Goal: Task Accomplishment & Management: Manage account settings

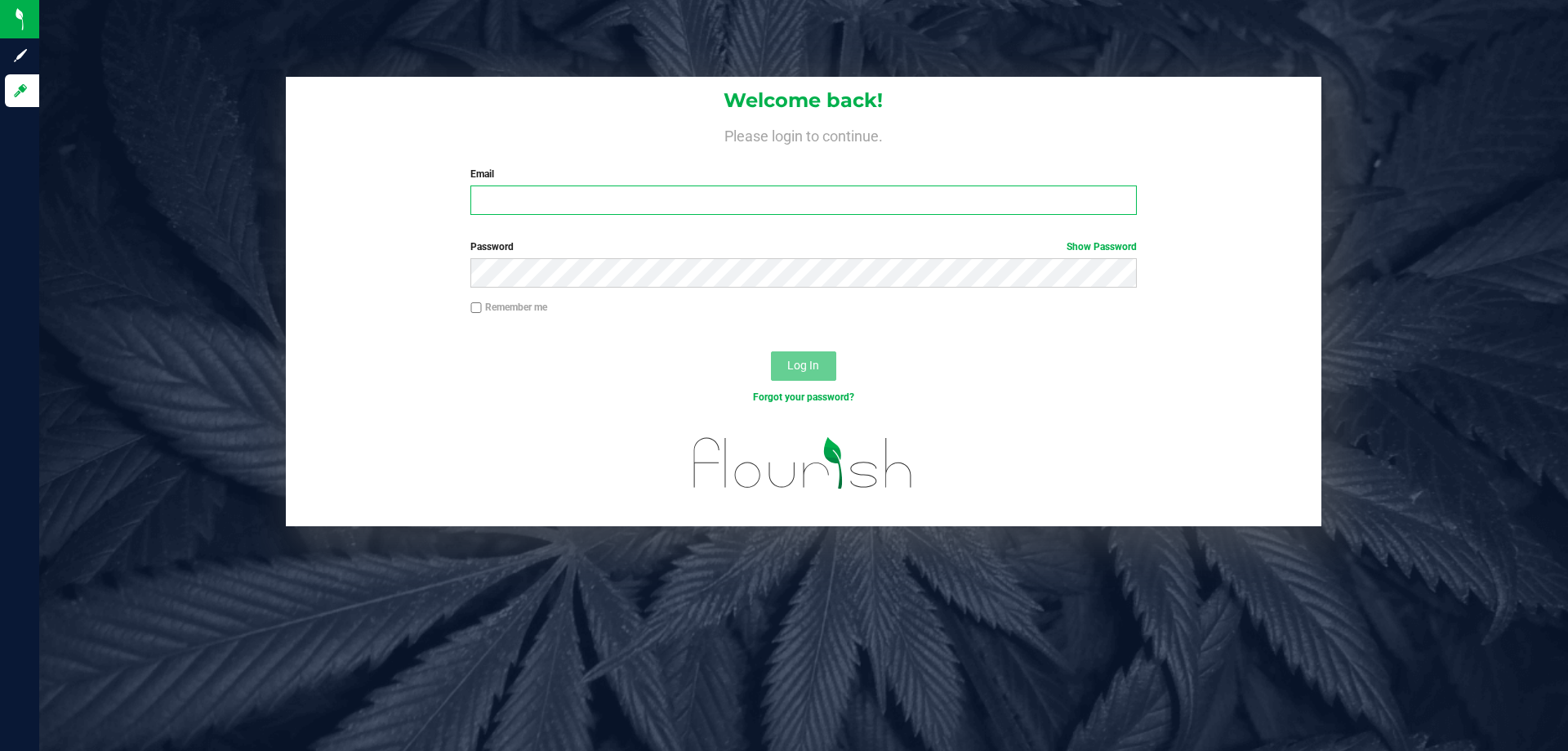
click at [655, 195] on input "Email" at bounding box center [803, 200] width 666 height 30
type input "etutino@liveparallel.com"
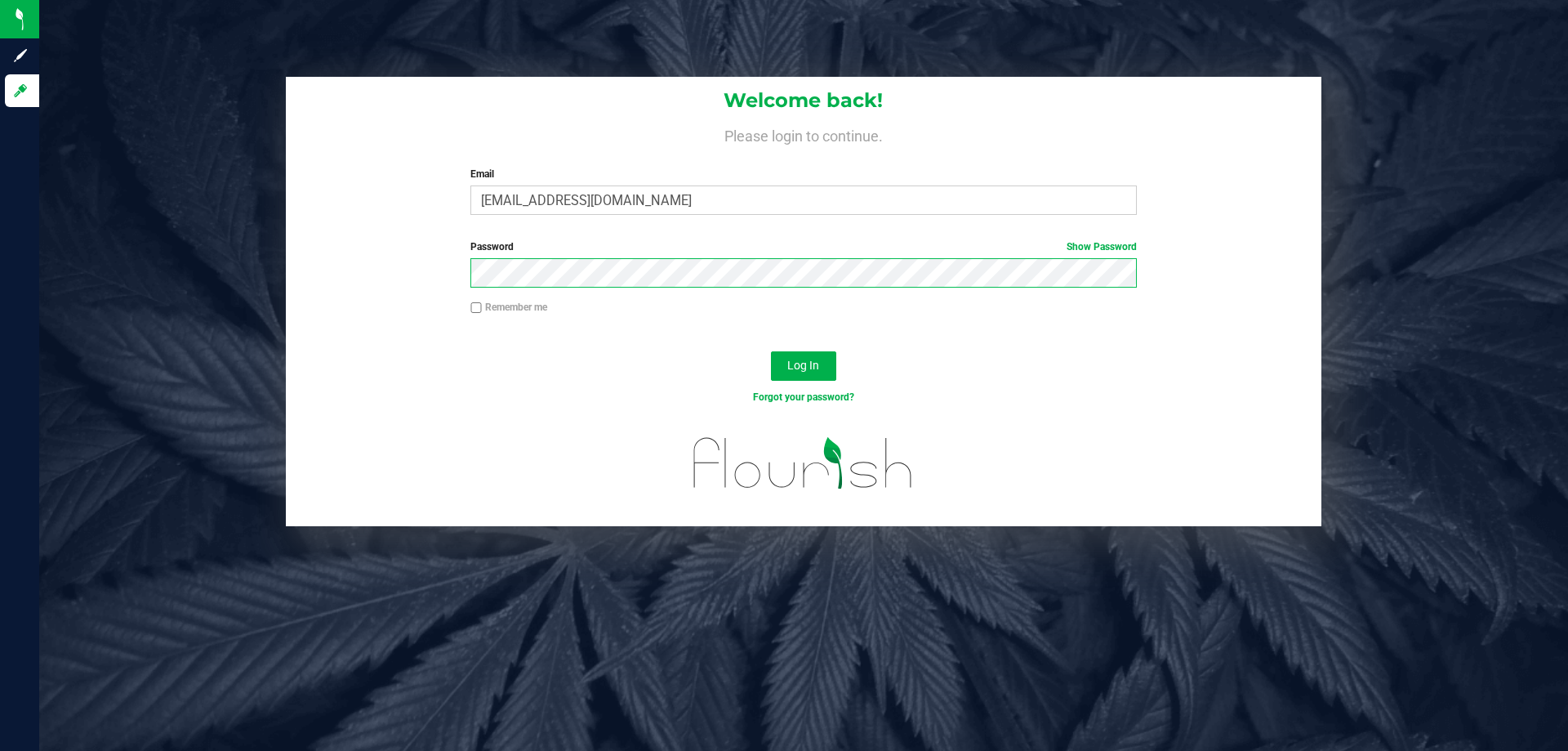
click at [771, 351] on button "Log In" at bounding box center [803, 366] width 65 height 30
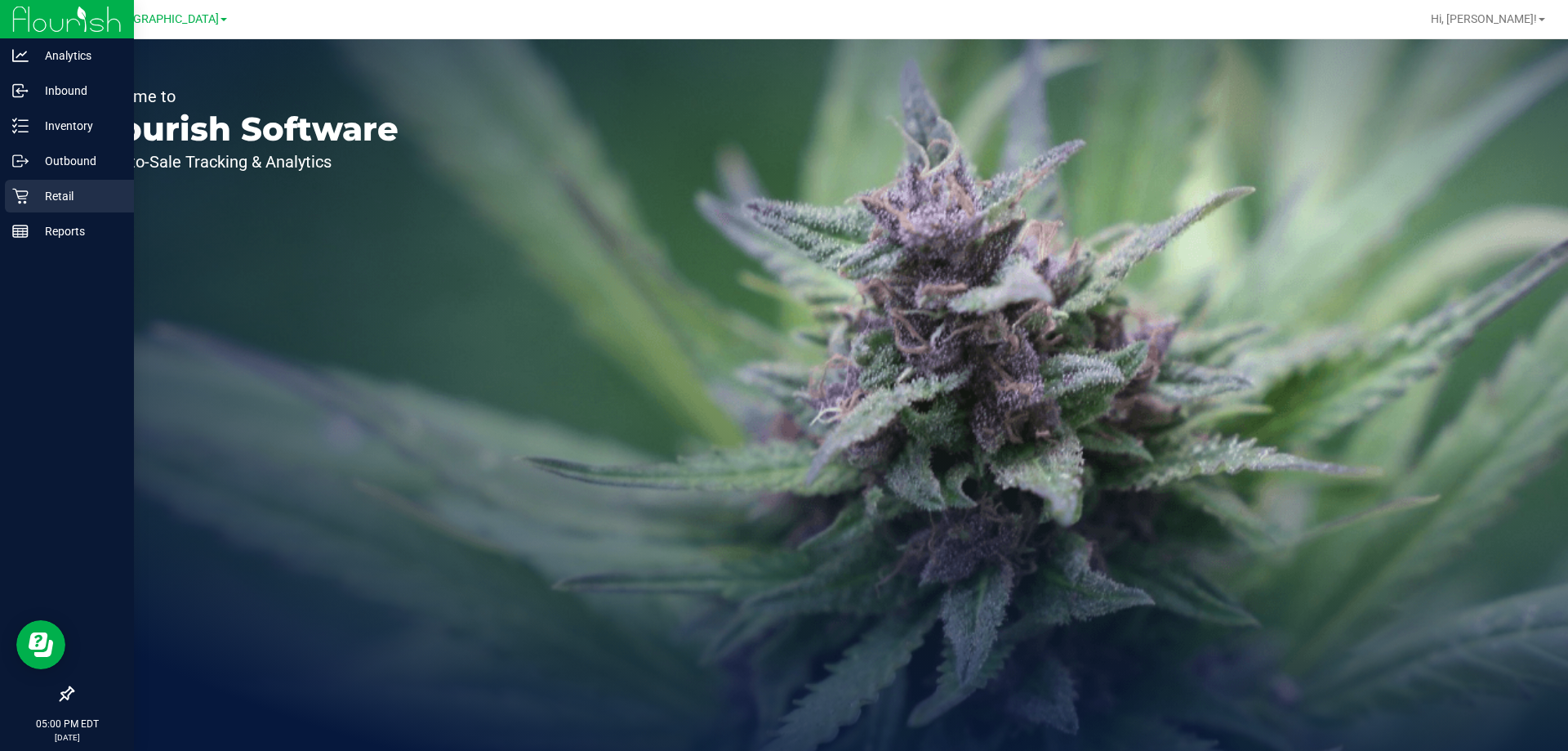
click at [35, 192] on p "Retail" at bounding box center [77, 196] width 98 height 20
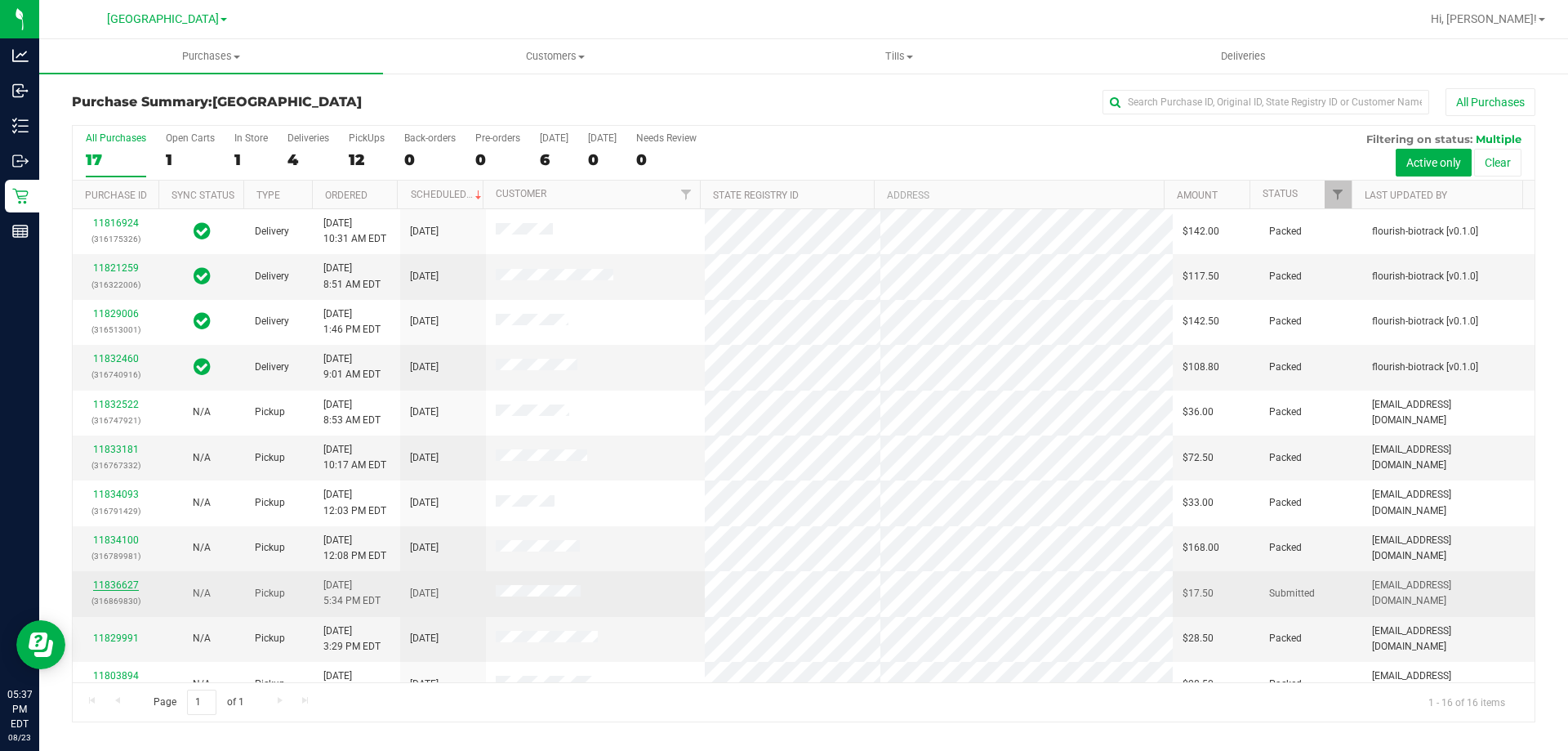
click at [127, 582] on link "11836627" at bounding box center [116, 585] width 46 height 12
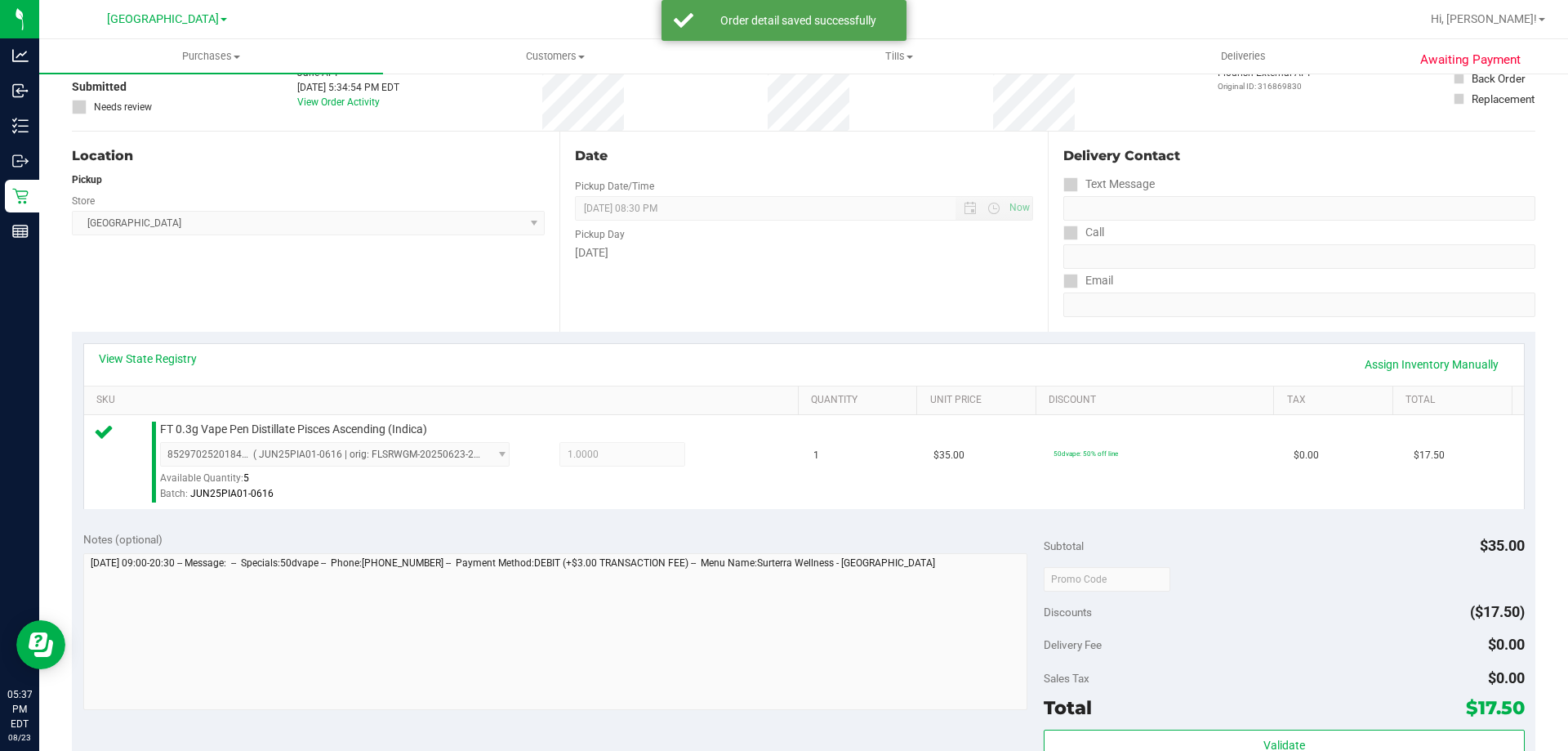
scroll to position [409, 0]
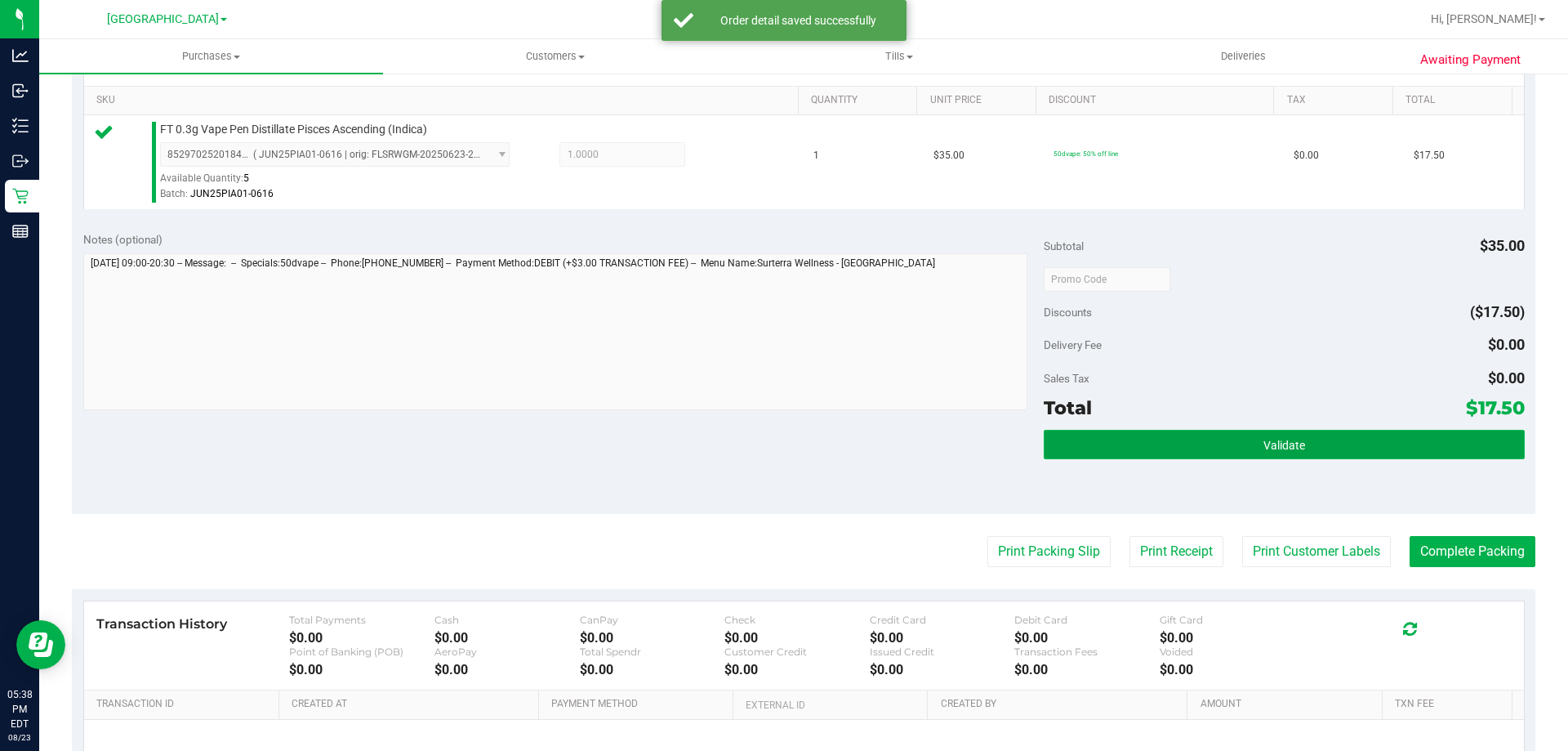
click at [1301, 457] on button "Validate" at bounding box center [1284, 444] width 480 height 30
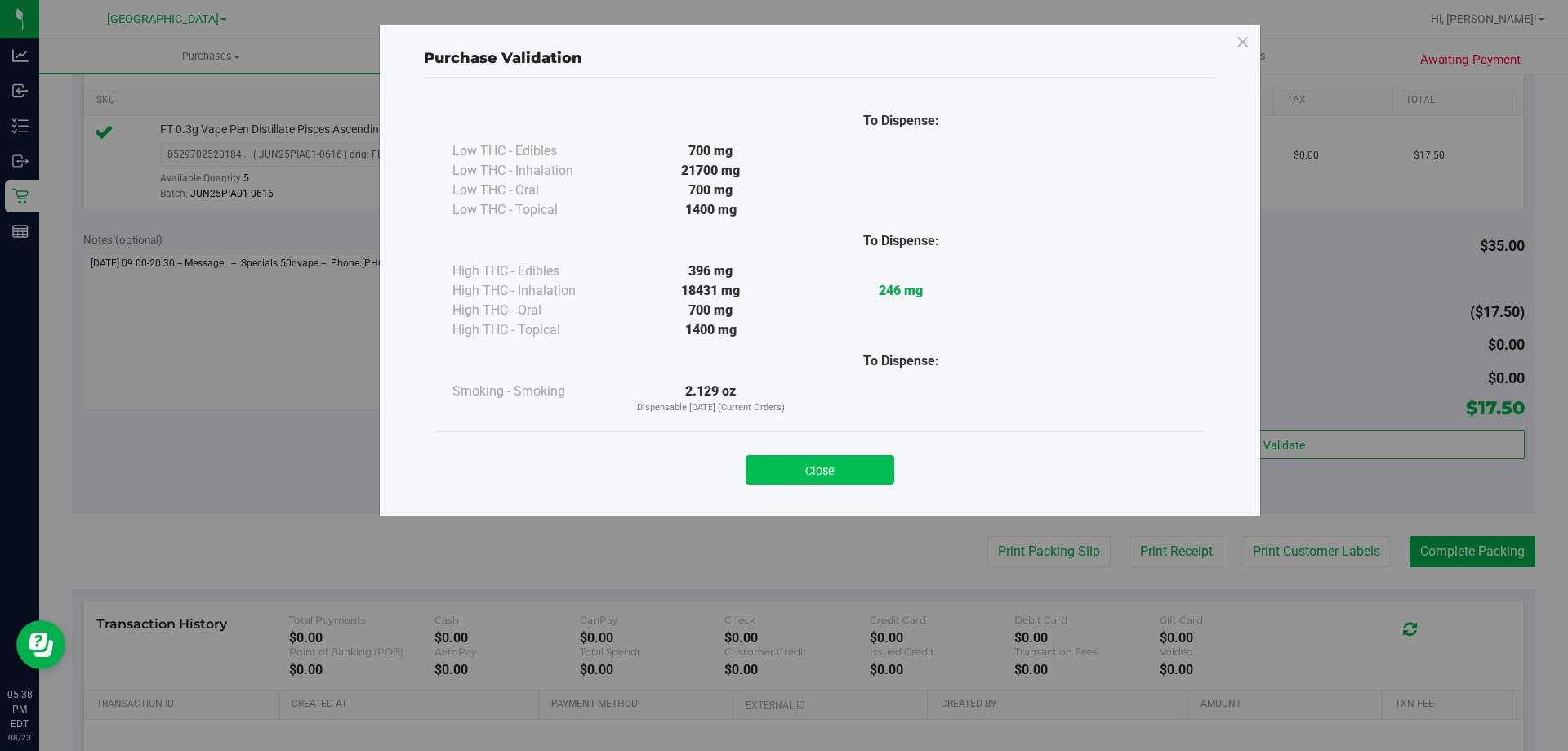
click at [814, 461] on button "Close" at bounding box center [820, 470] width 149 height 30
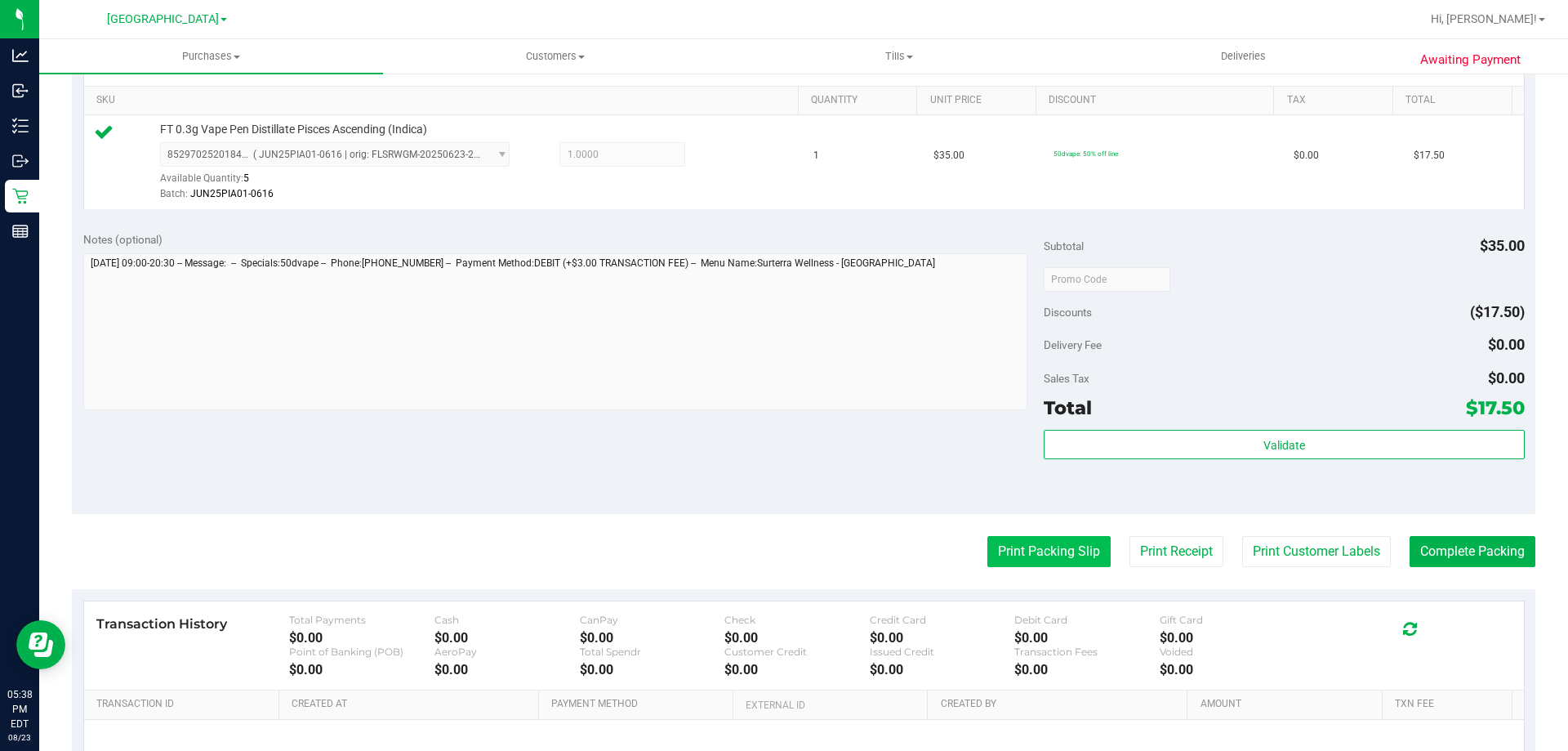
click at [1036, 567] on button "Print Packing Slip" at bounding box center [1049, 552] width 123 height 31
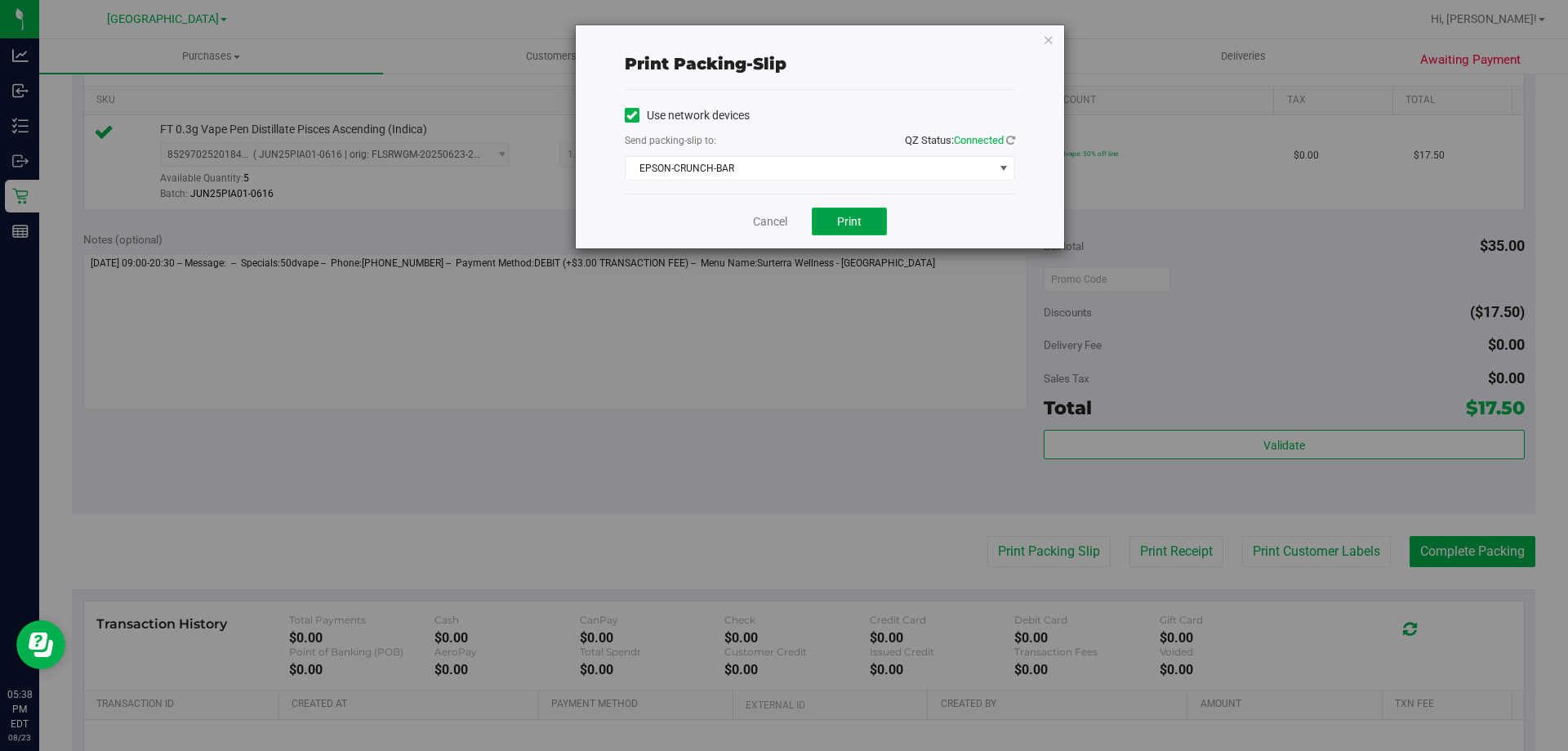
click at [851, 217] on span "Print" at bounding box center [849, 221] width 25 height 13
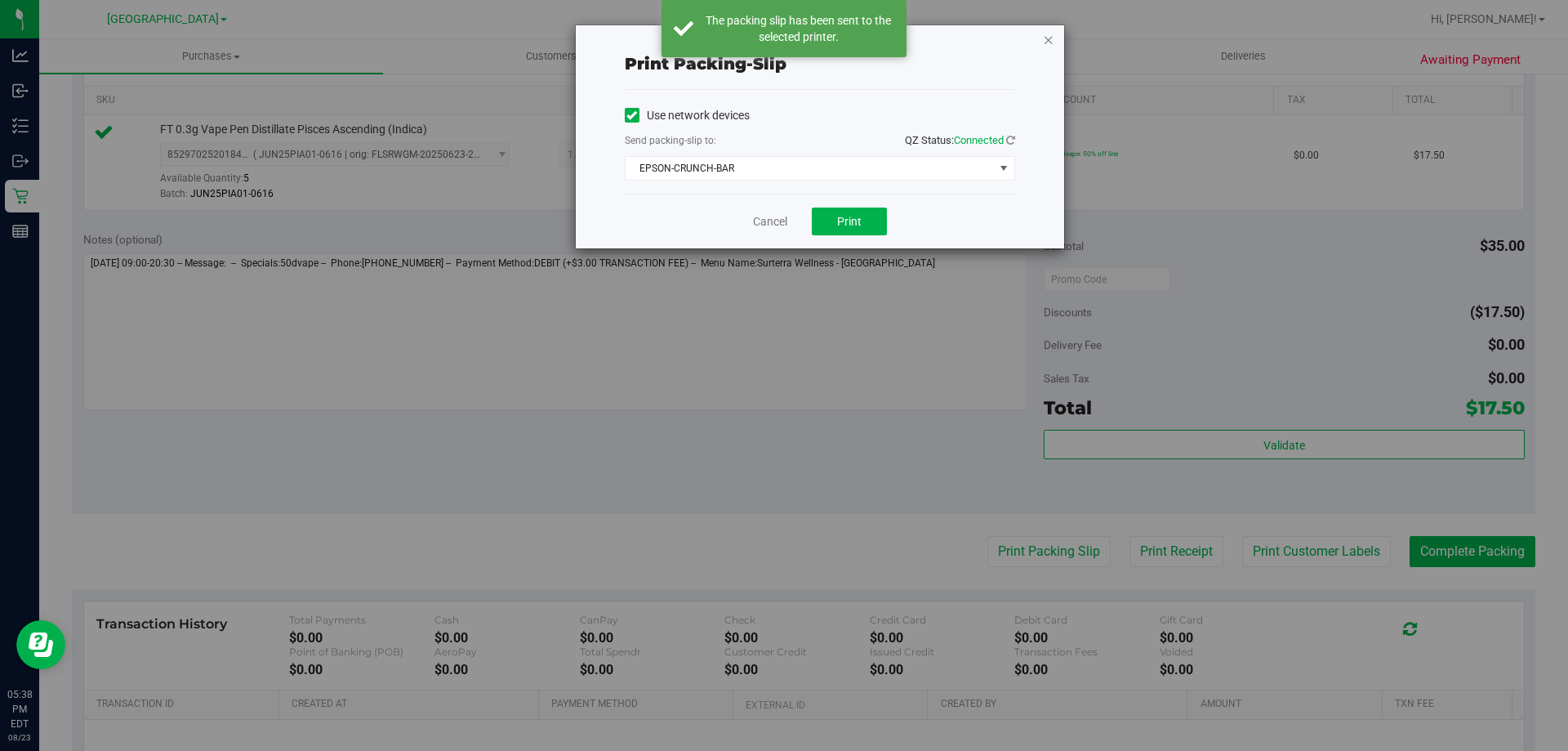
click at [1046, 39] on icon "button" at bounding box center [1048, 39] width 12 height 20
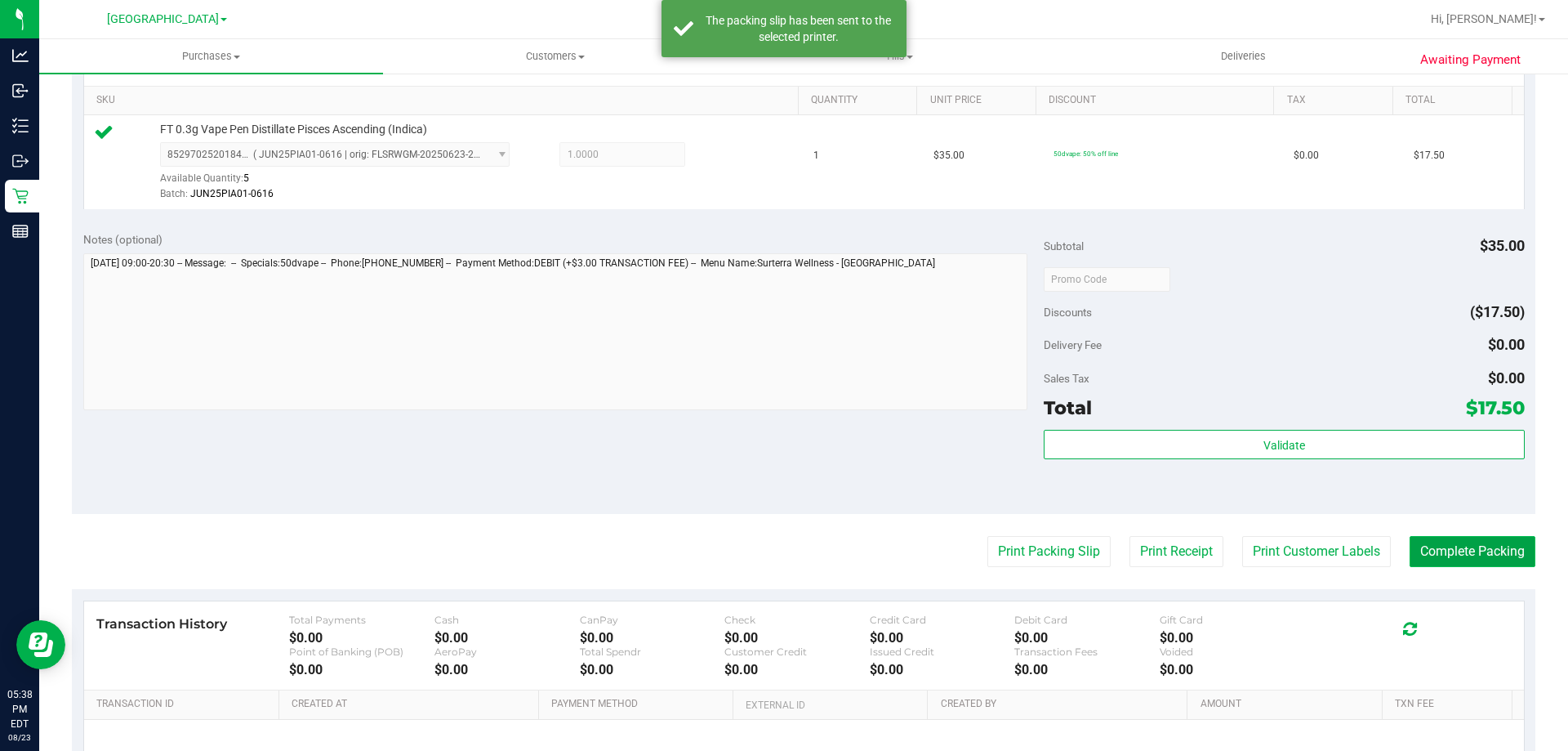
click at [1489, 548] on button "Complete Packing" at bounding box center [1472, 552] width 126 height 31
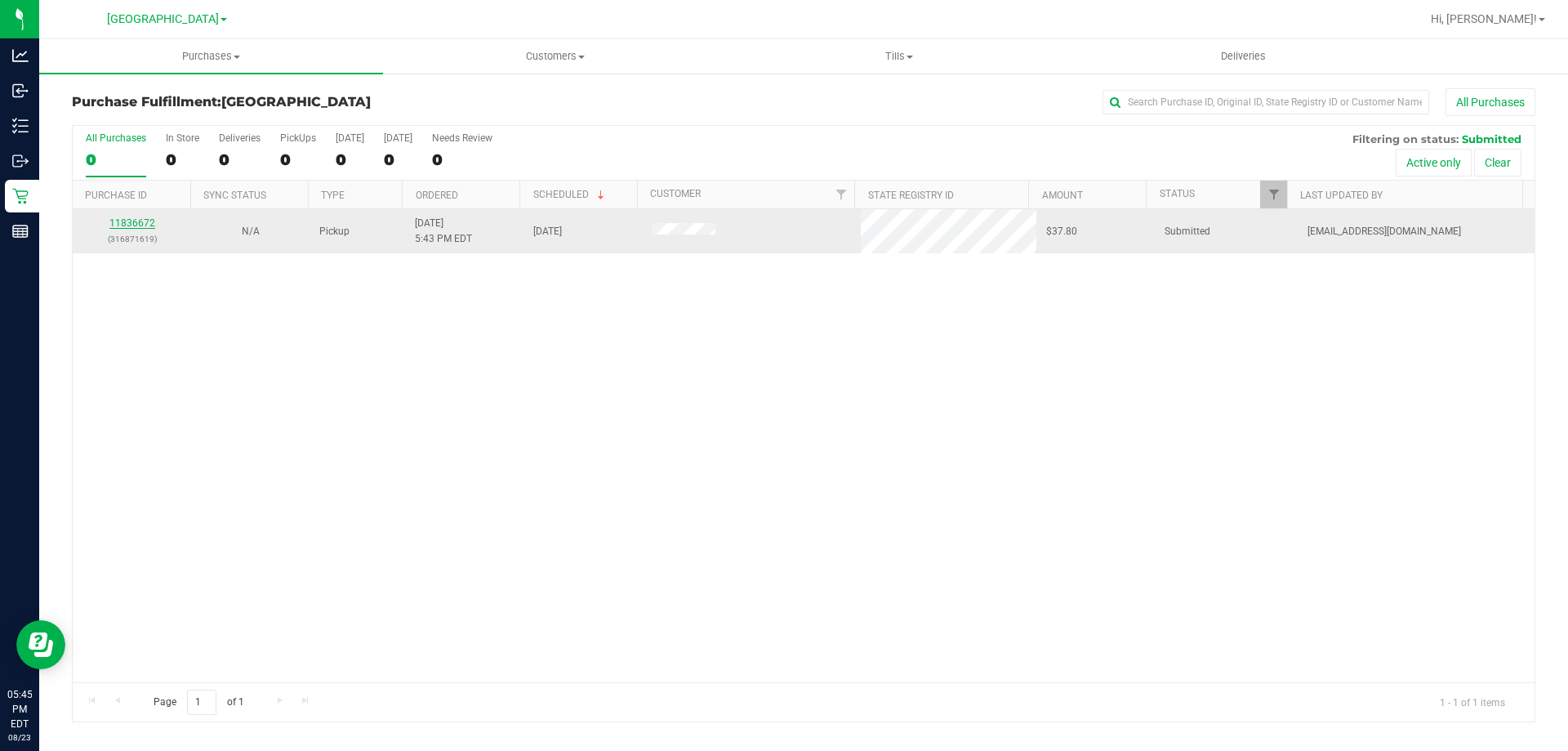
click at [132, 226] on link "11836672" at bounding box center [132, 223] width 46 height 12
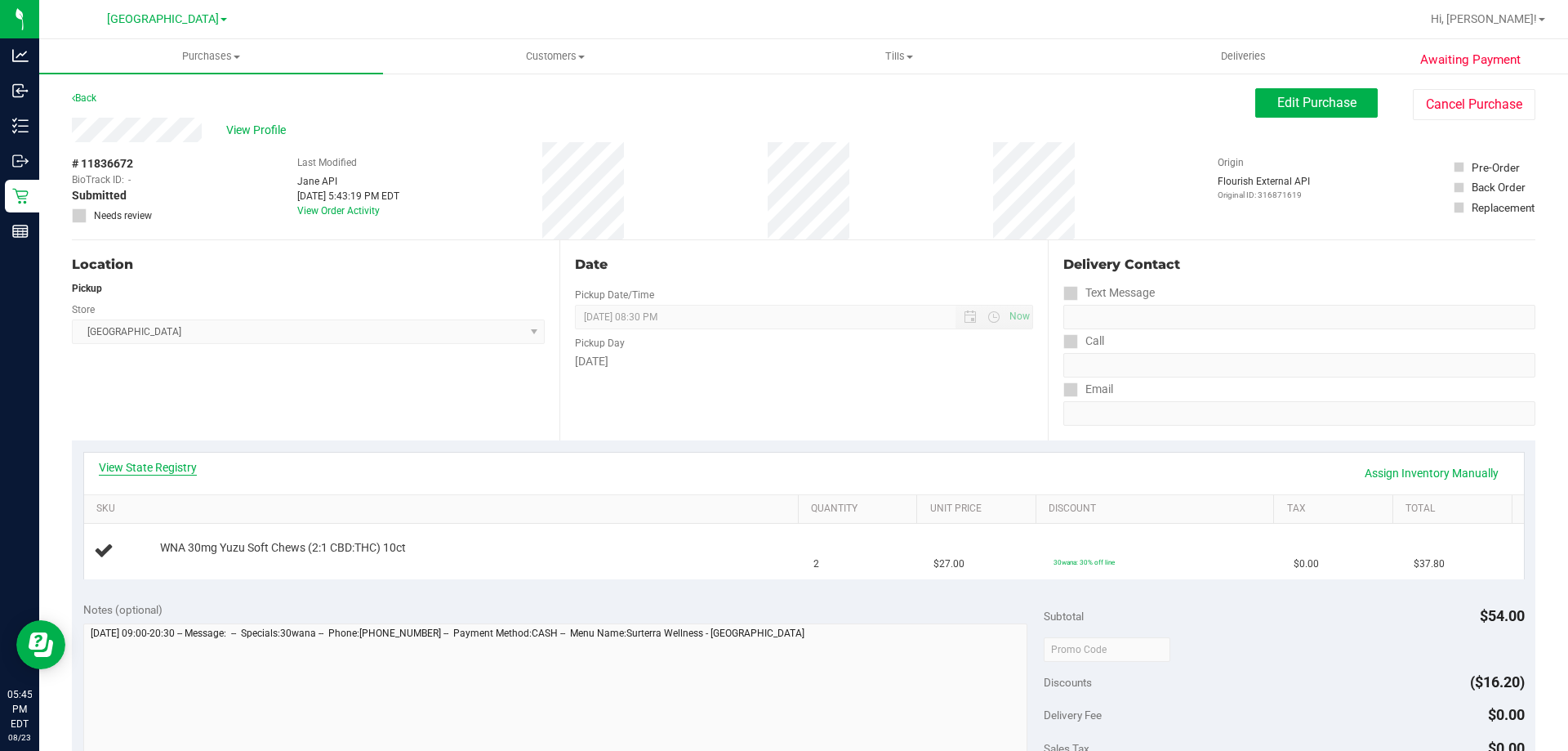
click at [155, 466] on link "View State Registry" at bounding box center [147, 467] width 98 height 16
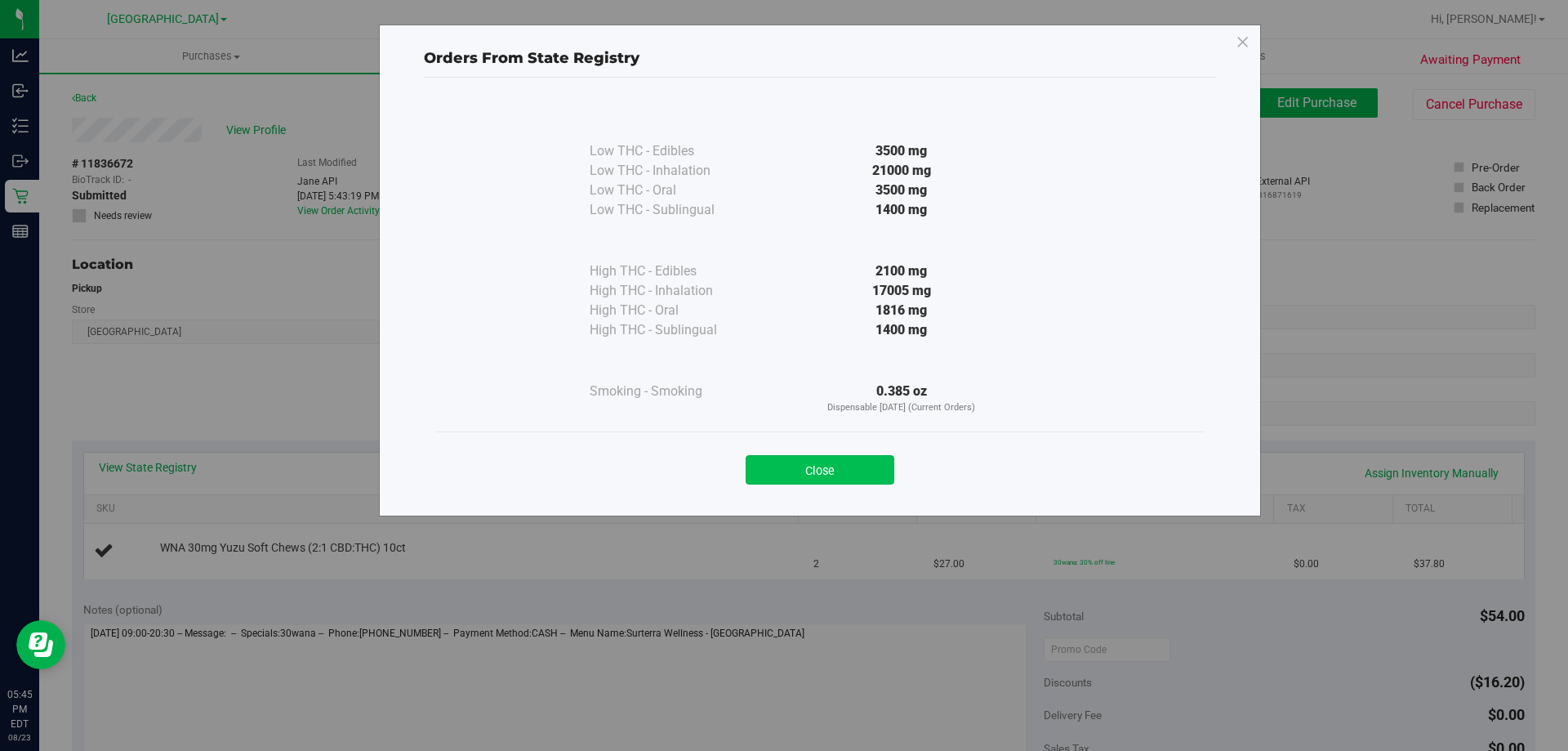
click at [846, 471] on button "Close" at bounding box center [820, 470] width 149 height 30
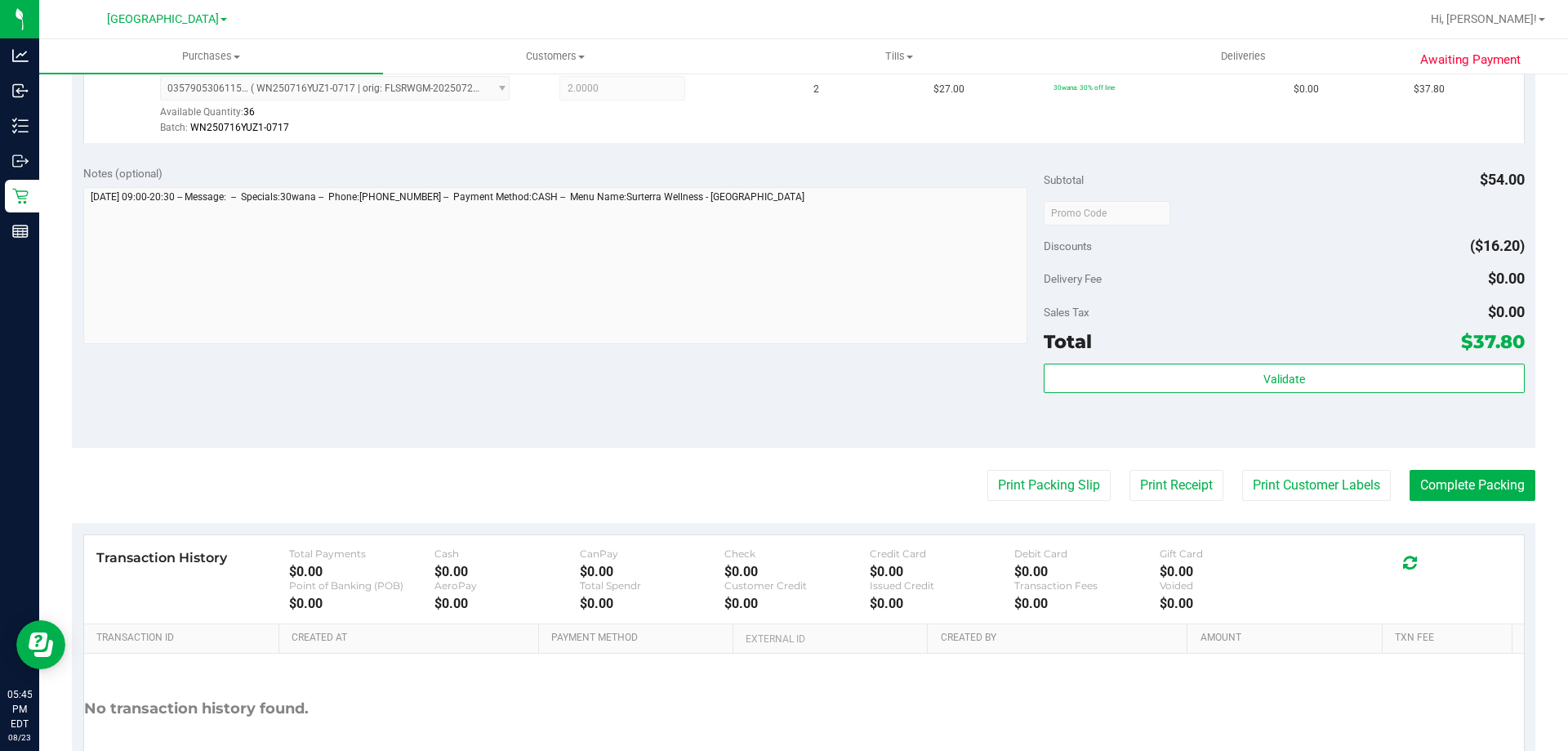
scroll to position [482, 0]
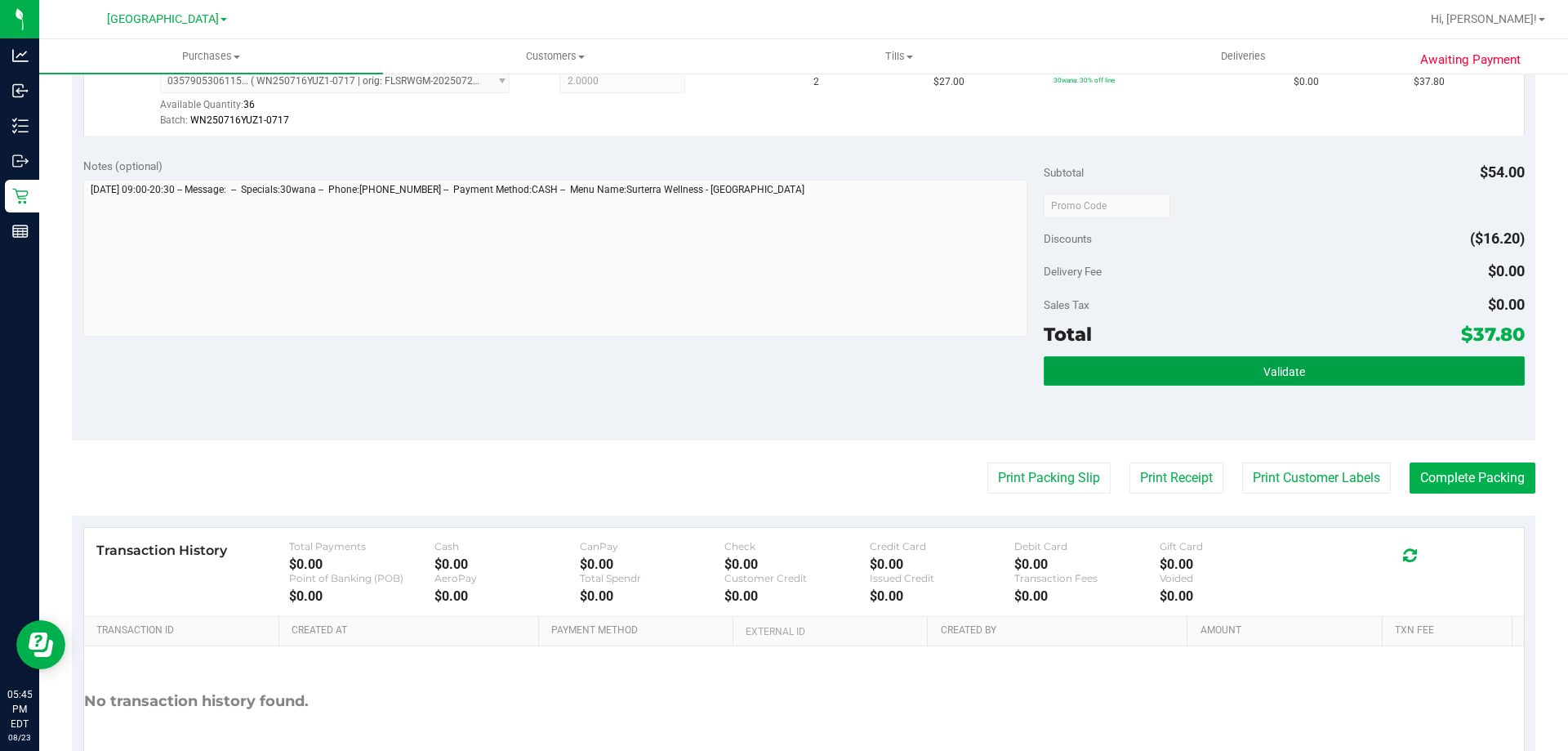
click at [1302, 364] on button "Validate" at bounding box center [1284, 371] width 480 height 30
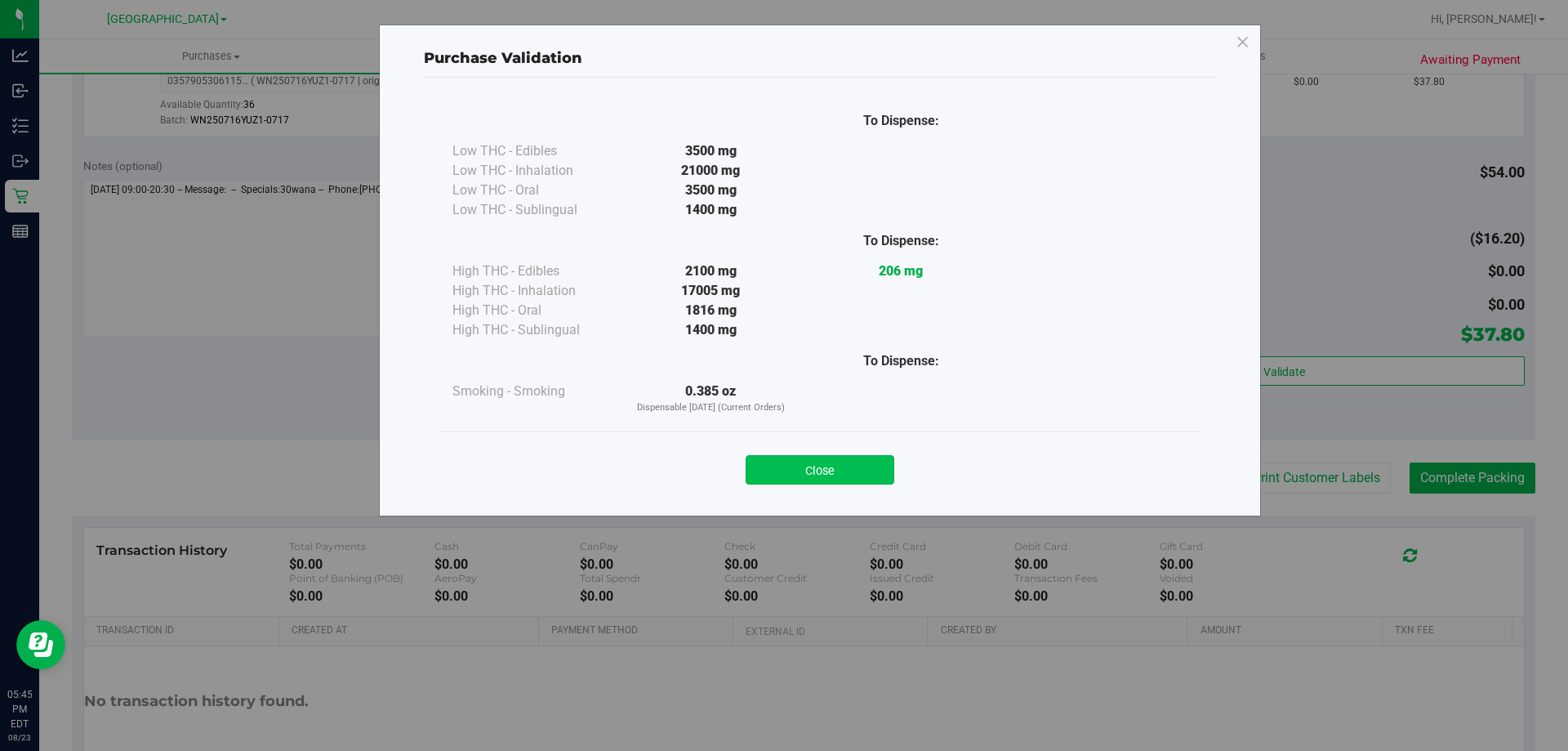
click at [841, 466] on button "Close" at bounding box center [820, 470] width 149 height 30
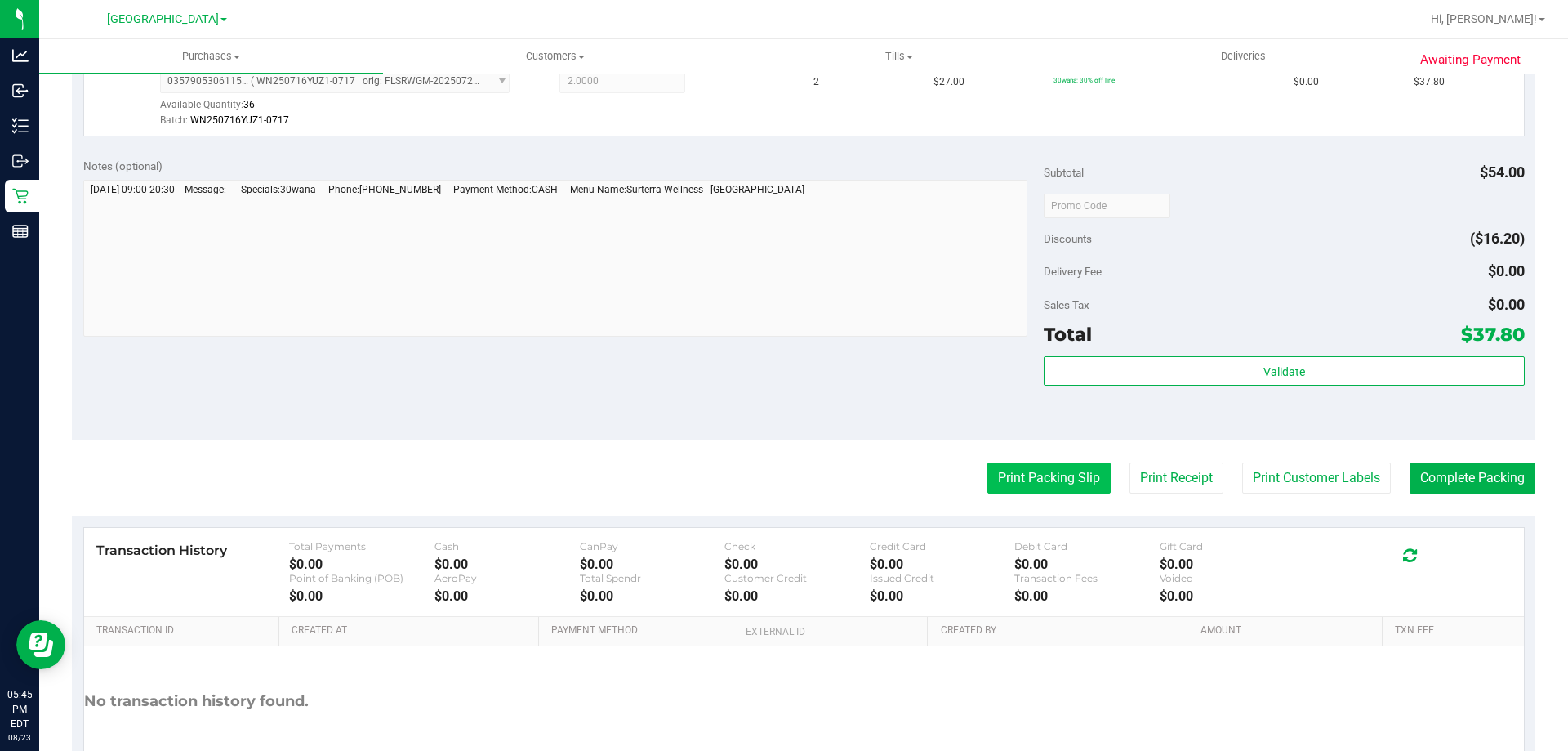
click at [1057, 472] on button "Print Packing Slip" at bounding box center [1049, 478] width 123 height 31
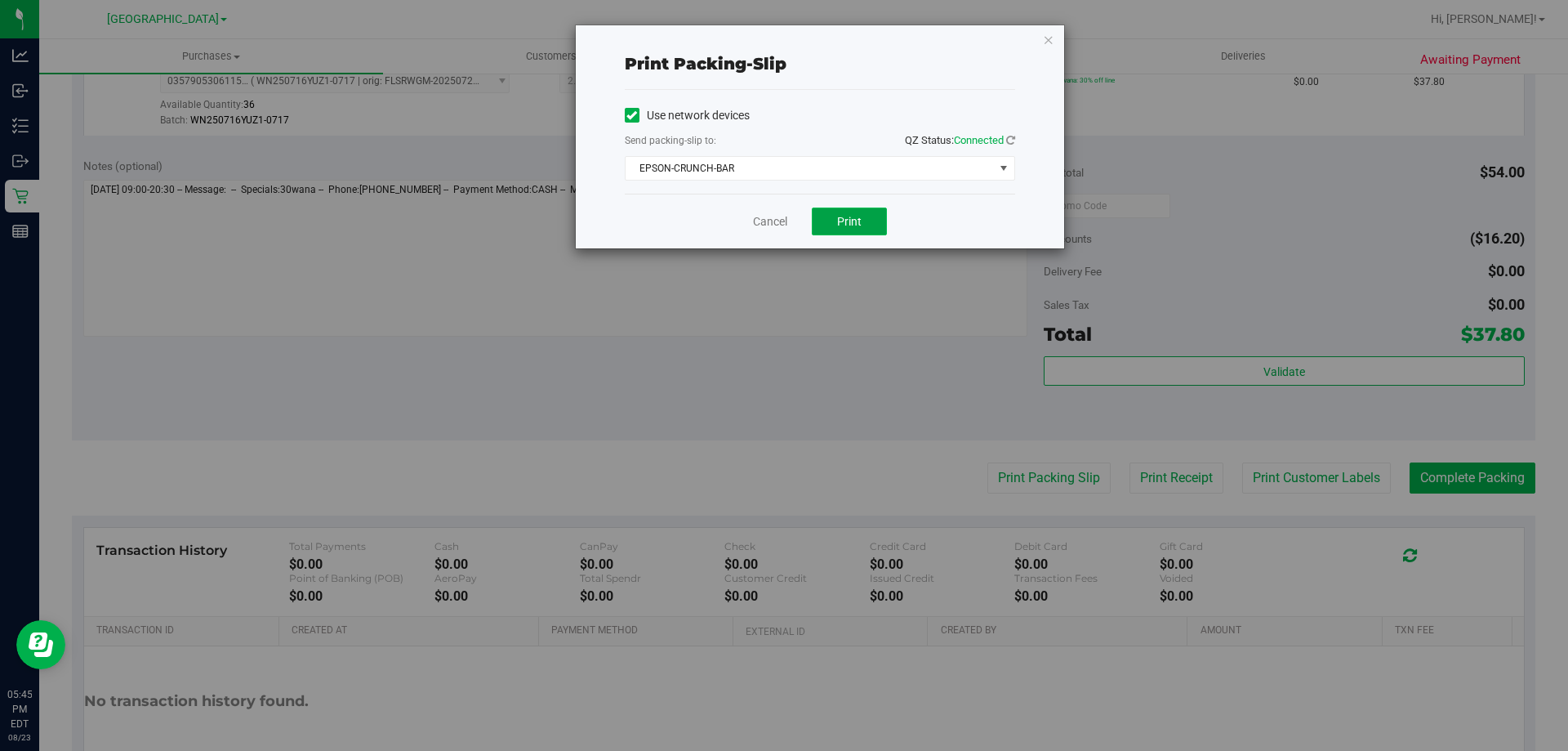
click at [854, 217] on span "Print" at bounding box center [849, 221] width 25 height 13
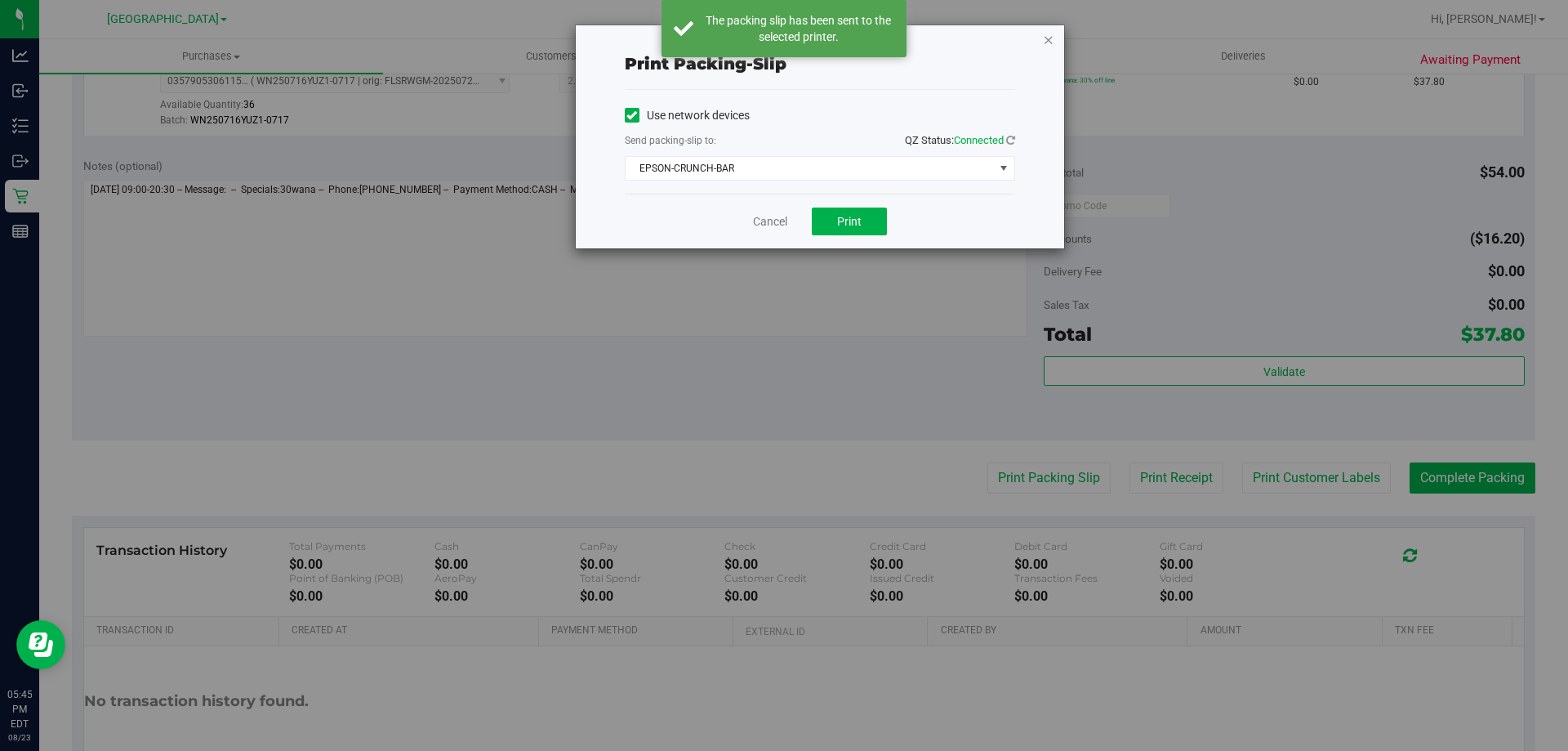
click at [1050, 39] on icon "button" at bounding box center [1048, 39] width 12 height 20
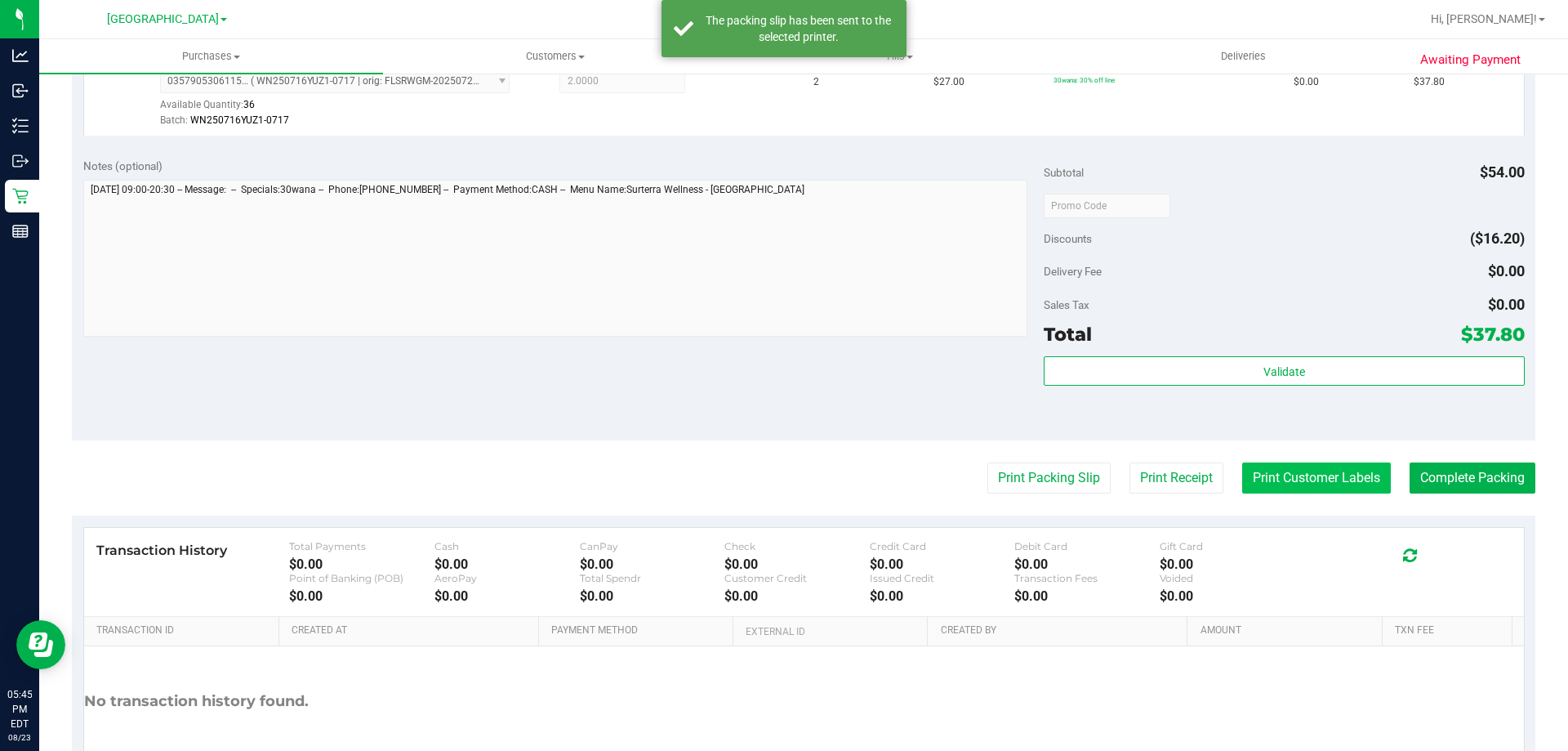
click at [1295, 488] on button "Print Customer Labels" at bounding box center [1316, 478] width 149 height 31
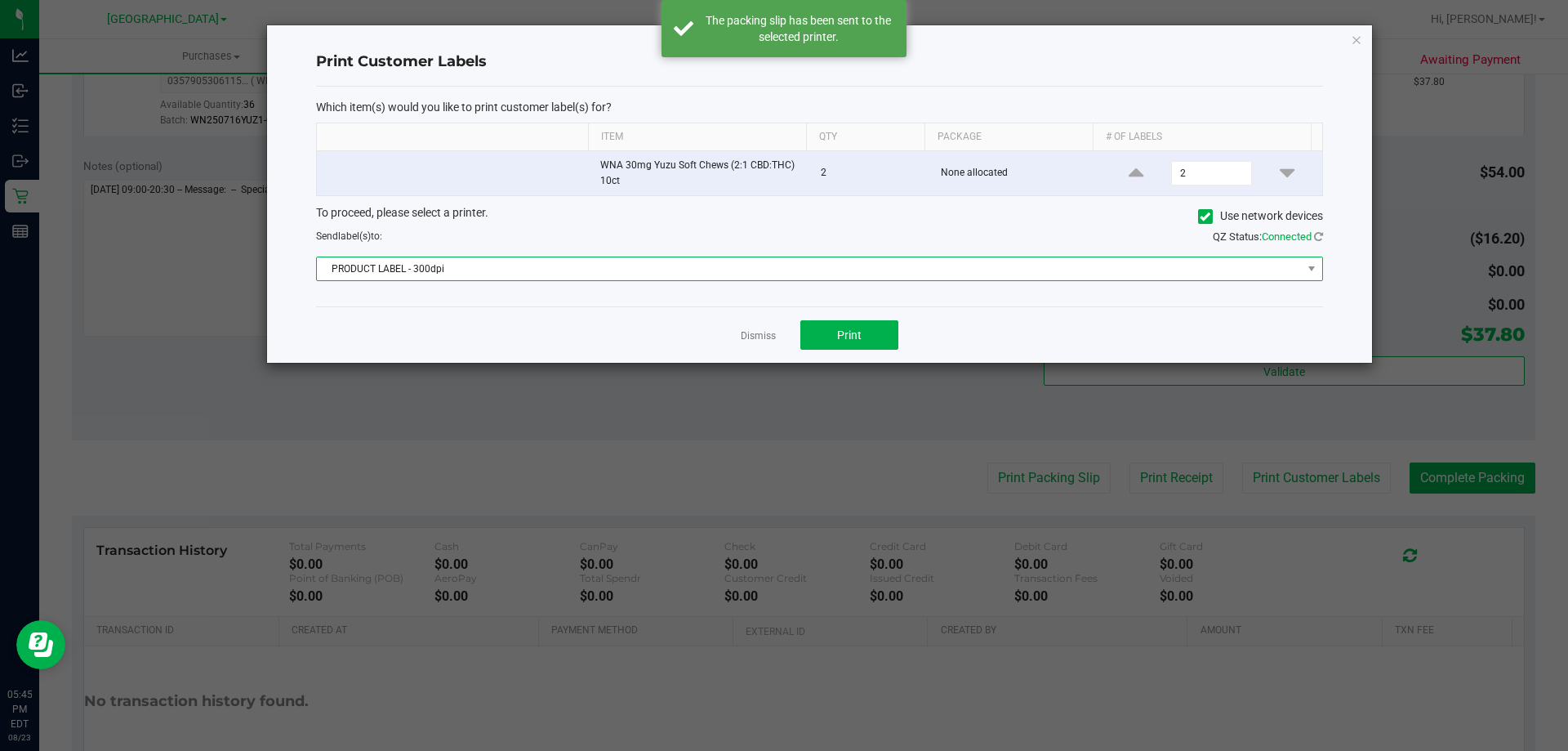
click at [782, 271] on span "PRODUCT LABEL - 300dpi" at bounding box center [809, 269] width 985 height 23
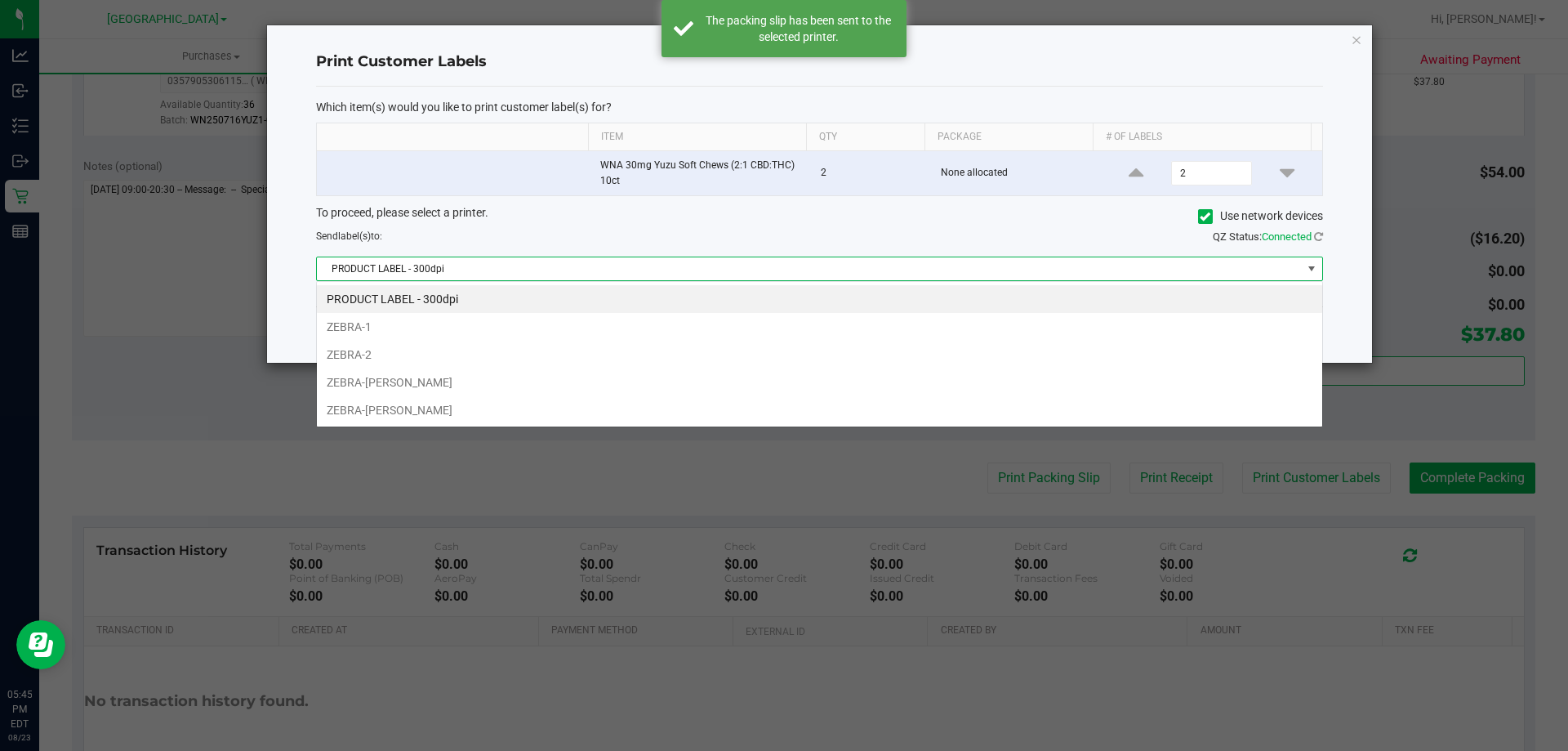
scroll to position [25, 1006]
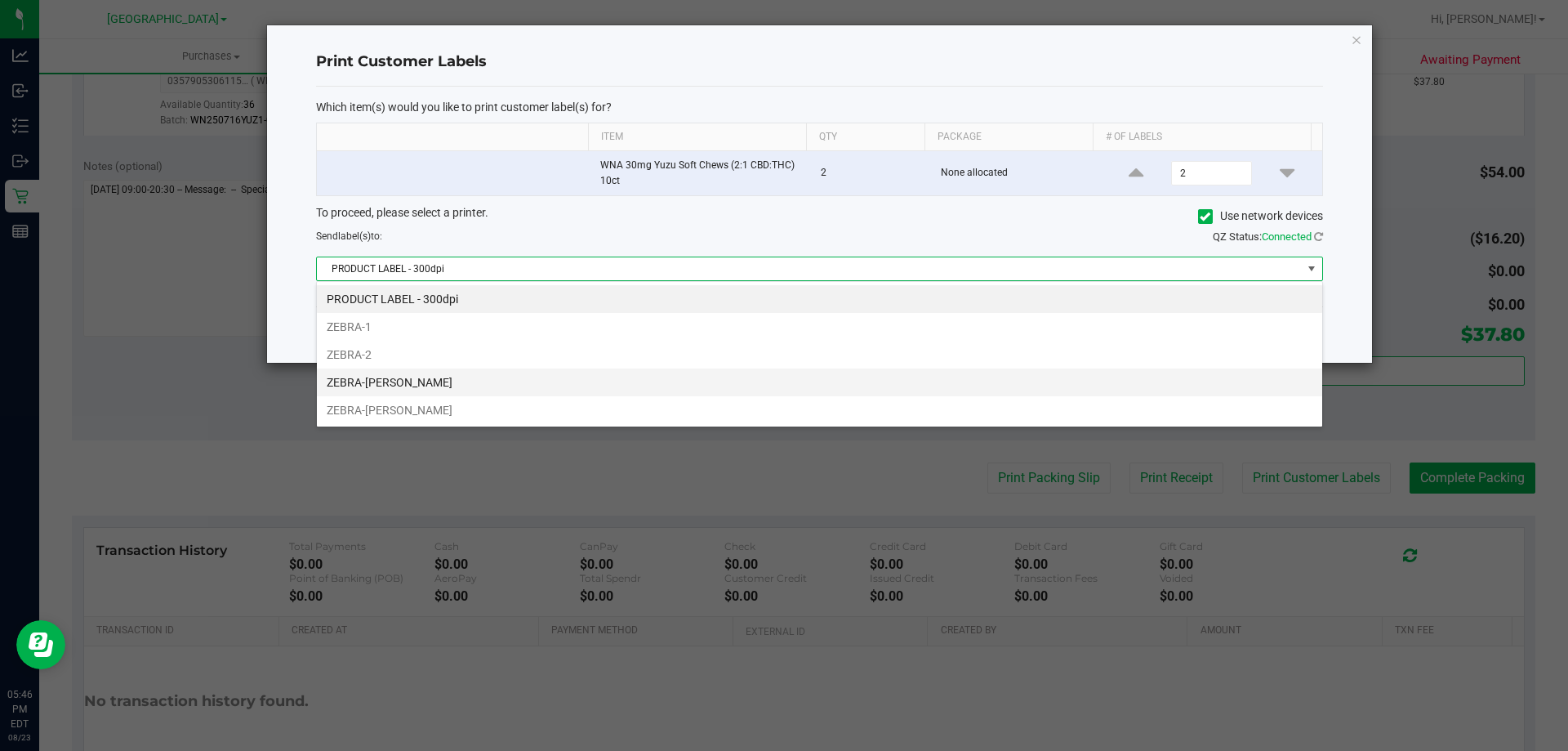
click at [411, 382] on li "ZEBRA-DAVID-COOK" at bounding box center [819, 382] width 1006 height 28
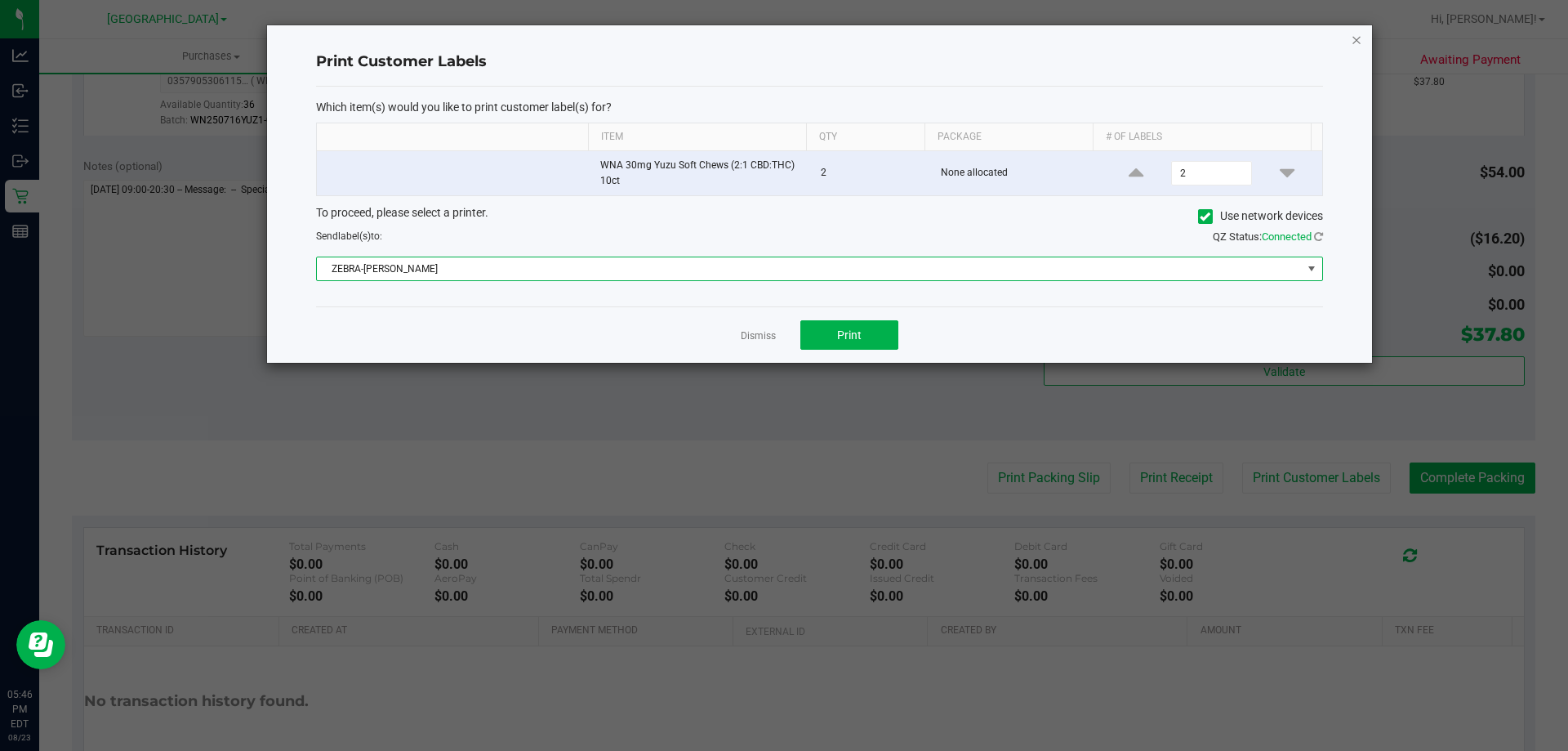
click at [1361, 36] on icon "button" at bounding box center [1357, 39] width 12 height 20
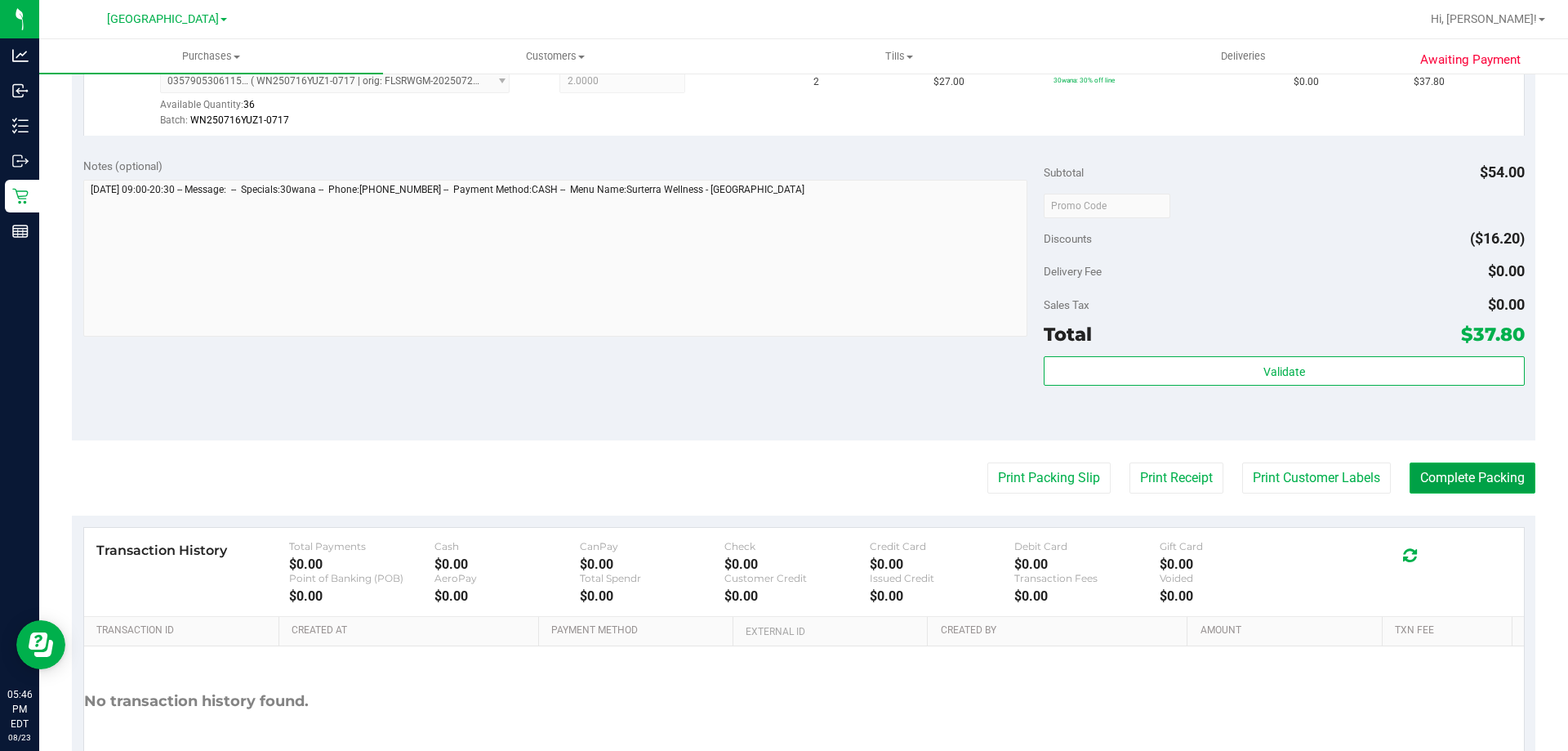
click at [1487, 481] on button "Complete Packing" at bounding box center [1472, 478] width 126 height 31
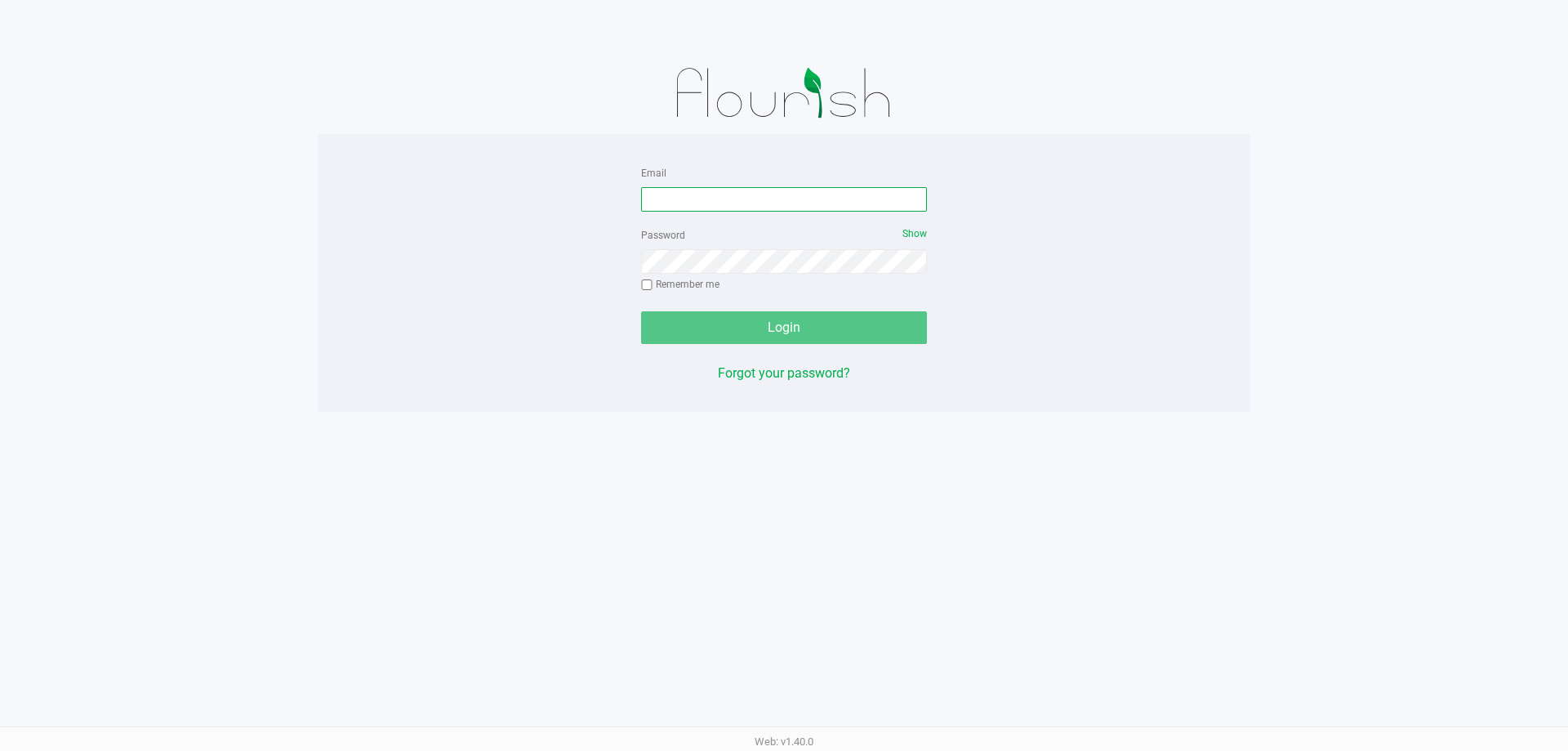
click at [703, 201] on input "Email" at bounding box center [784, 199] width 286 height 25
type input "etutino@liveparallel.com"
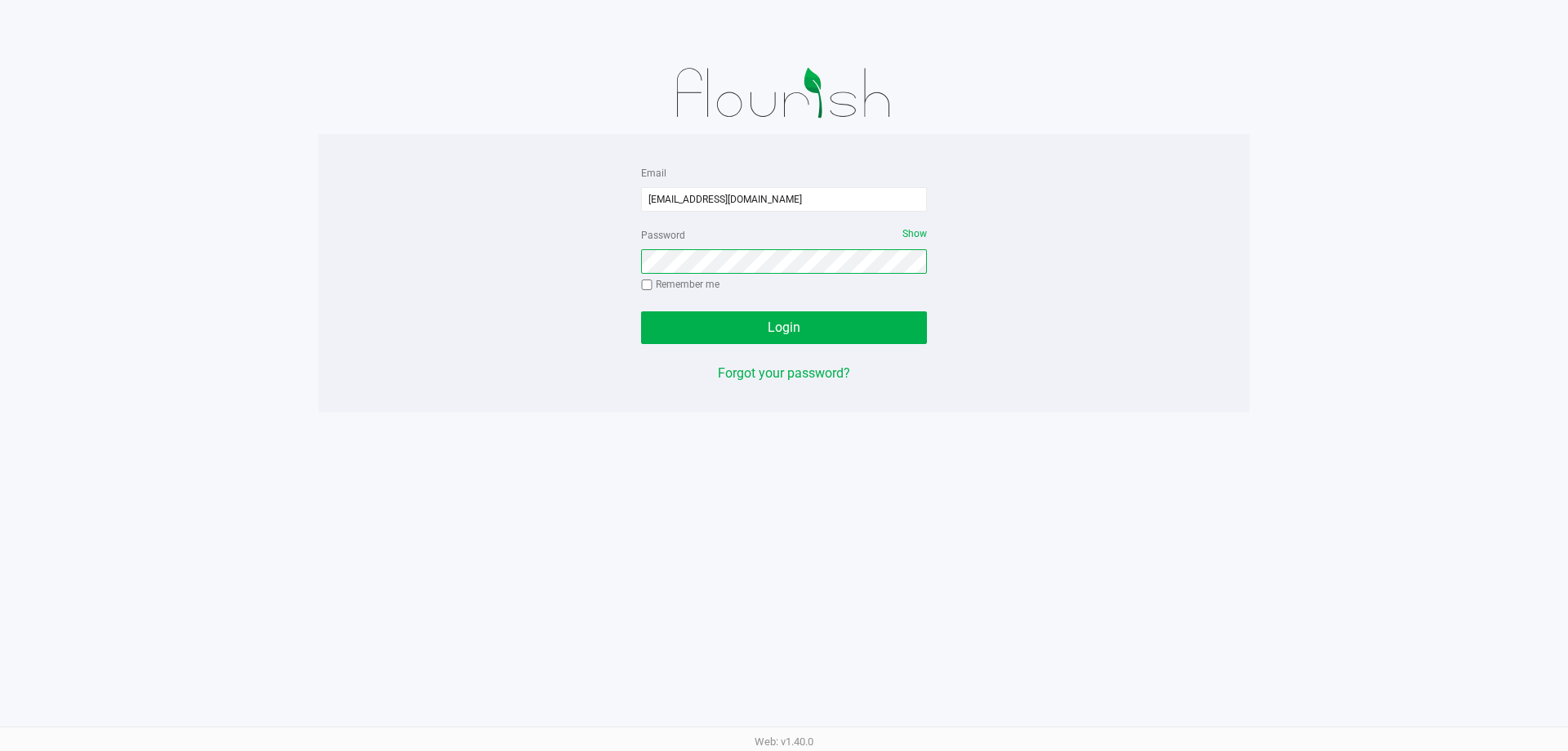
click at [641, 311] on button "Login" at bounding box center [784, 327] width 286 height 33
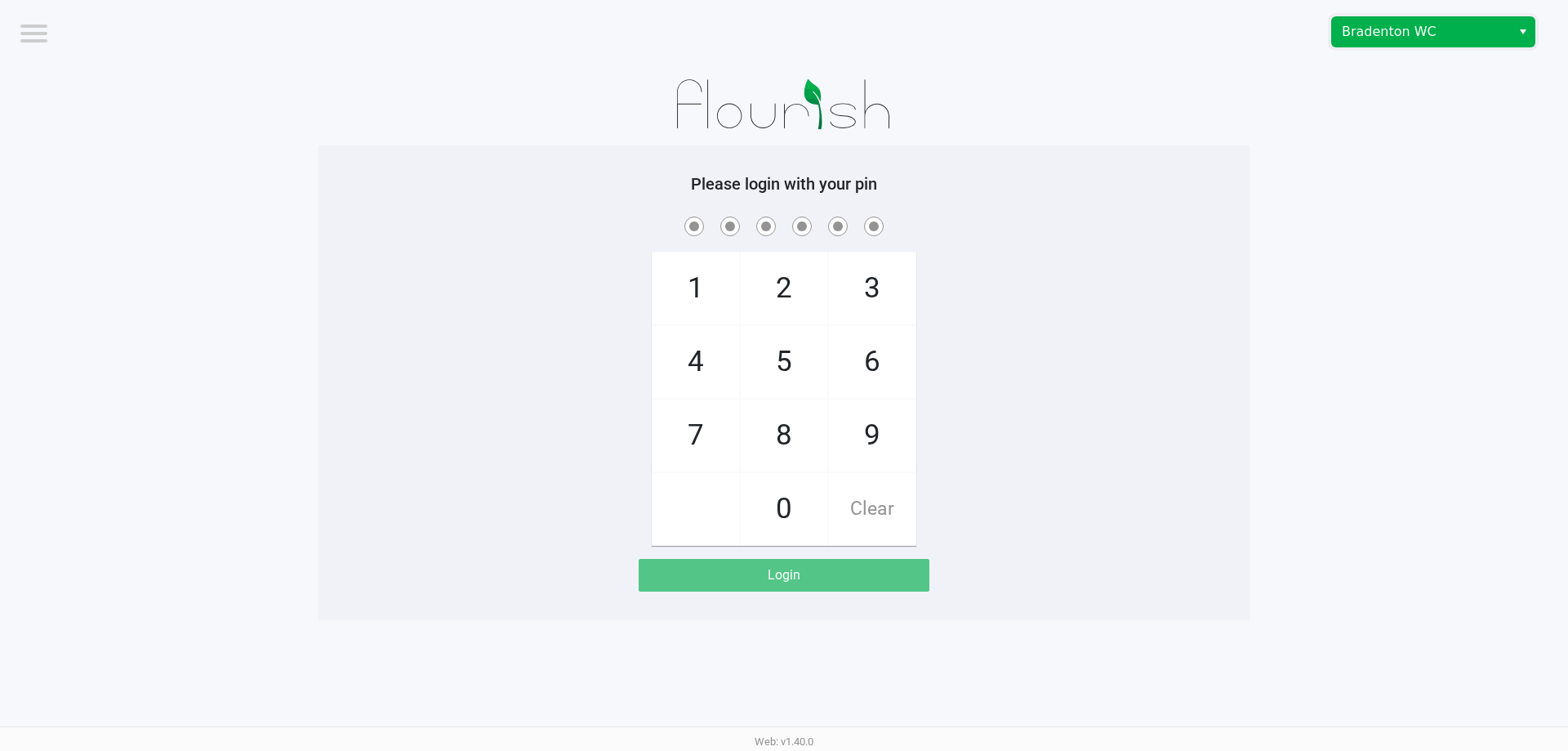
click at [1455, 28] on span "Bradenton WC" at bounding box center [1422, 32] width 160 height 20
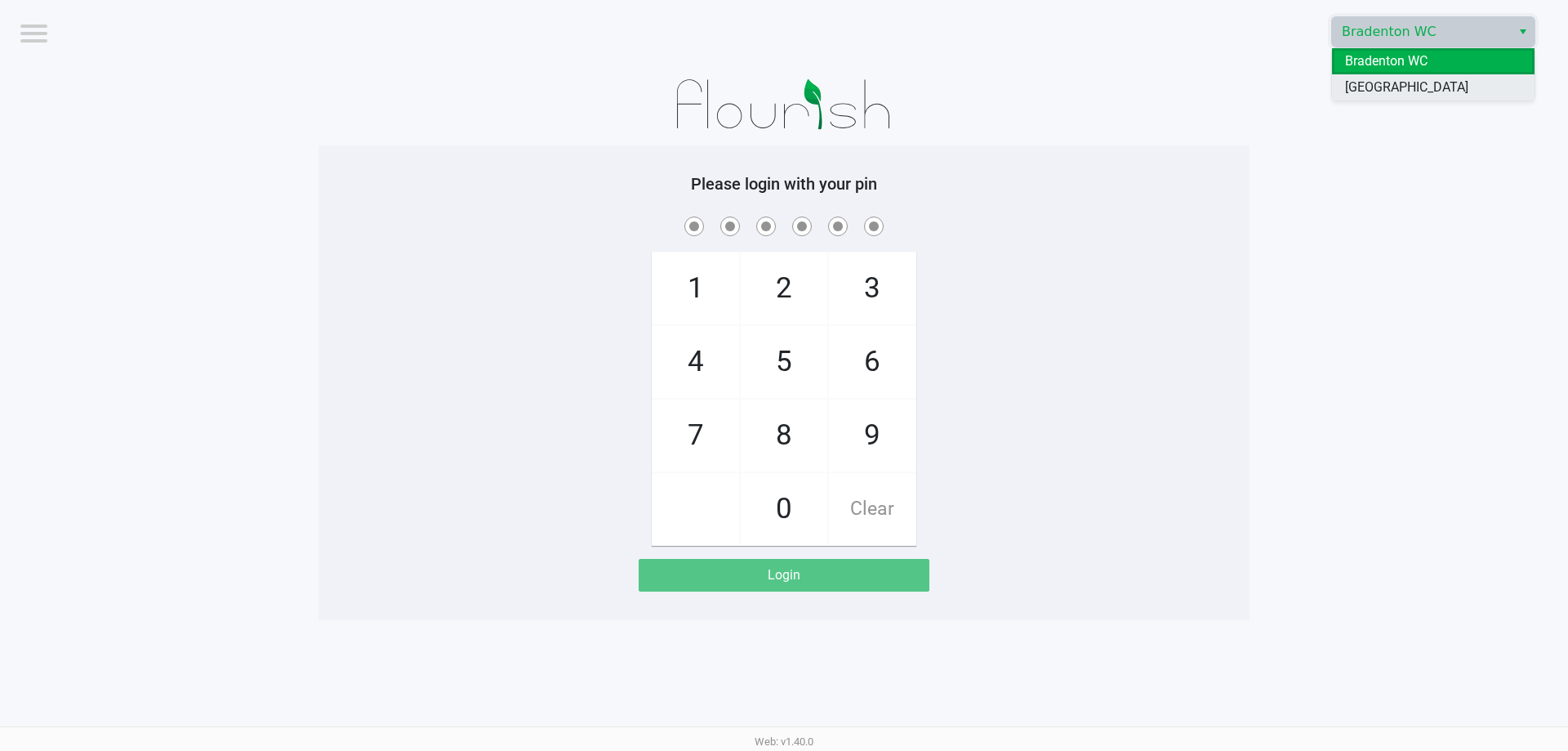
click at [1458, 91] on li "[GEOGRAPHIC_DATA]" at bounding box center [1433, 87] width 202 height 26
click at [689, 350] on span "4" at bounding box center [696, 361] width 86 height 72
checkbox input "true"
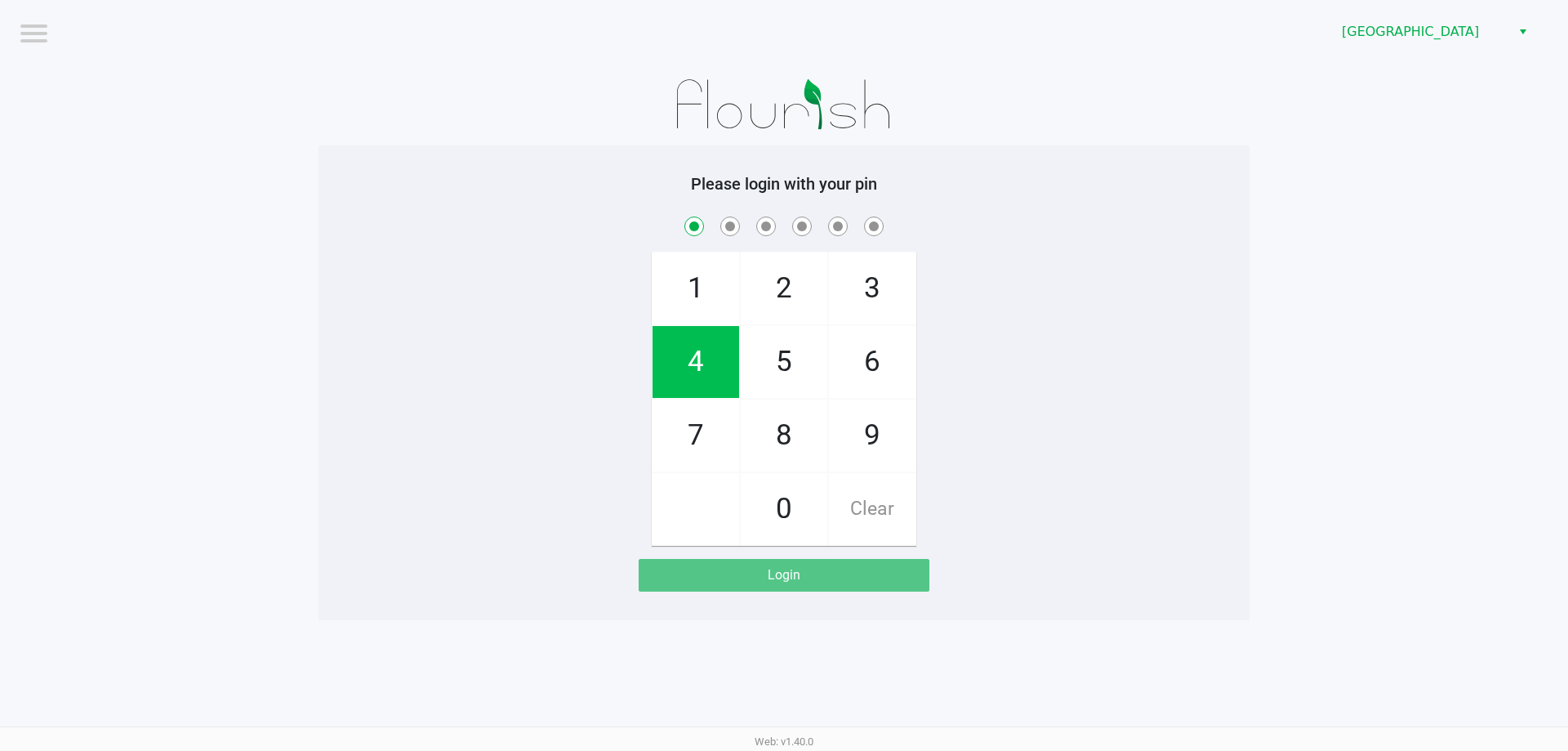
click at [701, 447] on span "7" at bounding box center [696, 435] width 86 height 72
checkbox input "true"
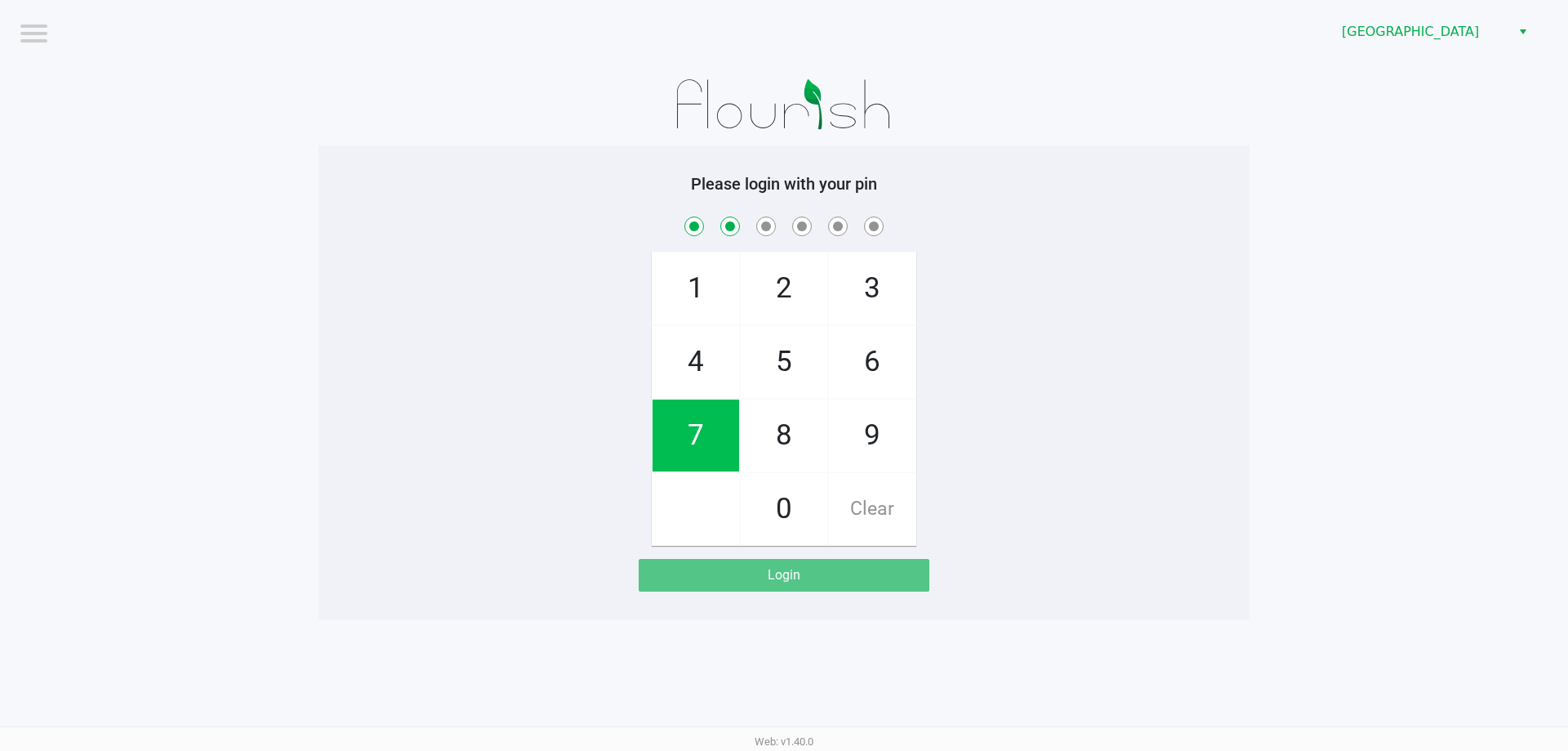
click at [779, 311] on span "2" at bounding box center [784, 288] width 86 height 72
checkbox input "true"
click at [880, 365] on span "6" at bounding box center [872, 361] width 86 height 72
checkbox input "true"
click at [784, 433] on span "8" at bounding box center [784, 435] width 86 height 72
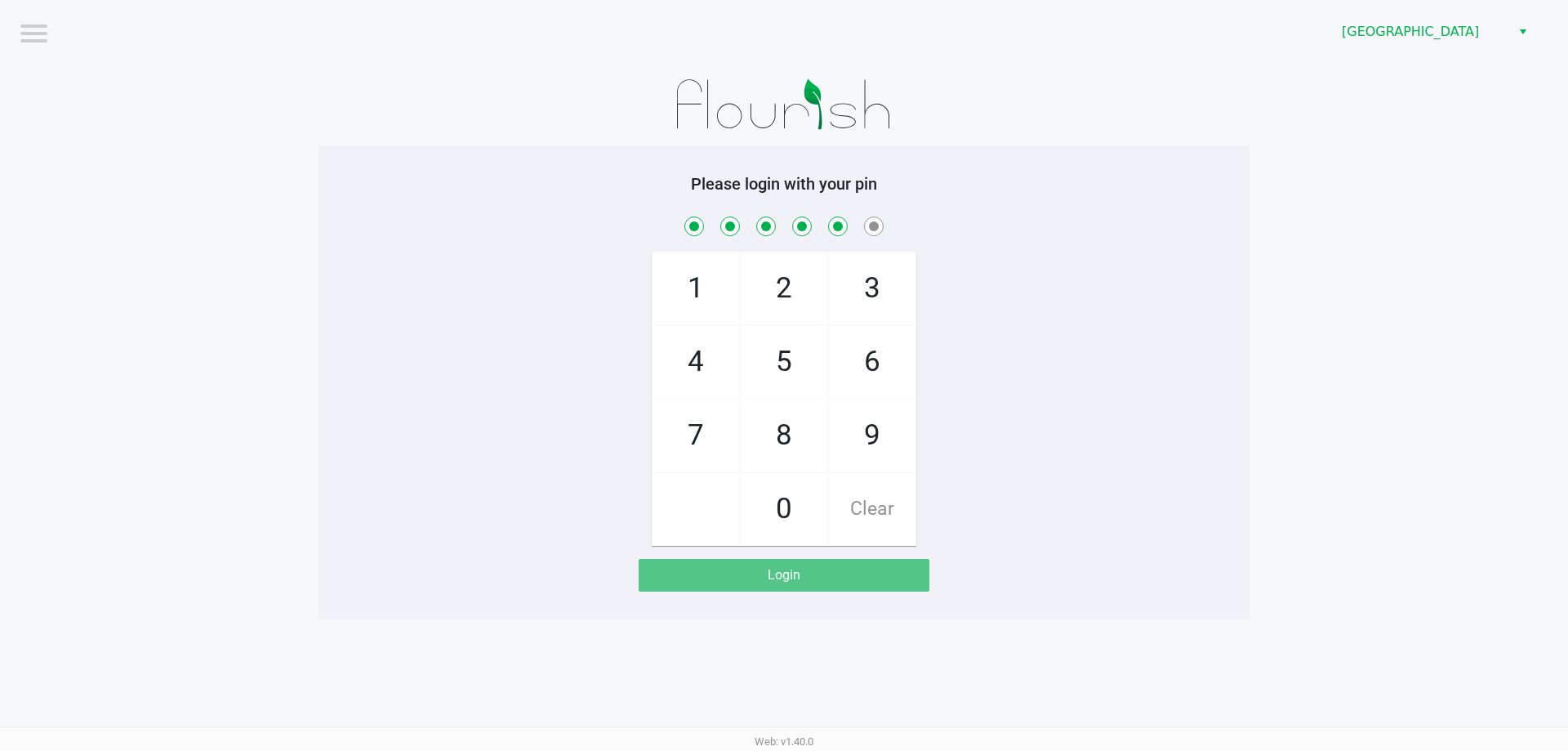
checkbox input "true"
click at [785, 527] on span "0" at bounding box center [784, 508] width 86 height 72
checkbox input "true"
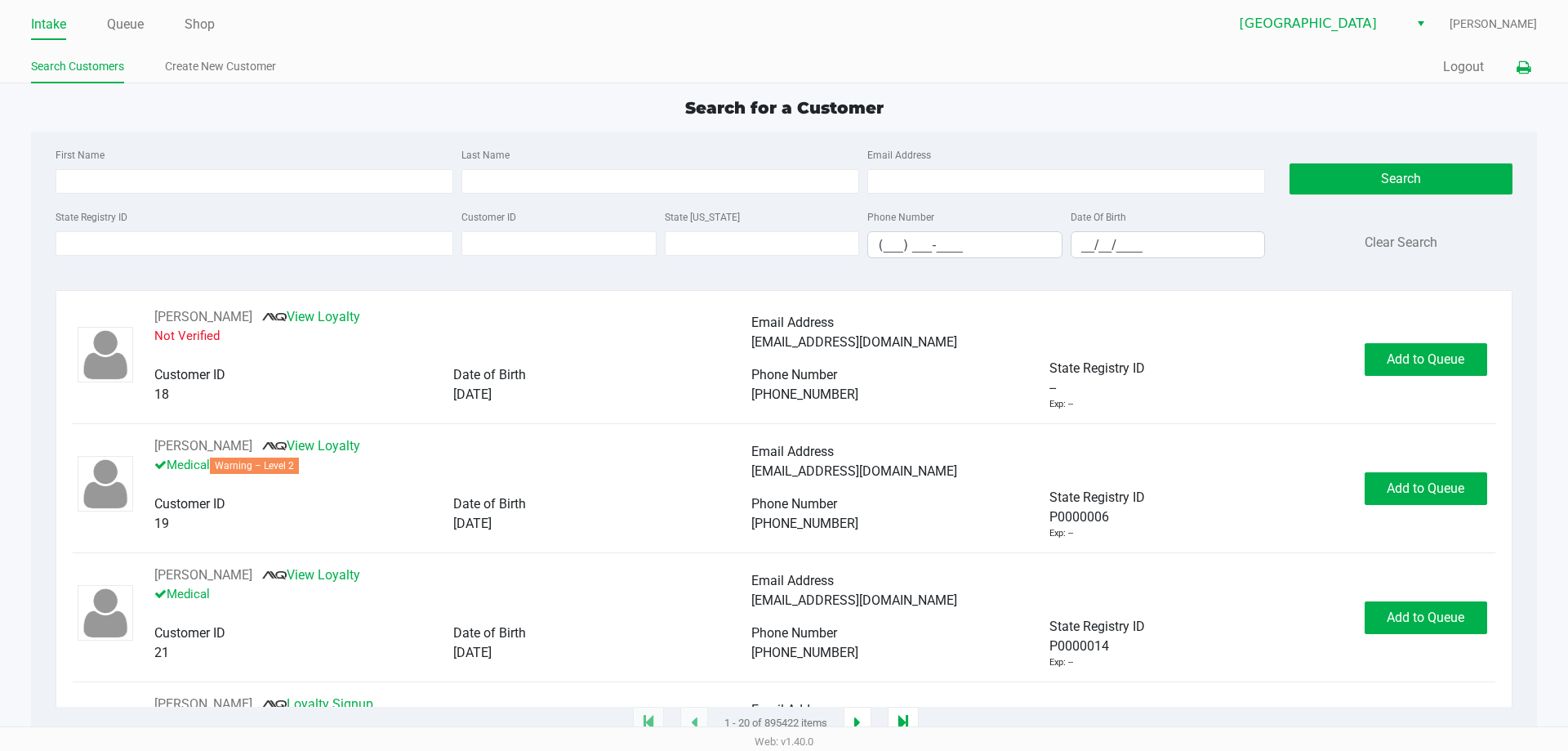
click at [1529, 67] on icon at bounding box center [1523, 67] width 14 height 12
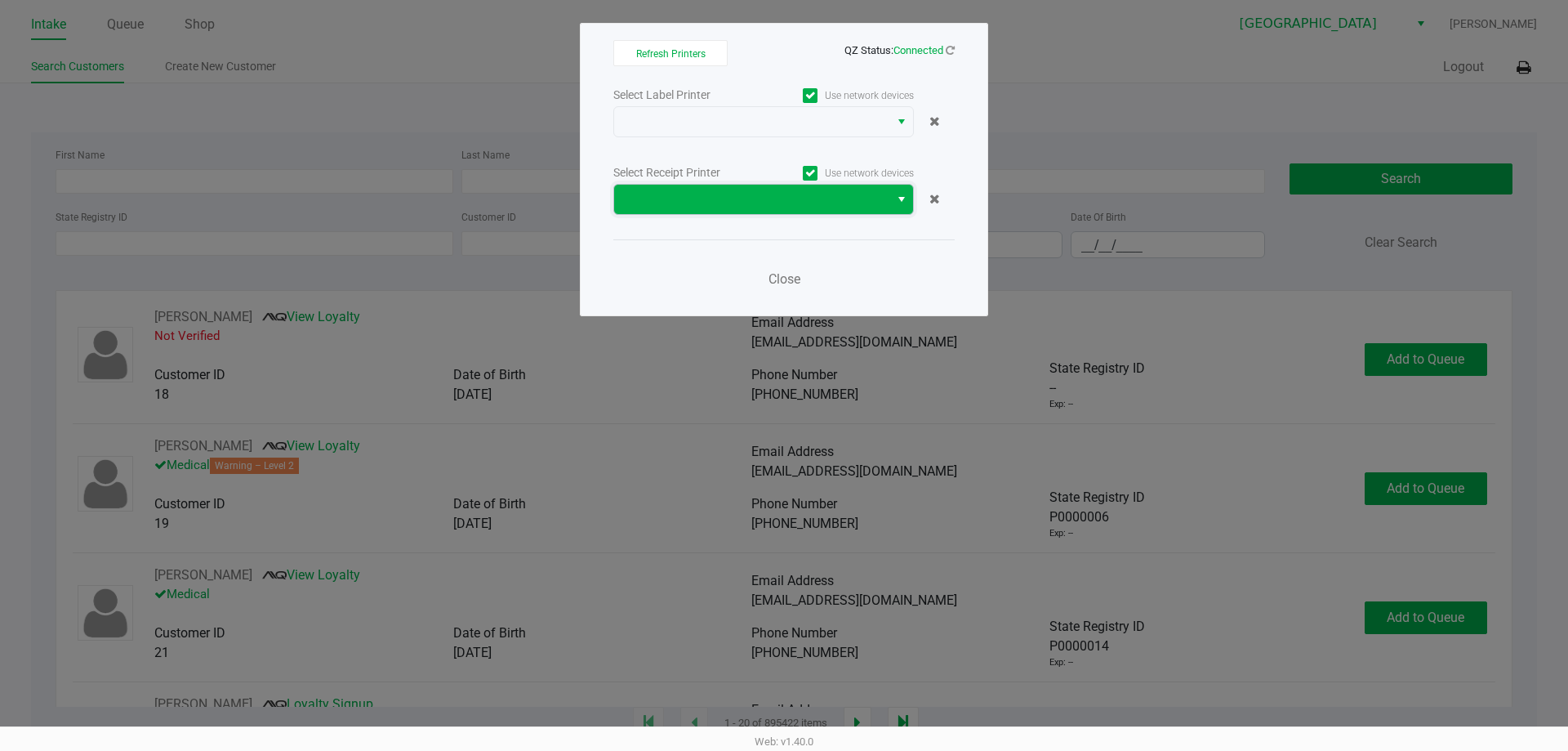
click at [742, 195] on span at bounding box center [752, 199] width 256 height 20
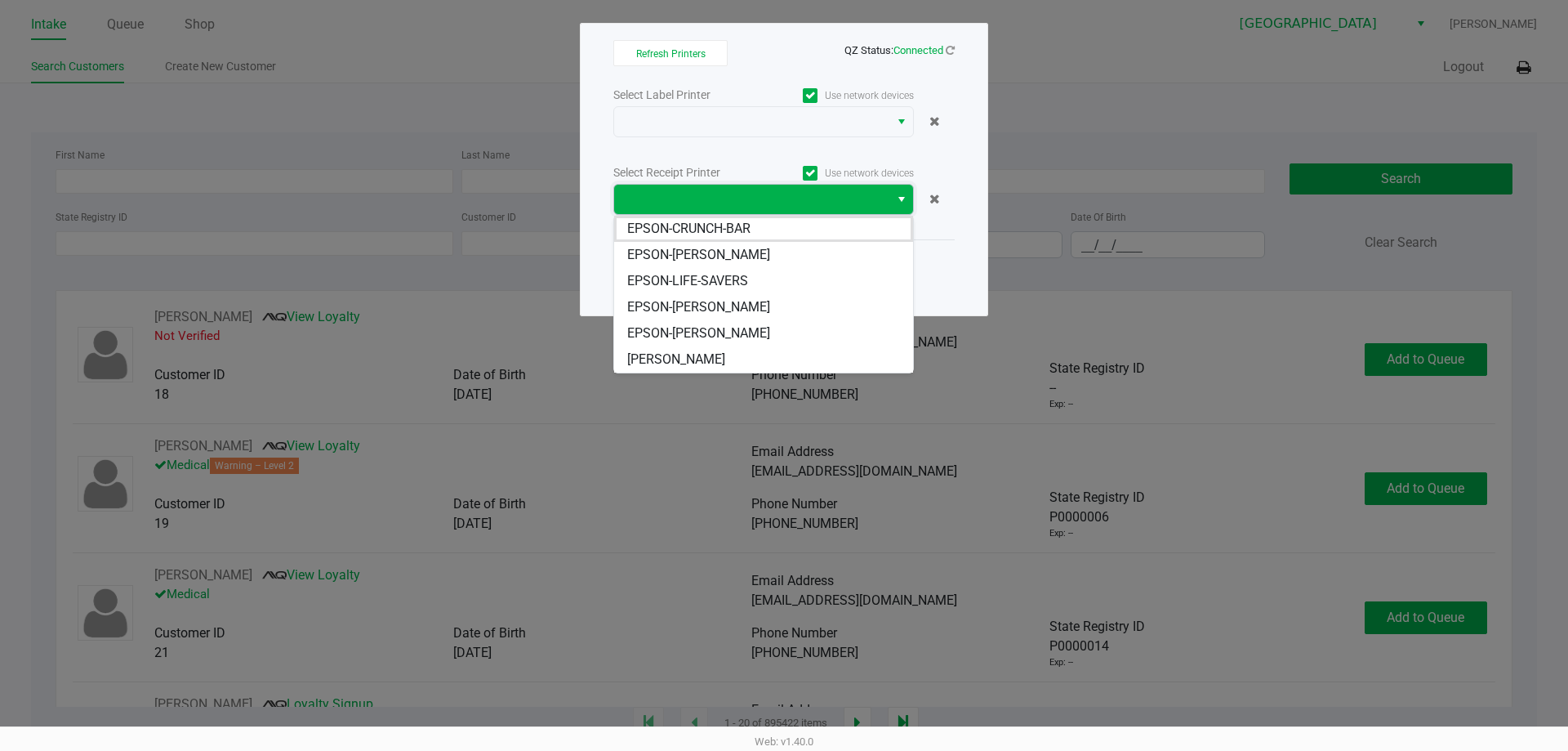
drag, startPoint x: 732, startPoint y: 227, endPoint x: 731, endPoint y: 197, distance: 30.0
click at [732, 228] on span "EPSON-CRUNCH-BAR" at bounding box center [689, 229] width 123 height 20
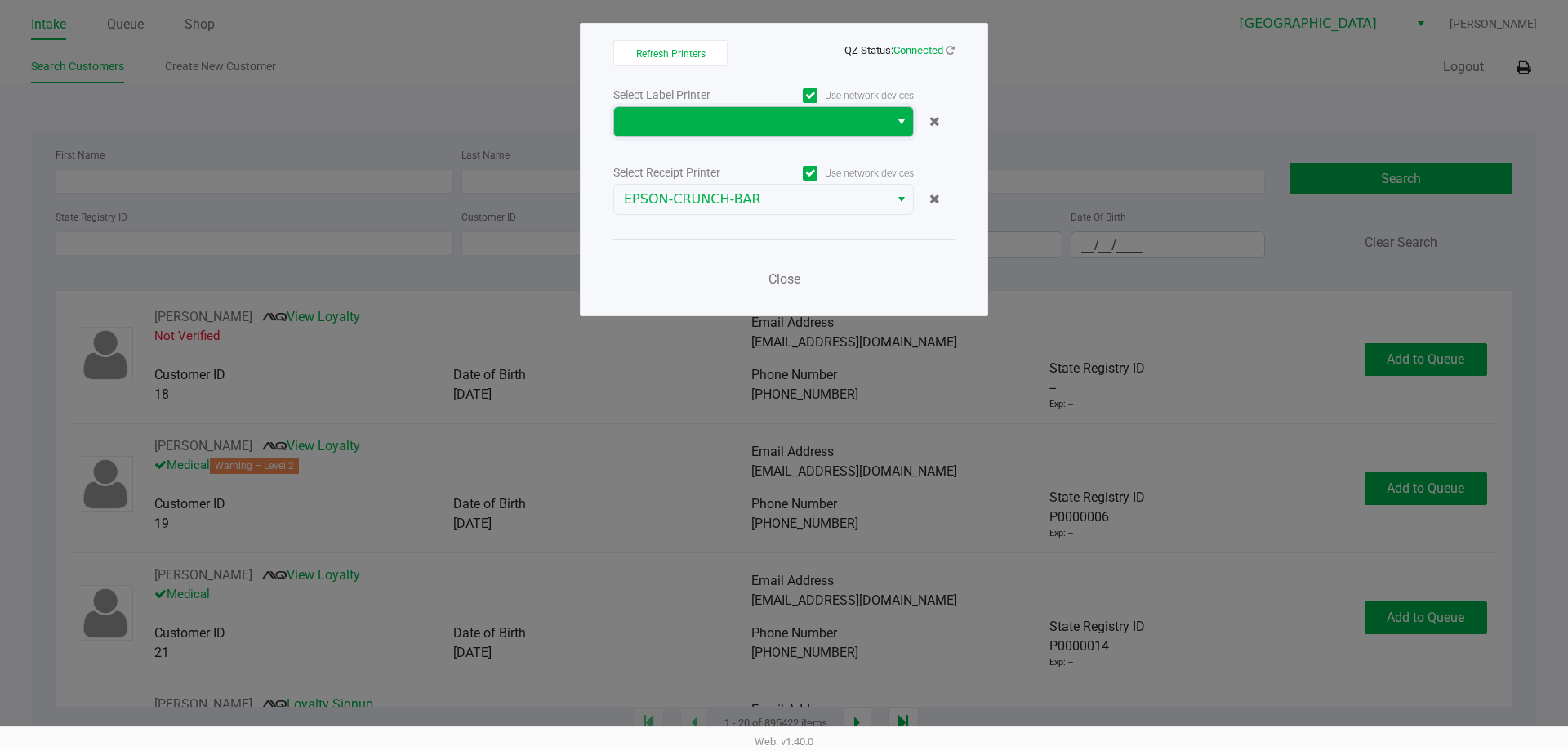
click at [722, 123] on span at bounding box center [752, 122] width 256 height 20
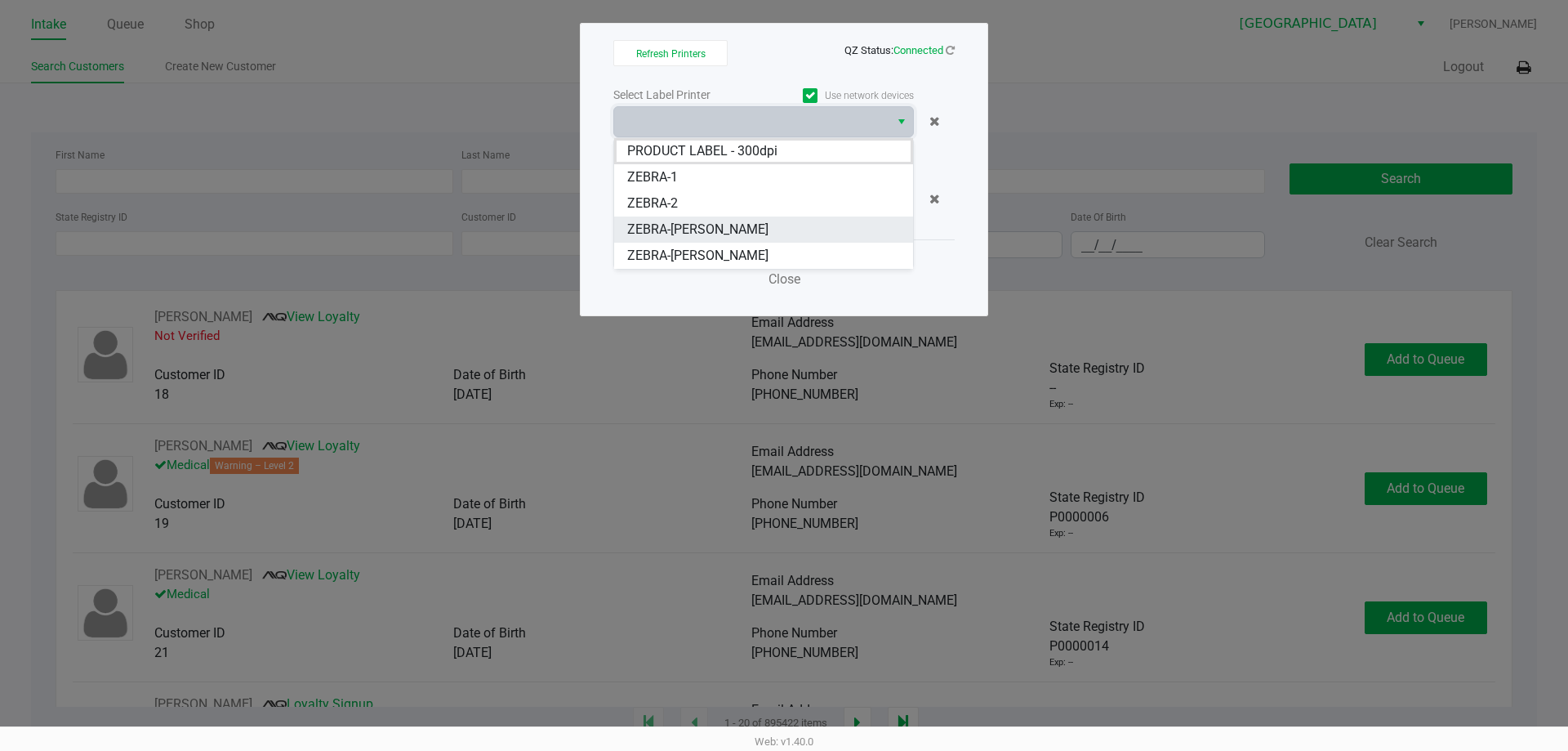
click at [725, 224] on span "ZEBRA-DAVID-COOK" at bounding box center [698, 229] width 141 height 20
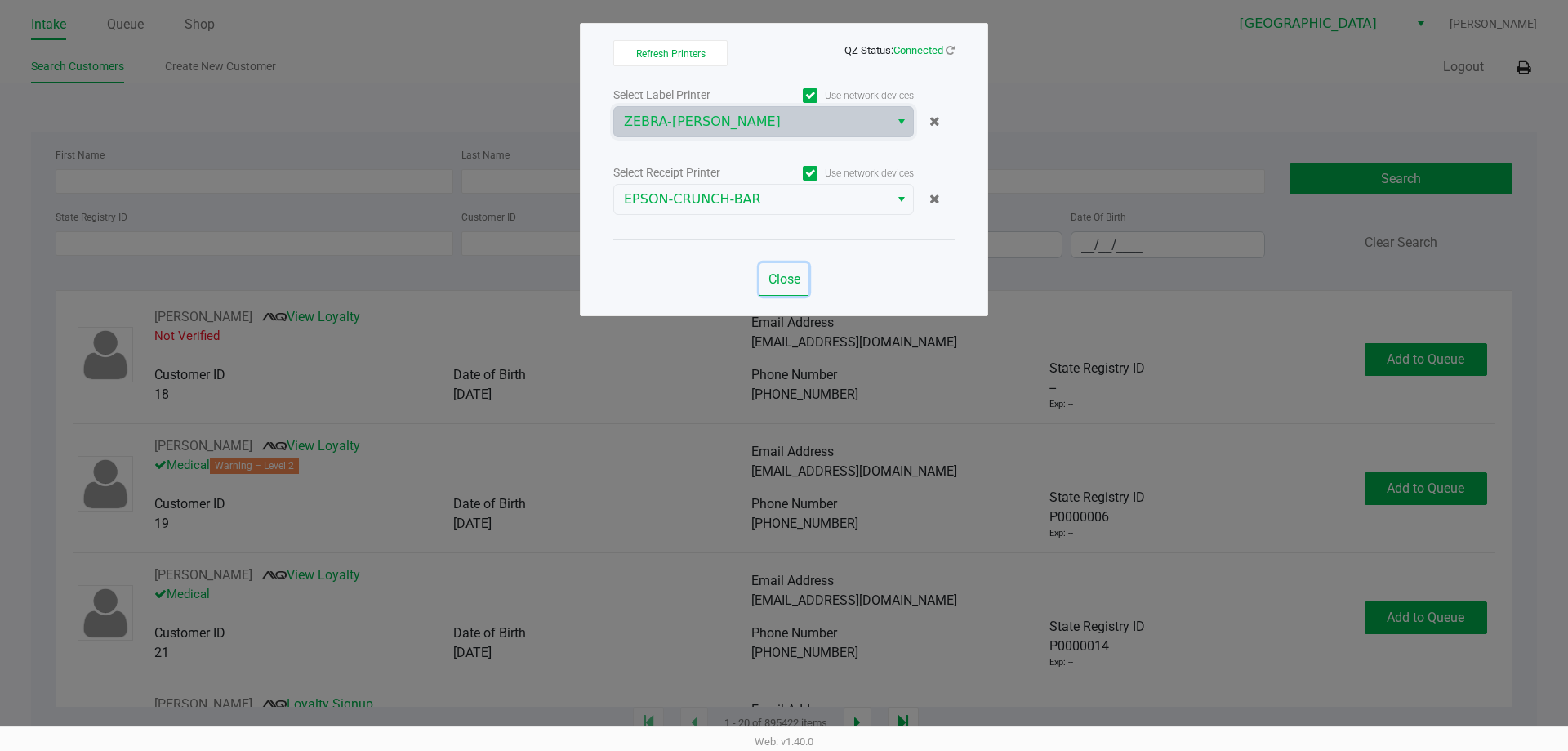
click at [779, 284] on span "Close" at bounding box center [784, 279] width 32 height 16
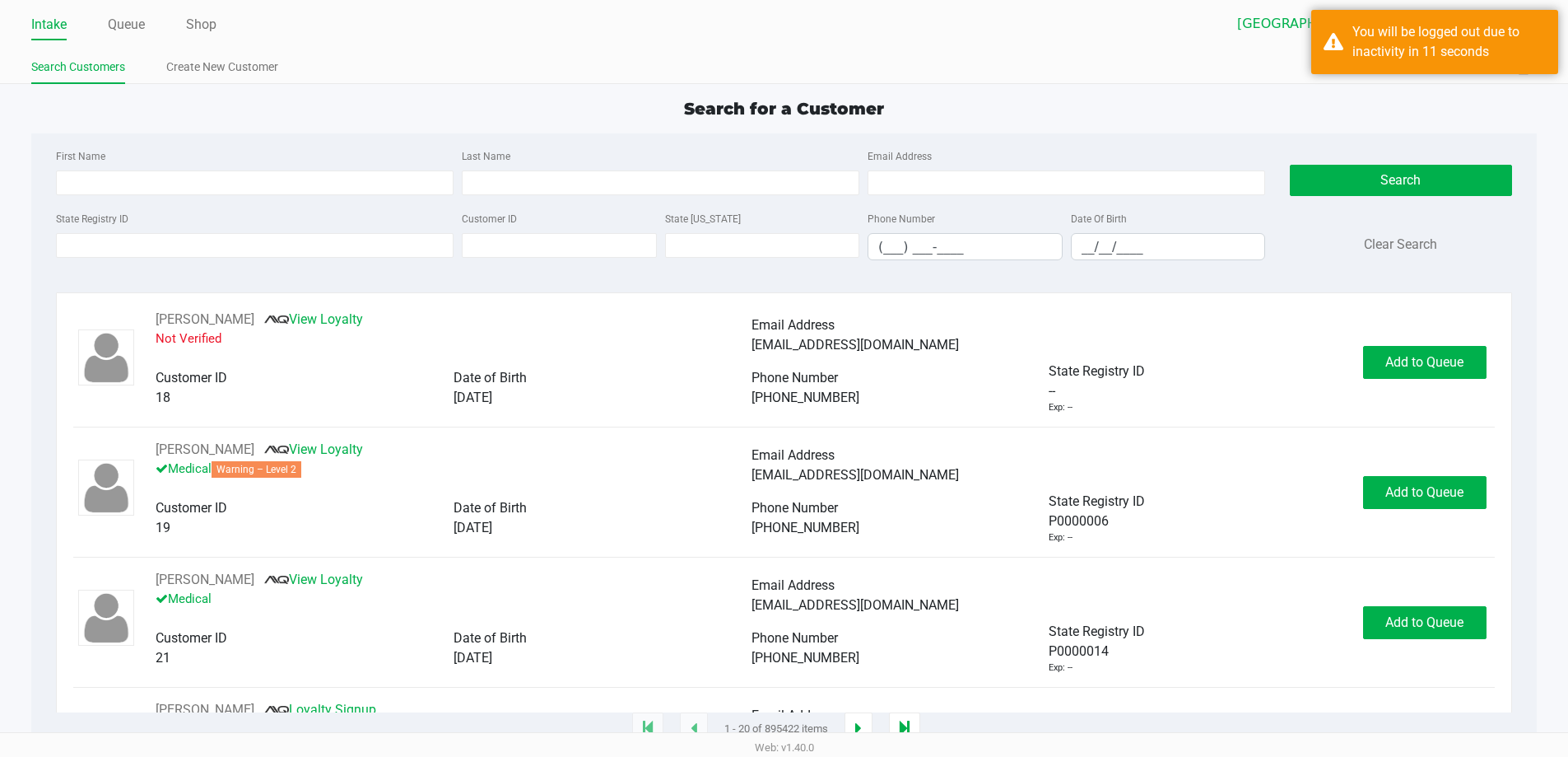
click at [1022, 90] on app-point-of-sale "Intake Queue Shop North Port WC Ericka Tutino Search Customers Create New Custo…" at bounding box center [784, 365] width 1568 height 730
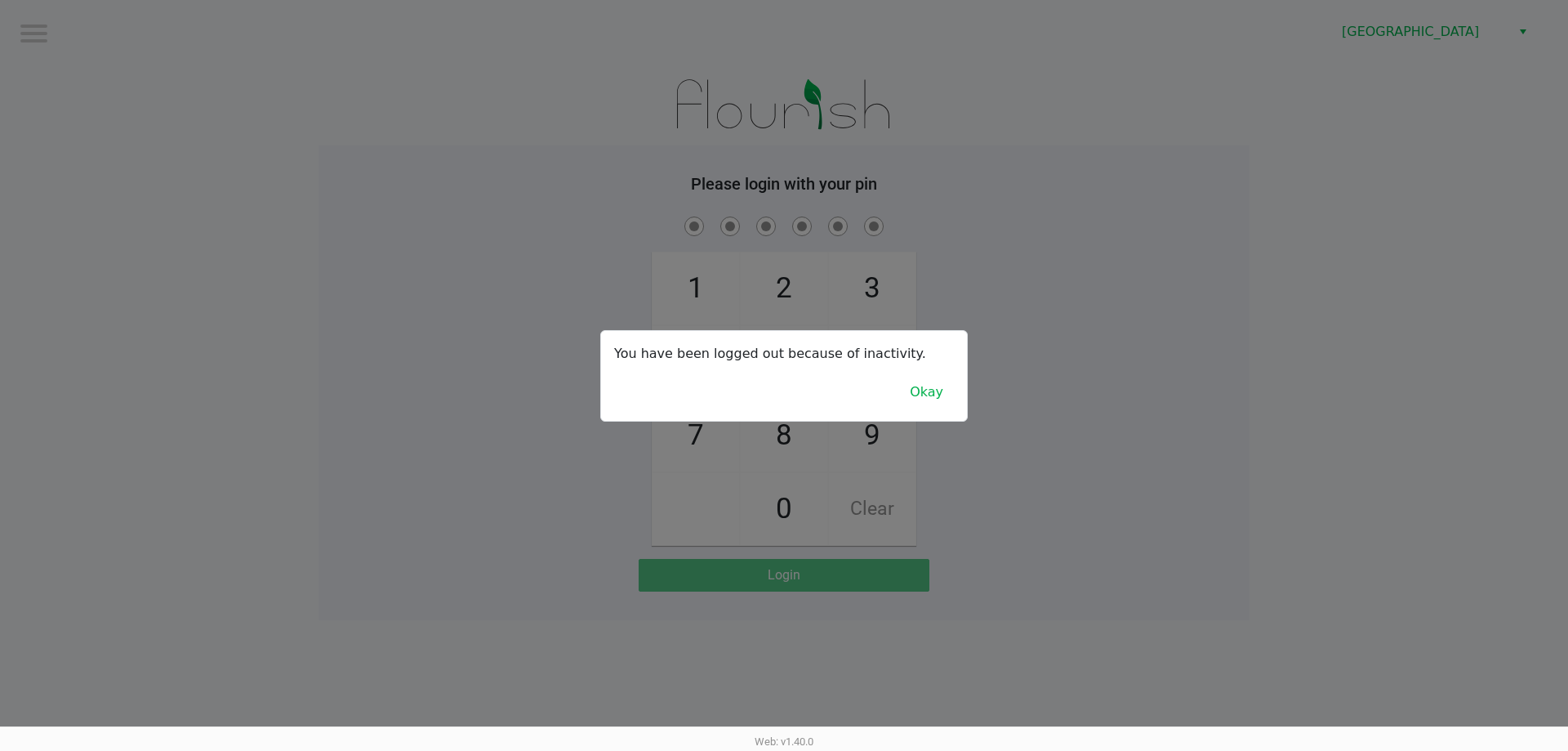
click at [925, 401] on button "Okay" at bounding box center [927, 392] width 55 height 31
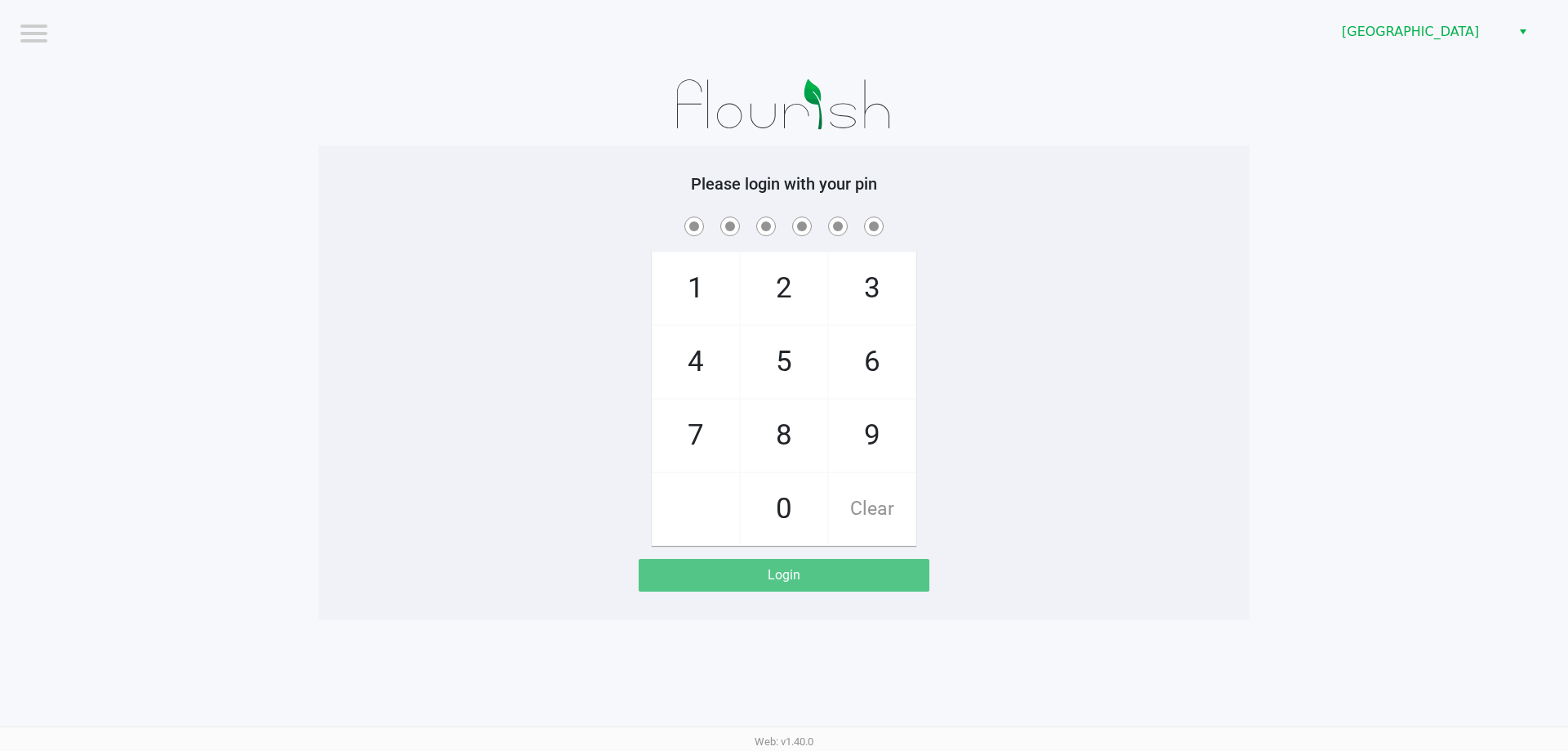
click at [701, 372] on span "4" at bounding box center [696, 361] width 86 height 72
checkbox input "true"
click at [706, 450] on span "7" at bounding box center [696, 435] width 86 height 72
checkbox input "true"
click at [787, 291] on span "2" at bounding box center [784, 288] width 86 height 72
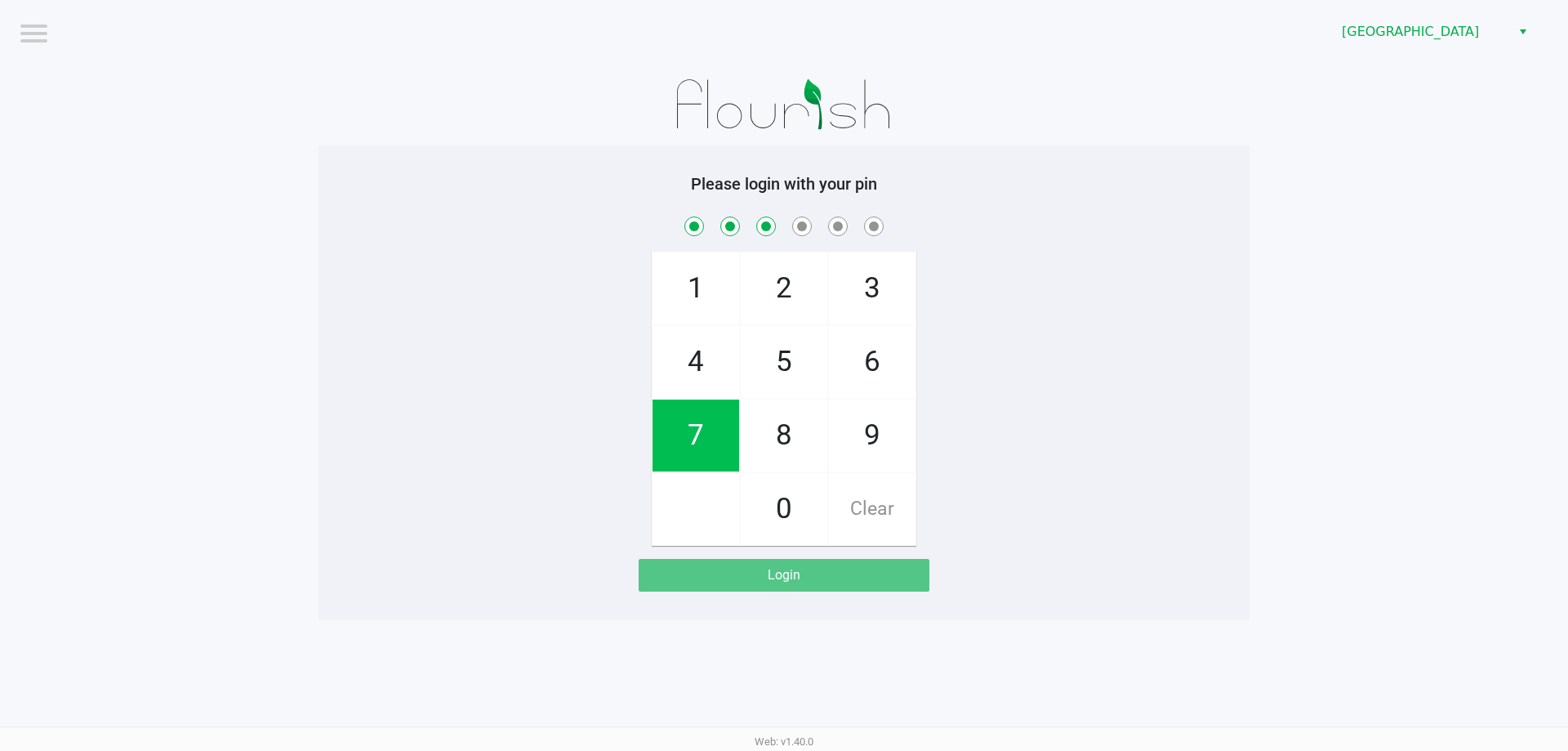
checkbox input "true"
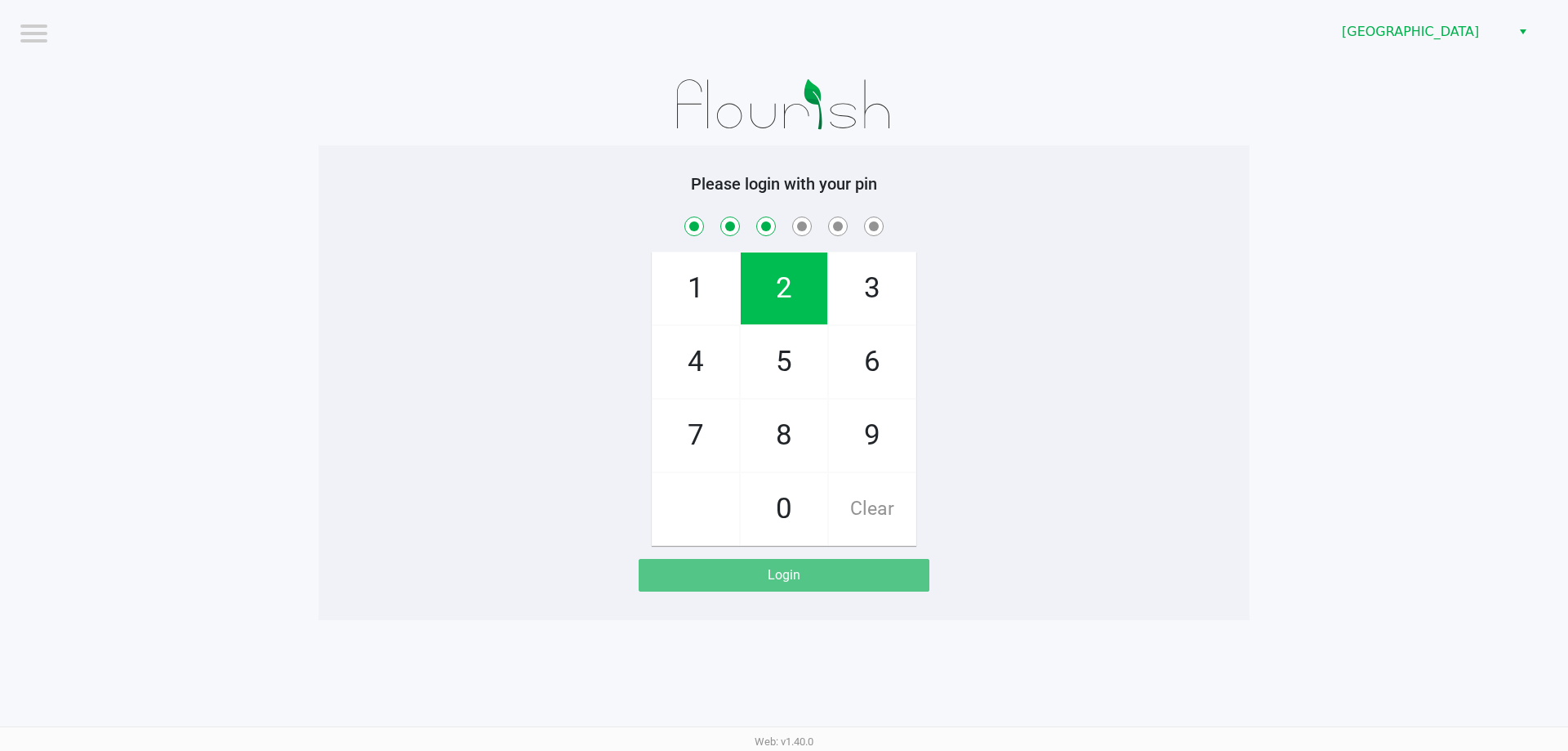
click at [900, 365] on span "6" at bounding box center [872, 361] width 86 height 72
checkbox input "true"
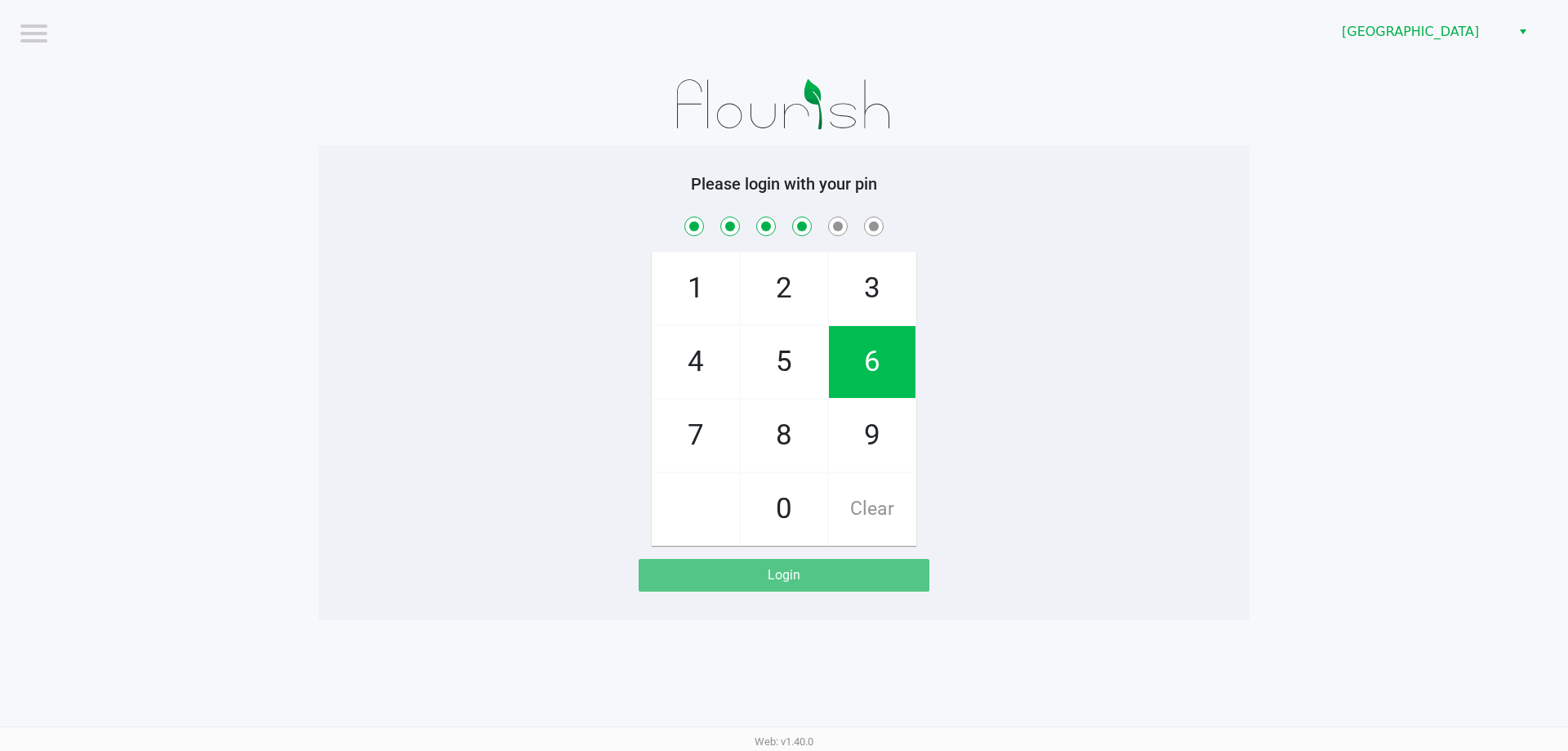
click at [802, 431] on span "8" at bounding box center [784, 435] width 86 height 72
checkbox input "true"
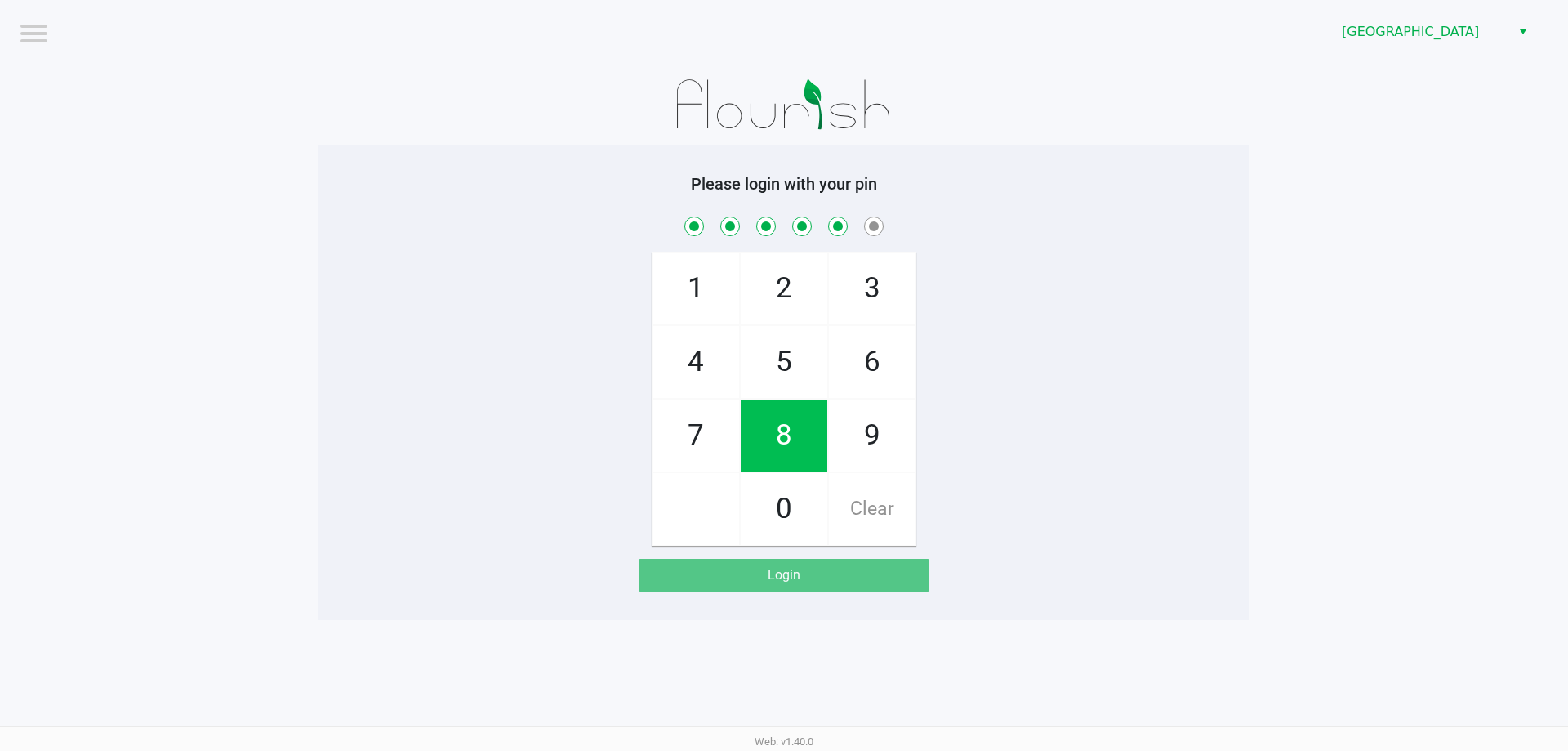
click at [786, 509] on span "0" at bounding box center [784, 508] width 86 height 72
checkbox input "true"
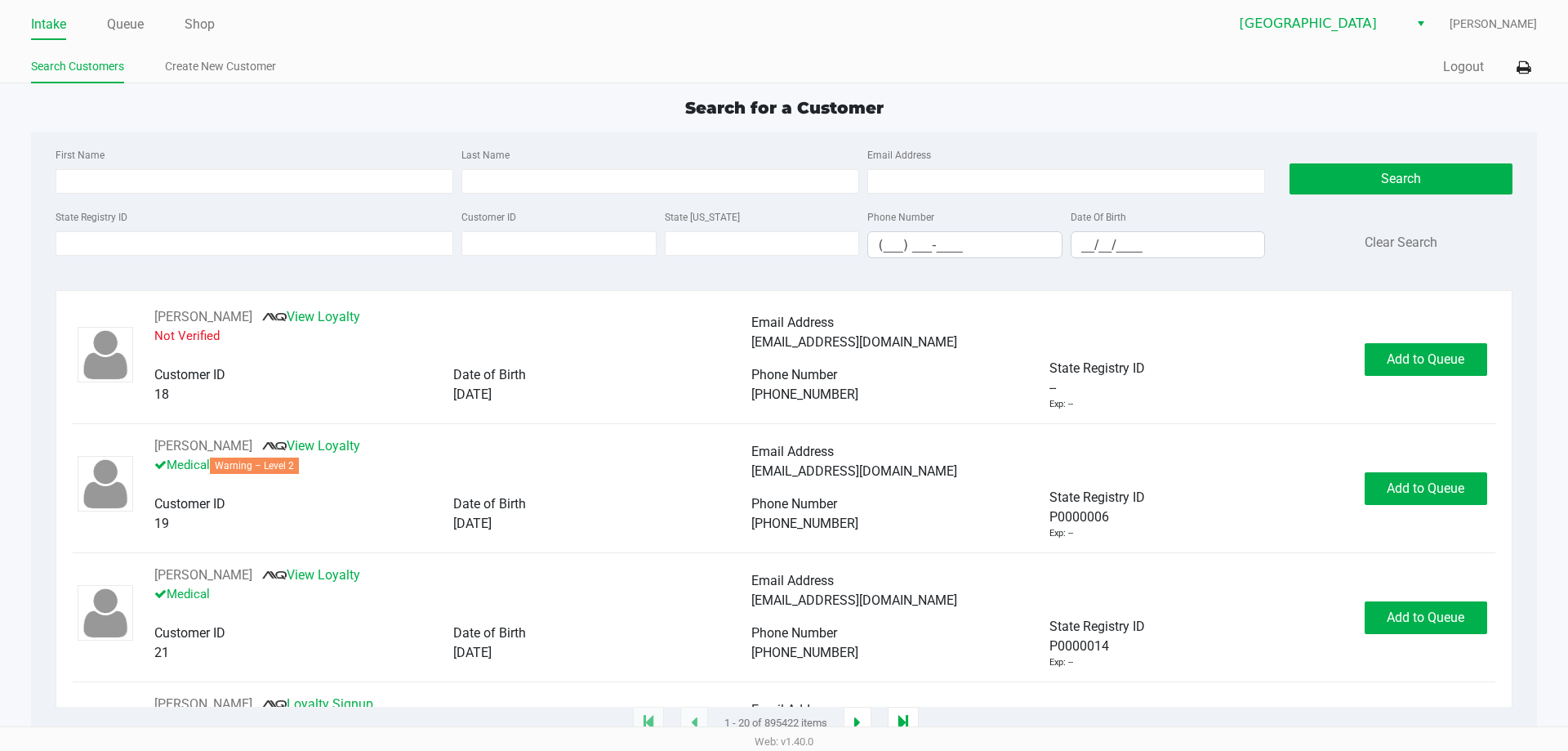
type input "THOMAS"
type input "GOGUEN"
type input "06/23/1967"
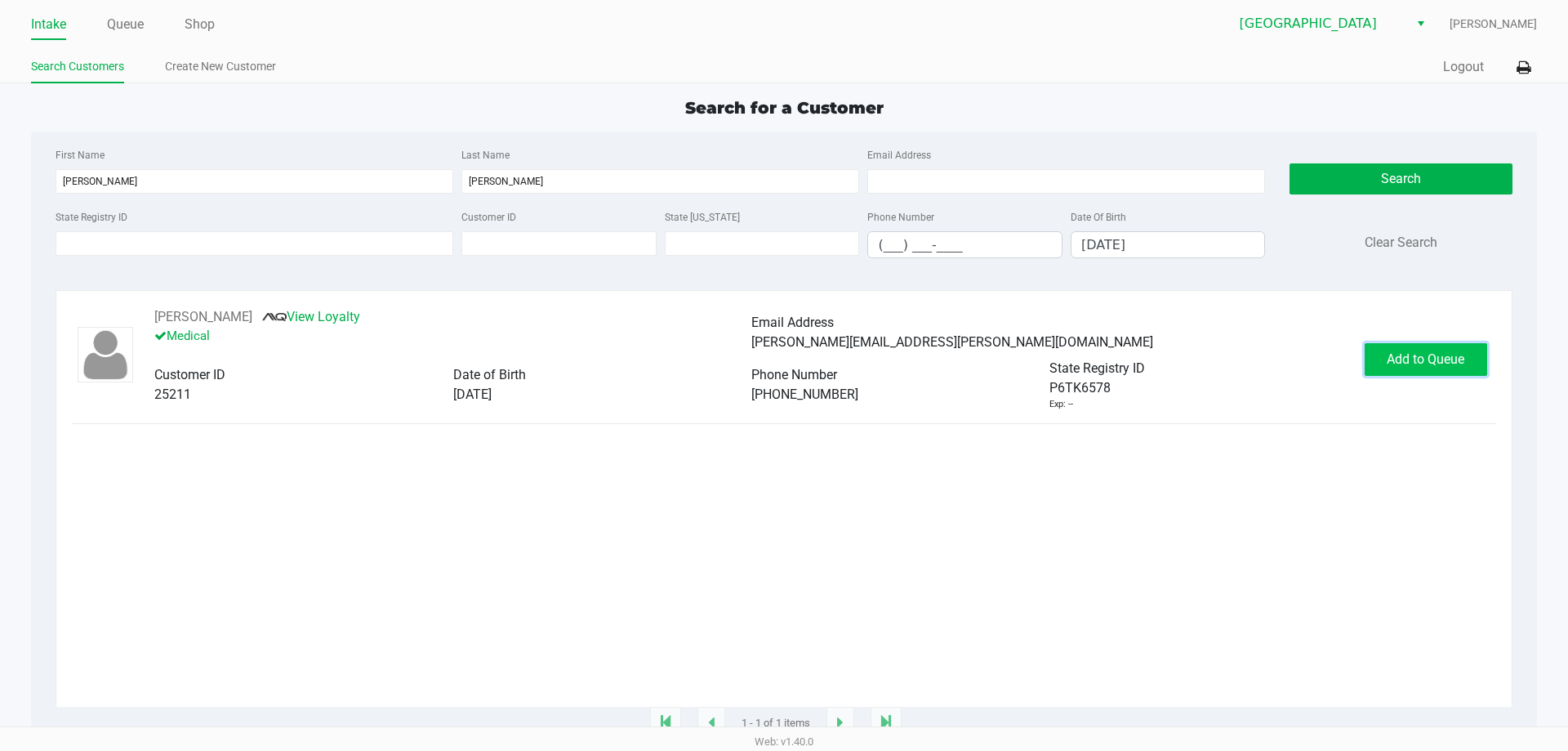
click at [1403, 366] on span "Add to Queue" at bounding box center [1426, 359] width 77 height 16
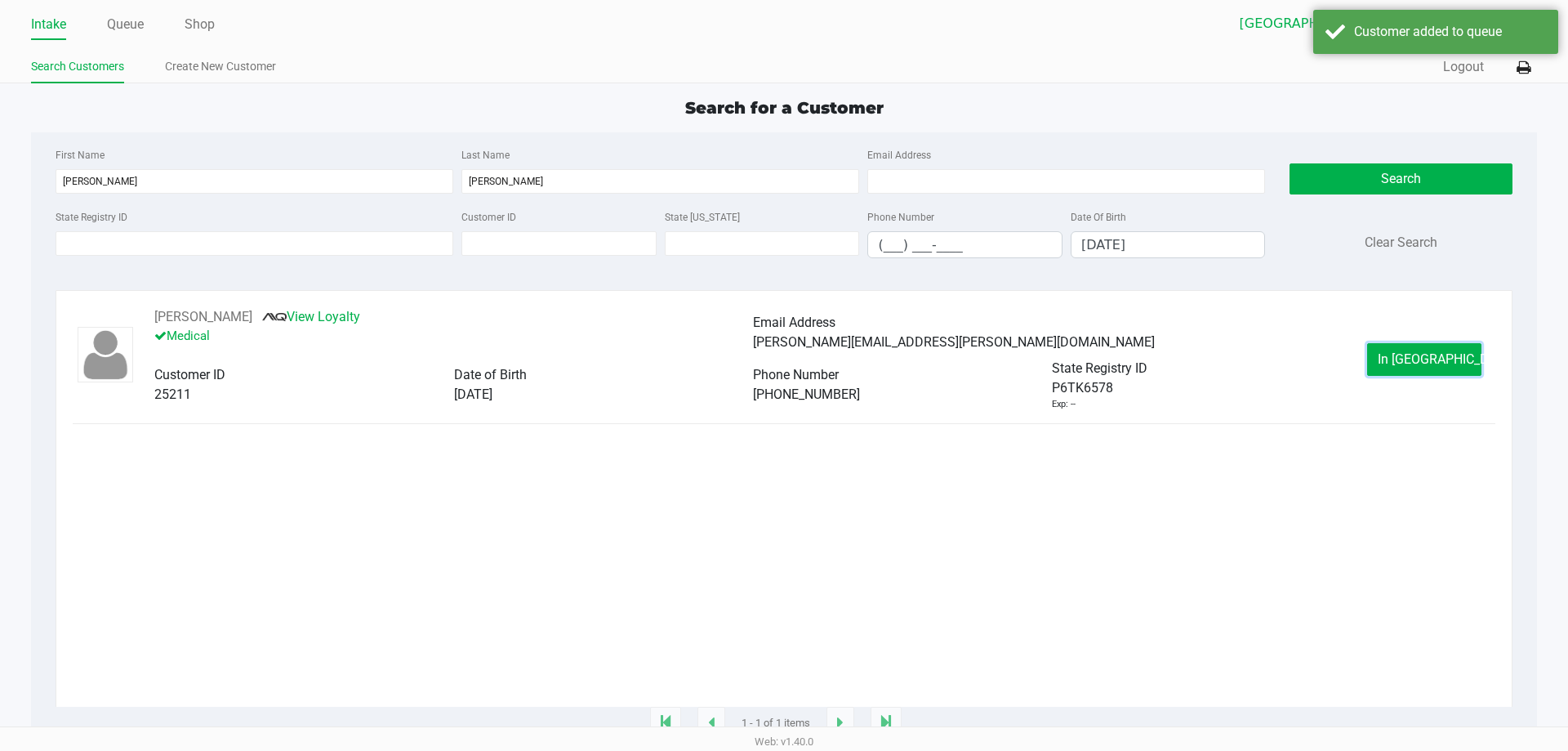
click at [1403, 366] on span "In Queue" at bounding box center [1446, 359] width 137 height 16
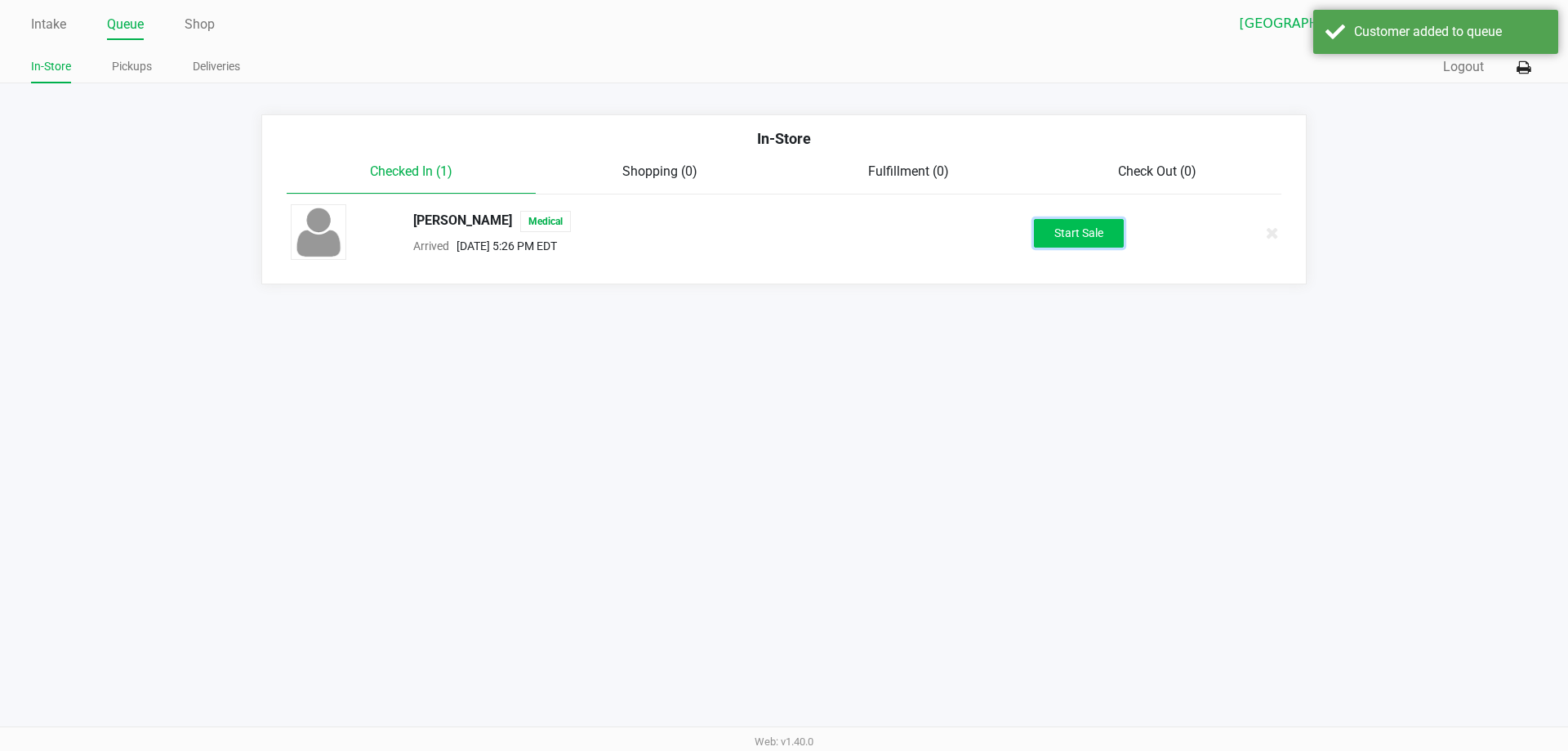
click at [1048, 226] on button "Start Sale" at bounding box center [1078, 233] width 90 height 29
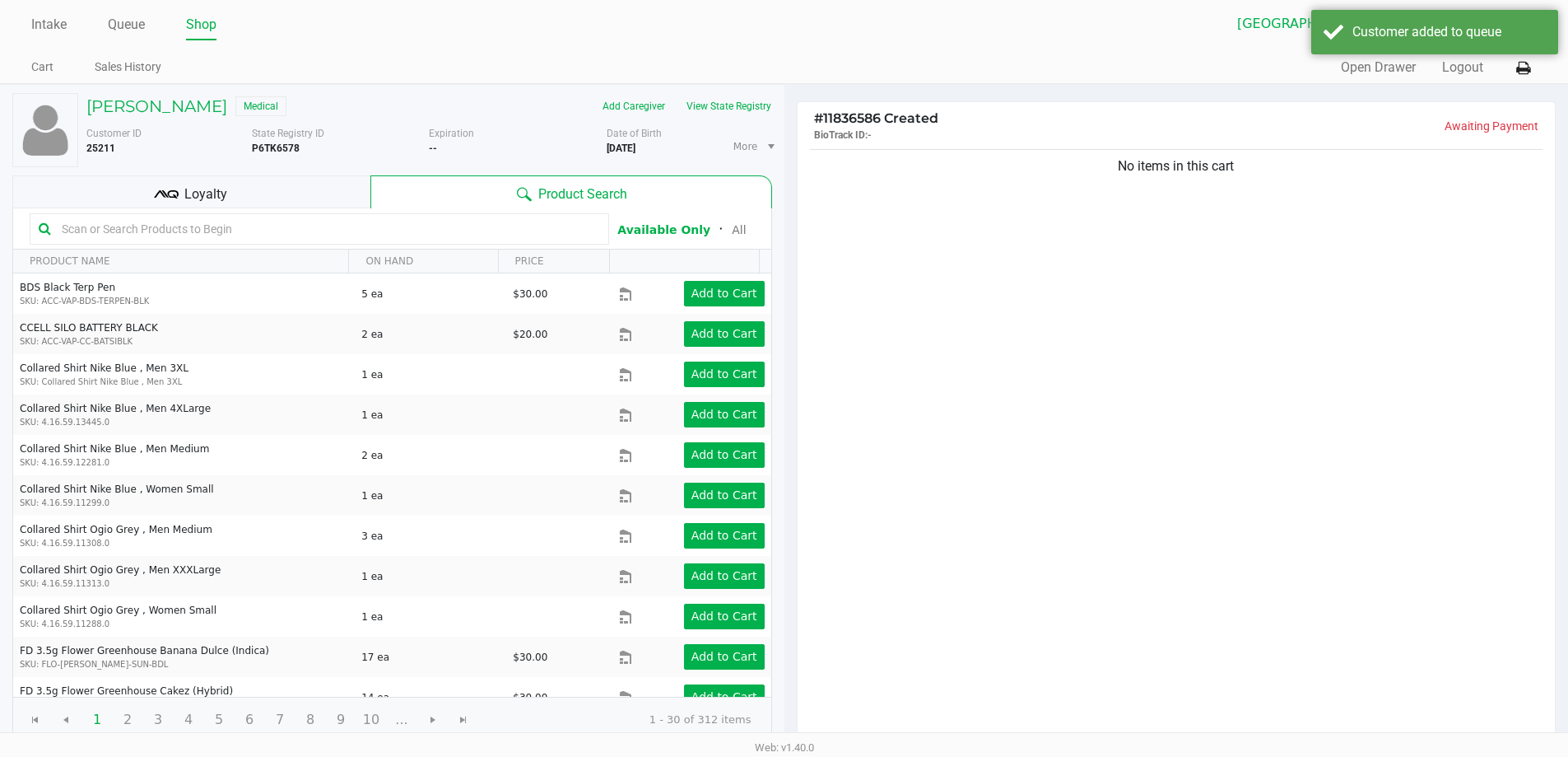
click at [287, 187] on div "Loyalty" at bounding box center [191, 192] width 358 height 33
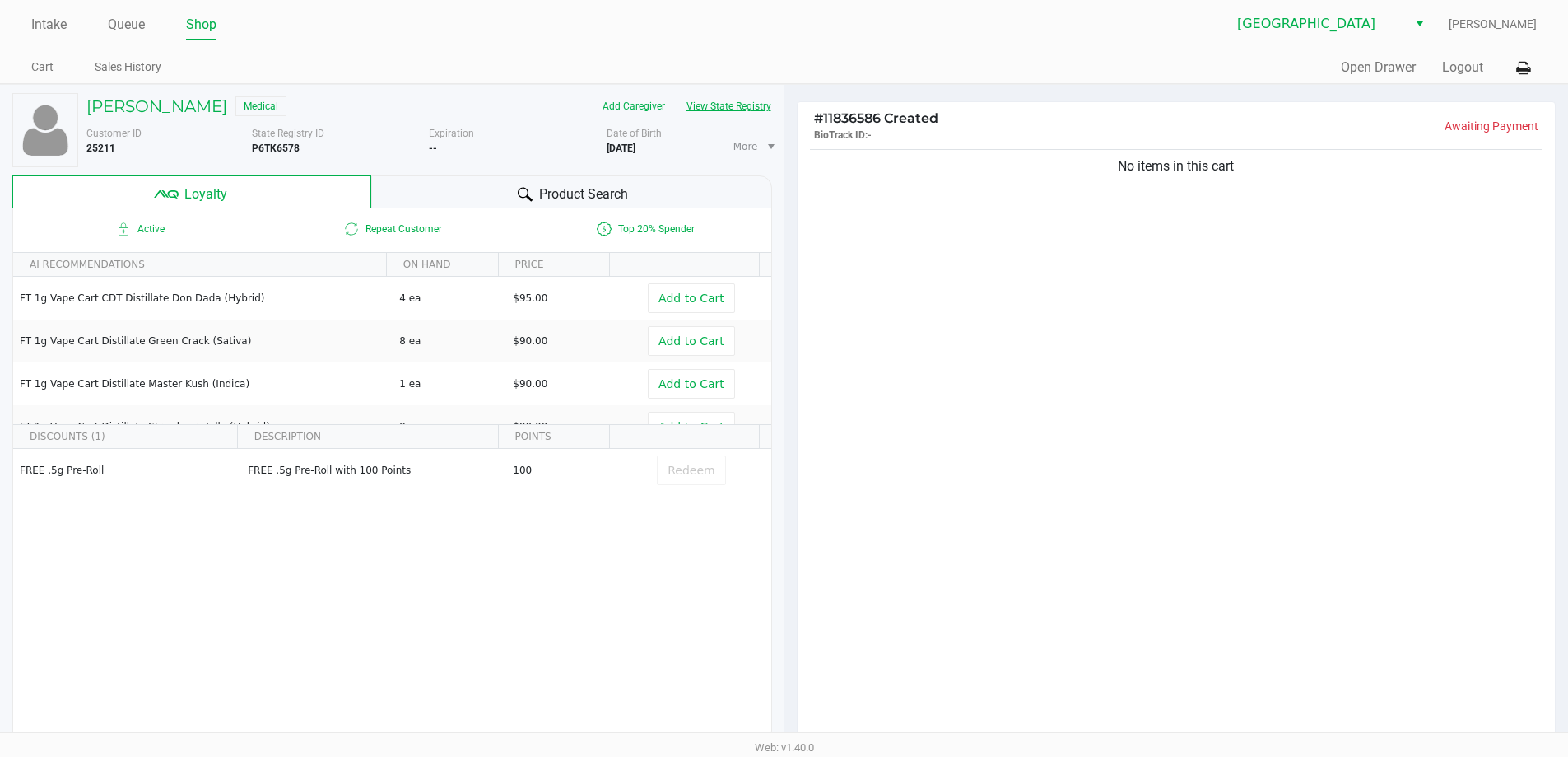
click at [690, 104] on button "View State Registry" at bounding box center [724, 106] width 96 height 27
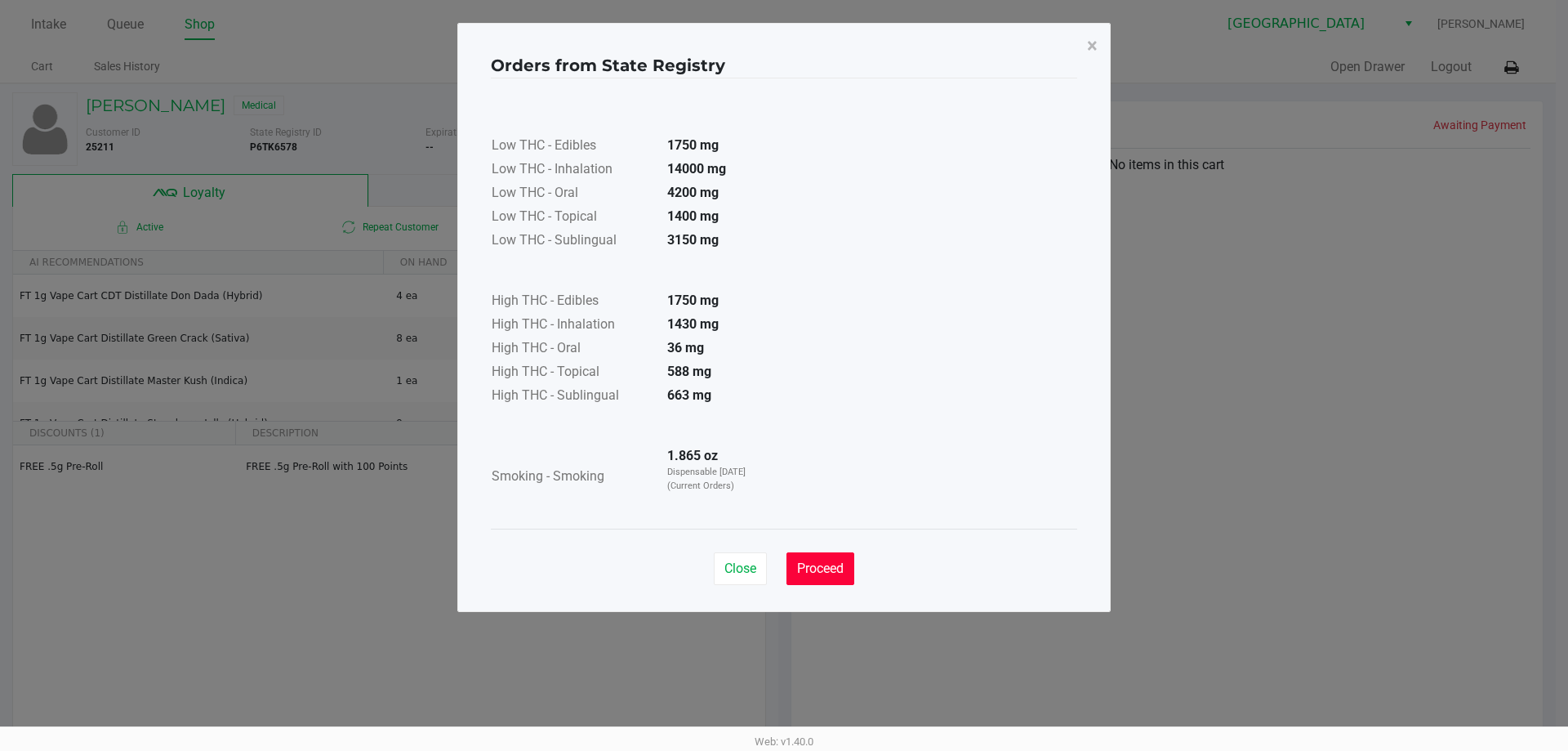
click at [846, 560] on button "Proceed" at bounding box center [821, 568] width 67 height 33
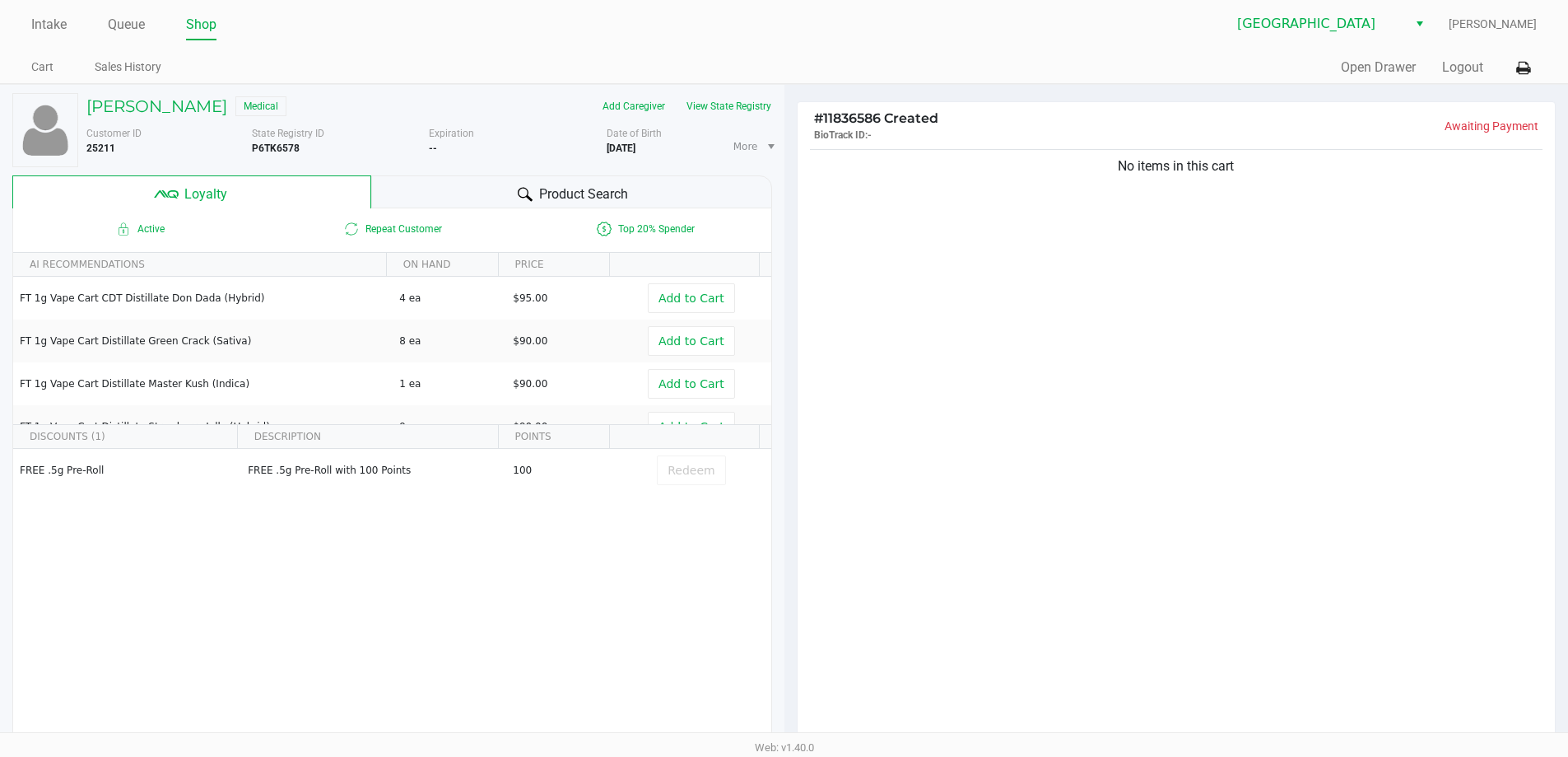
click at [864, 47] on div "Intake Queue Shop North Port WC Ericka Tutino Cart Sales History Quick Sale Ope…" at bounding box center [784, 41] width 1568 height 84
click at [744, 105] on button "View State Registry" at bounding box center [724, 106] width 96 height 27
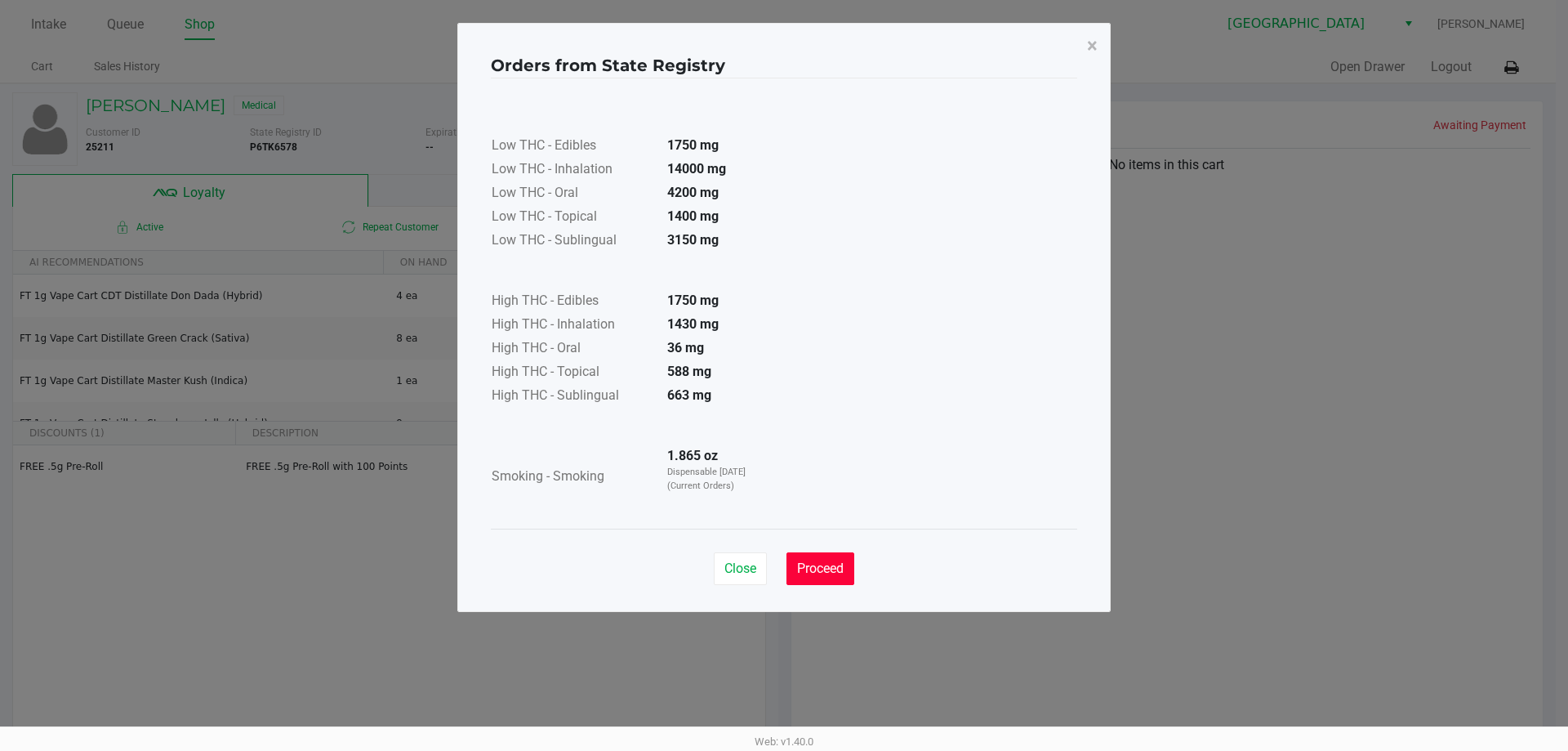
click at [832, 565] on span "Proceed" at bounding box center [820, 568] width 47 height 16
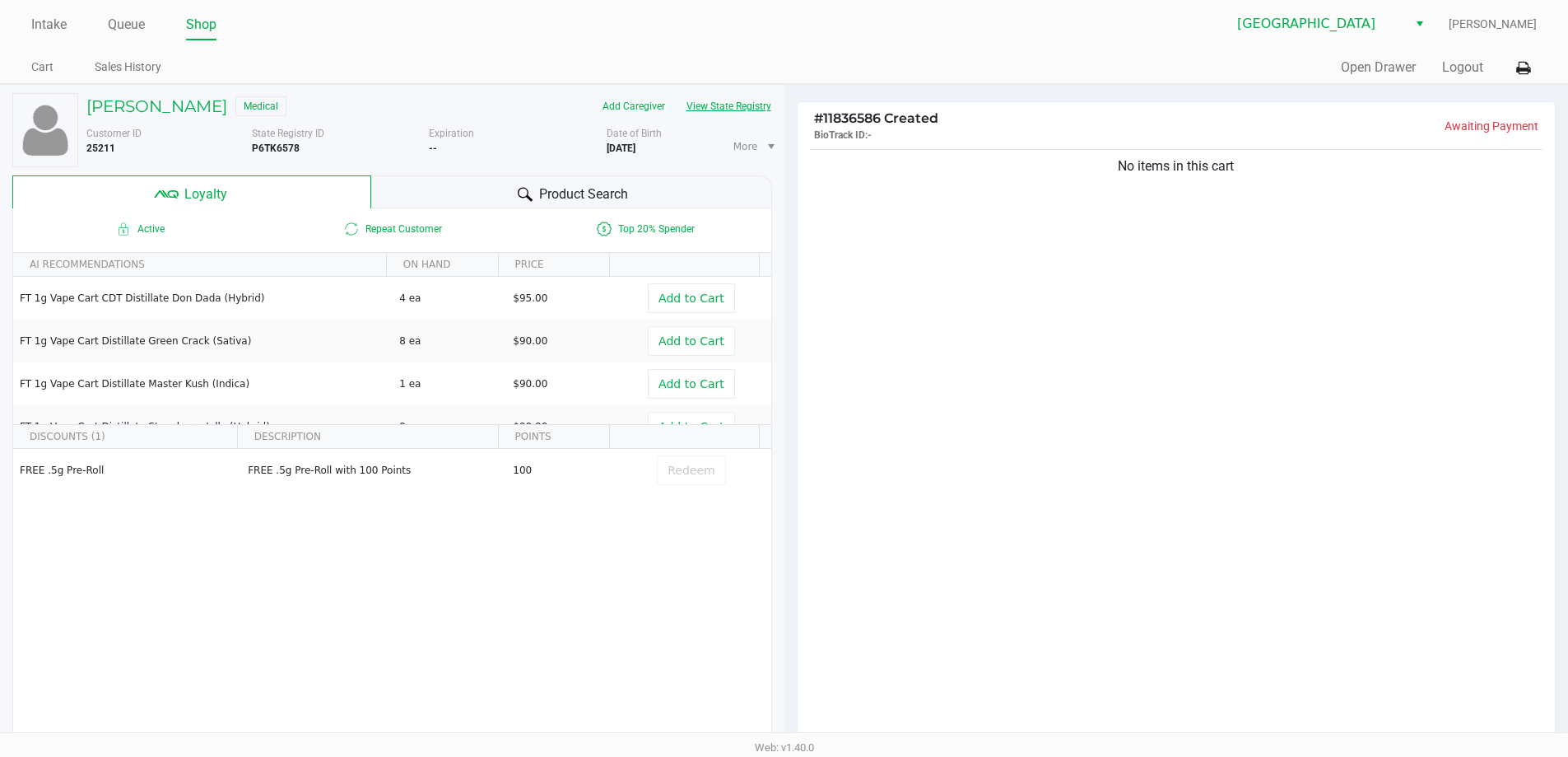
click at [704, 118] on button "View State Registry" at bounding box center [724, 106] width 96 height 27
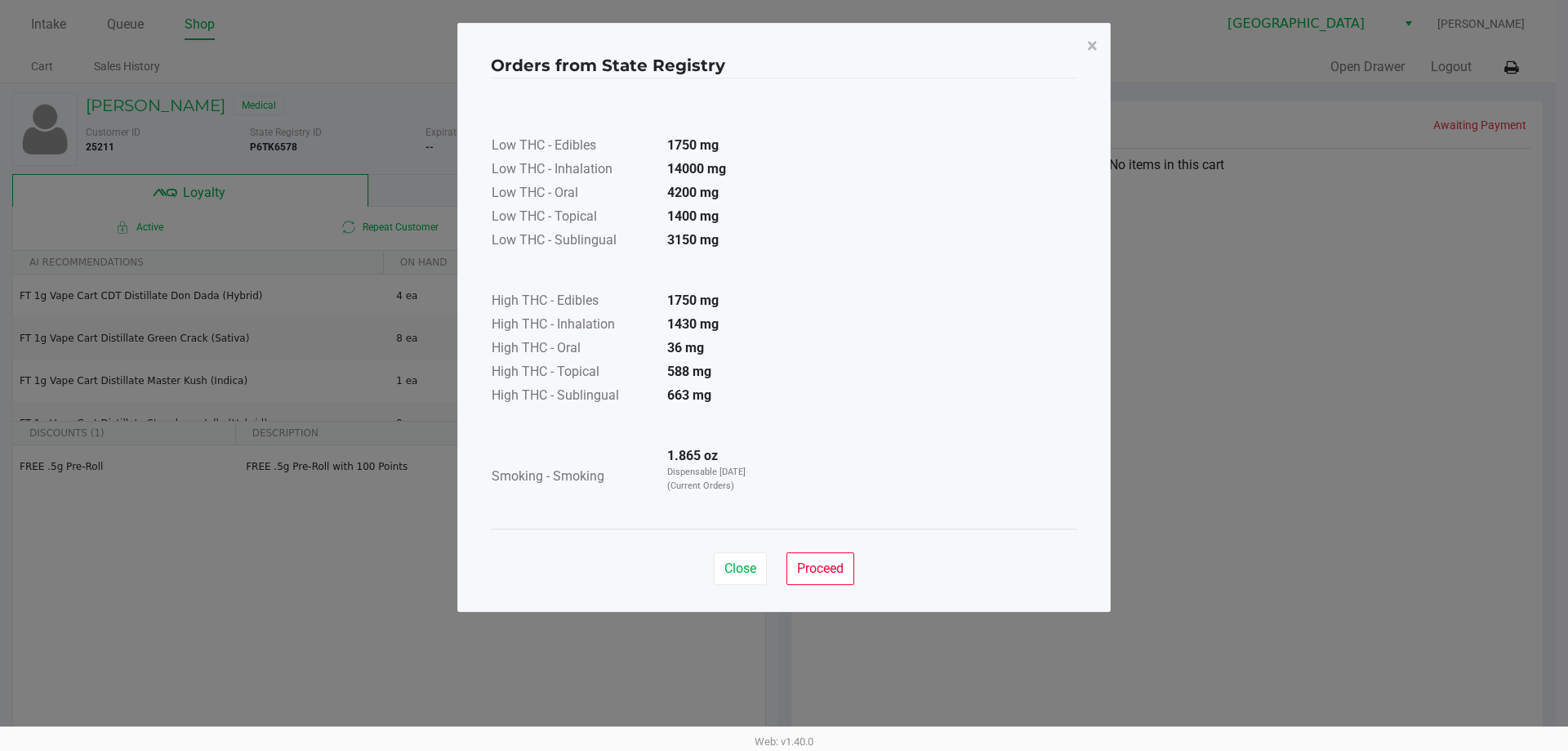
click at [834, 576] on button "Proceed" at bounding box center [821, 568] width 67 height 33
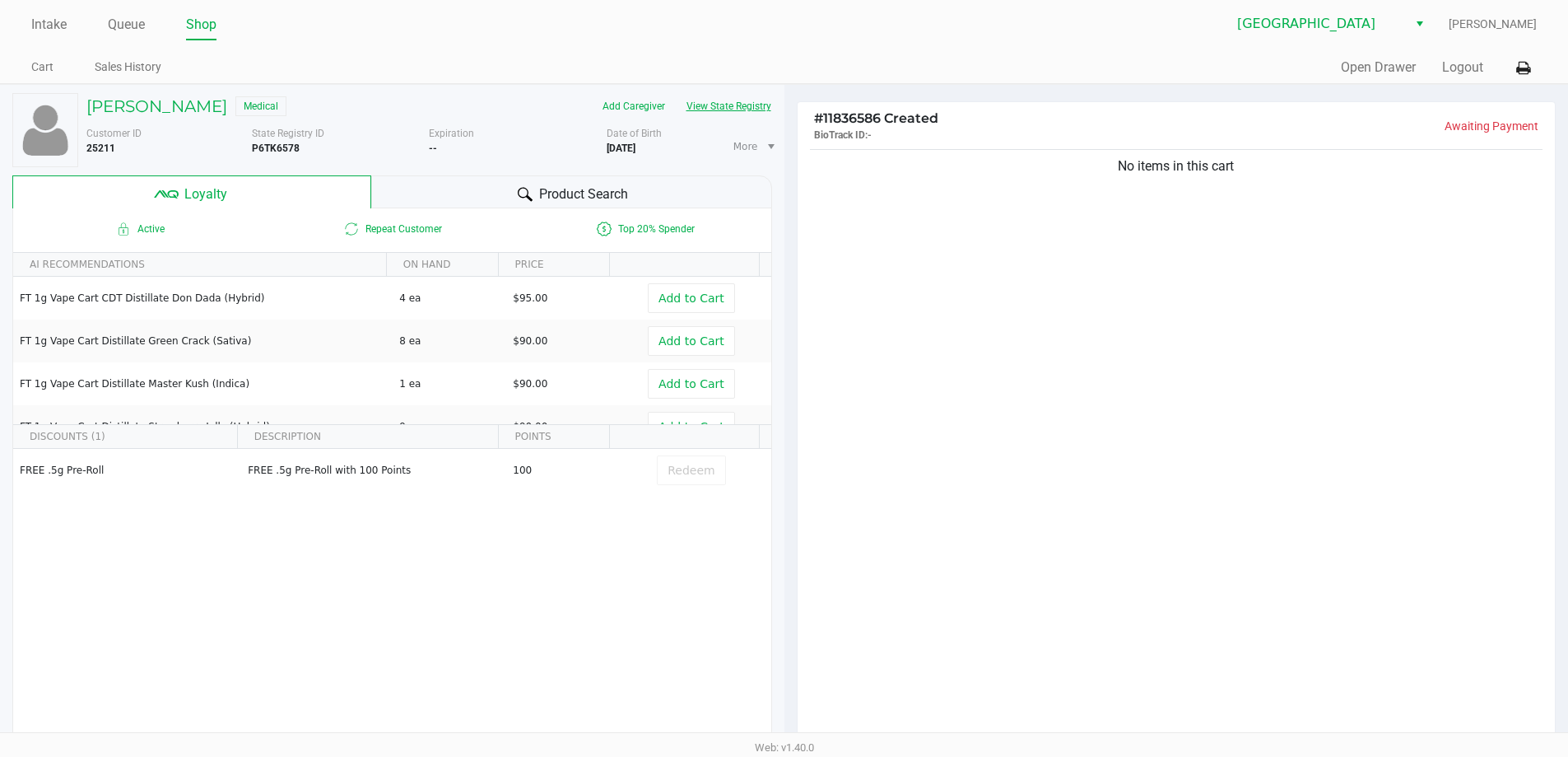
click at [520, 48] on div "Intake Queue Shop North Port WC Ericka Tutino Cart Sales History Quick Sale Ope…" at bounding box center [784, 41] width 1568 height 84
click at [1031, 59] on div "Quick Sale Open Drawer Logout" at bounding box center [1161, 68] width 753 height 31
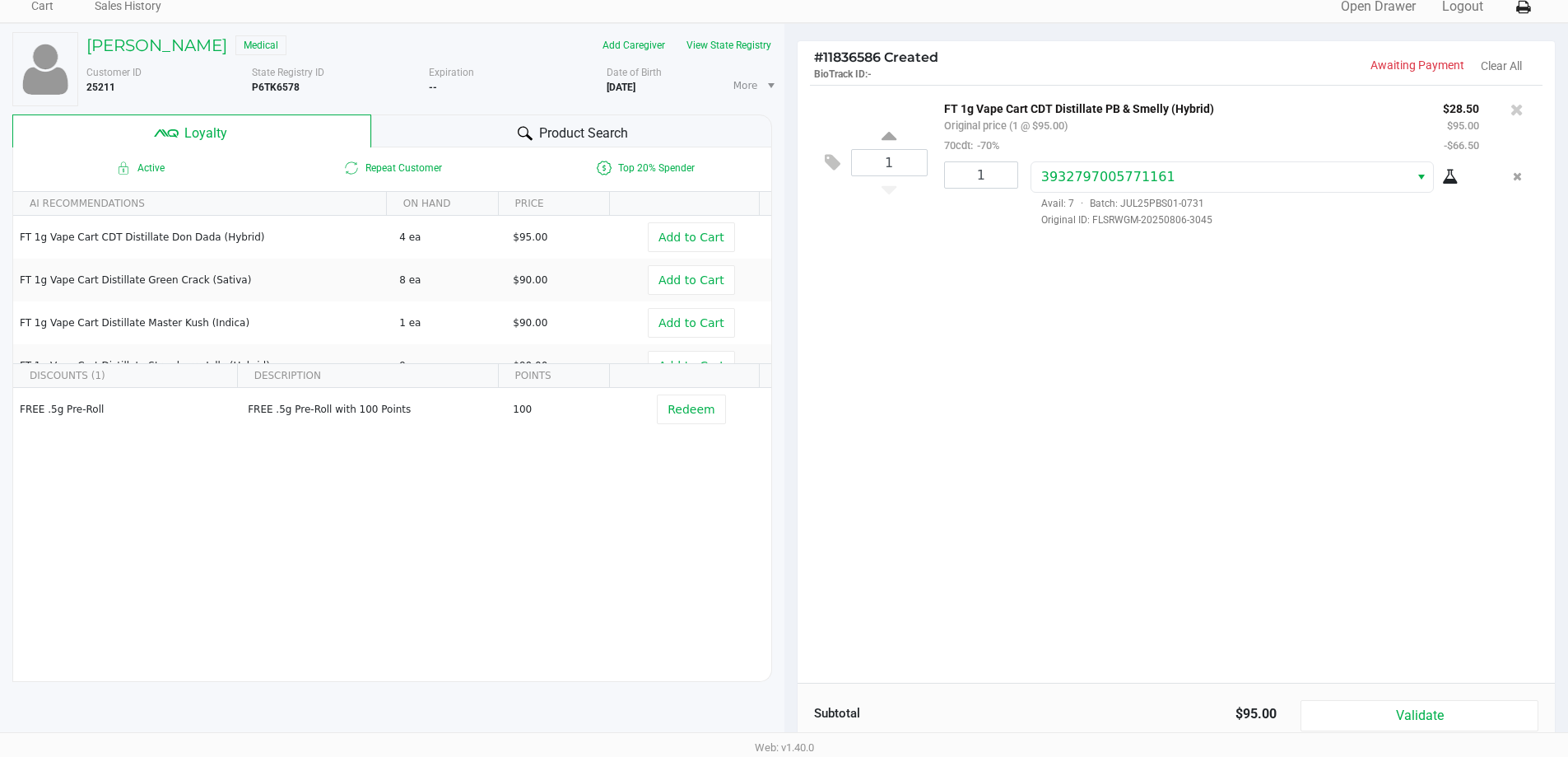
scroll to position [188, 0]
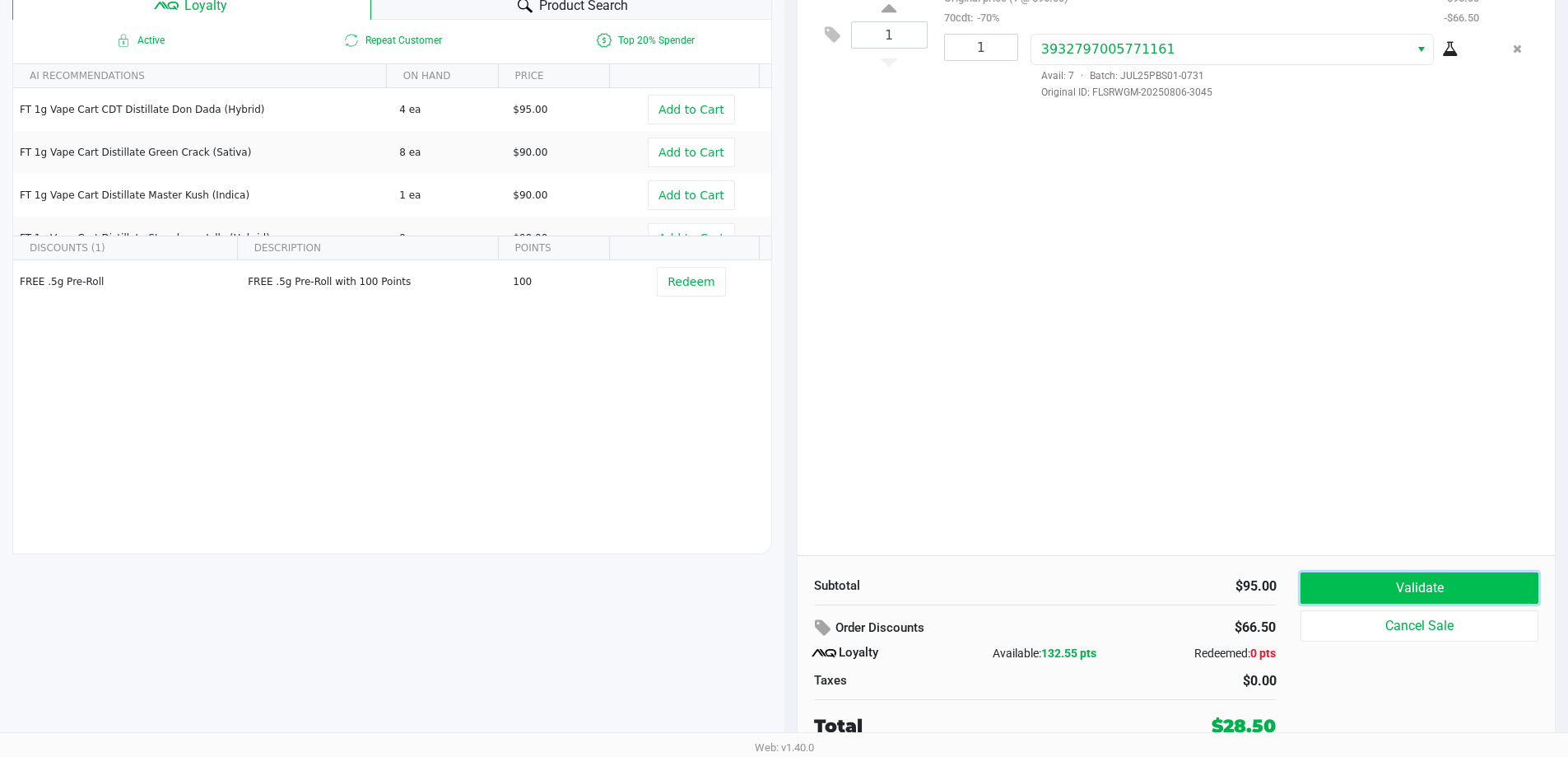
click at [1425, 589] on button "Validate" at bounding box center [1419, 588] width 237 height 32
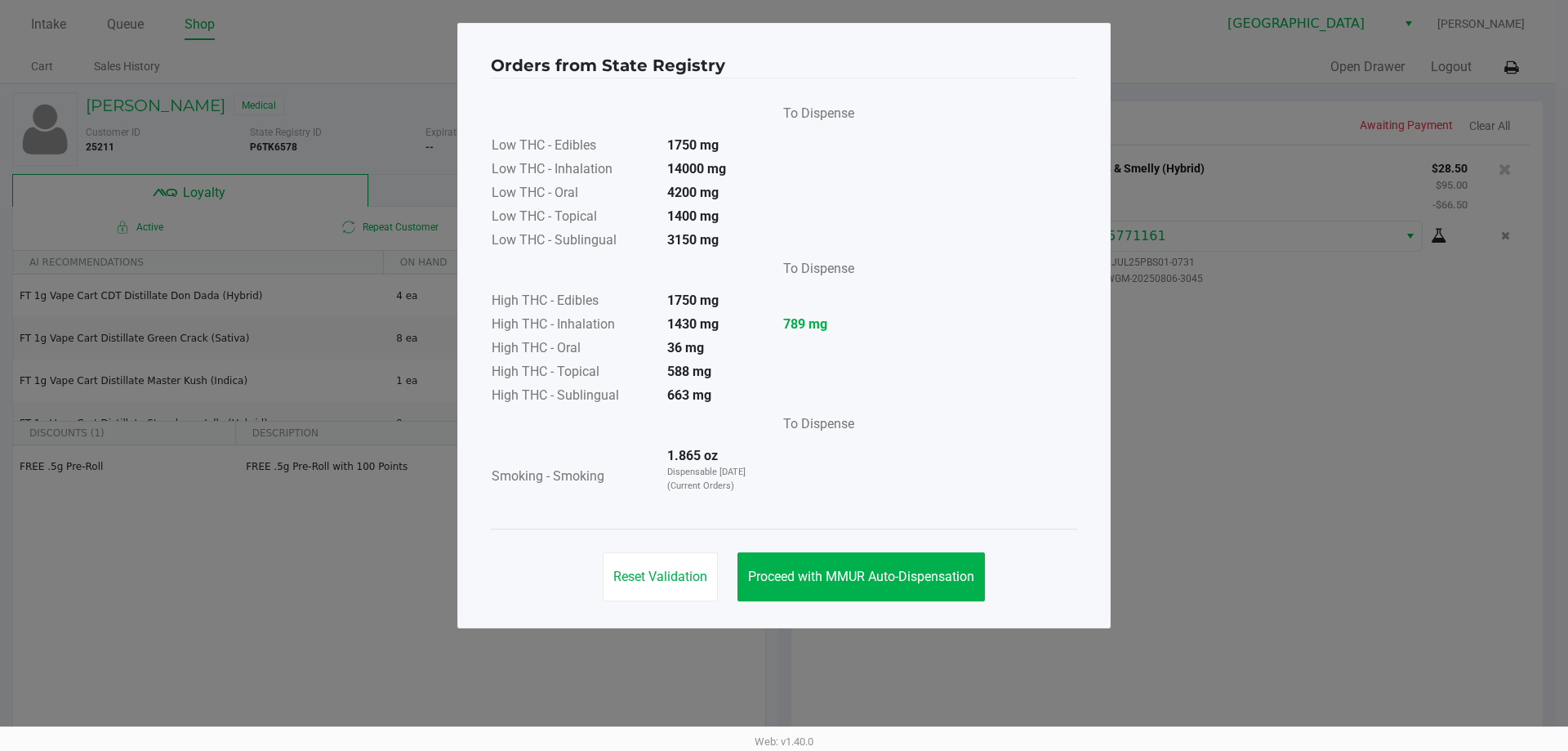
click at [900, 568] on span "Proceed with MMUR Auto-Dispensation" at bounding box center [861, 576] width 226 height 16
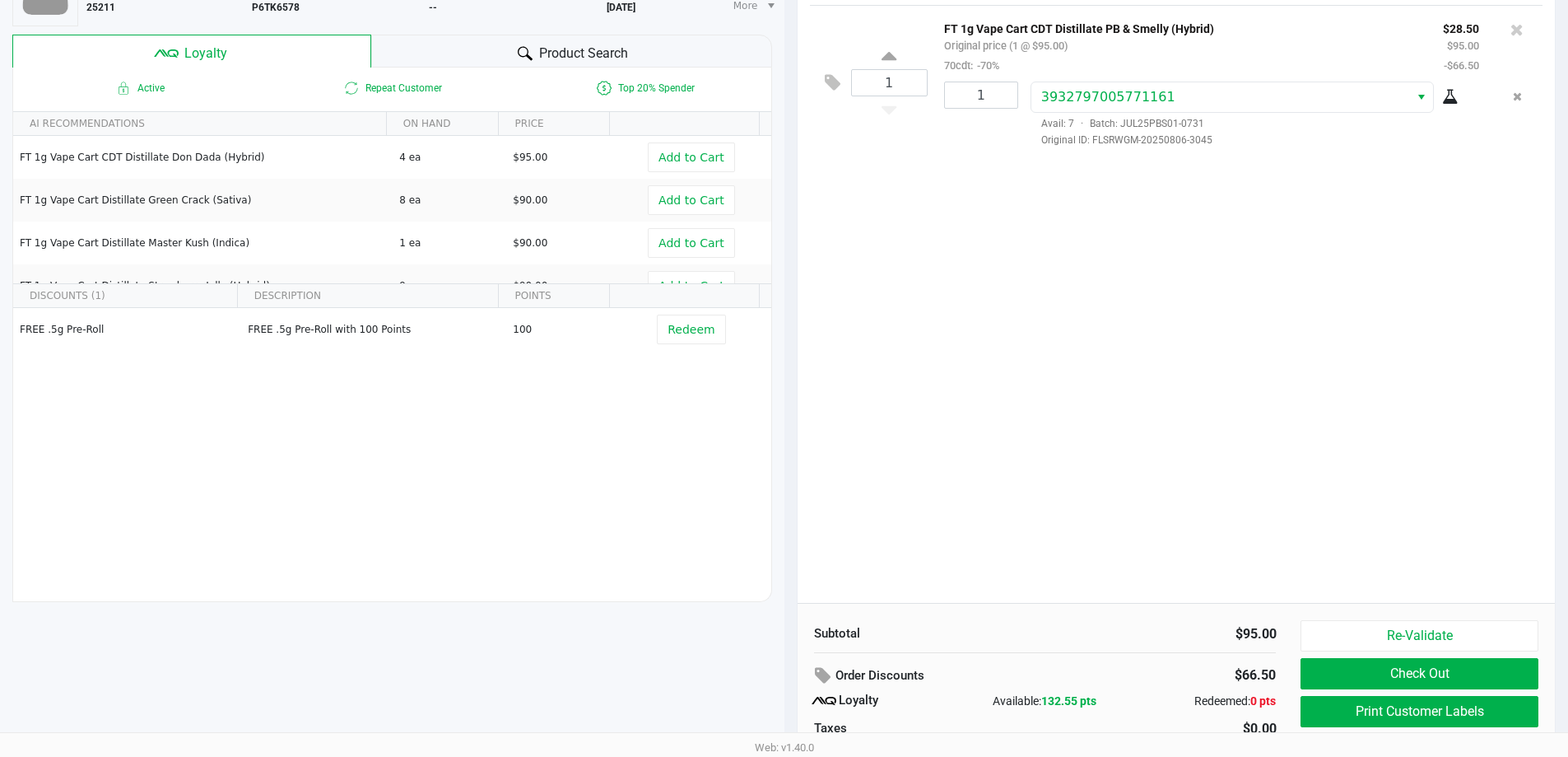
scroll to position [188, 0]
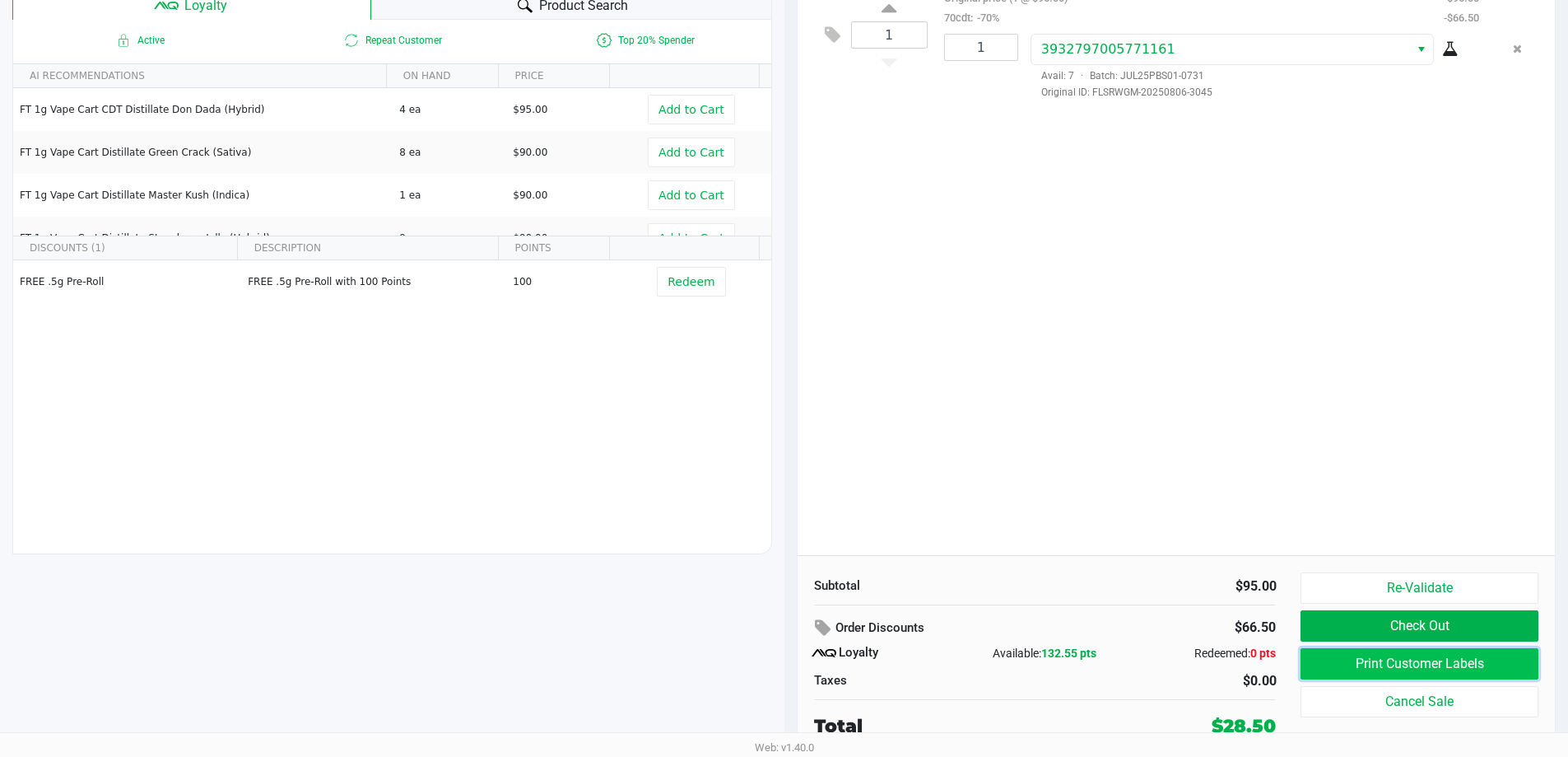
click at [1451, 667] on button "Print Customer Labels" at bounding box center [1419, 664] width 237 height 32
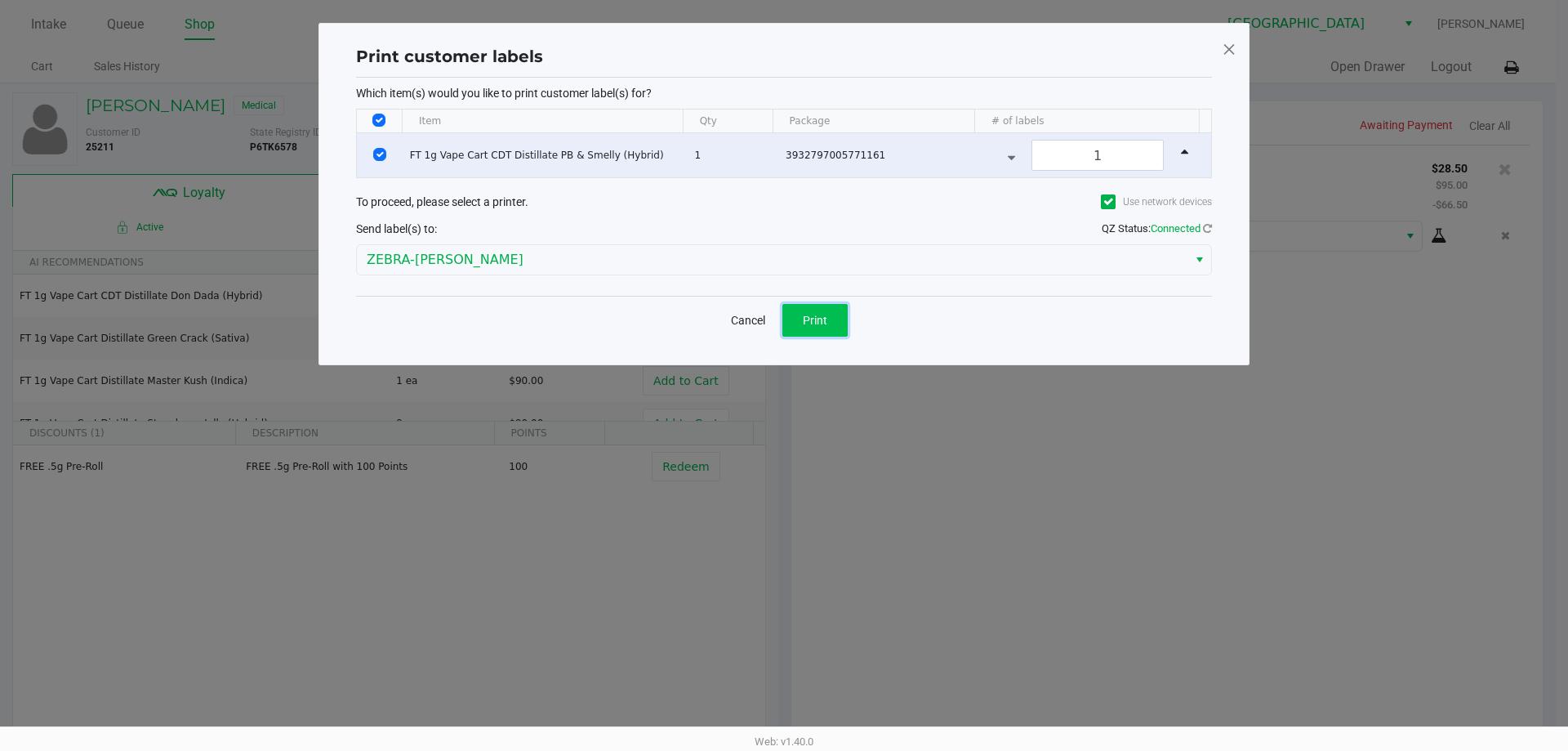
click at [813, 320] on span "Print" at bounding box center [815, 320] width 25 height 13
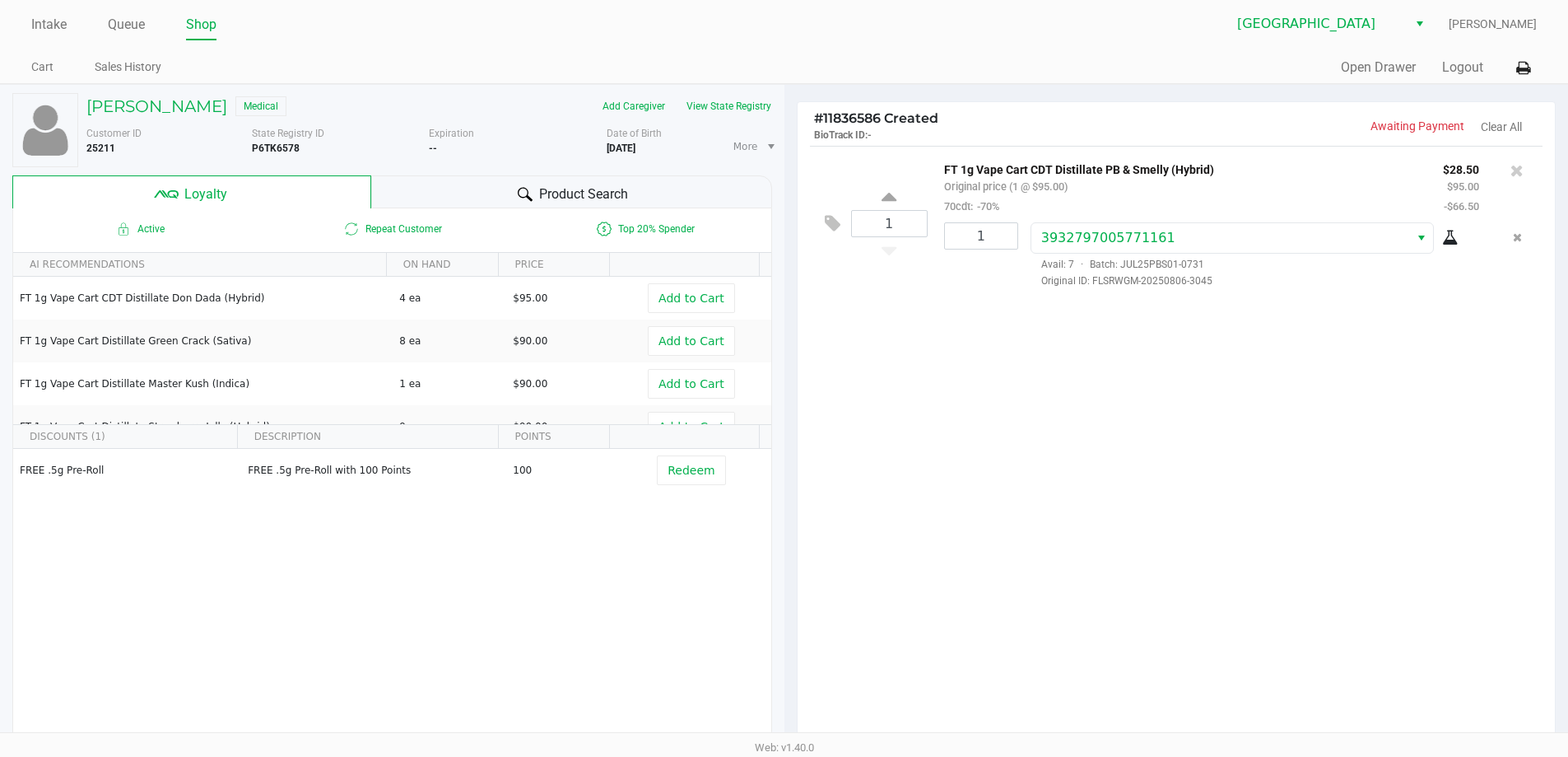
scroll to position [188, 0]
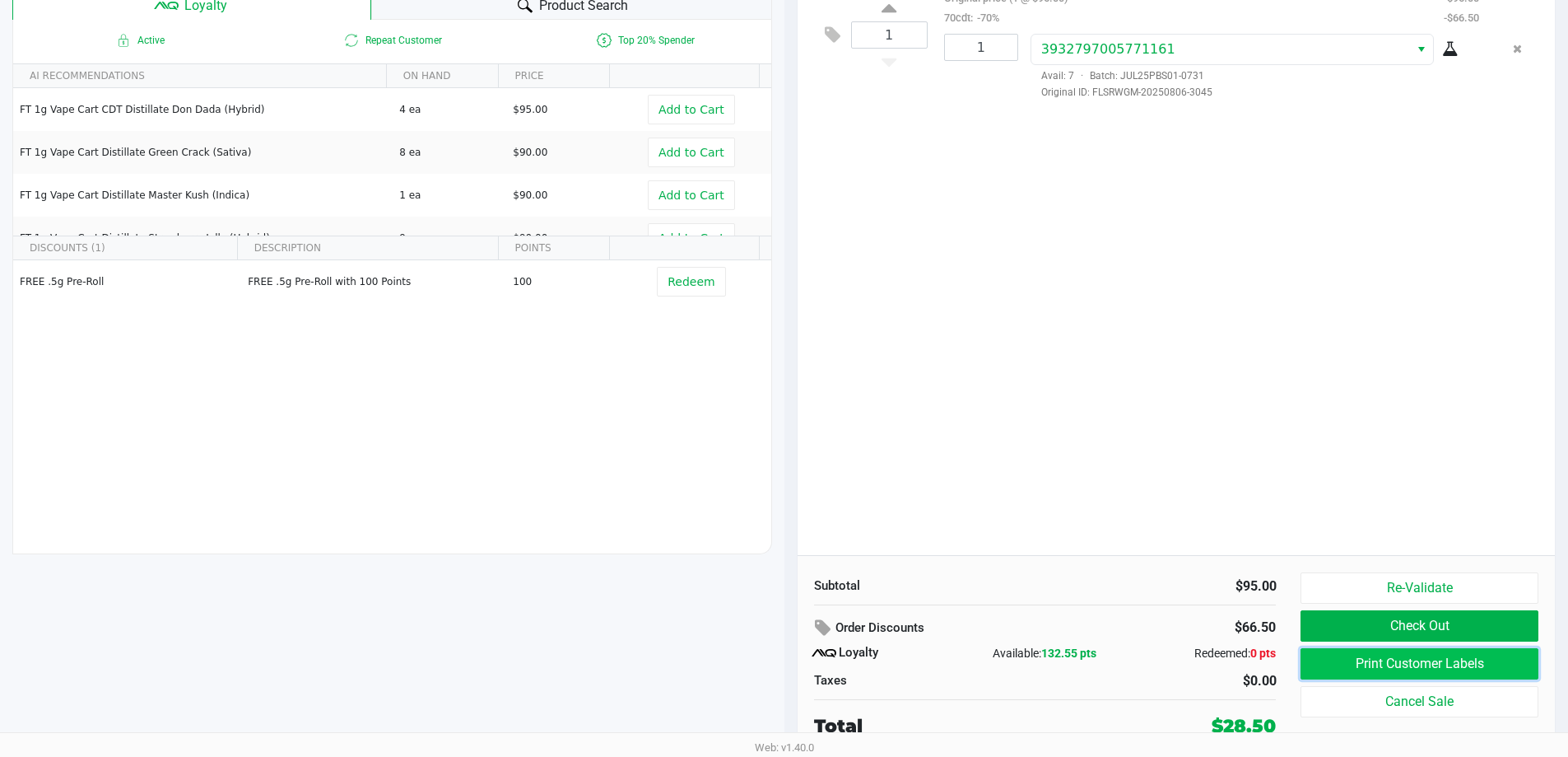
click at [1387, 672] on button "Print Customer Labels" at bounding box center [1419, 664] width 237 height 32
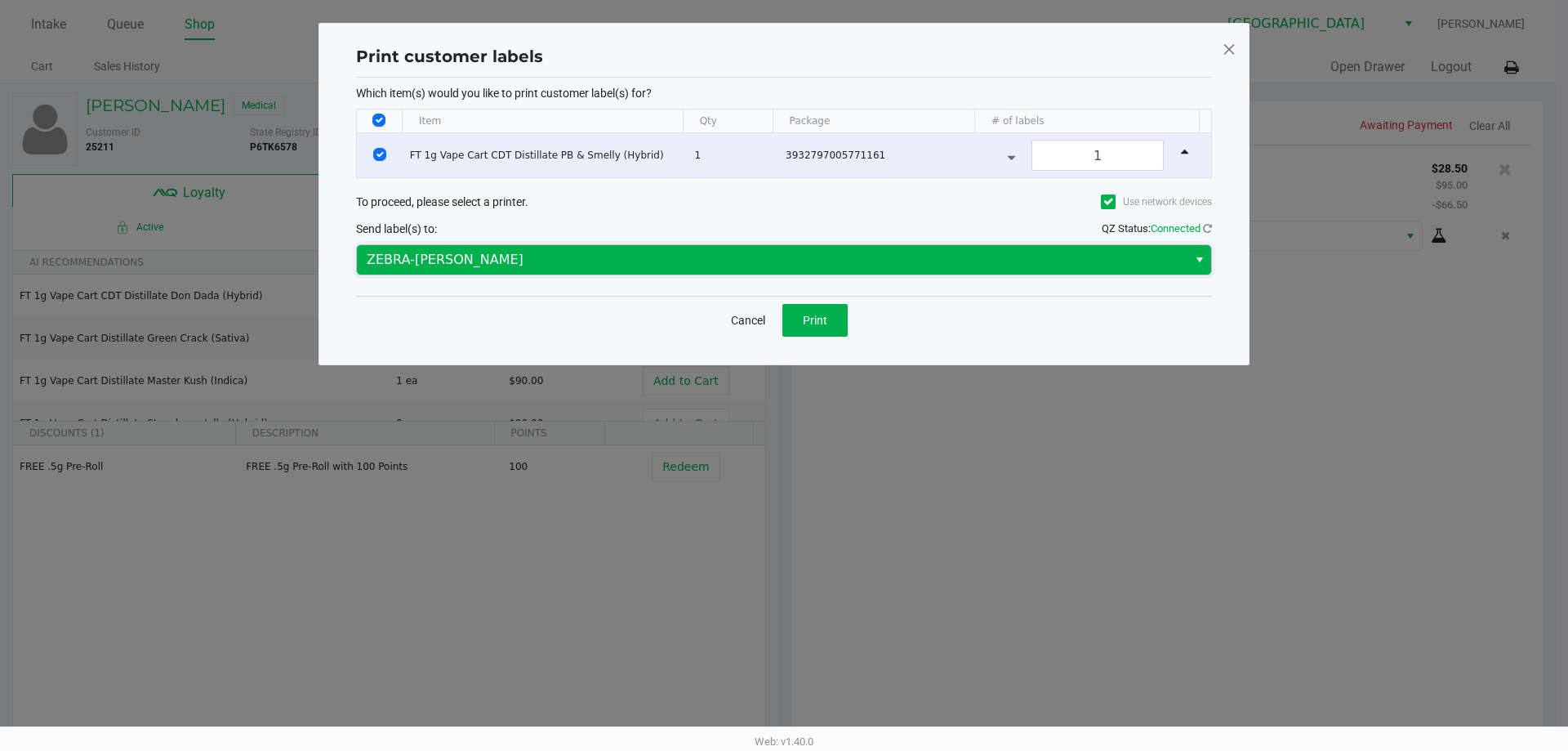
click at [604, 253] on span "ZEBRA-DAVID-COOK" at bounding box center [772, 260] width 811 height 20
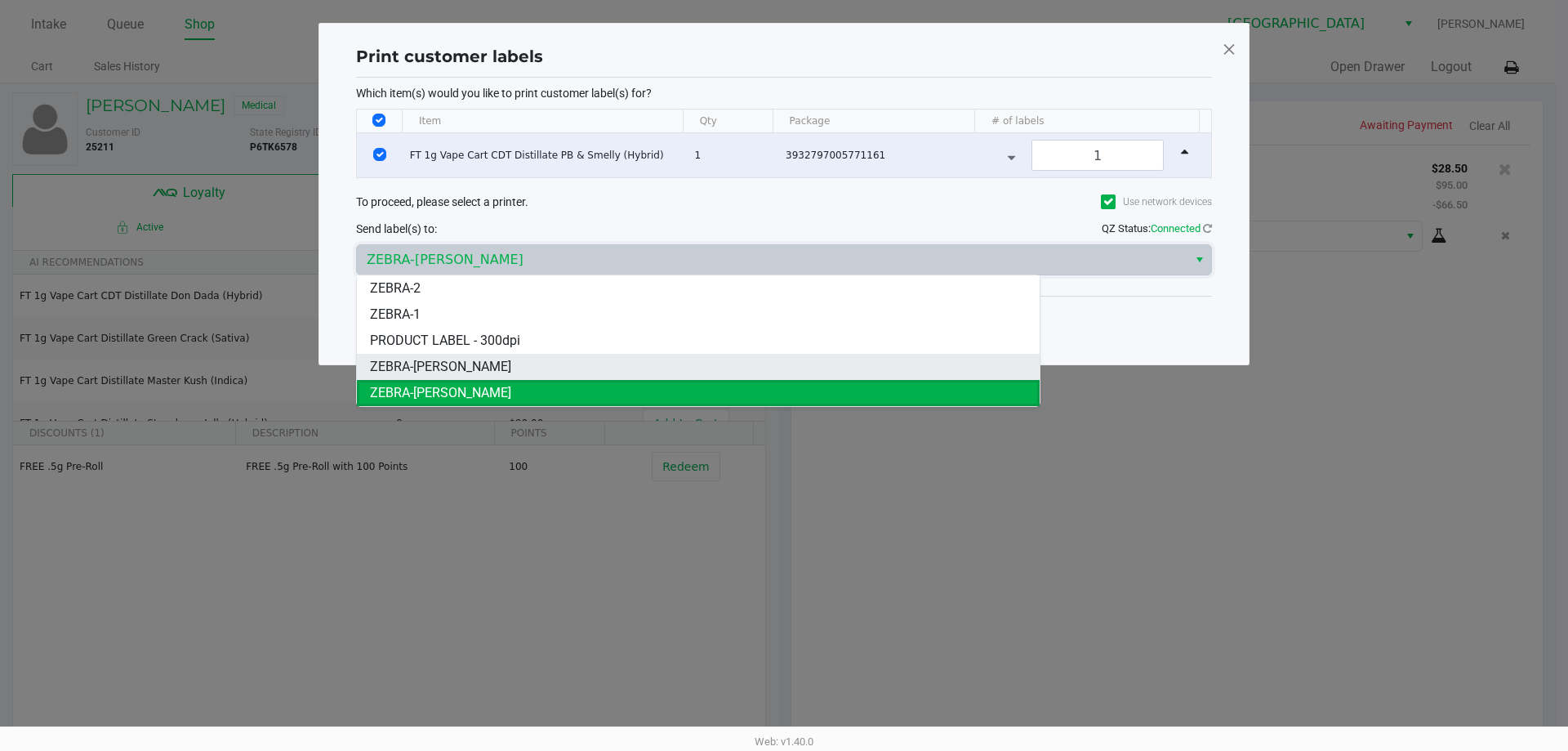
click at [574, 360] on li "ZEBRA-VANCE-JOY" at bounding box center [698, 367] width 682 height 26
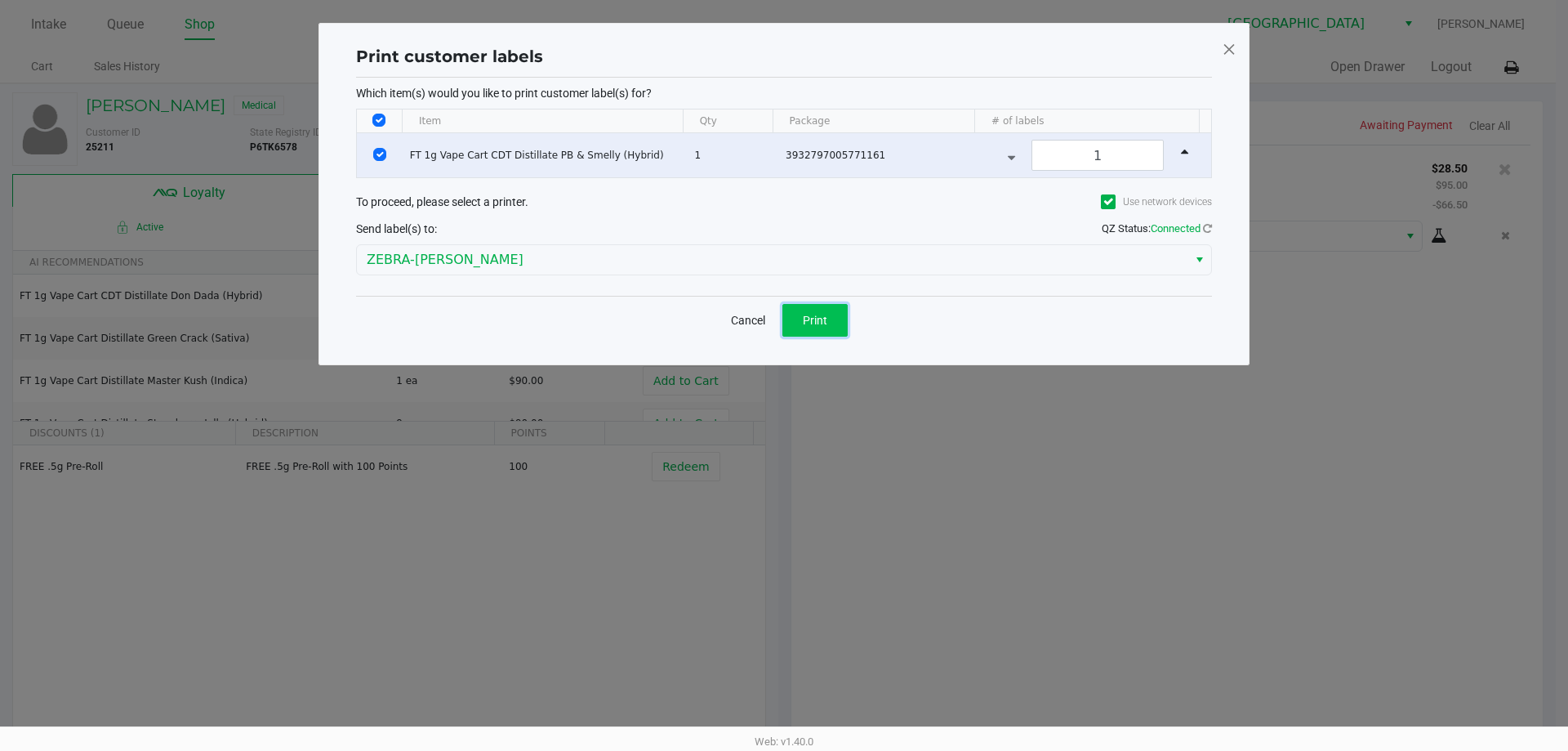
click at [807, 318] on span "Print" at bounding box center [815, 320] width 25 height 13
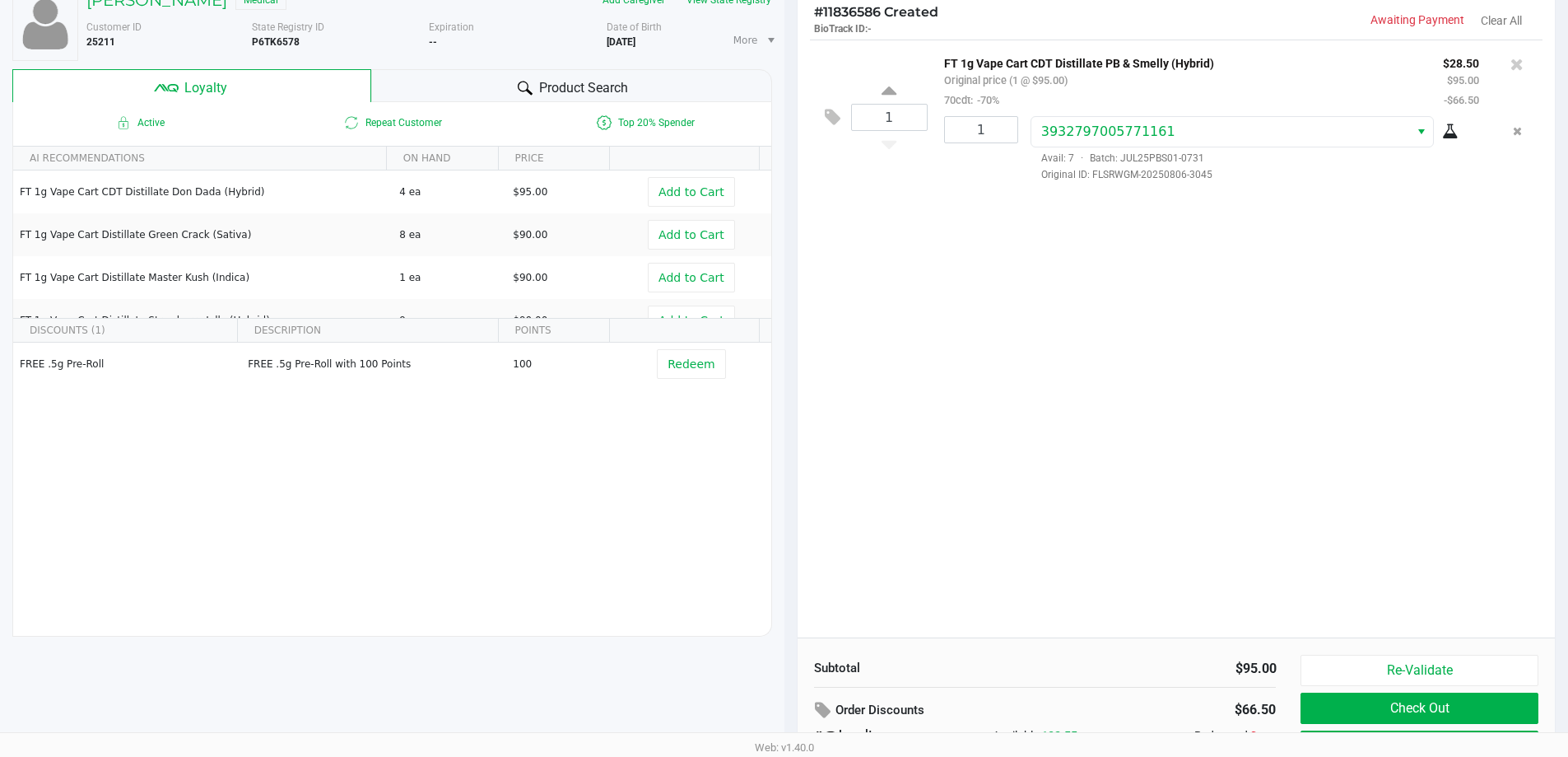
scroll to position [188, 0]
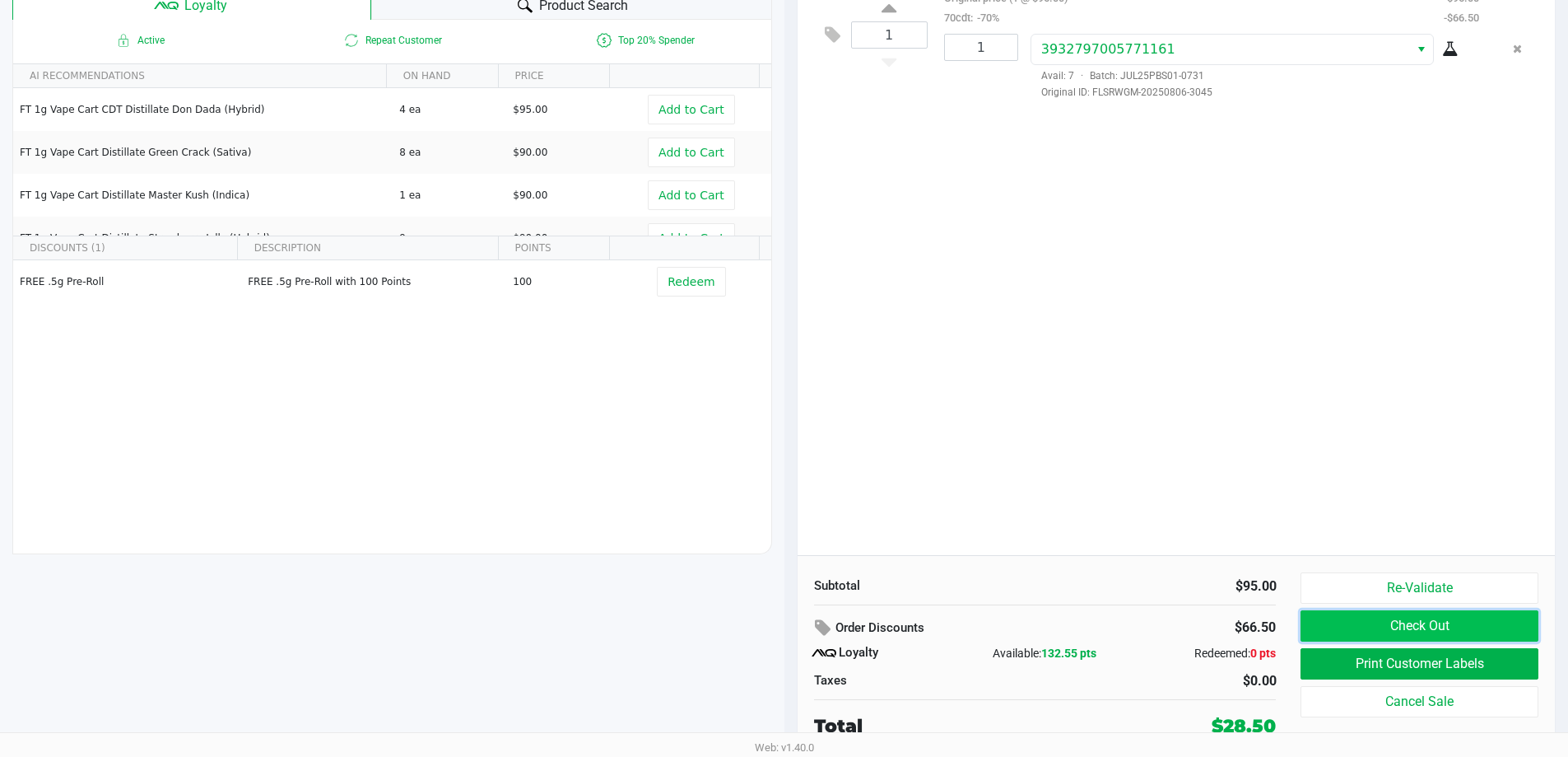
click at [1395, 623] on button "Check Out" at bounding box center [1419, 626] width 237 height 32
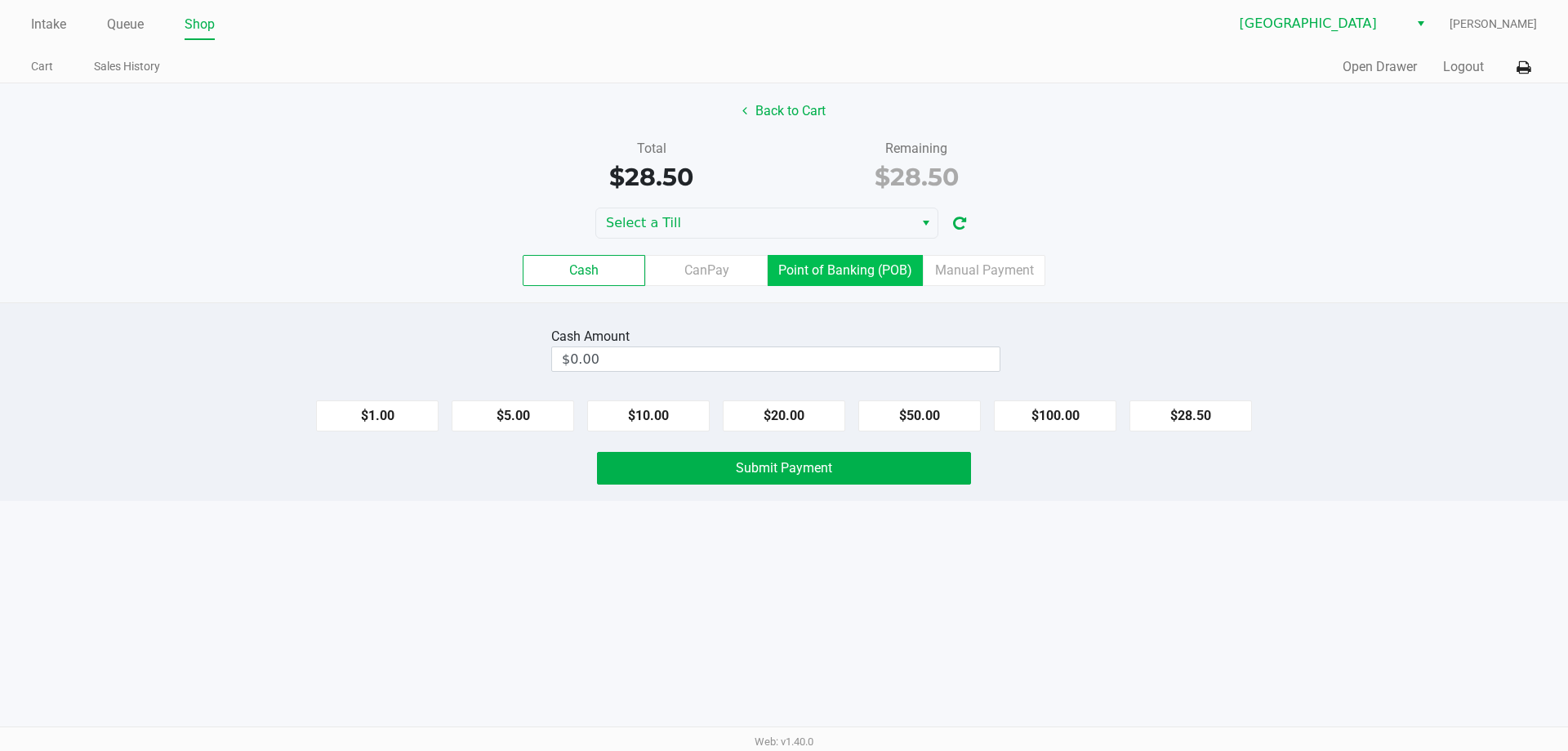
click at [823, 276] on label "Point of Banking (POB)" at bounding box center [845, 271] width 155 height 31
click at [0, 0] on 7 "Point of Banking (POB)" at bounding box center [0, 0] width 0 height 0
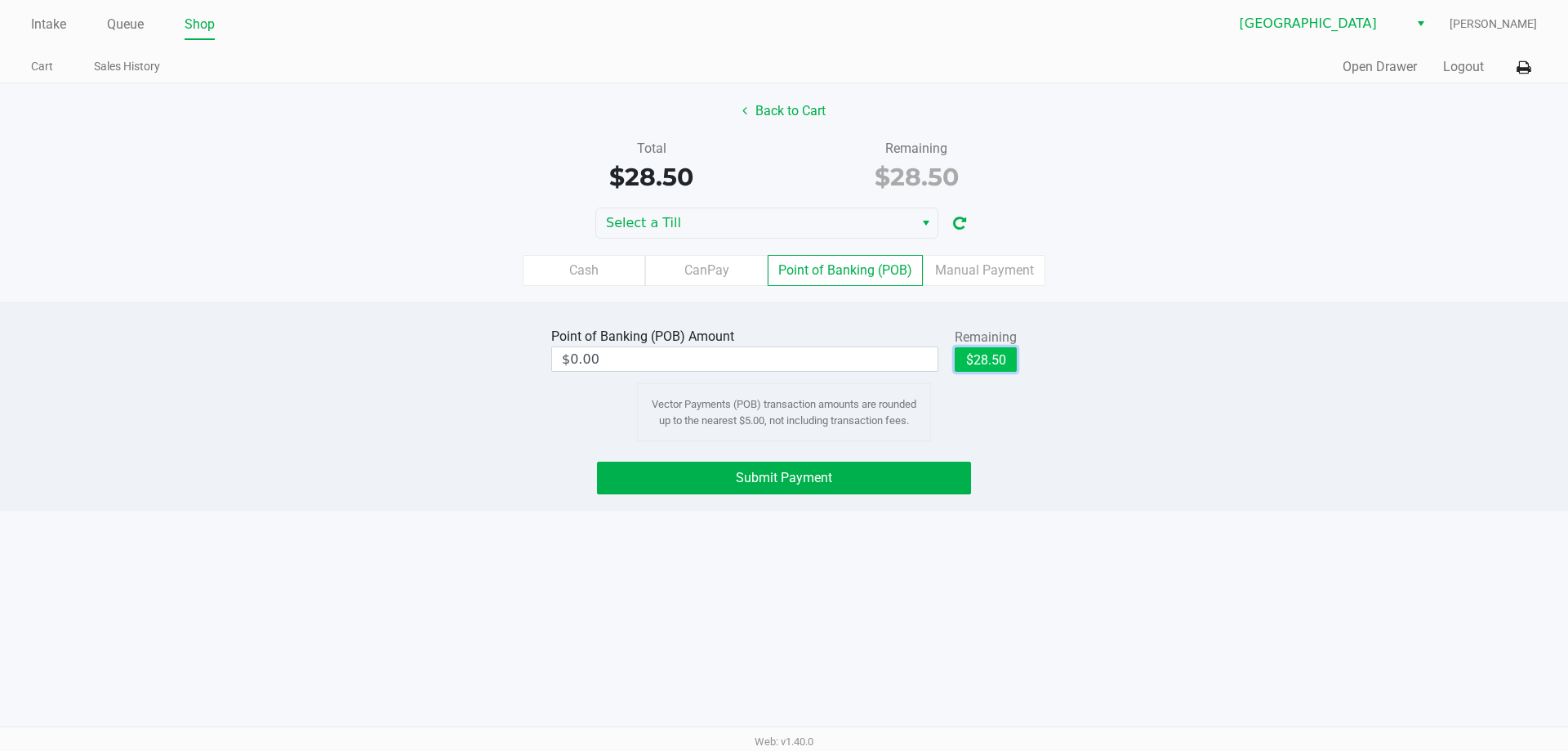
click at [974, 359] on button "$28.50" at bounding box center [985, 359] width 62 height 25
type input "$28.50"
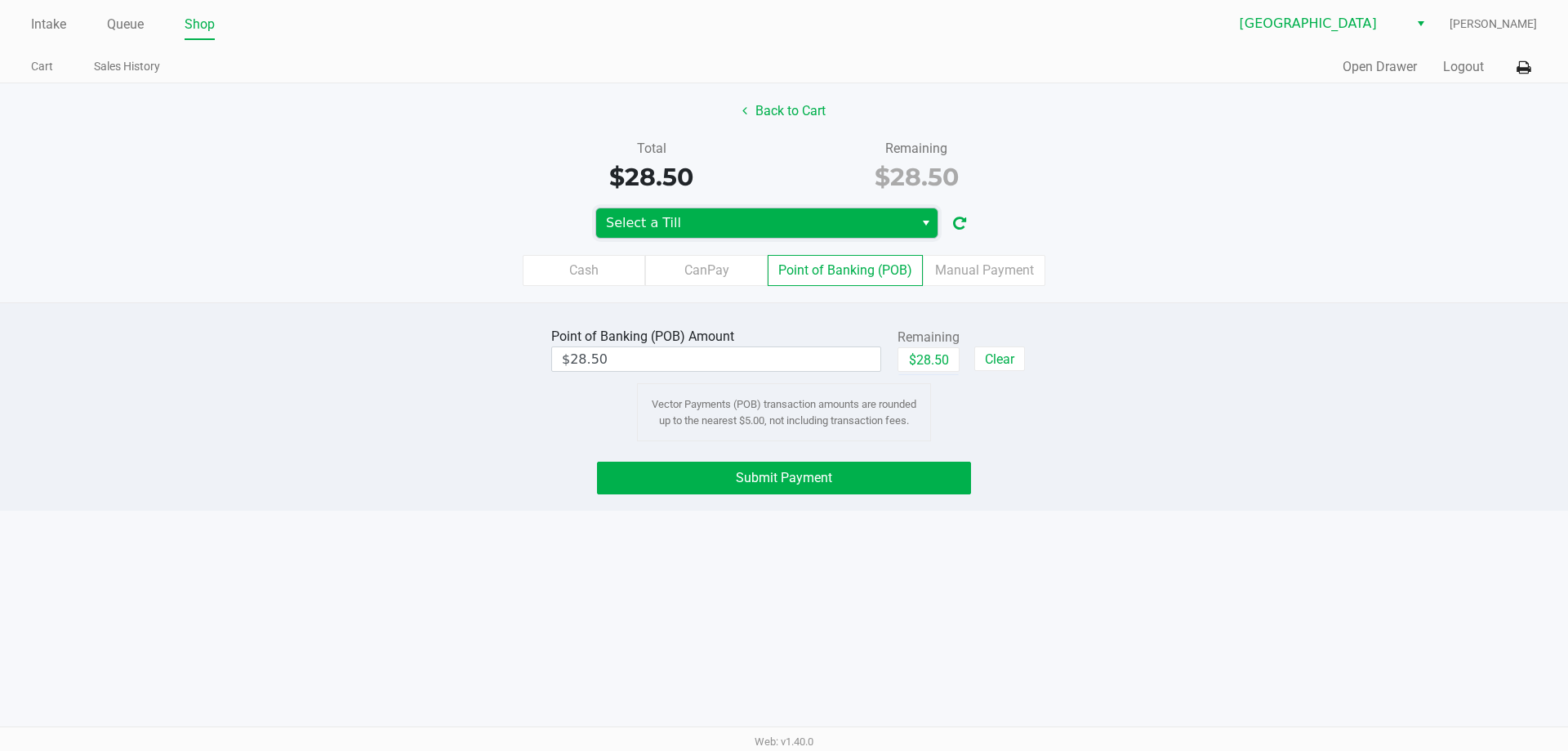
click at [793, 215] on span "Select a Till" at bounding box center [755, 223] width 298 height 20
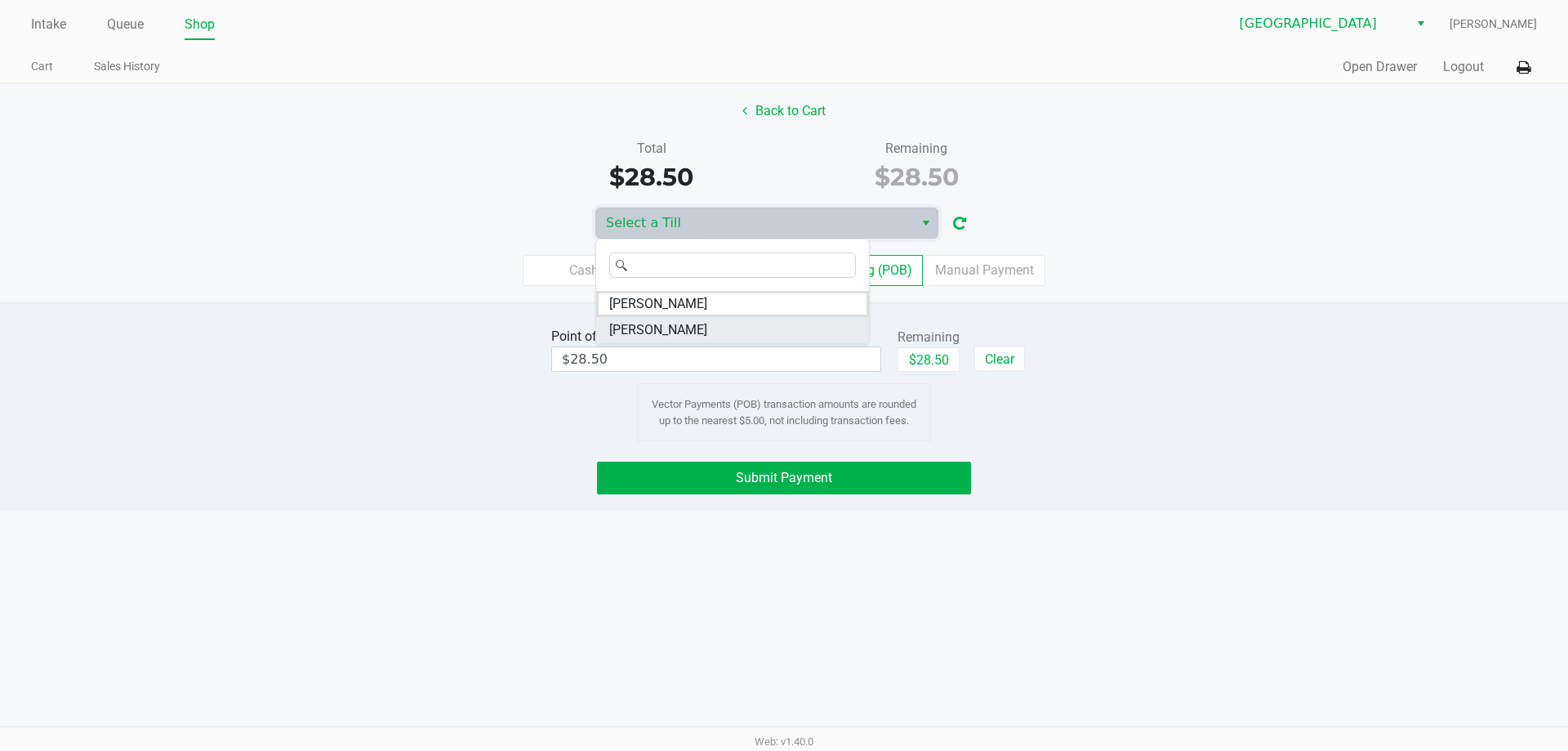
click at [734, 329] on li "[PERSON_NAME]" at bounding box center [733, 330] width 273 height 26
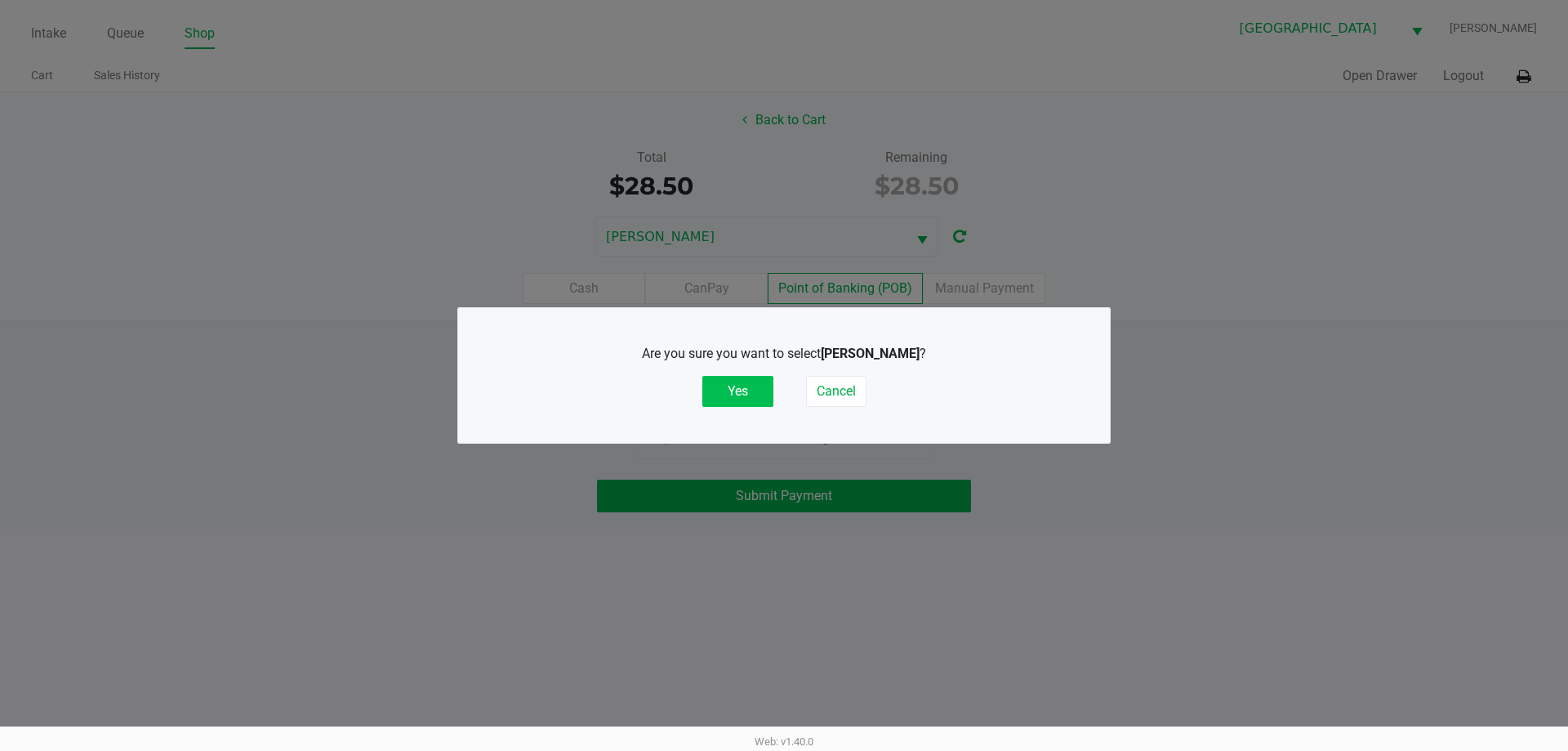
click at [723, 382] on button "Yes" at bounding box center [738, 392] width 71 height 31
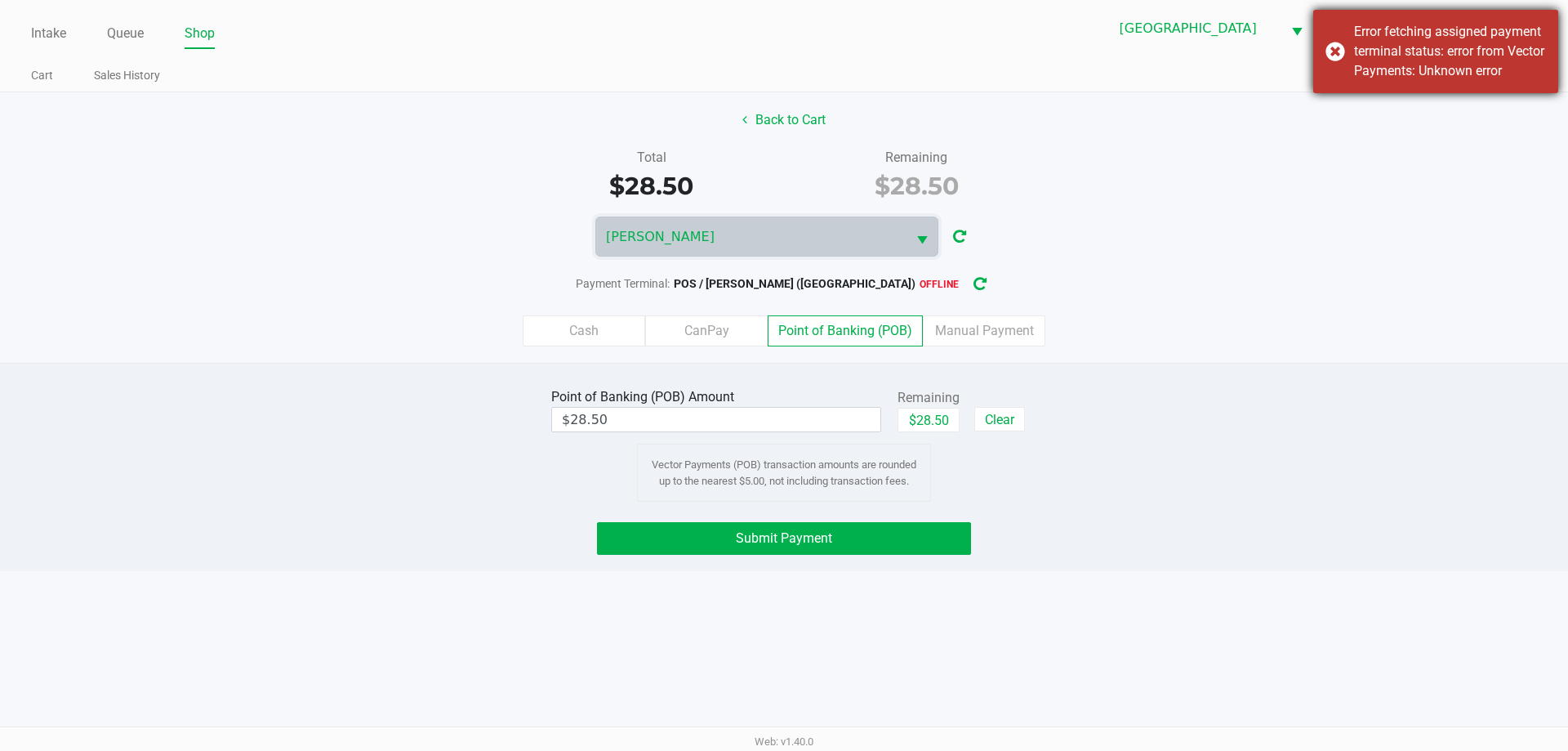
click at [1331, 45] on div "Error fetching assigned payment terminal status: error from Vector Payments: Un…" at bounding box center [1436, 51] width 245 height 83
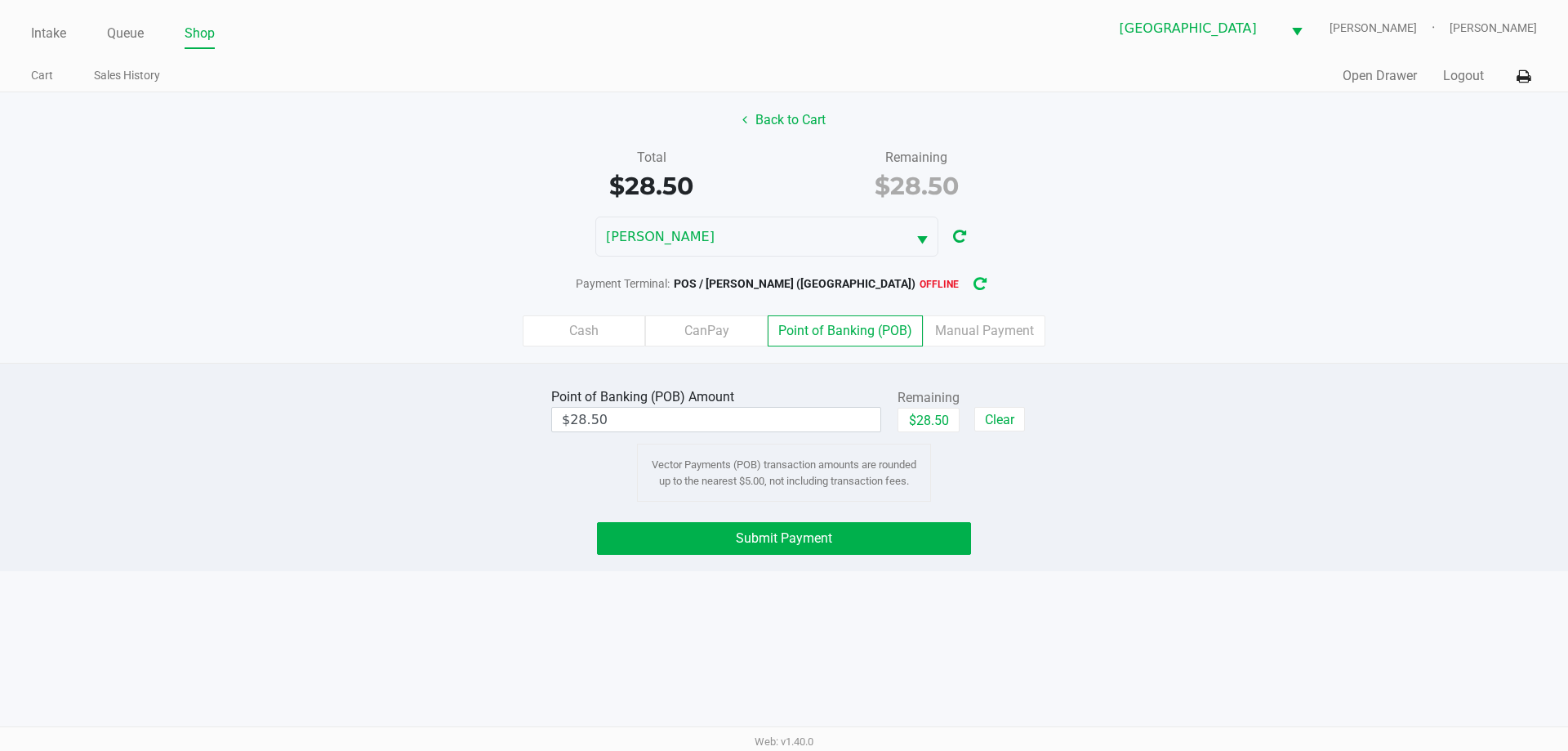
click at [974, 279] on icon "button" at bounding box center [980, 285] width 13 height 12
click at [825, 539] on span "Submit Payment" at bounding box center [784, 538] width 96 height 16
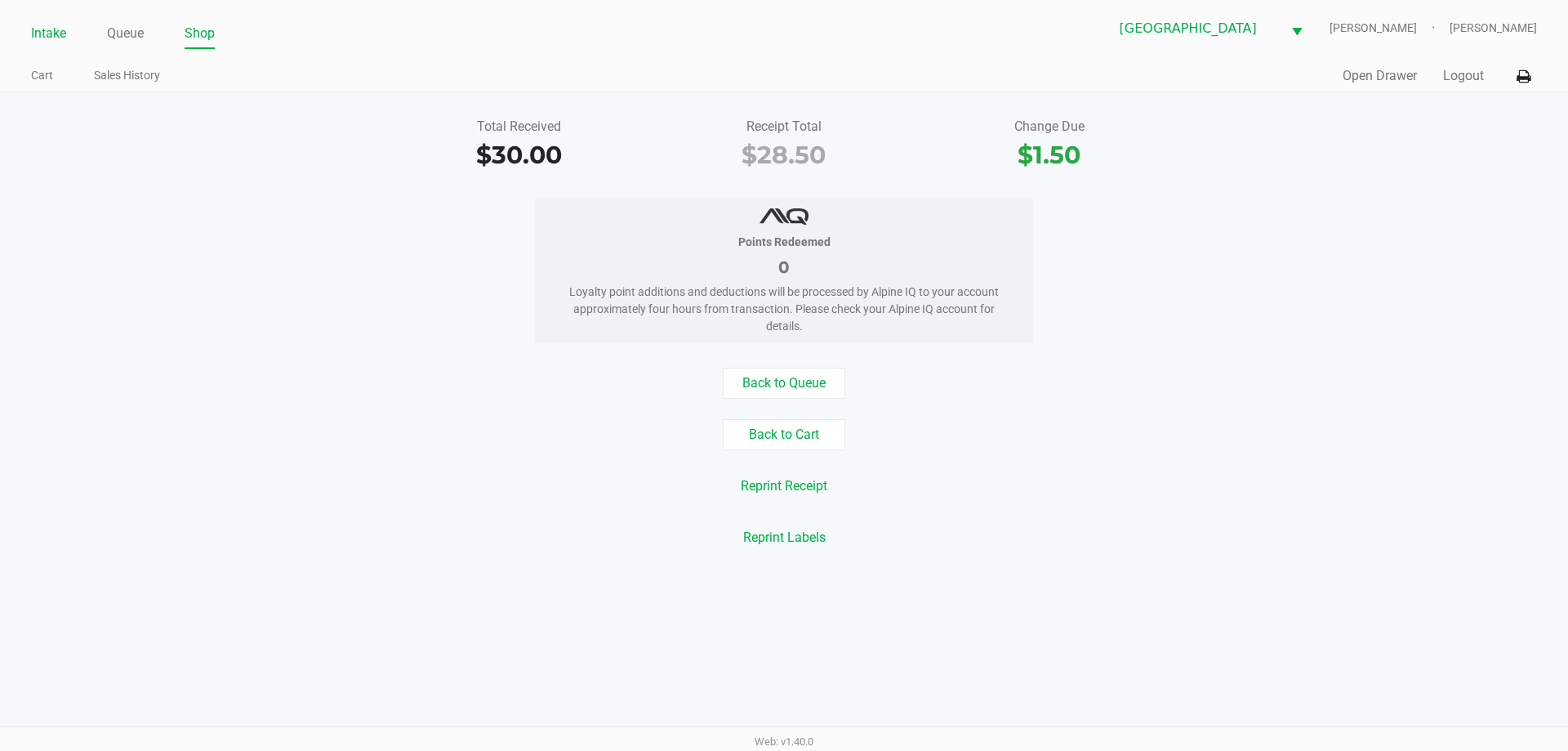
click at [47, 39] on link "Intake" at bounding box center [49, 34] width 35 height 23
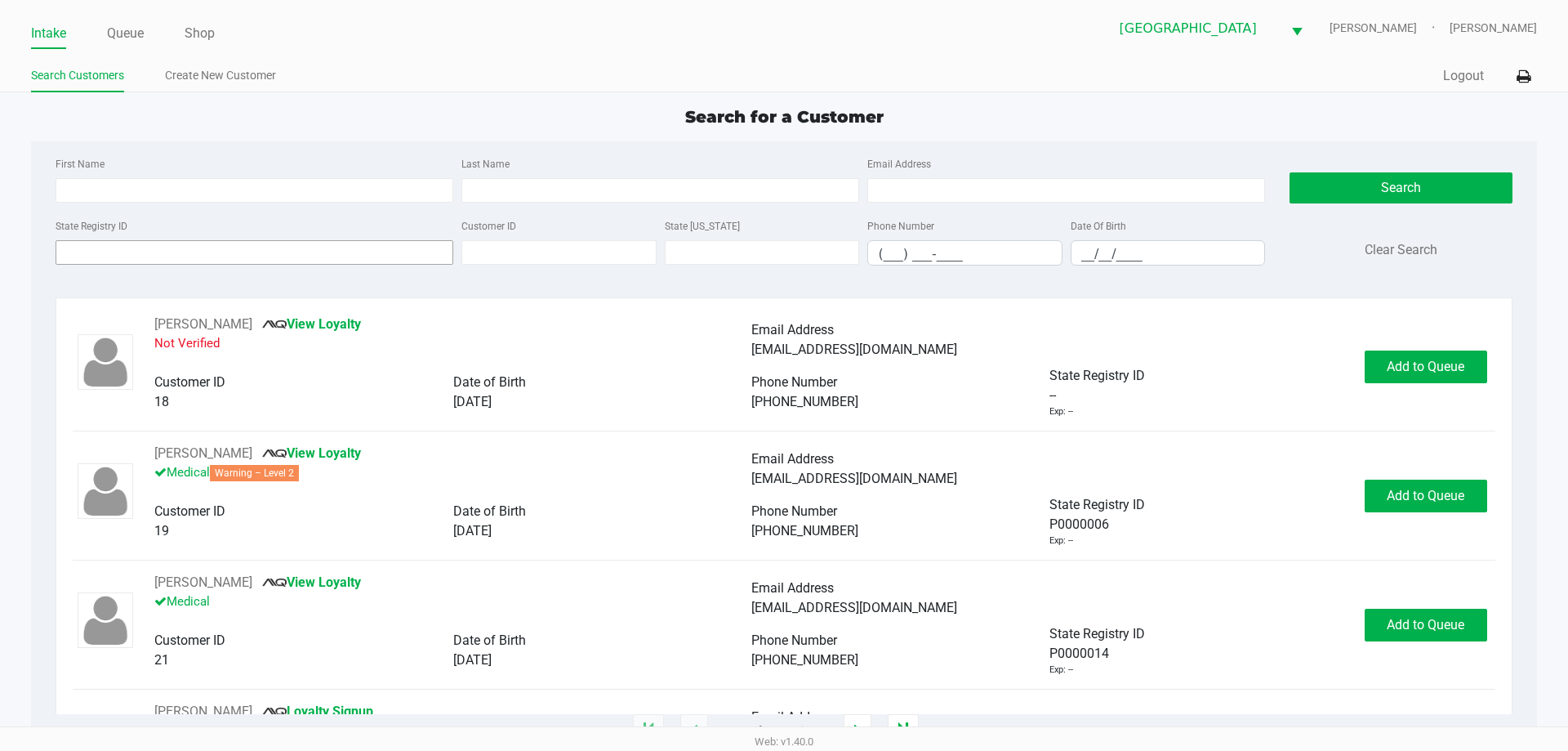
click at [292, 248] on input "State Registry ID" at bounding box center [255, 253] width 398 height 25
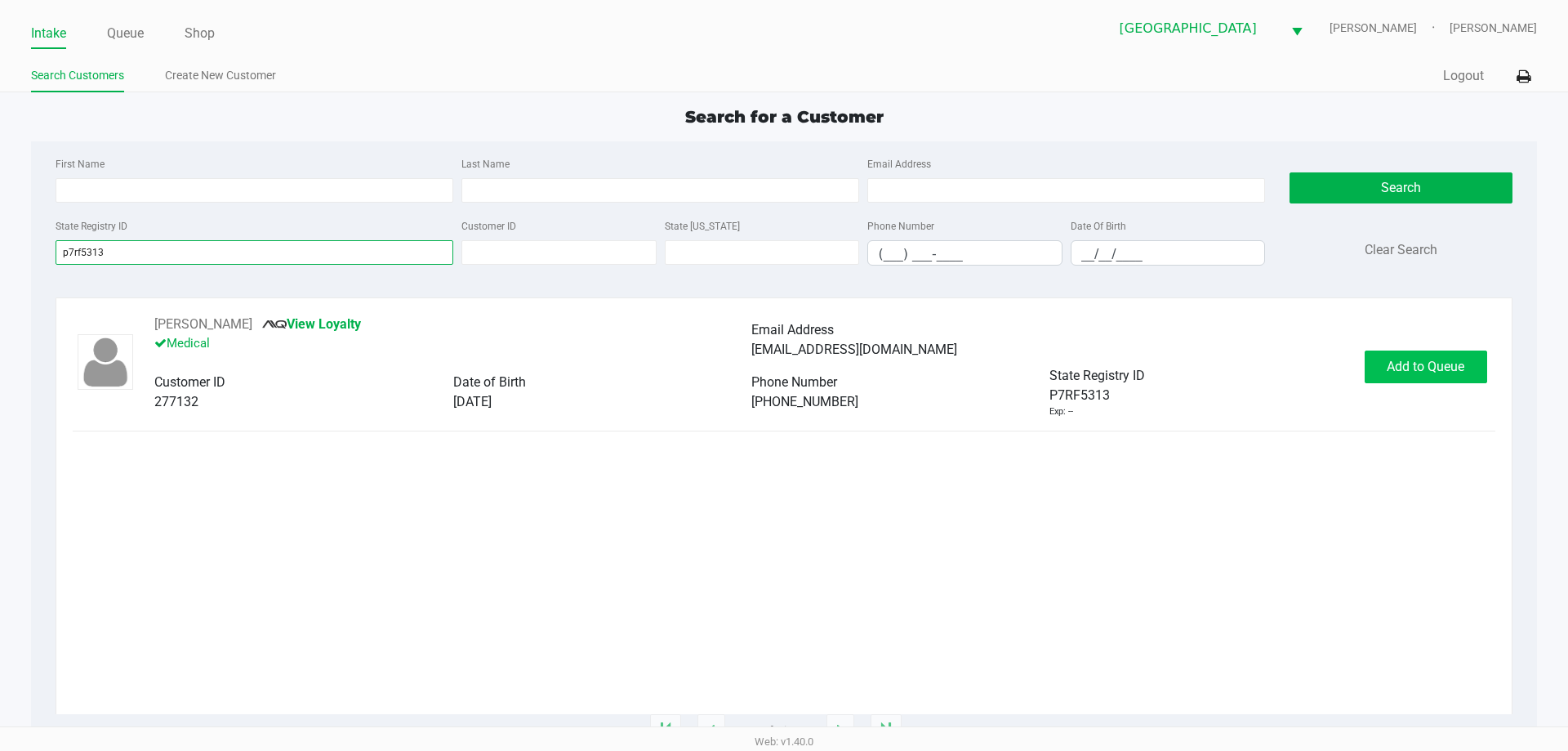
type input "p7rf5313"
click at [1429, 370] on span "Add to Queue" at bounding box center [1426, 366] width 77 height 16
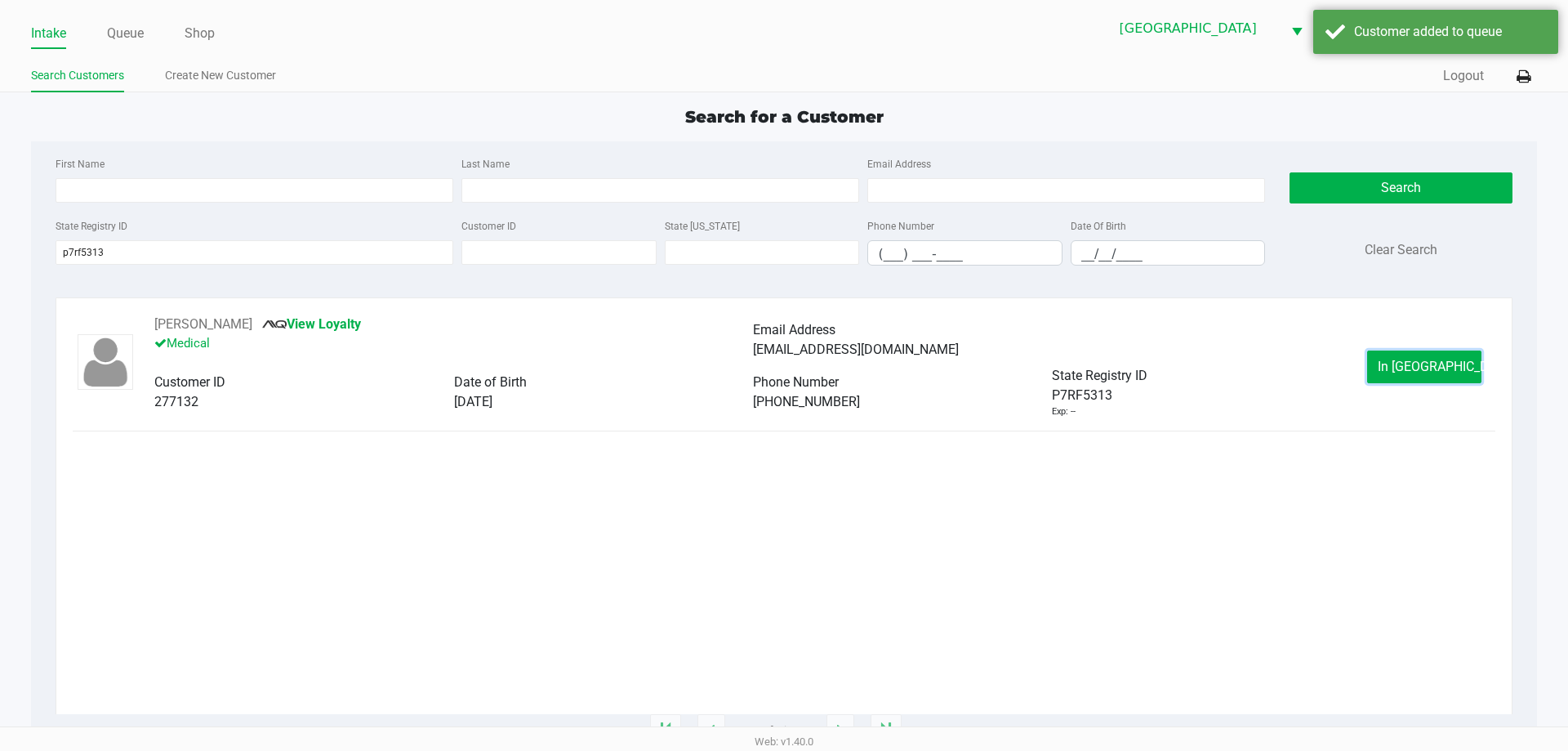
click at [1429, 370] on span "In Queue" at bounding box center [1446, 366] width 137 height 16
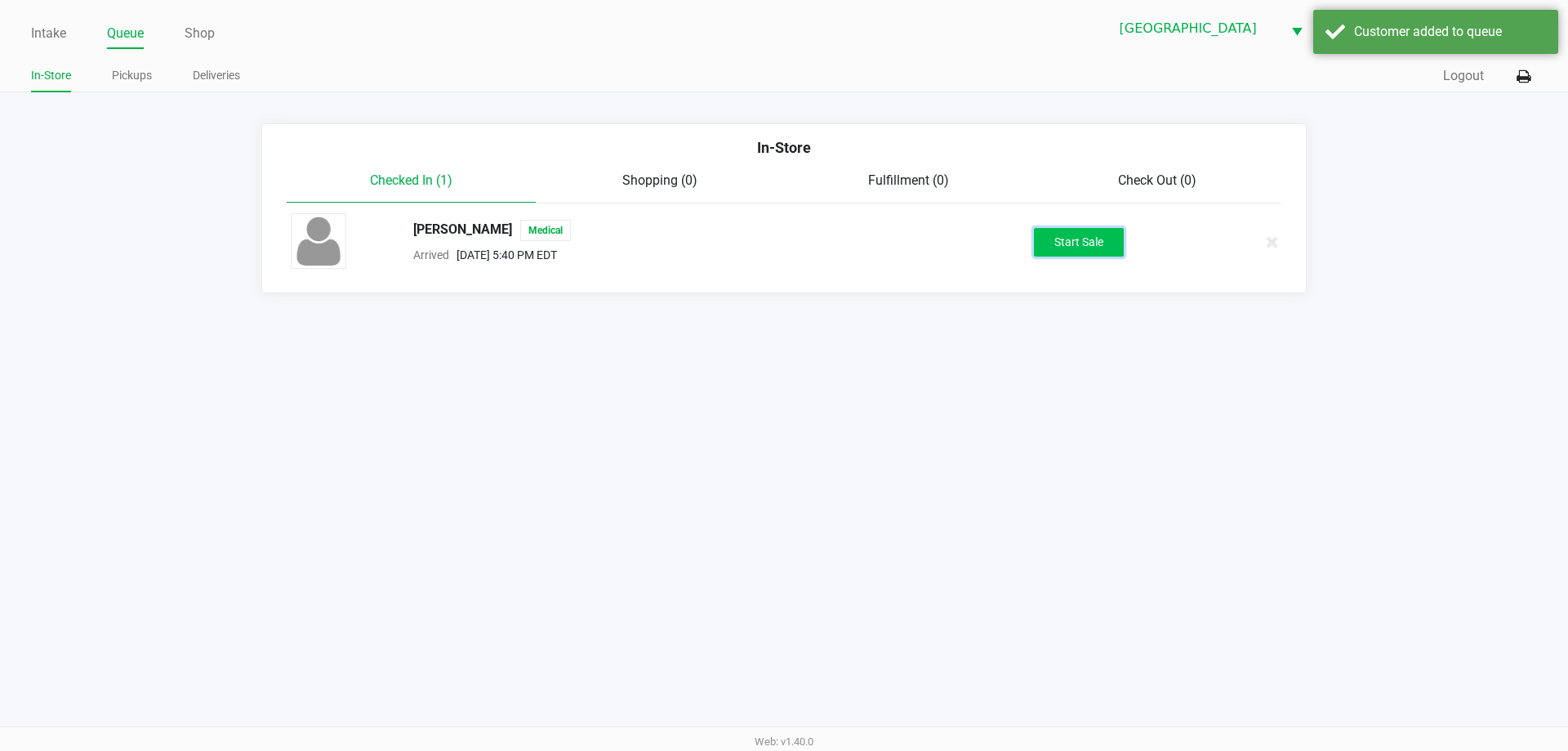
click at [1110, 244] on button "Start Sale" at bounding box center [1078, 242] width 90 height 29
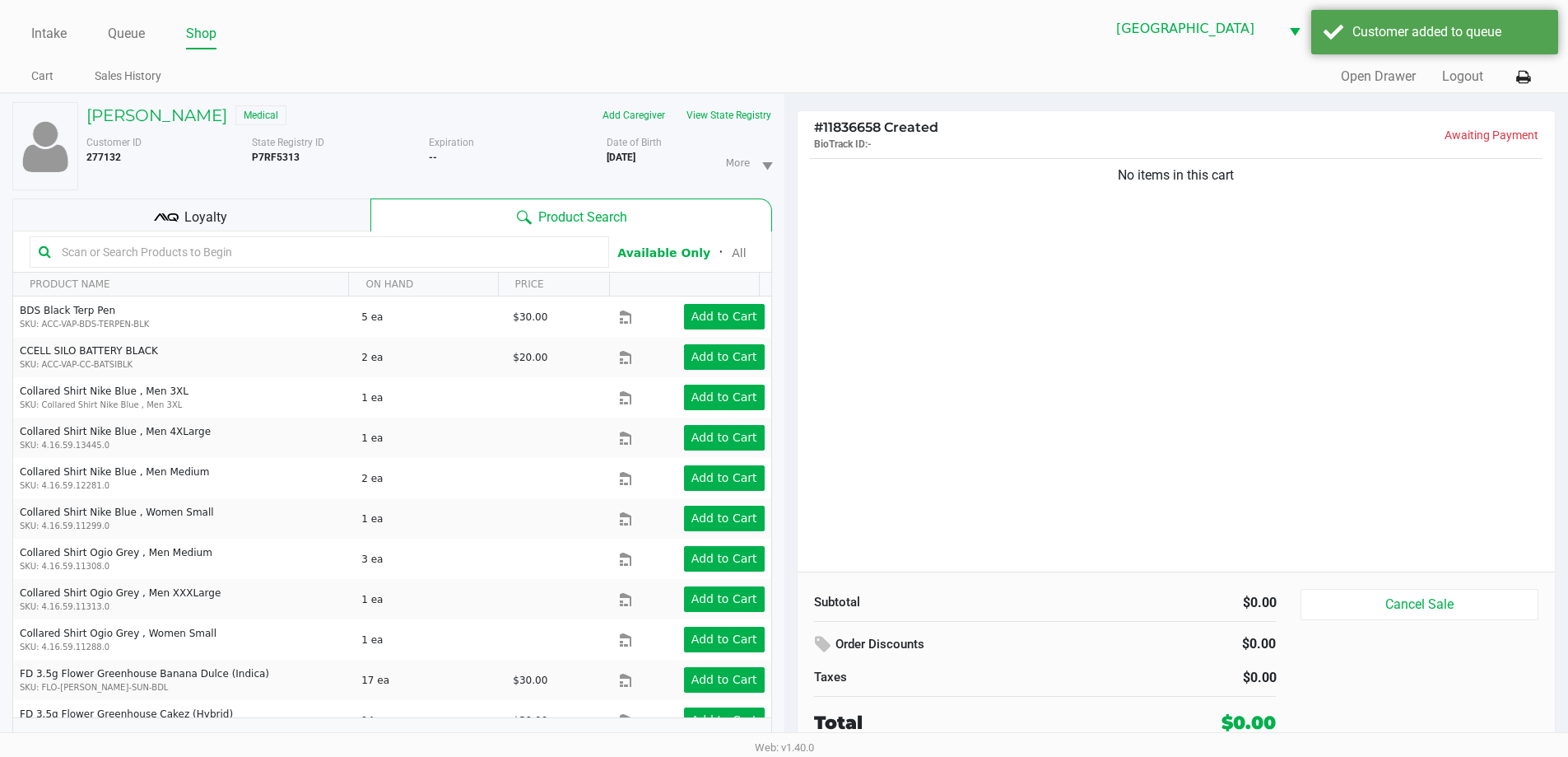
click at [344, 211] on div "Loyalty" at bounding box center [191, 215] width 358 height 33
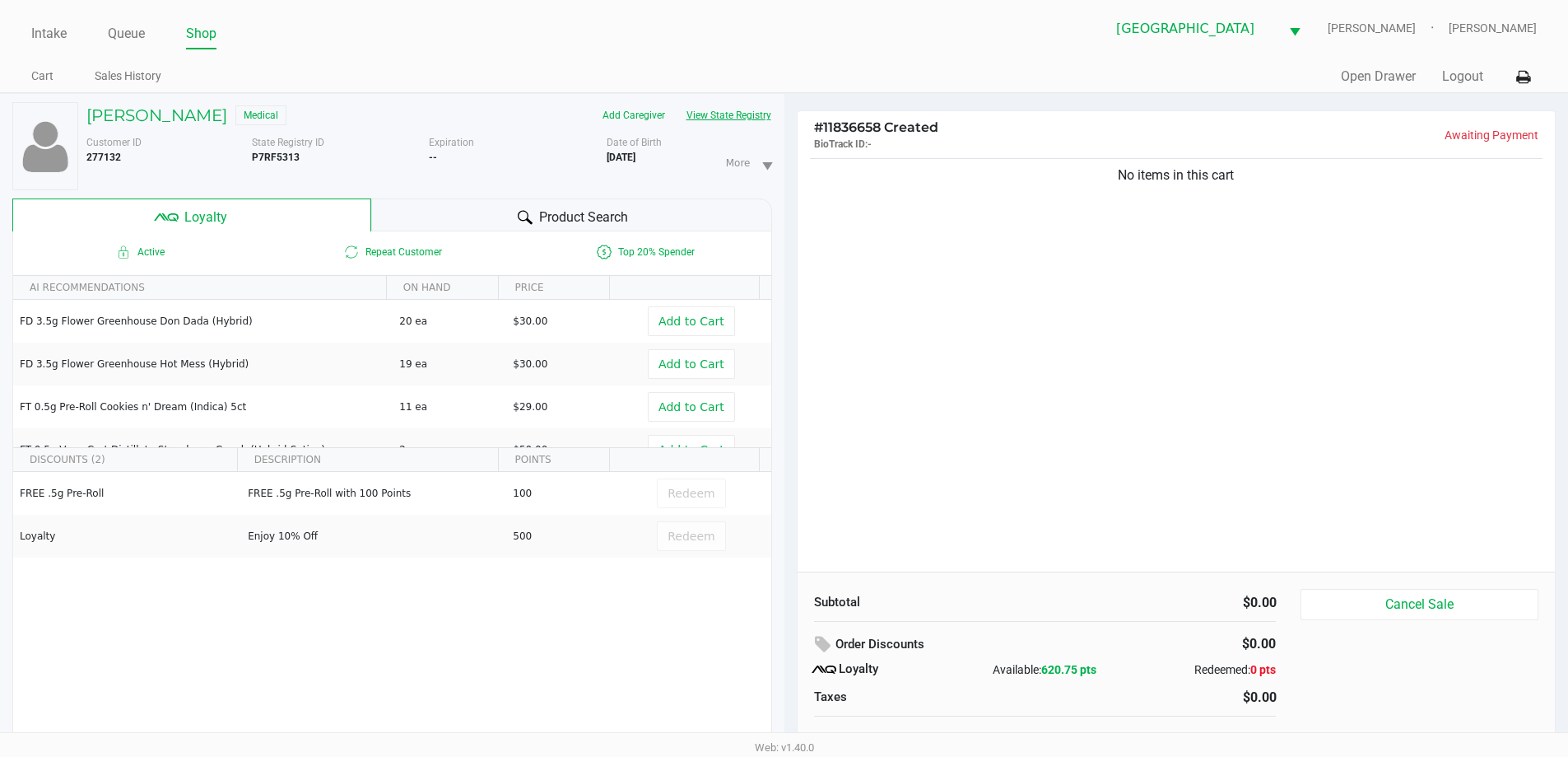
click at [744, 106] on button "View State Registry" at bounding box center [724, 115] width 96 height 27
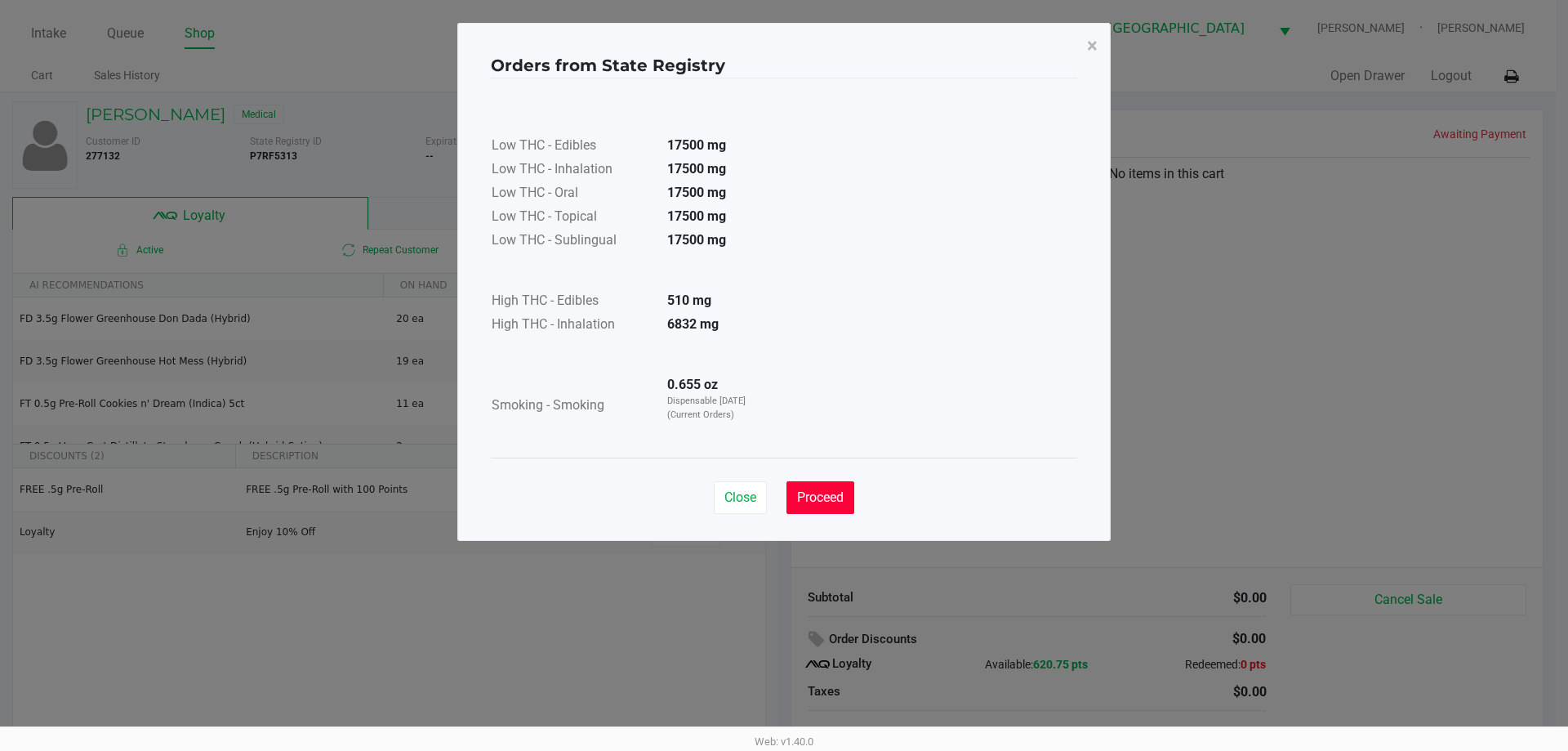
click at [839, 498] on span "Proceed" at bounding box center [820, 497] width 47 height 16
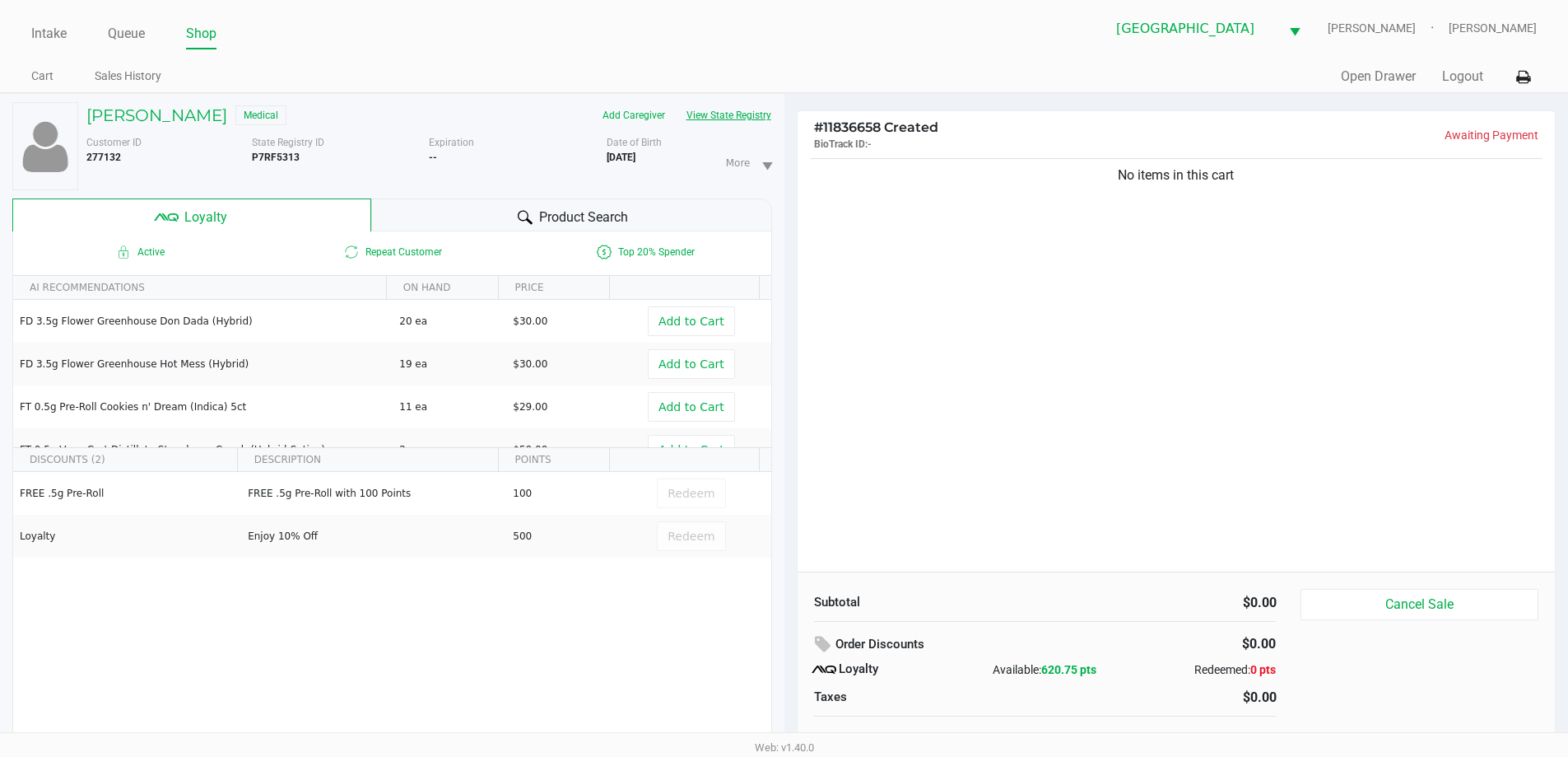
click at [675, 102] on button "View State Registry" at bounding box center [724, 115] width 96 height 27
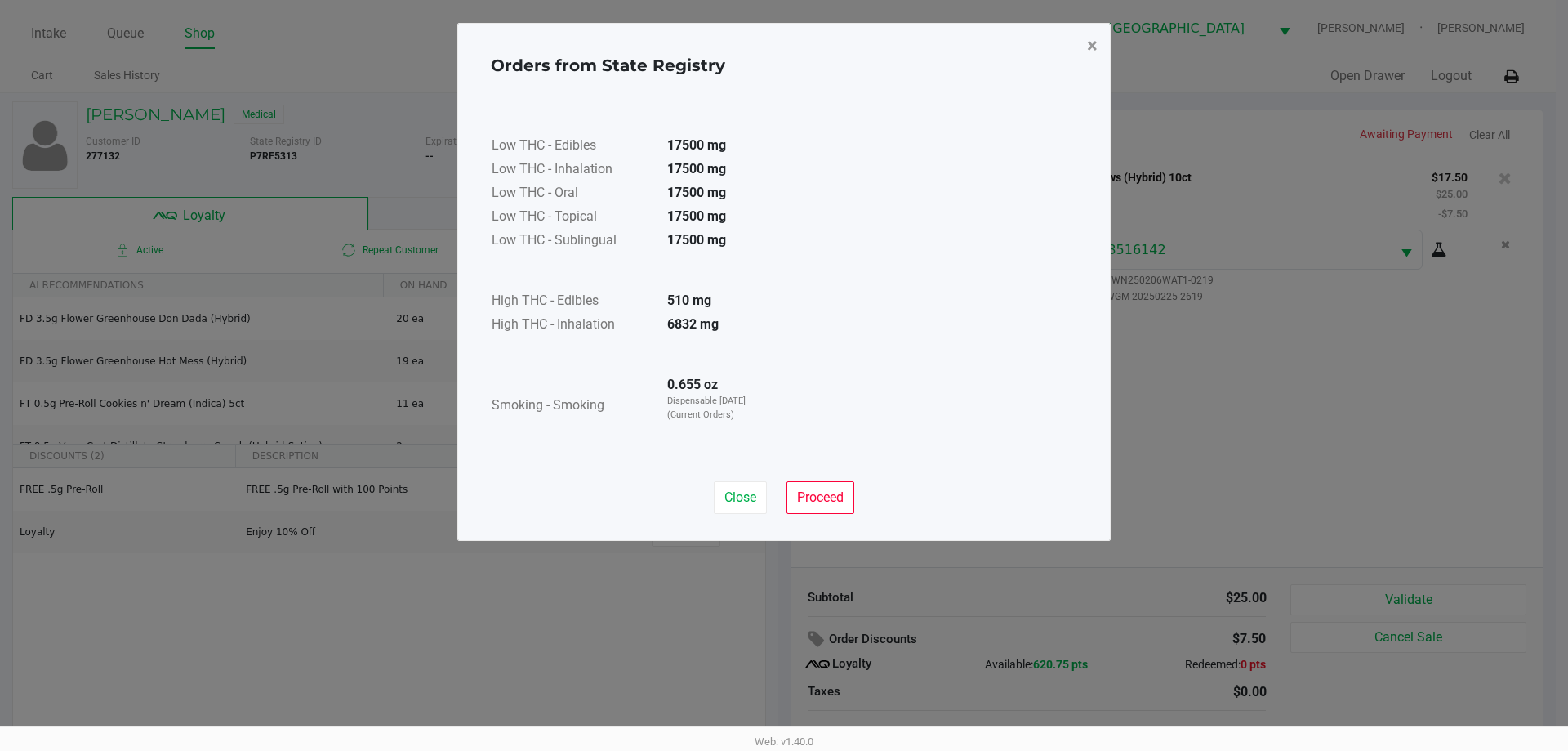
click at [1100, 41] on button "×" at bounding box center [1092, 46] width 37 height 46
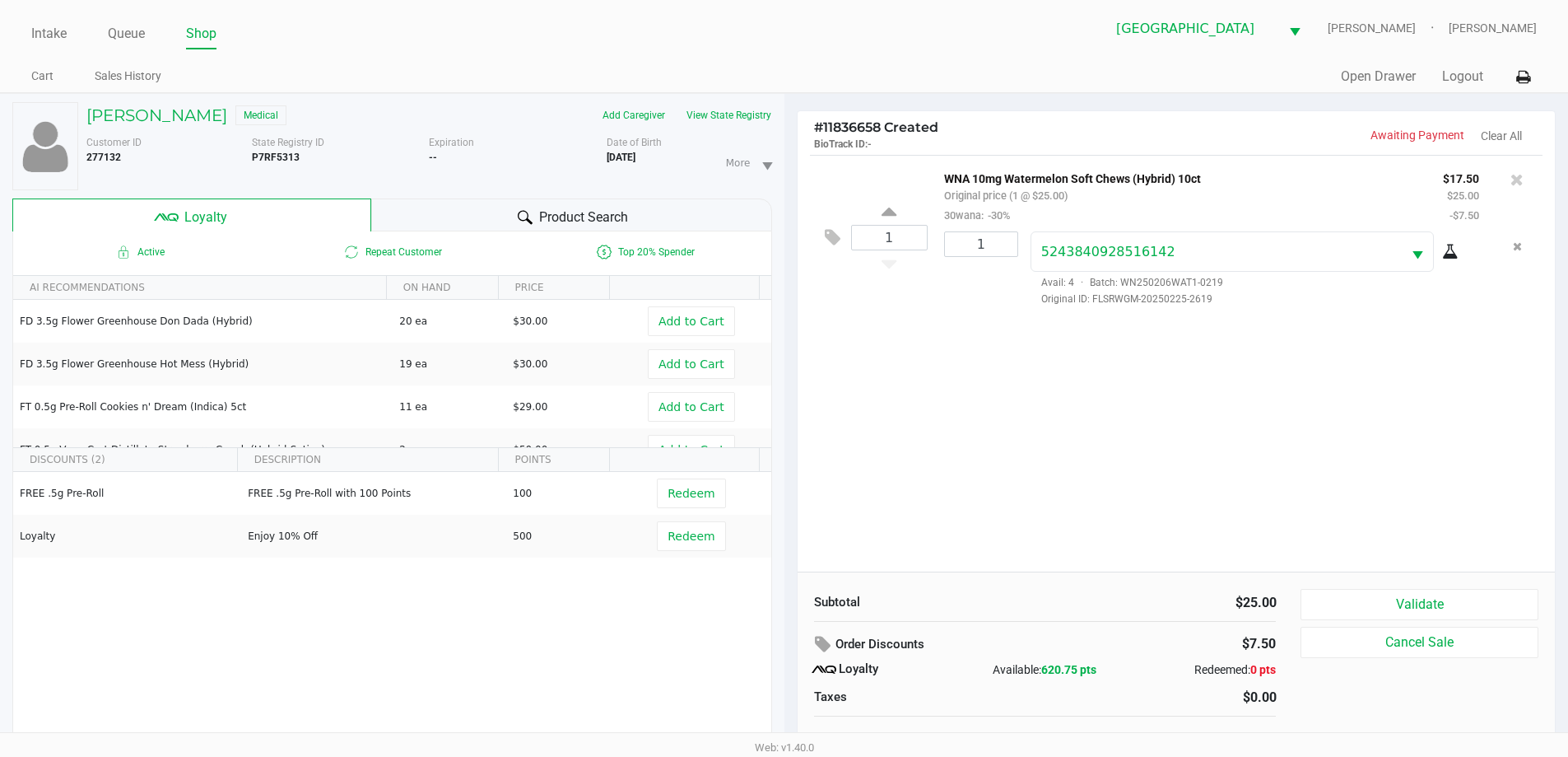
click at [978, 44] on div "North Port WC VAN-MORRISON Ericka Tutino" at bounding box center [1161, 28] width 753 height 41
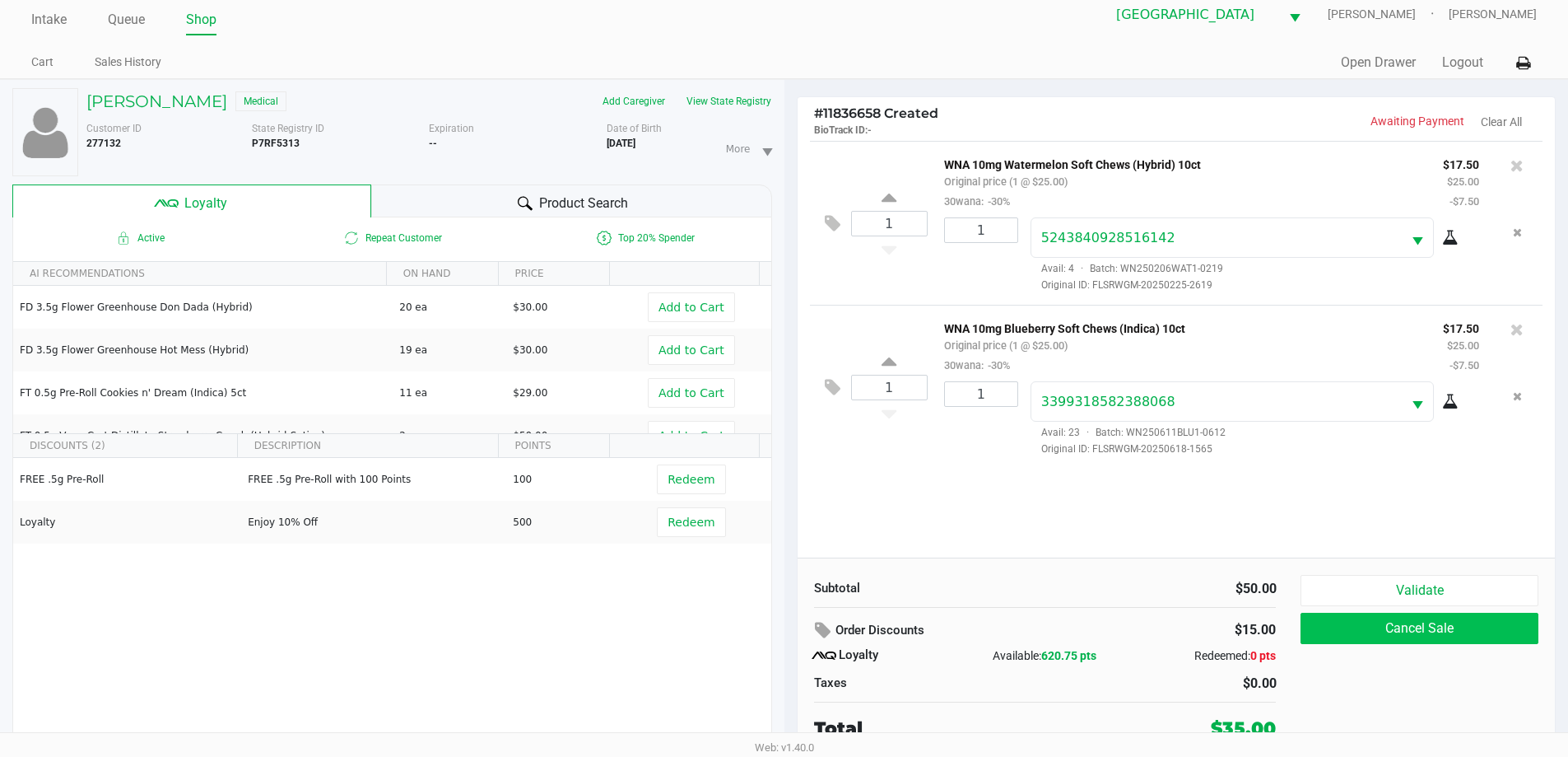
scroll to position [17, 0]
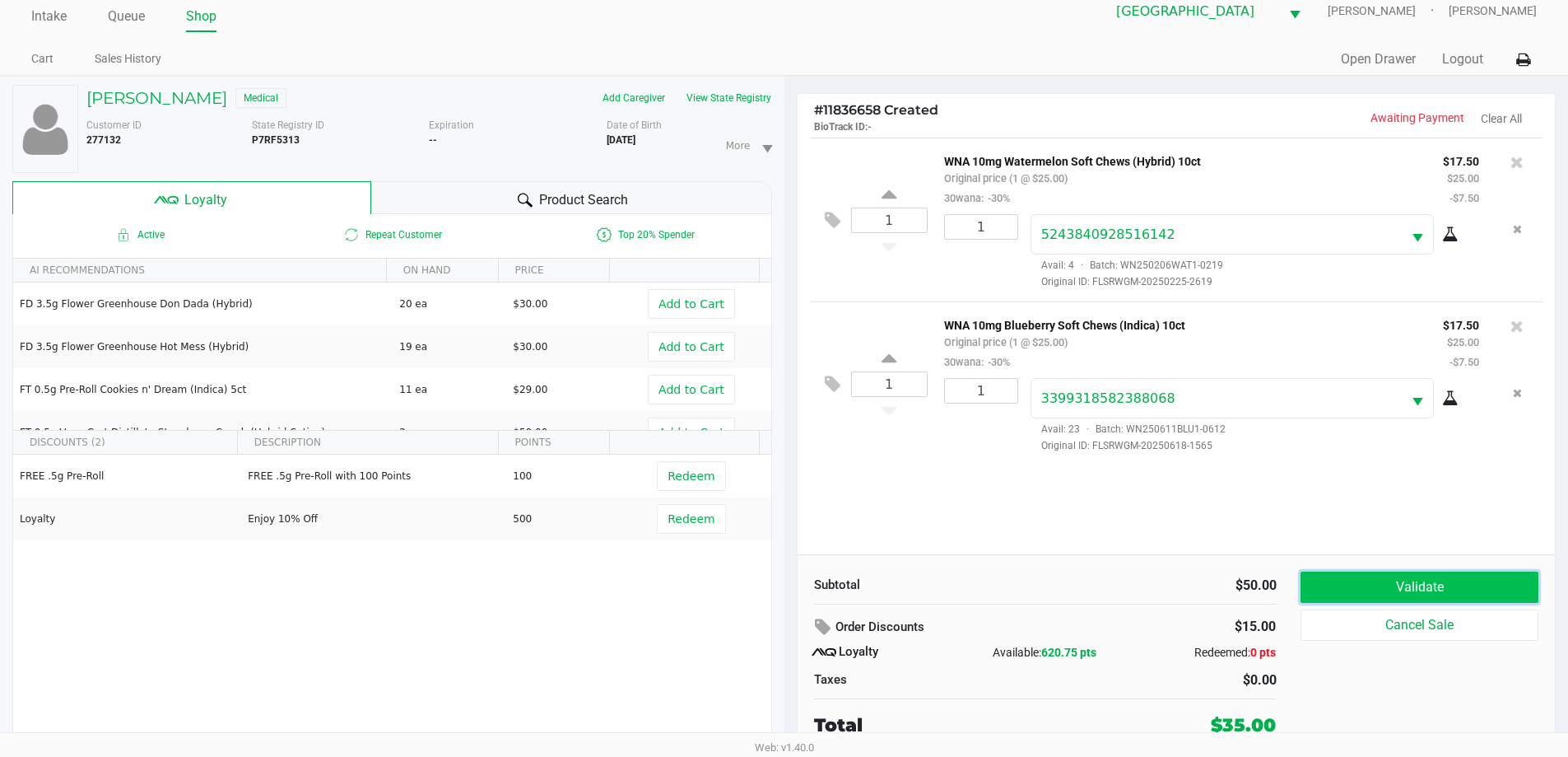
click at [1393, 580] on button "Validate" at bounding box center [1419, 587] width 237 height 32
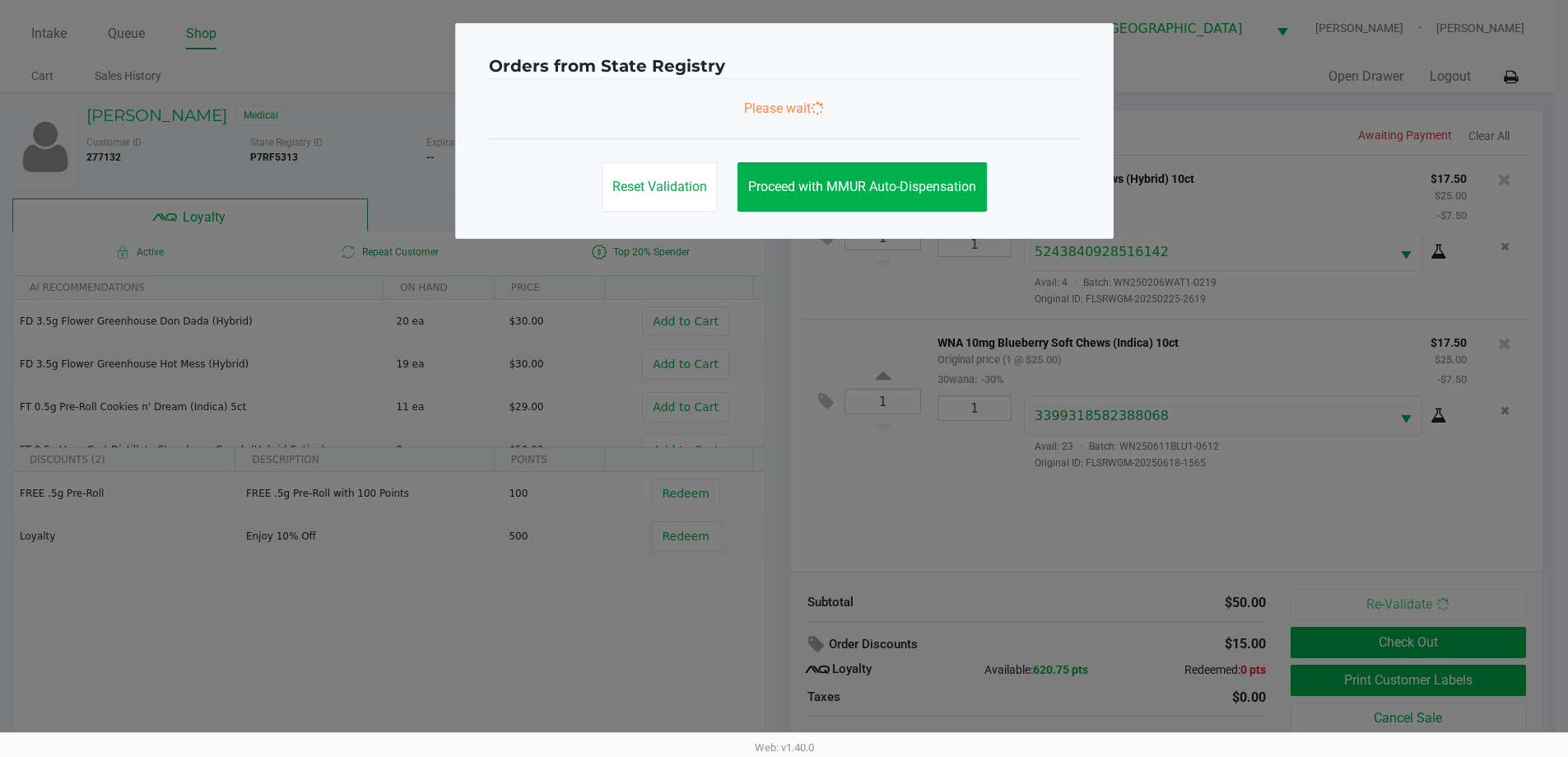
scroll to position [0, 0]
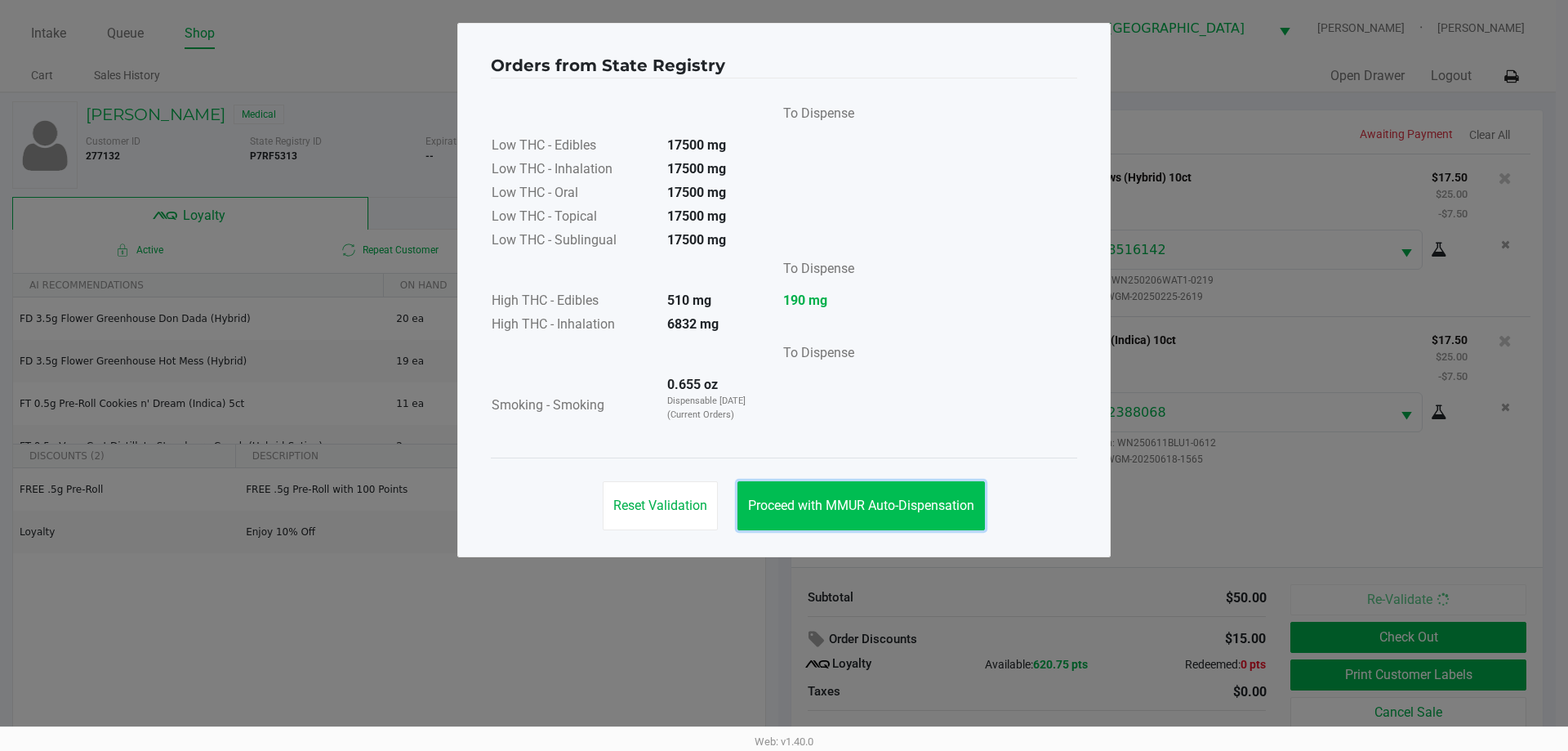
click at [934, 517] on button "Proceed with MMUR Auto-Dispensation" at bounding box center [861, 506] width 247 height 49
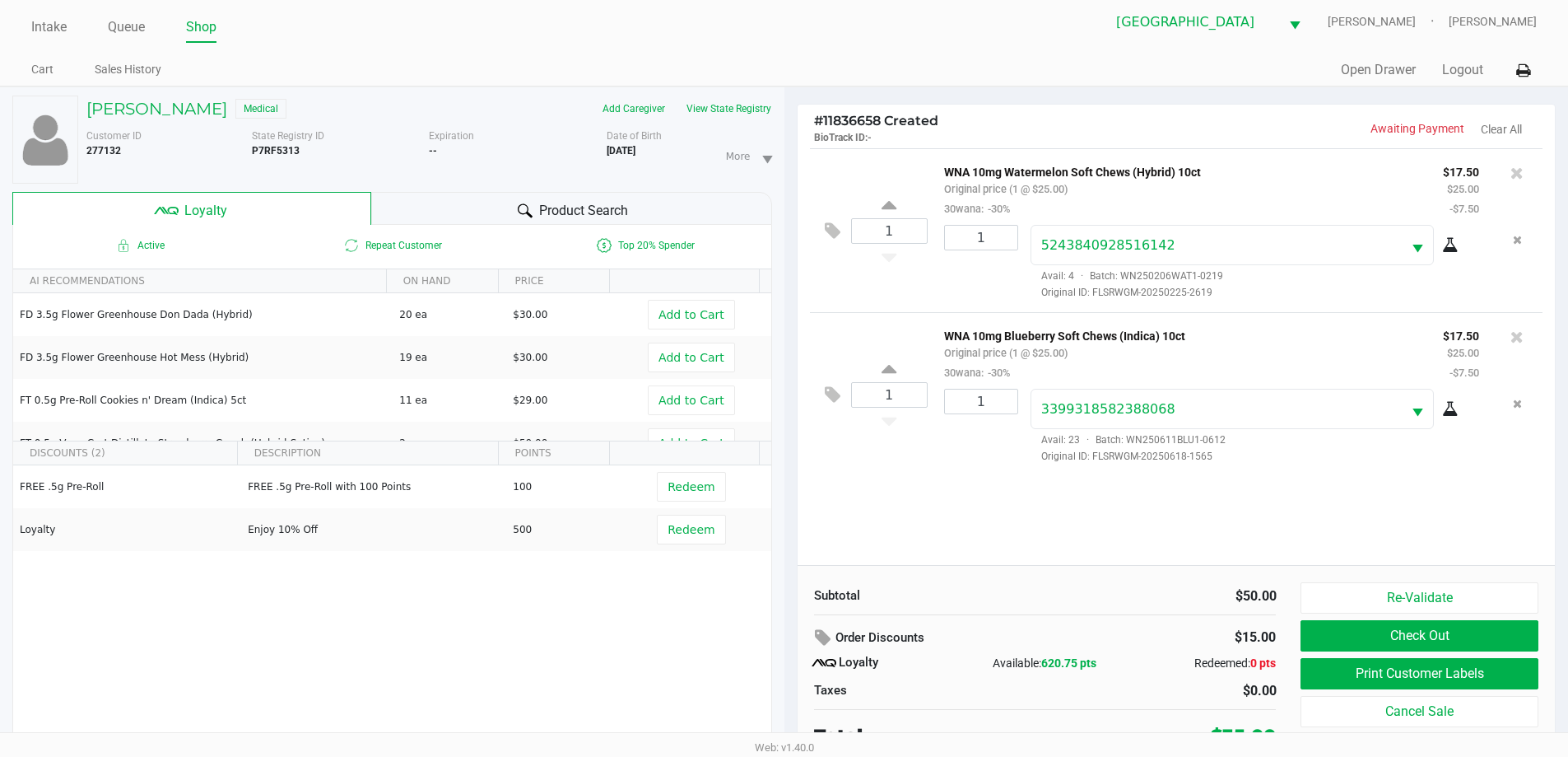
scroll to position [17, 0]
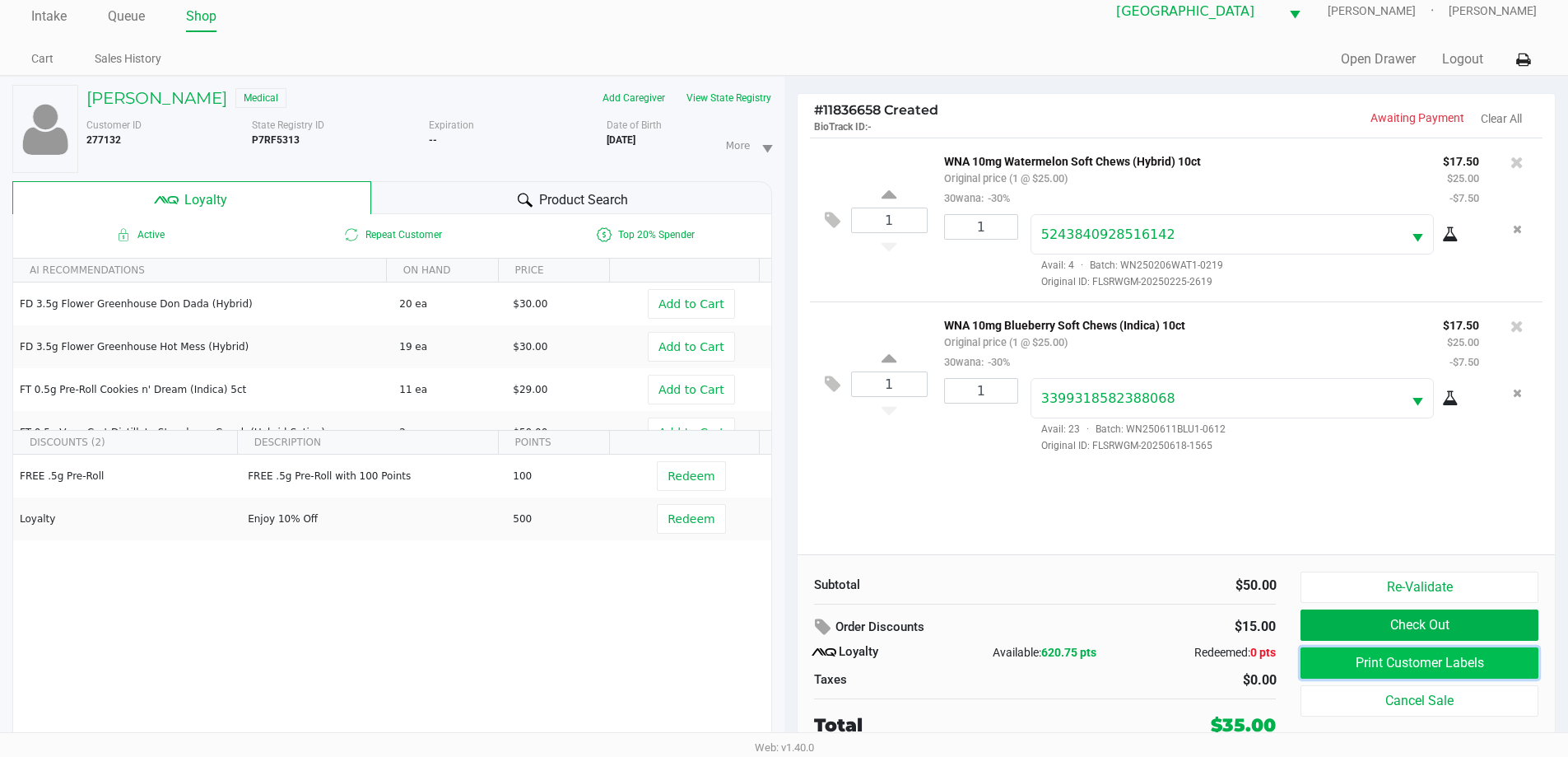
click at [1464, 675] on button "Print Customer Labels" at bounding box center [1419, 663] width 237 height 32
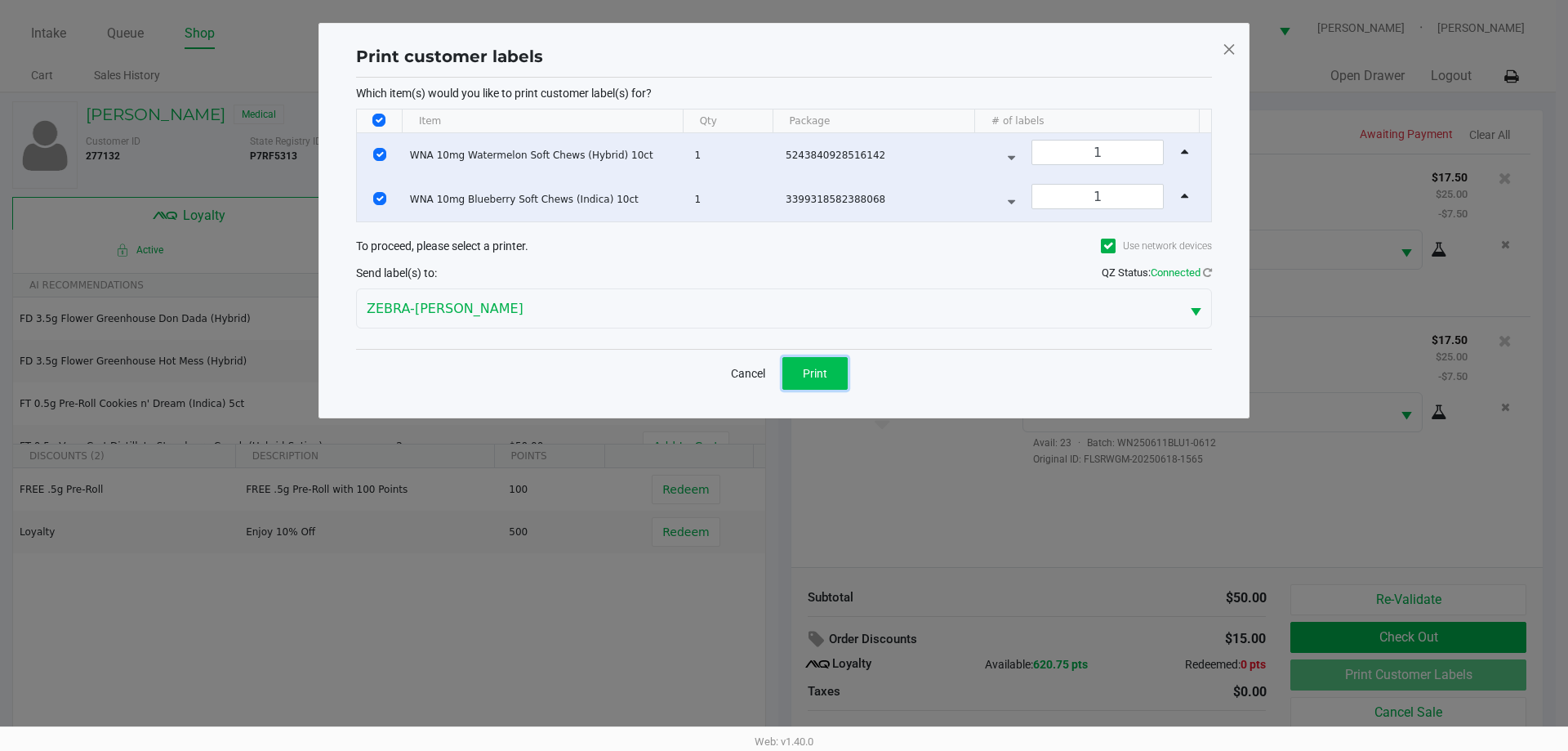
click at [819, 378] on span "Print" at bounding box center [815, 373] width 25 height 13
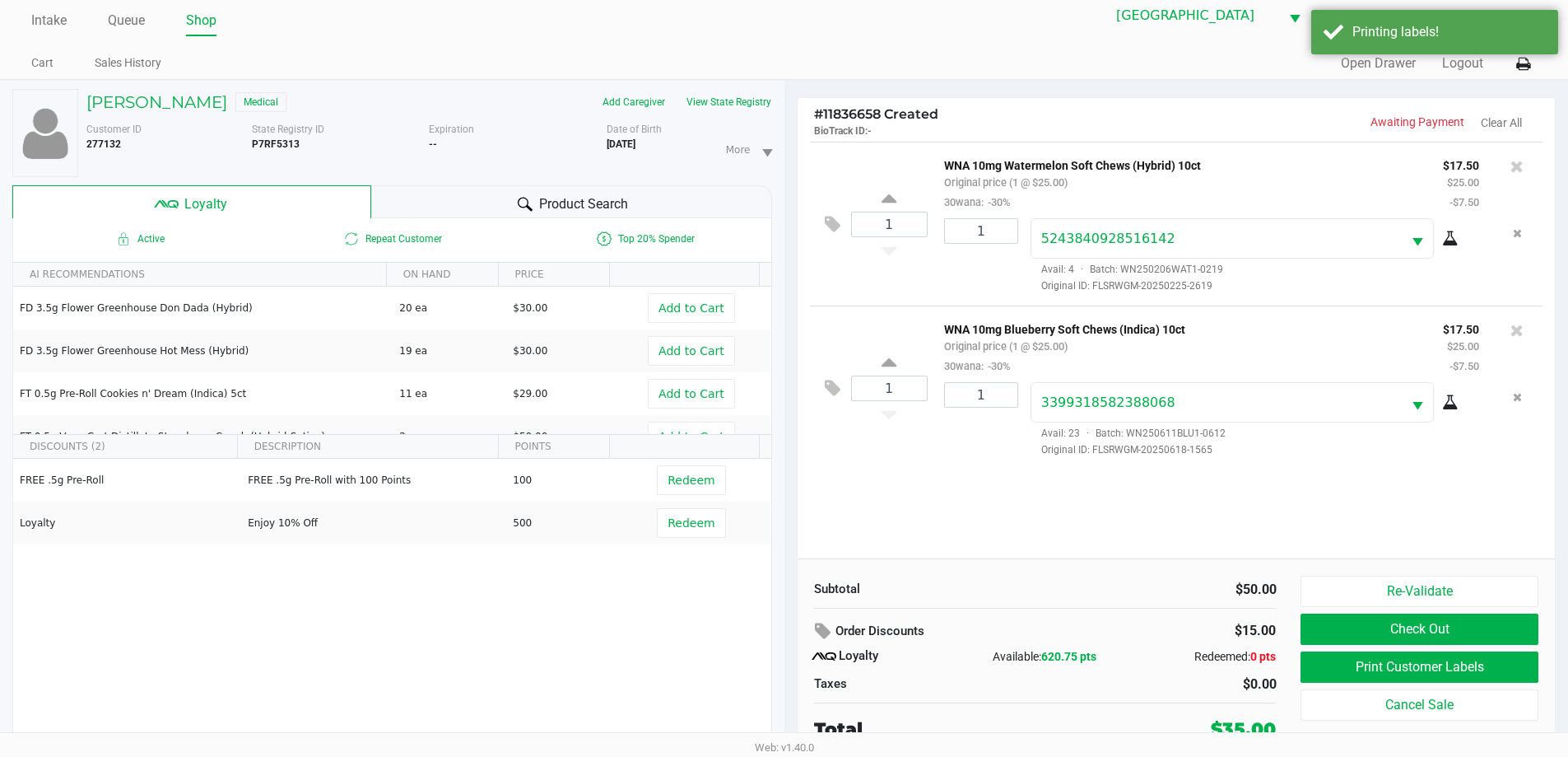
scroll to position [17, 0]
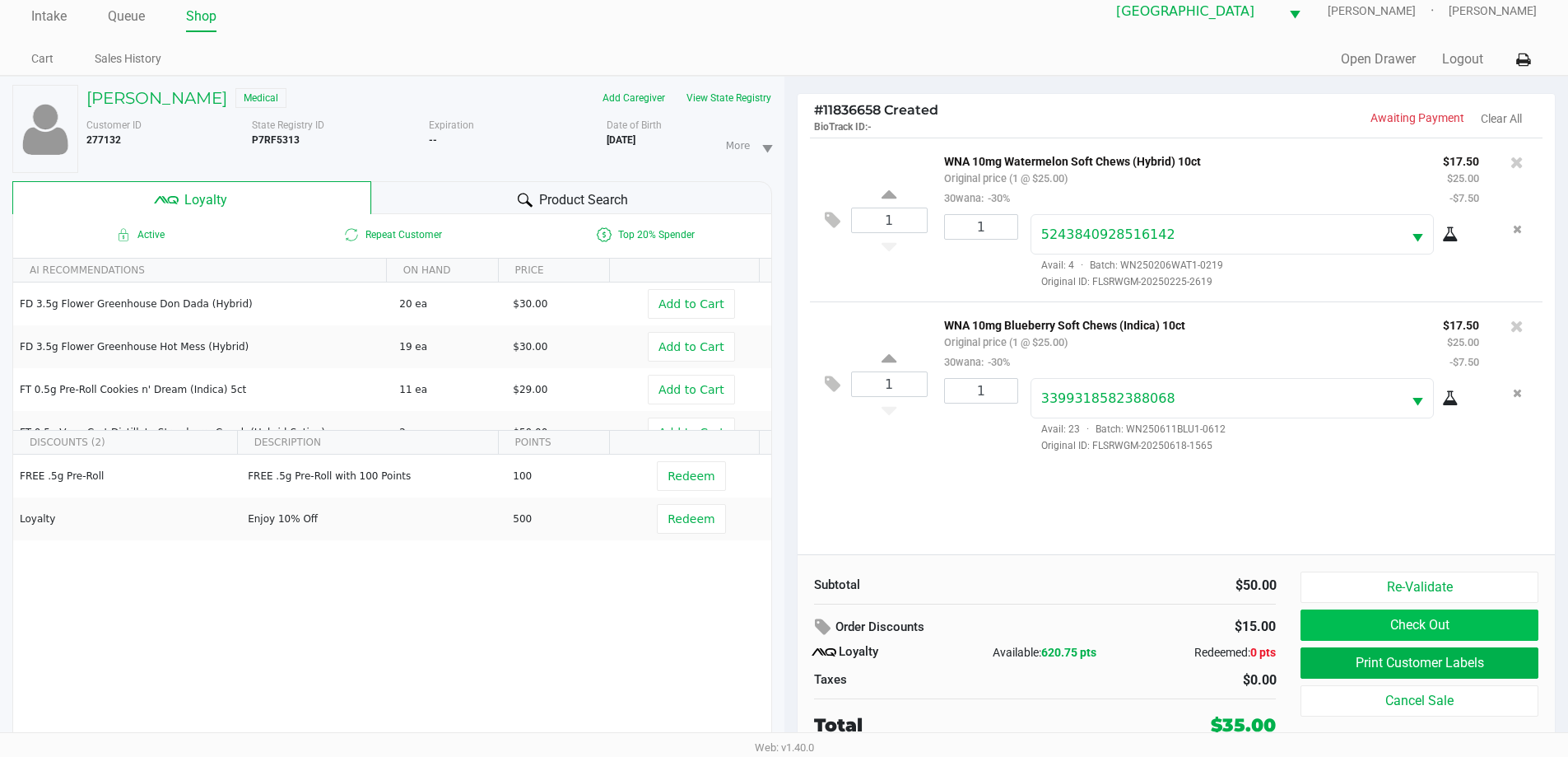
click at [1475, 631] on button "Check Out" at bounding box center [1419, 625] width 237 height 32
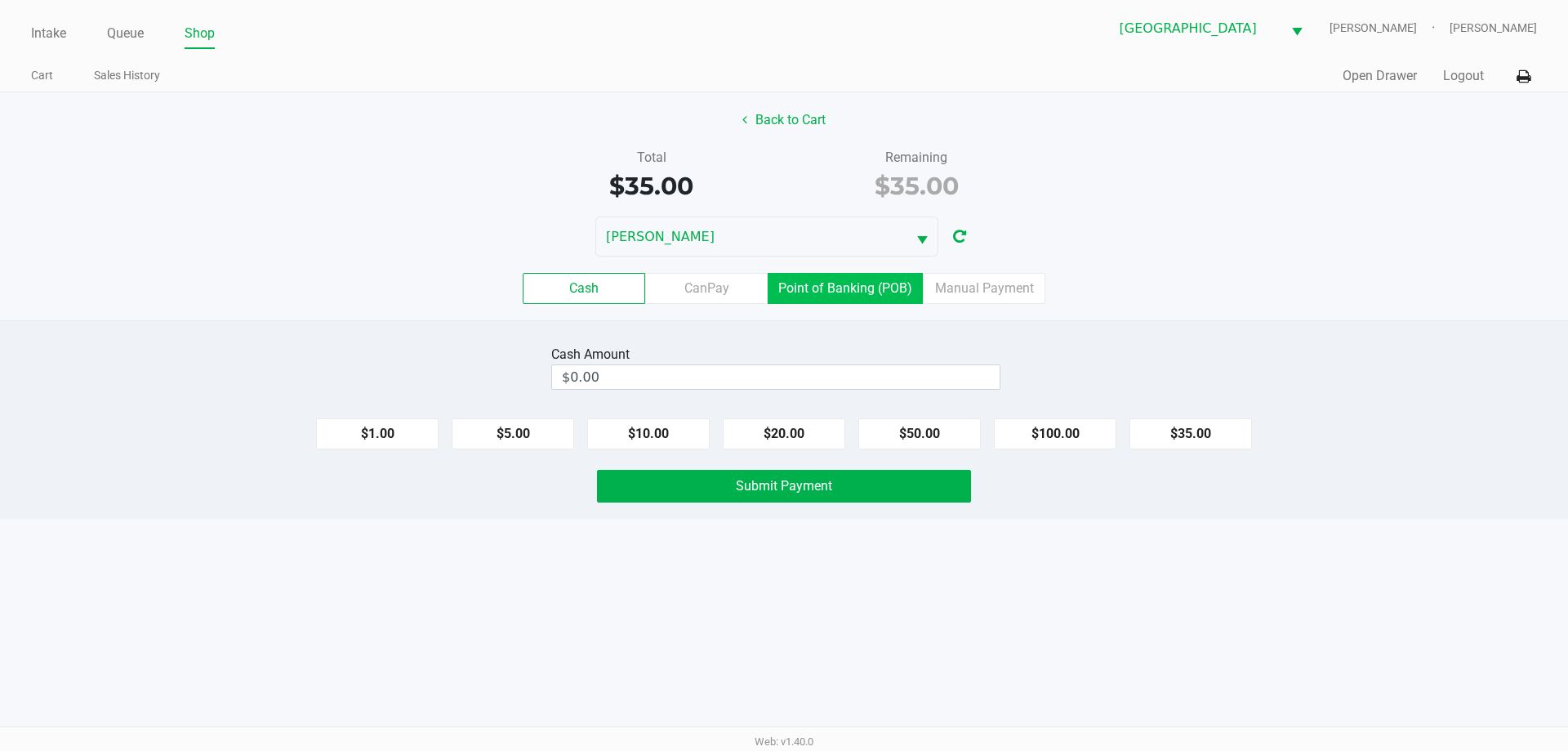
click at [845, 283] on label "Point of Banking (POB)" at bounding box center [845, 289] width 155 height 31
click at [0, 0] on 7 "Point of Banking (POB)" at bounding box center [0, 0] width 0 height 0
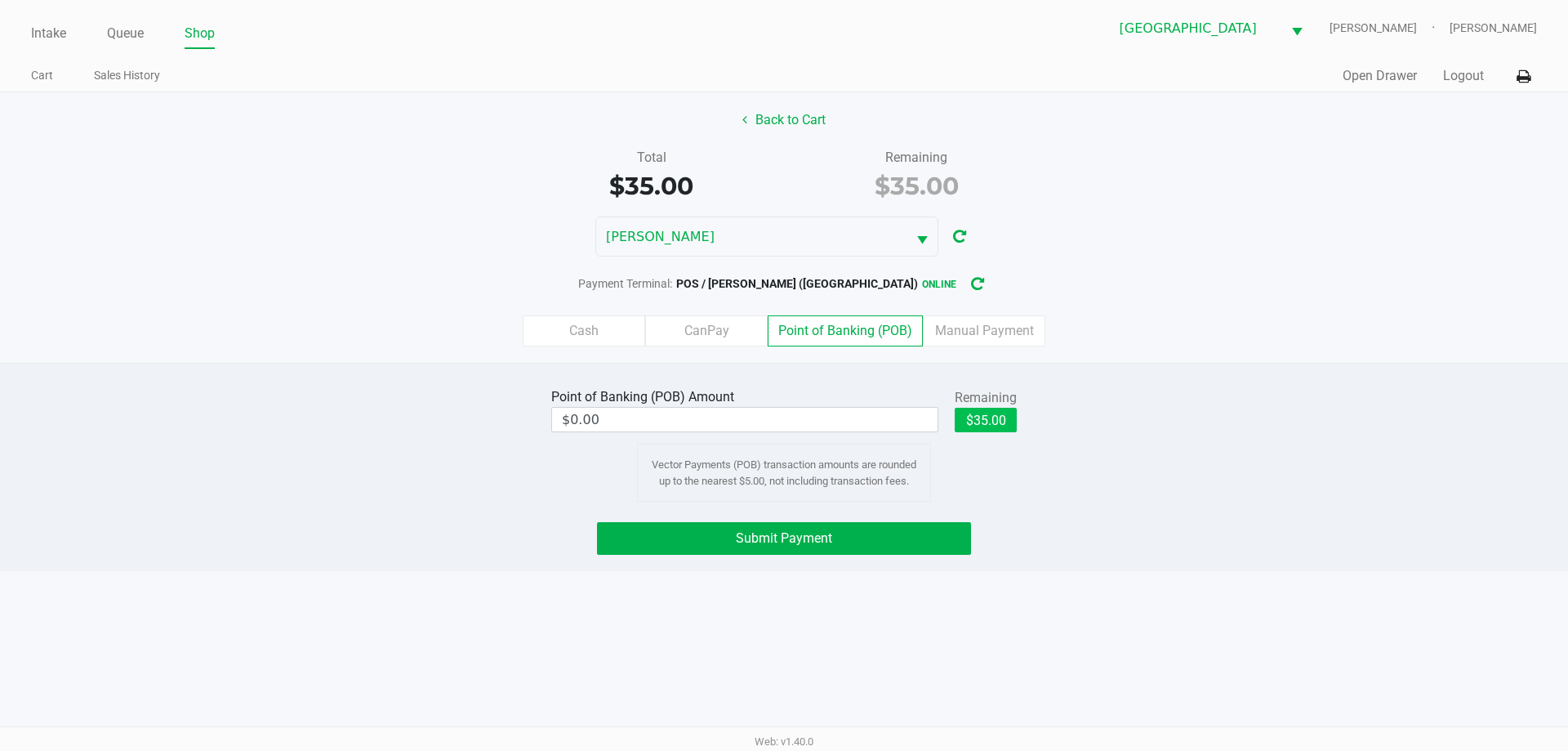
click at [1002, 410] on button "$35.00" at bounding box center [985, 420] width 62 height 25
type input "$35.00"
click at [864, 548] on button "Submit Payment" at bounding box center [784, 539] width 374 height 33
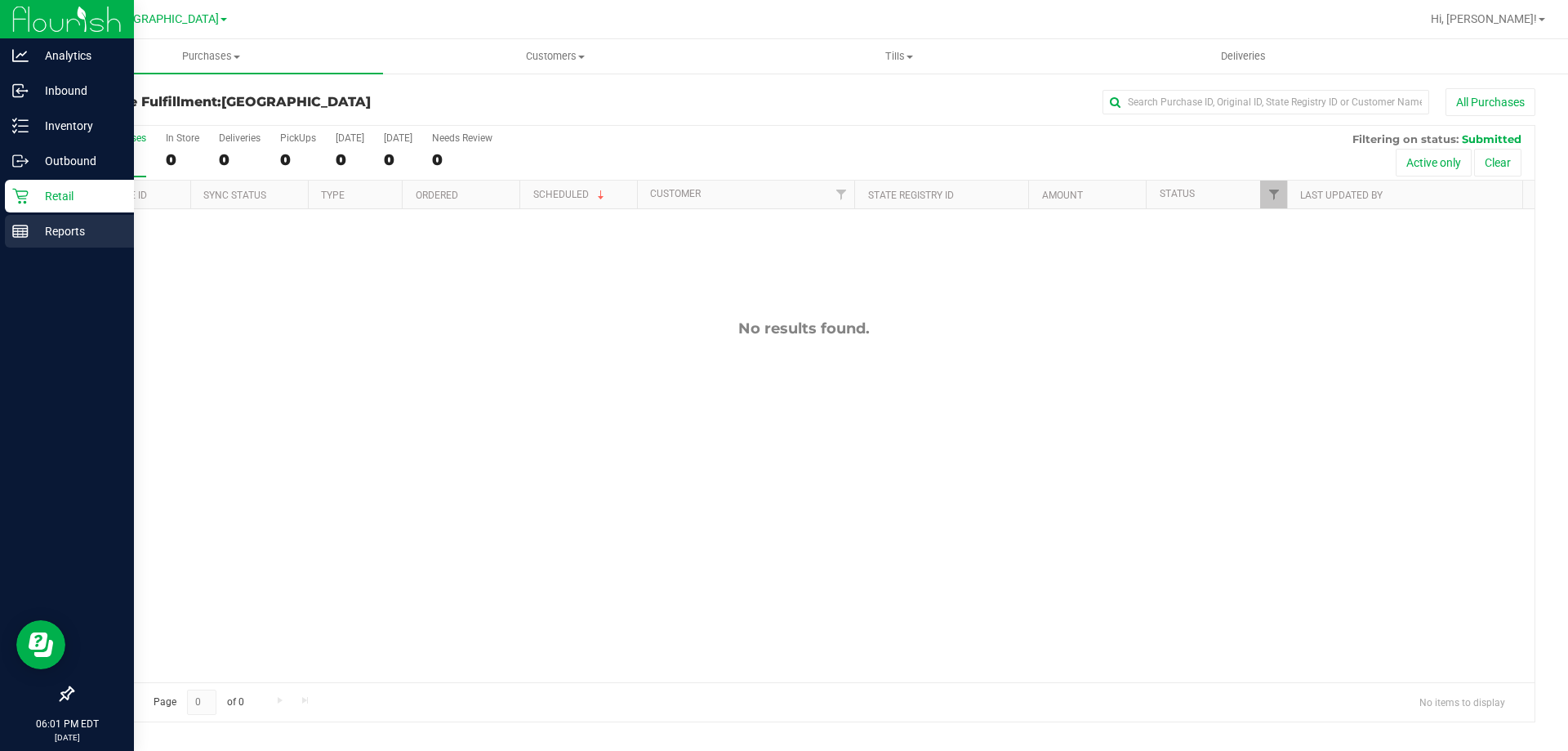
click at [49, 236] on p "Reports" at bounding box center [77, 231] width 98 height 20
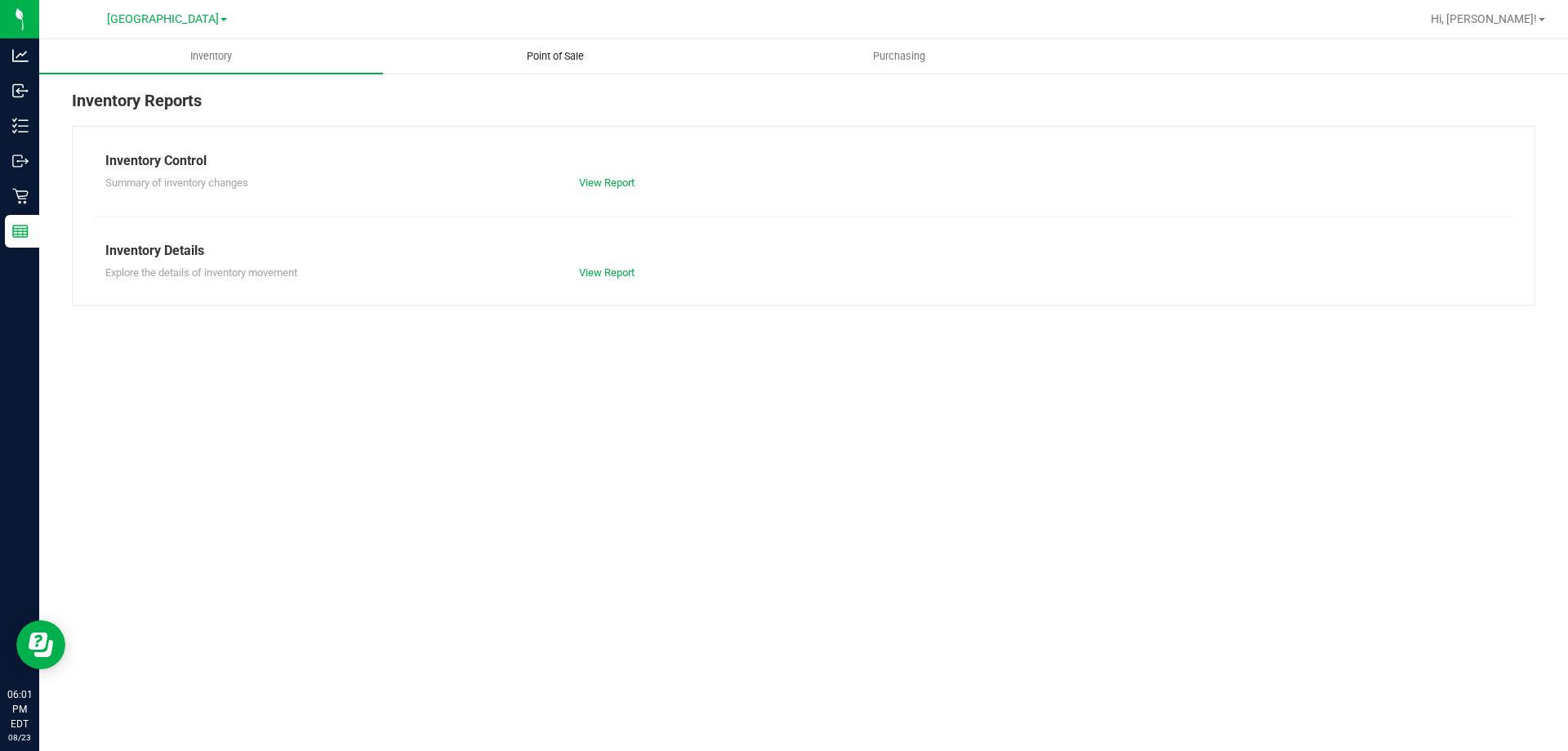
click at [534, 55] on span "Point of Sale" at bounding box center [555, 57] width 101 height 15
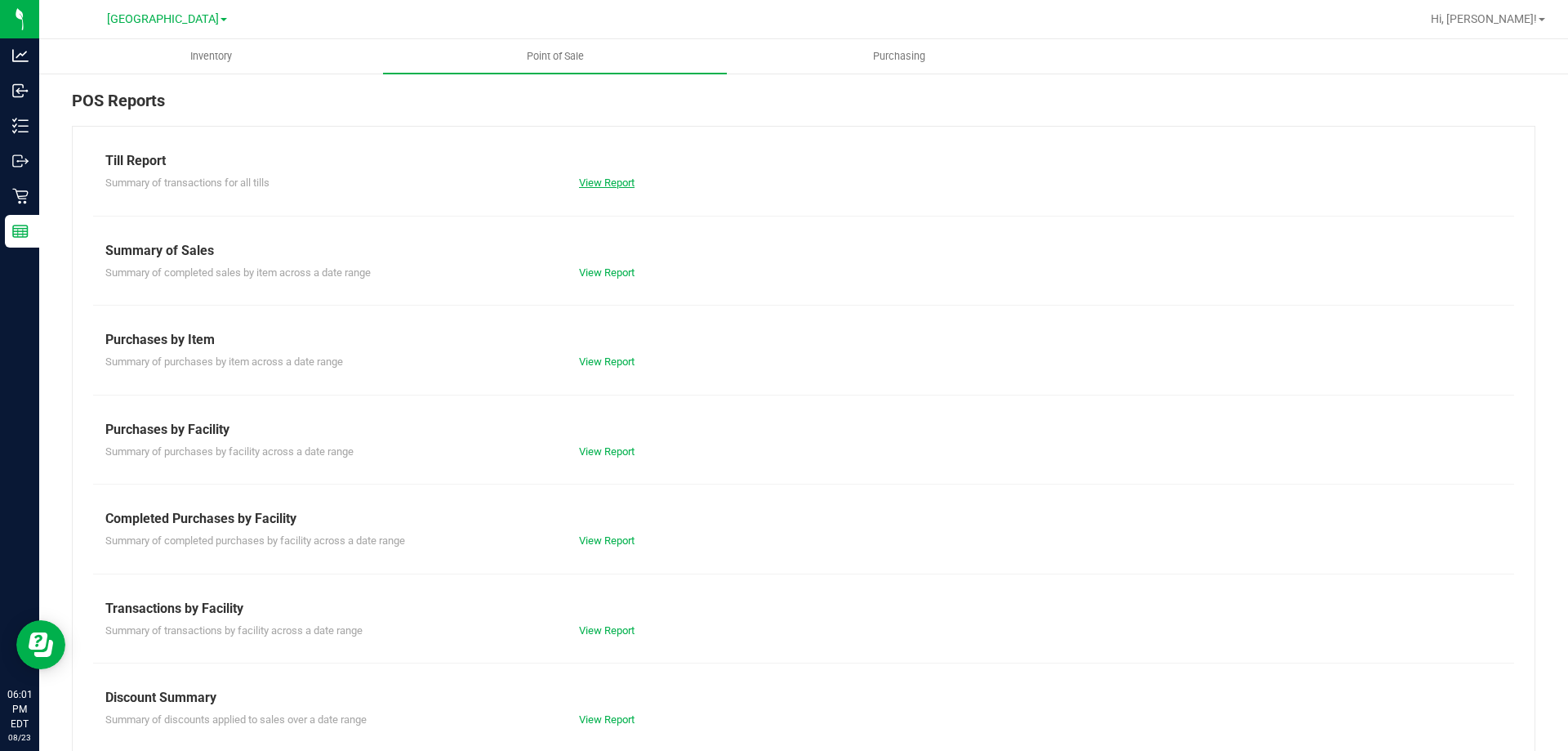
click at [627, 183] on link "View Report" at bounding box center [607, 183] width 56 height 12
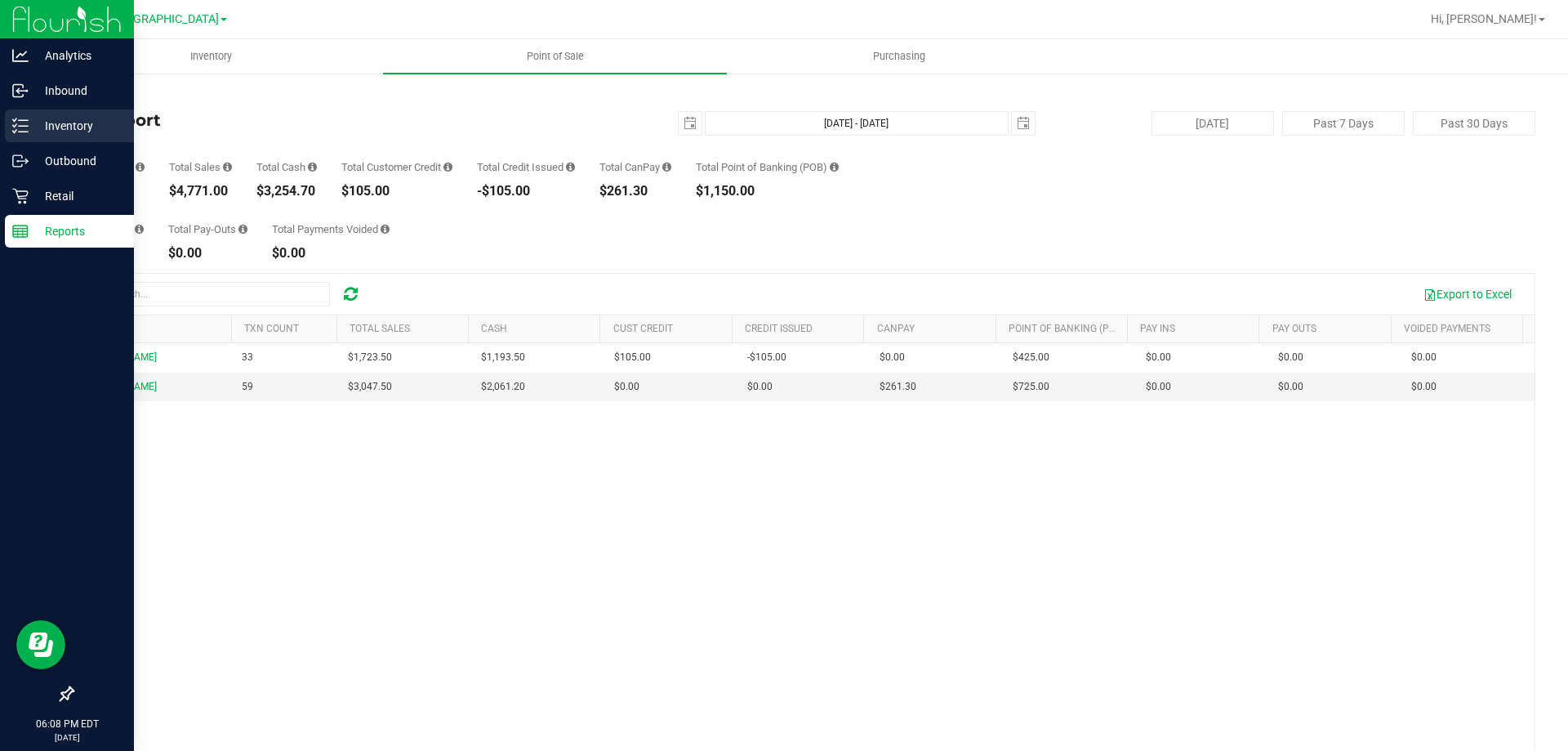
click at [66, 134] on p "Inventory" at bounding box center [77, 126] width 98 height 20
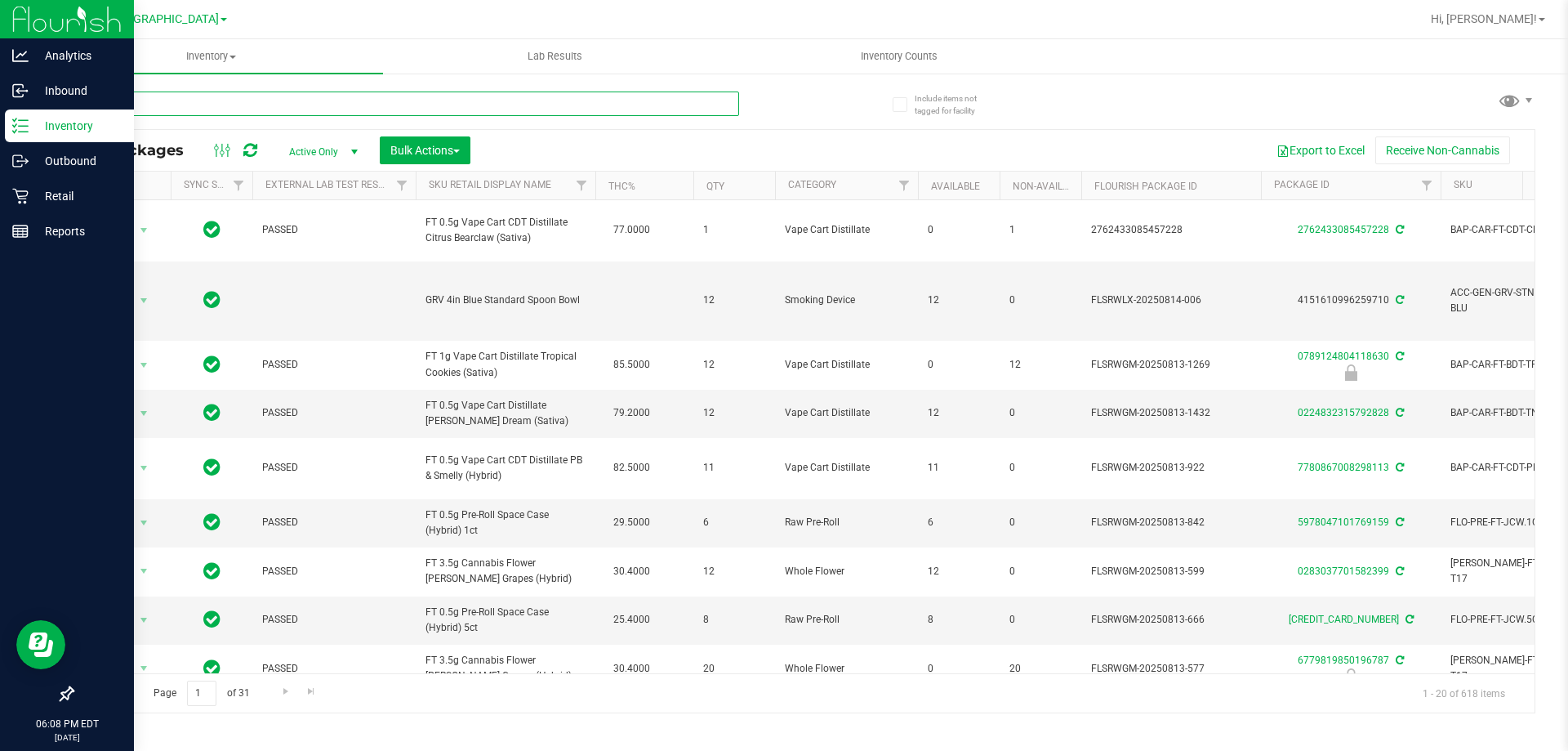
click at [373, 105] on input "text" at bounding box center [405, 104] width 667 height 25
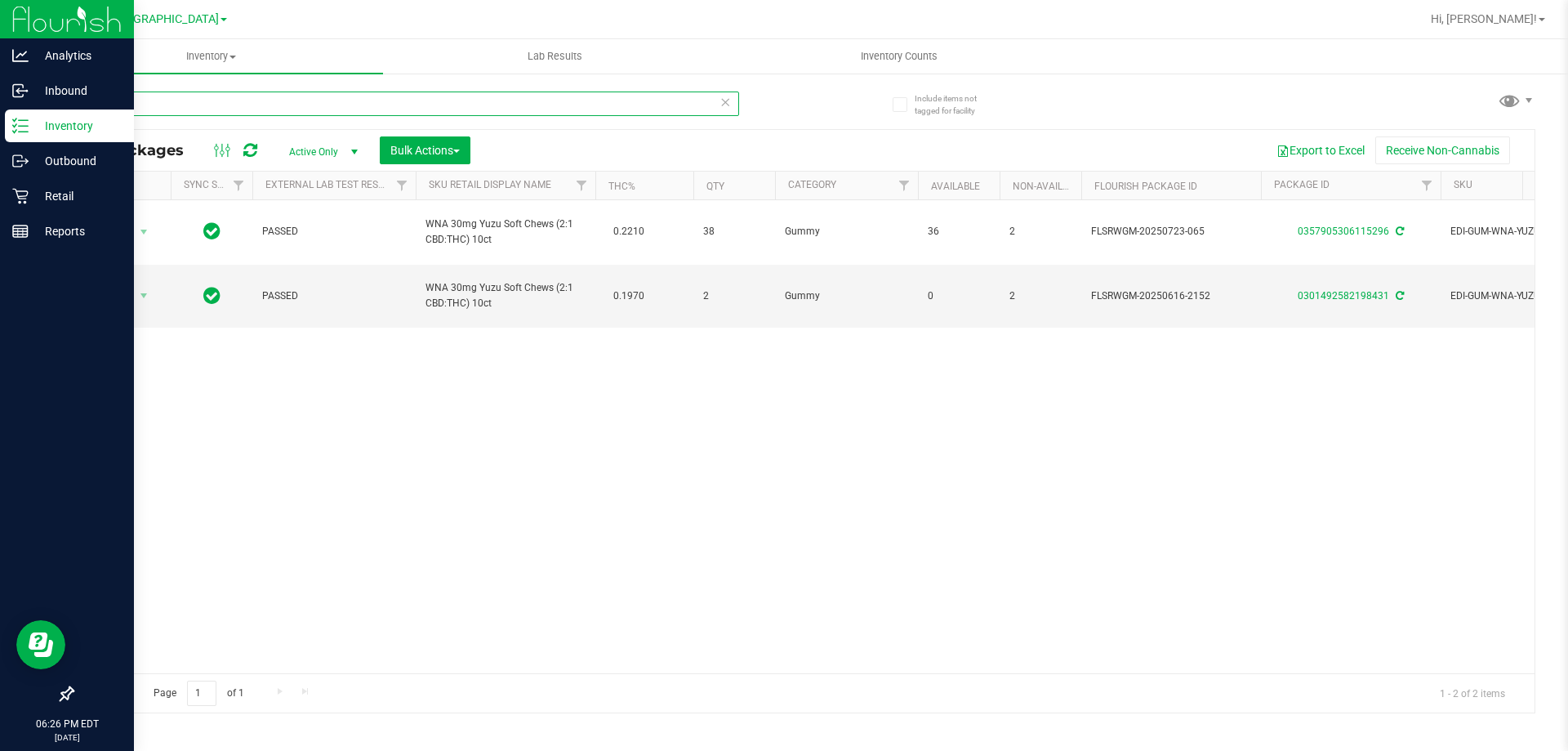
click at [179, 96] on input "yuzu" at bounding box center [405, 104] width 667 height 25
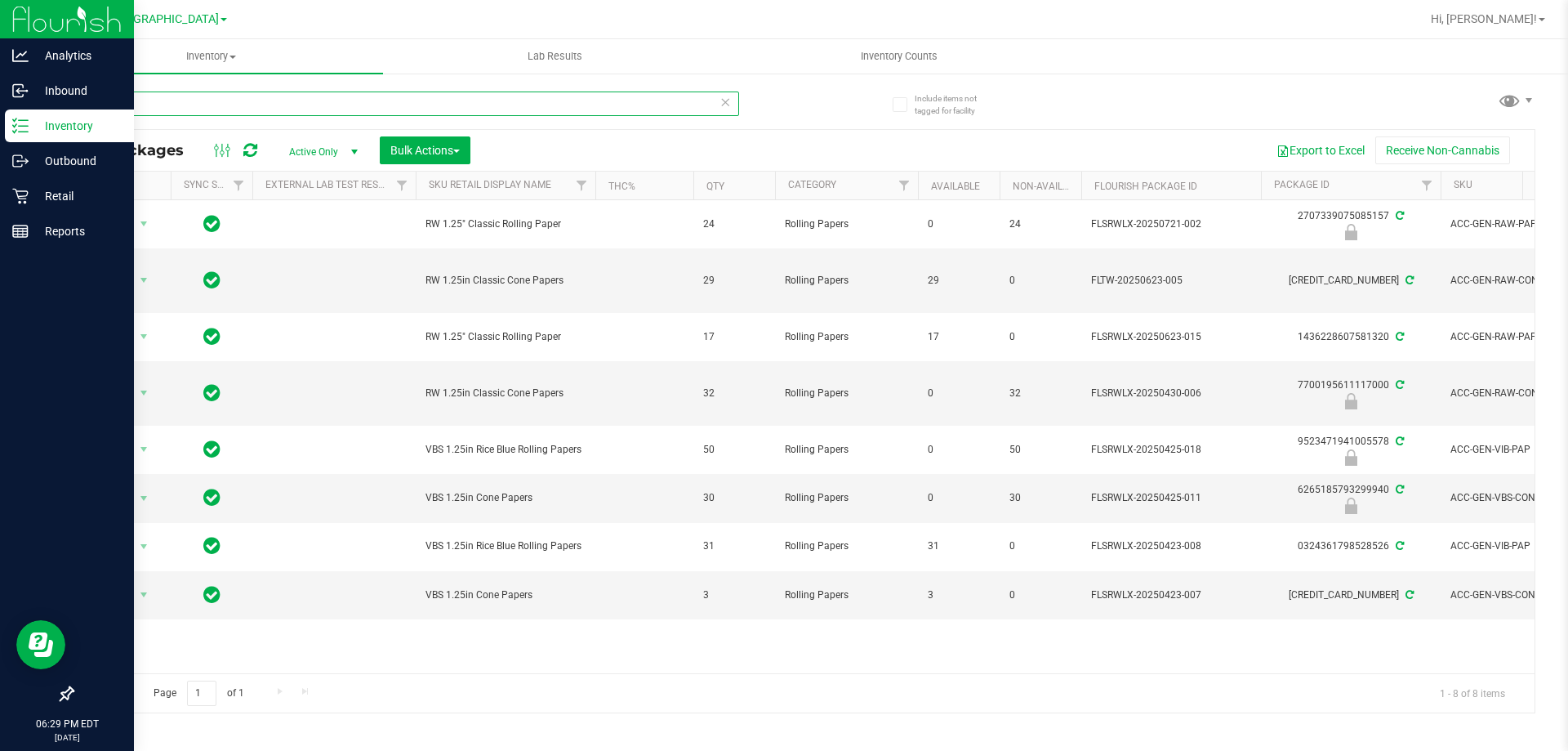
click at [402, 100] on input "paper" at bounding box center [405, 104] width 667 height 25
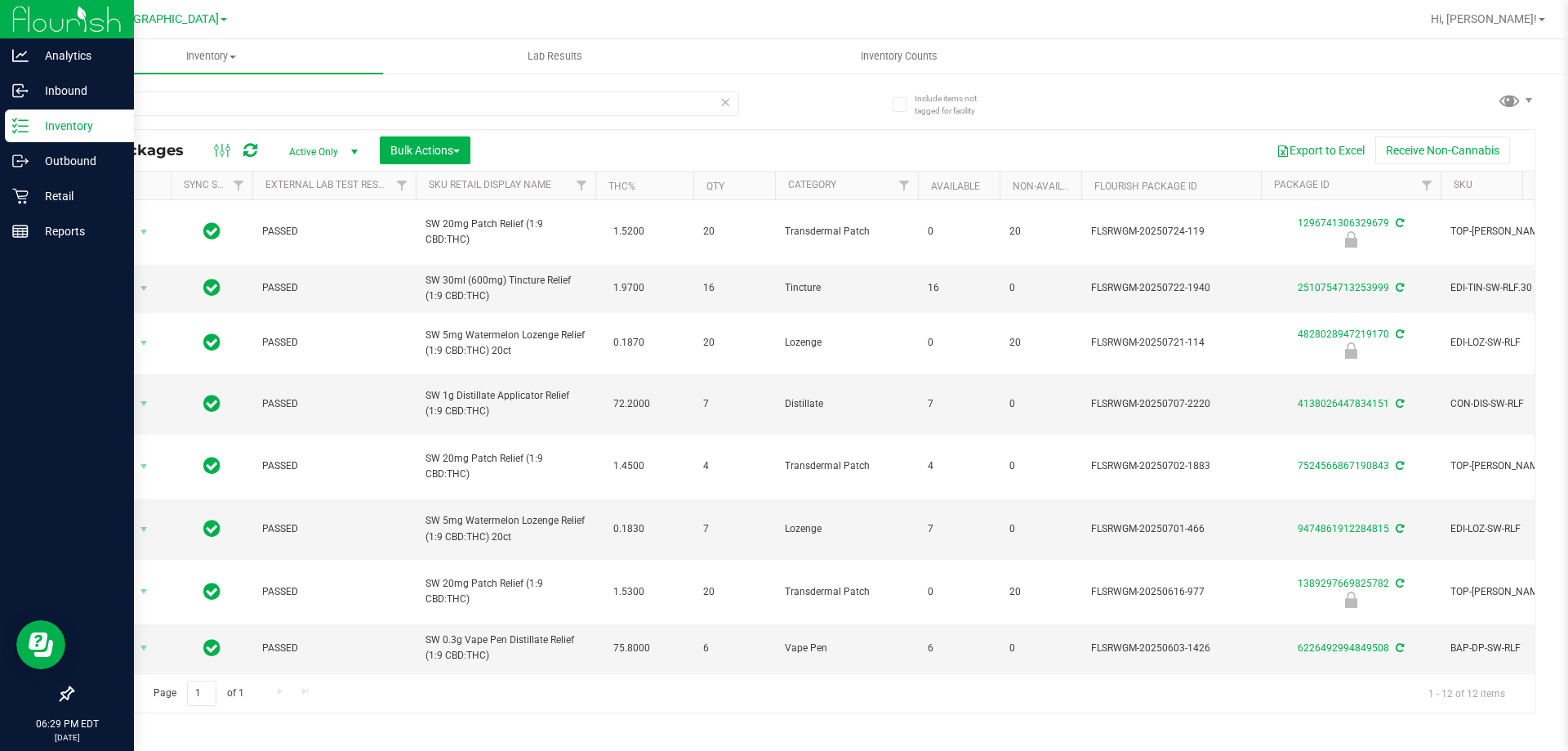
click at [553, 188] on th "Sku Retail Display Name" at bounding box center [506, 186] width 180 height 29
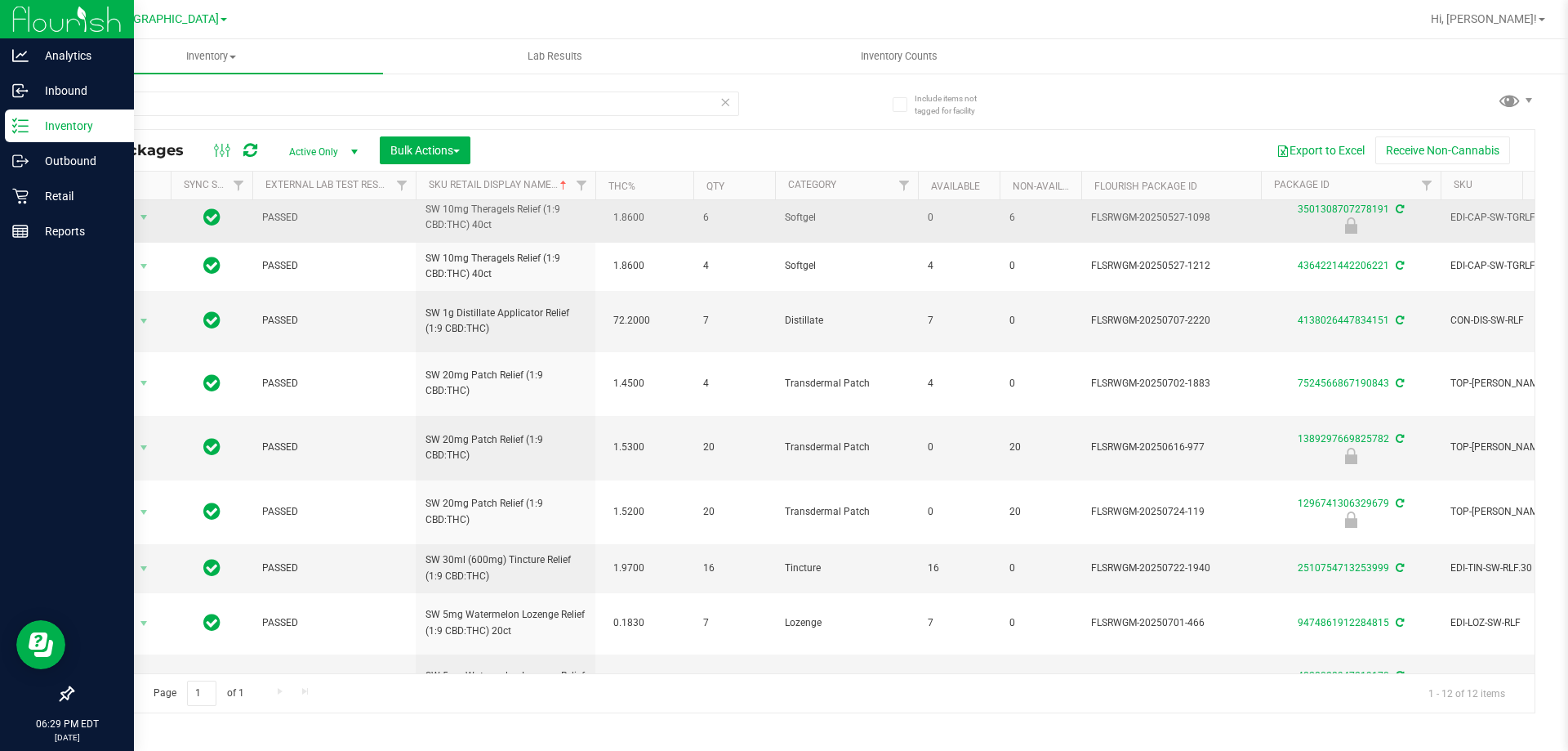
scroll to position [158, 0]
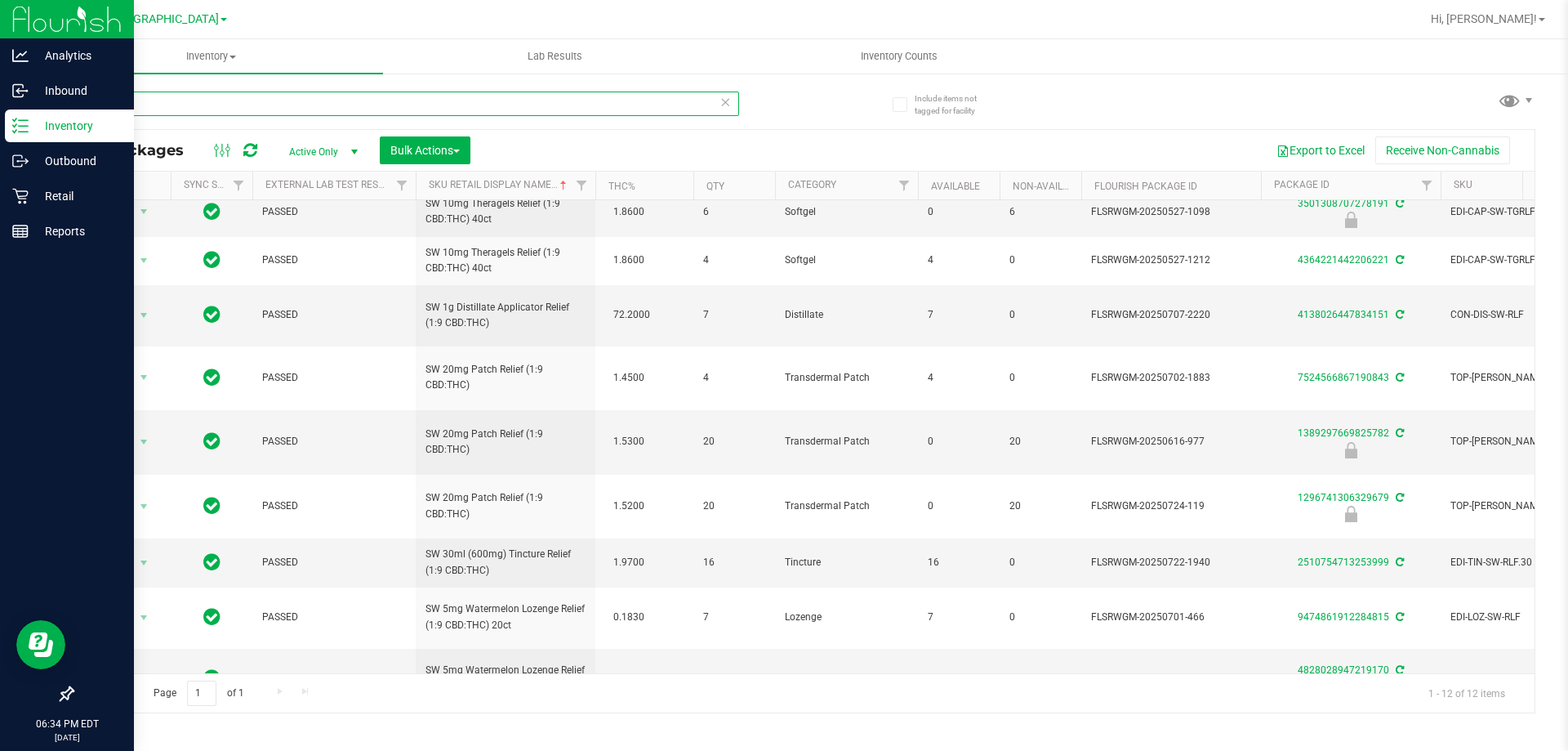
click at [136, 100] on input "rlf" at bounding box center [405, 104] width 667 height 25
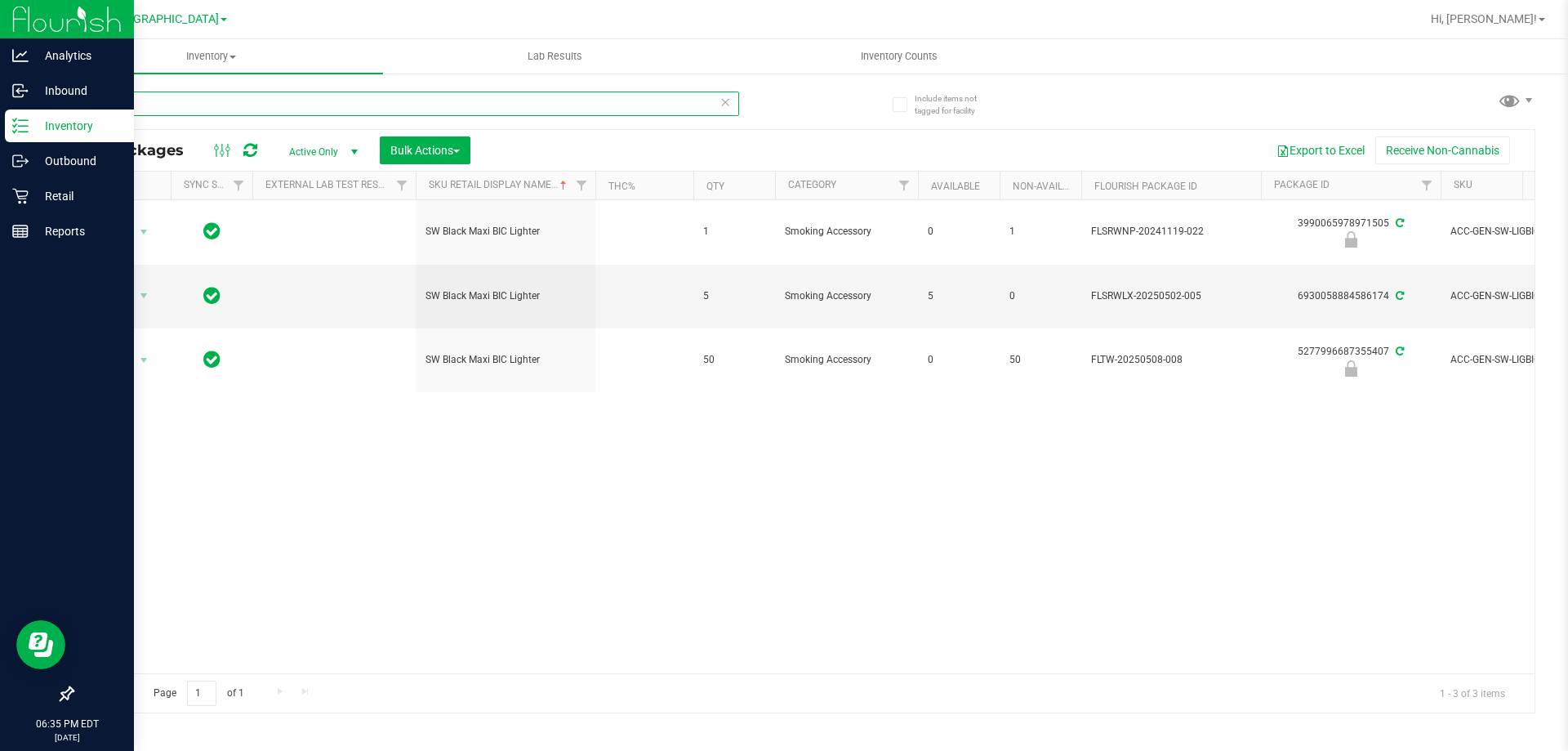
click at [205, 101] on input "lighter" at bounding box center [405, 104] width 667 height 25
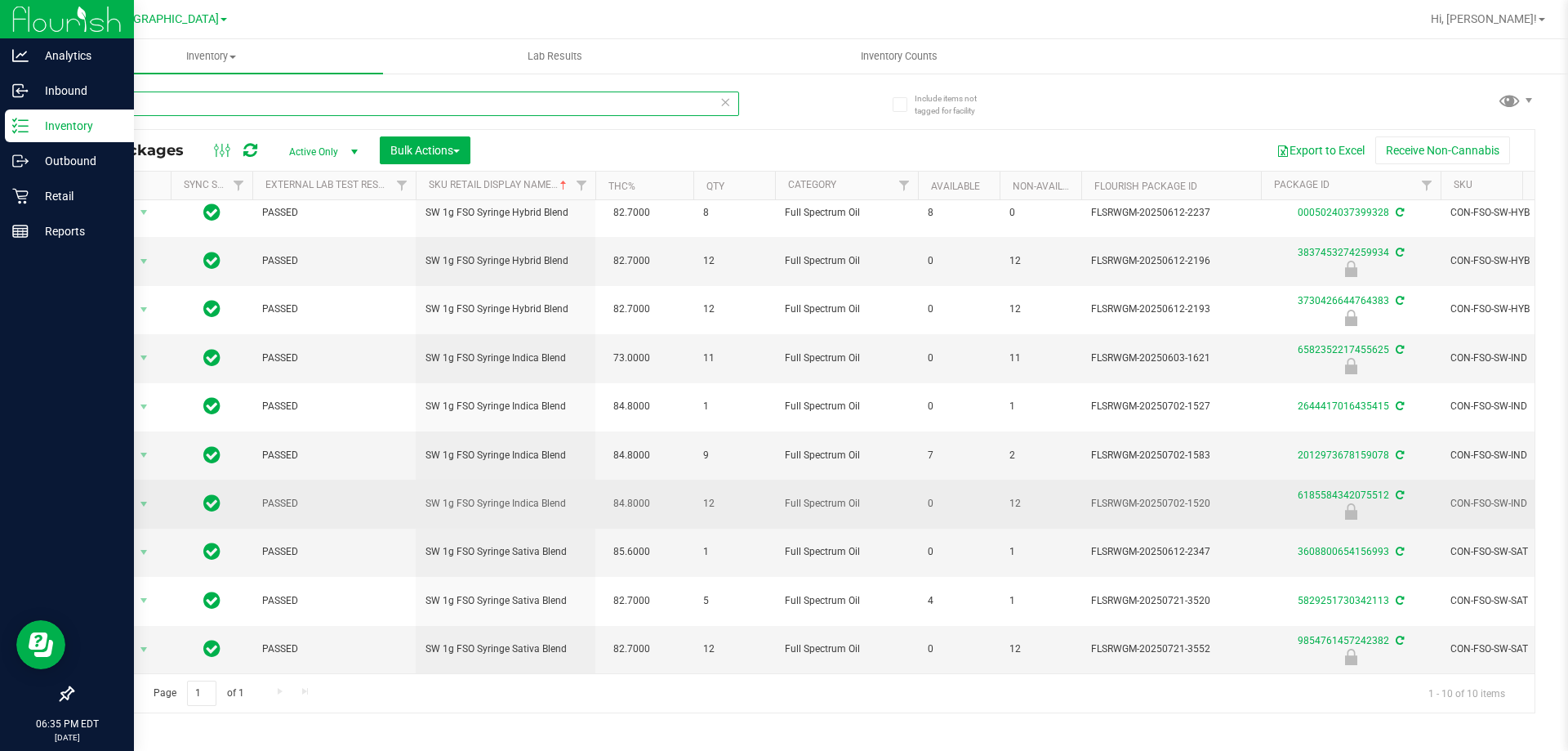
scroll to position [24, 0]
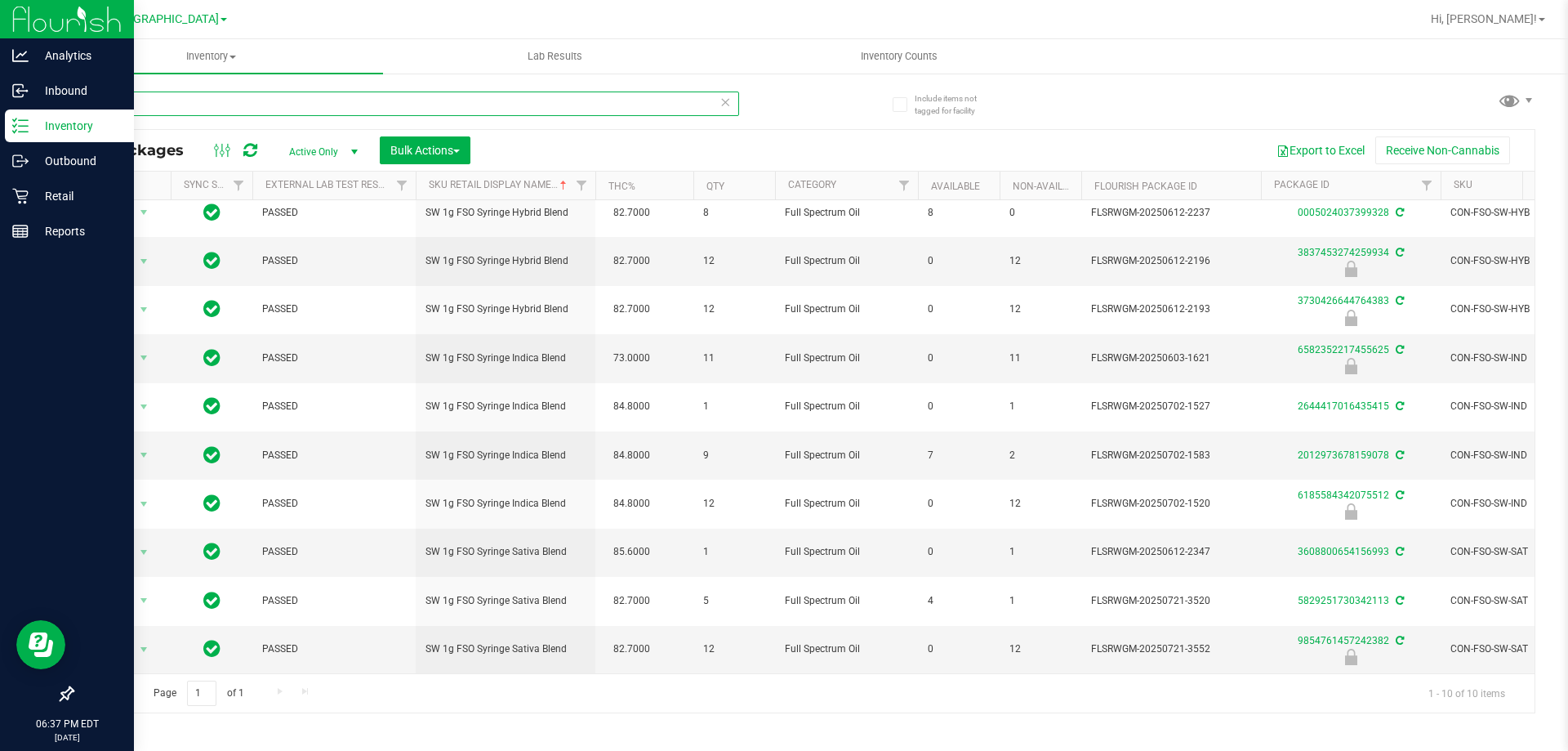
click at [162, 105] on input "fso" at bounding box center [405, 104] width 667 height 25
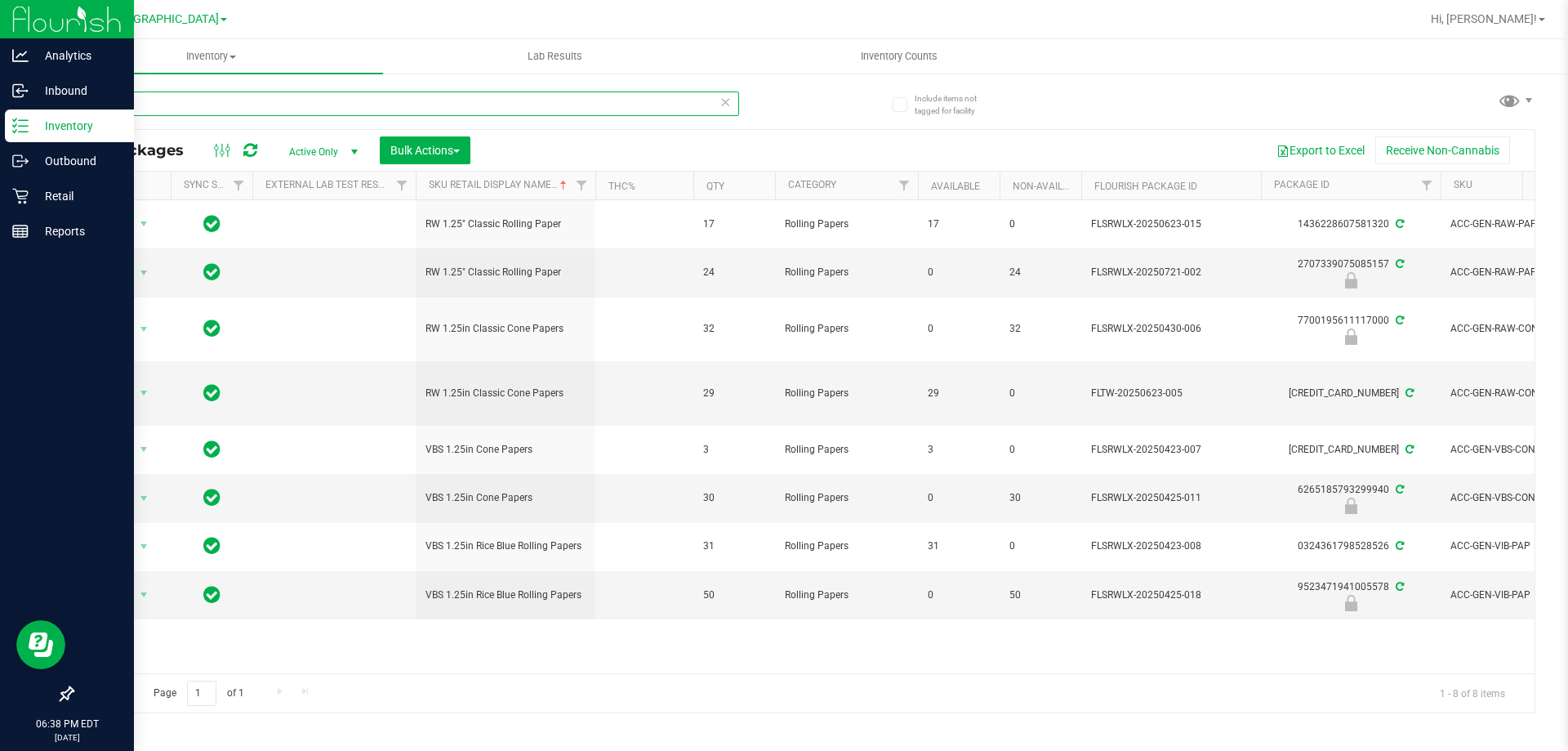
click at [166, 109] on input "paper" at bounding box center [405, 104] width 667 height 25
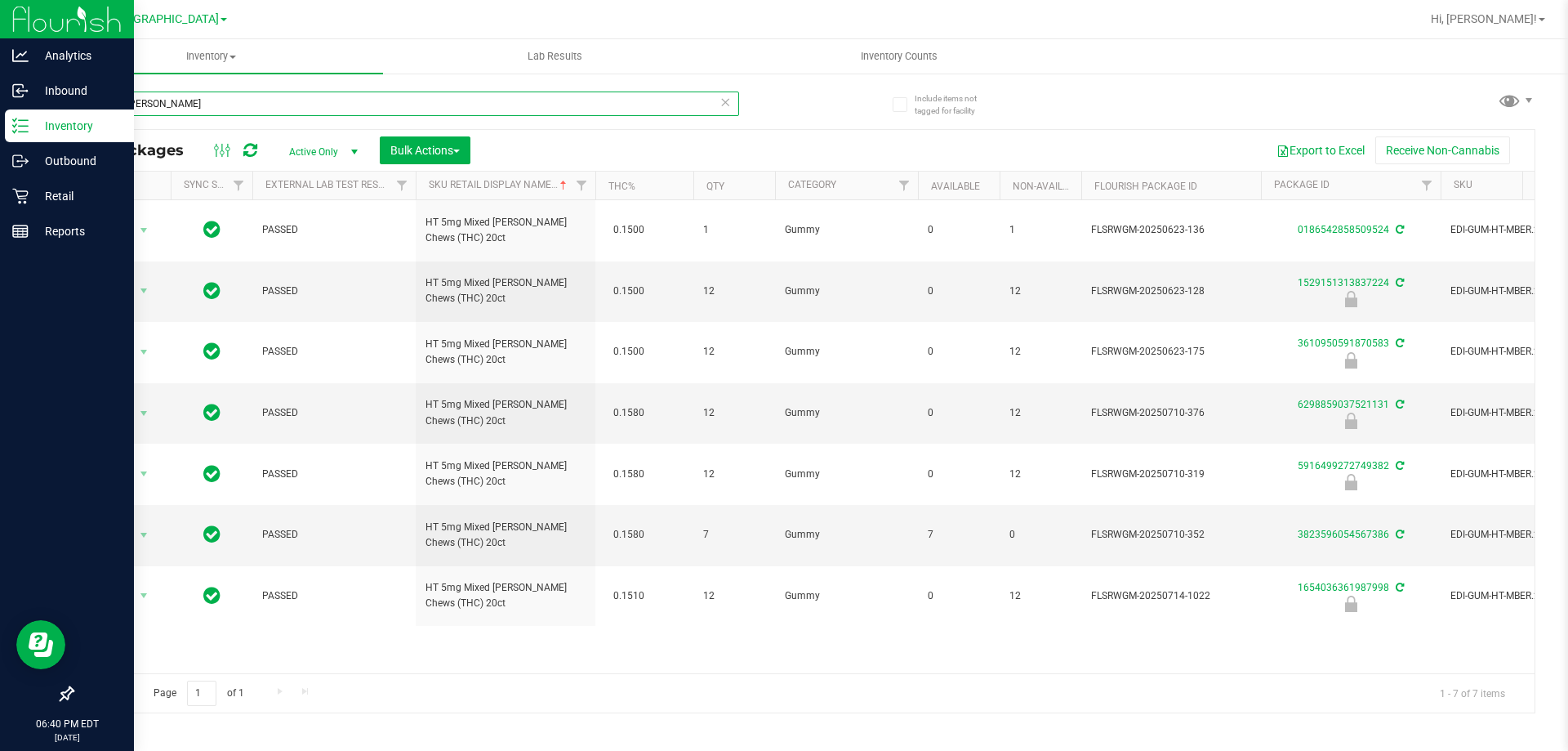
drag, startPoint x: 150, startPoint y: 101, endPoint x: 78, endPoint y: 113, distance: 73.0
click at [78, 113] on input "mixed [PERSON_NAME]" at bounding box center [405, 104] width 667 height 25
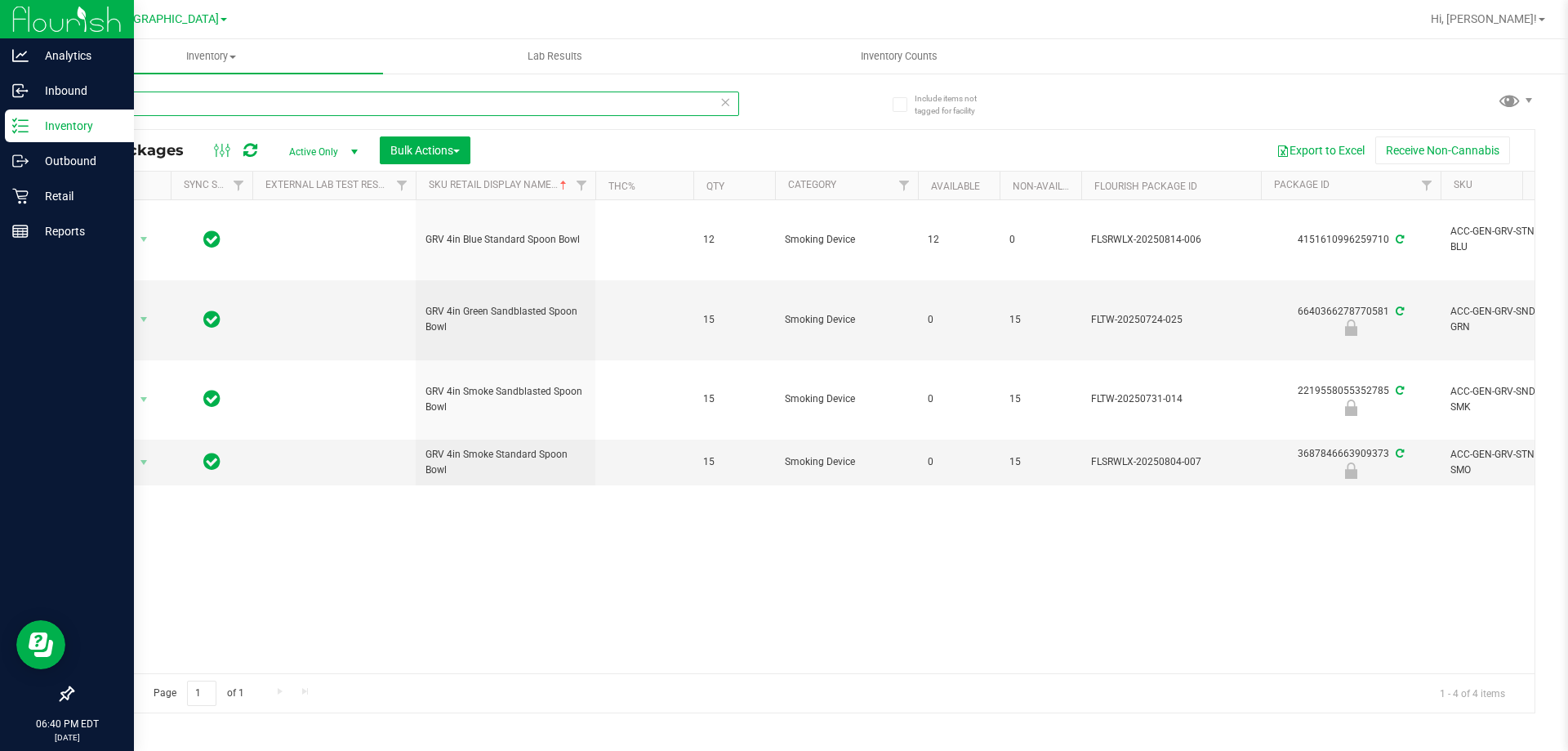
click at [210, 109] on input "spoon" at bounding box center [405, 104] width 667 height 25
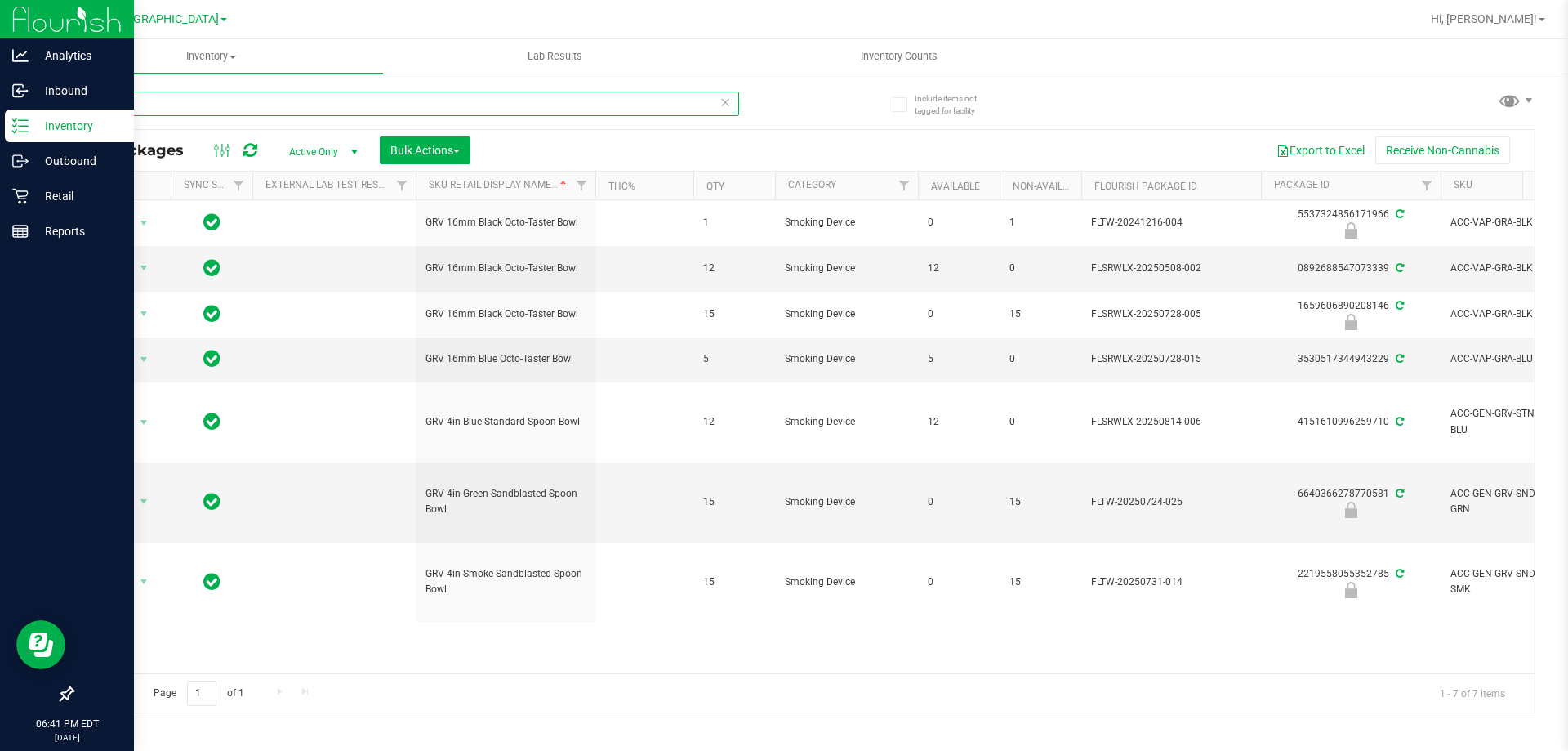
click at [292, 97] on input "grav" at bounding box center [405, 104] width 667 height 25
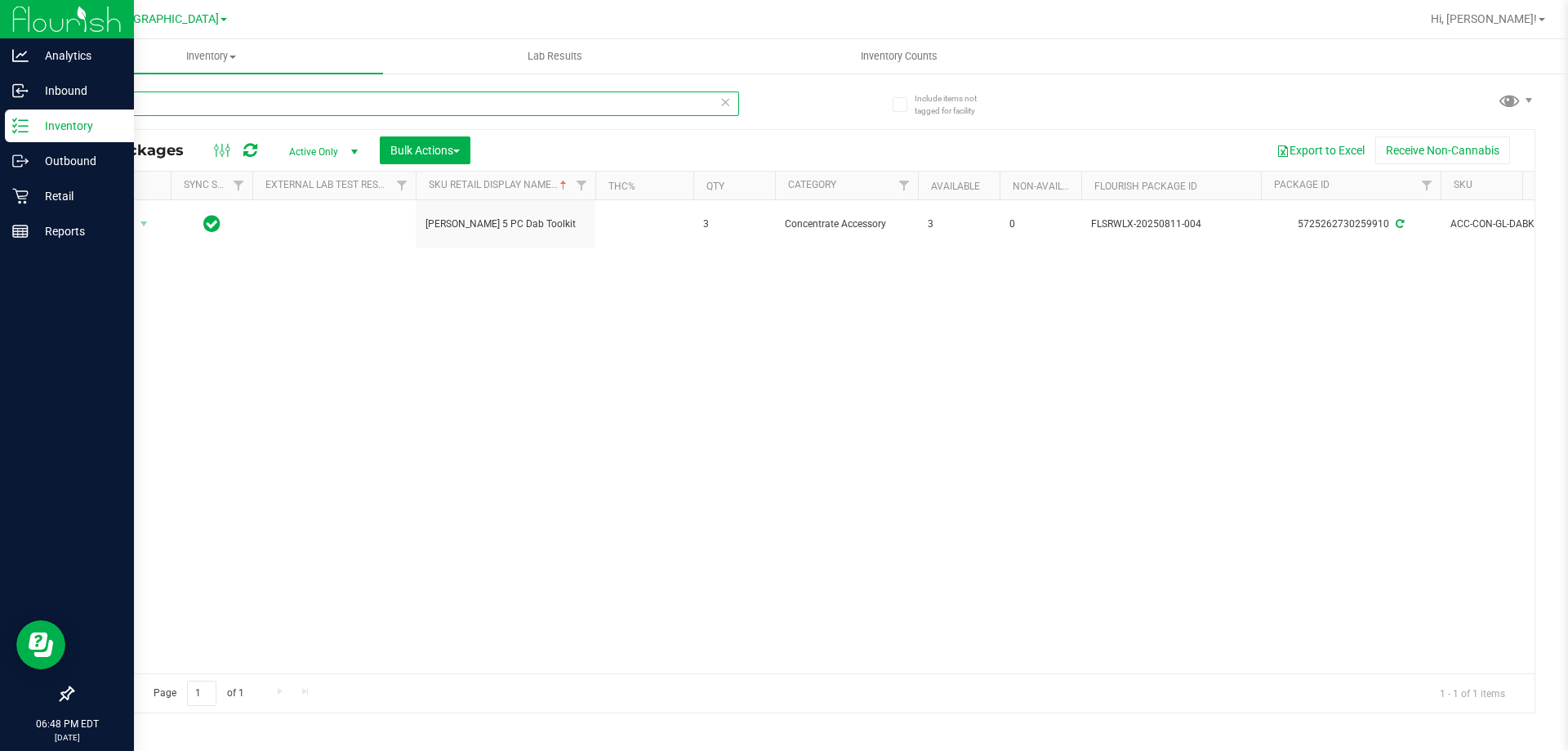
drag, startPoint x: 159, startPoint y: 111, endPoint x: 80, endPoint y: 116, distance: 79.2
click at [81, 114] on input "dab tool" at bounding box center [405, 104] width 667 height 25
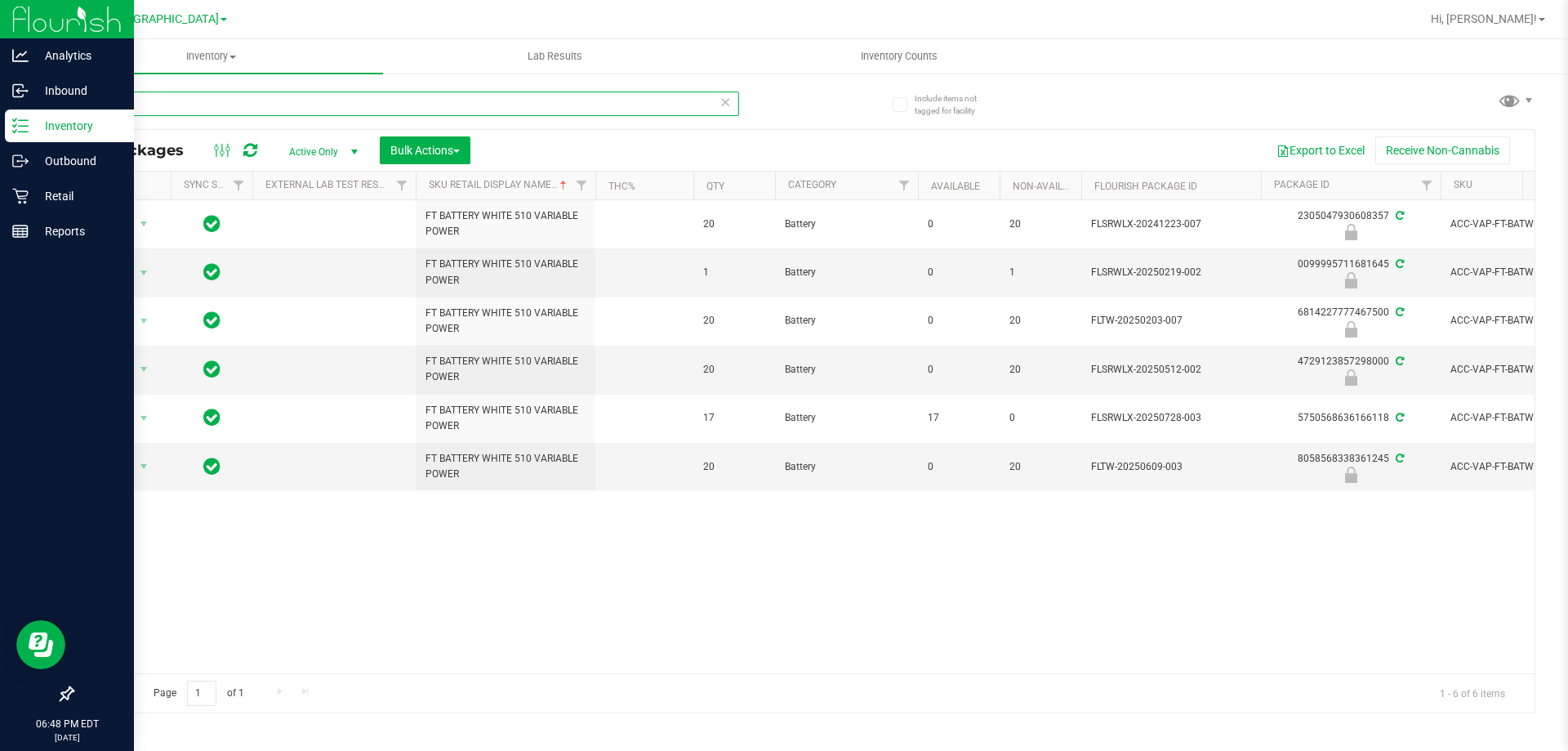
type input "var"
click at [727, 104] on icon at bounding box center [725, 101] width 12 height 20
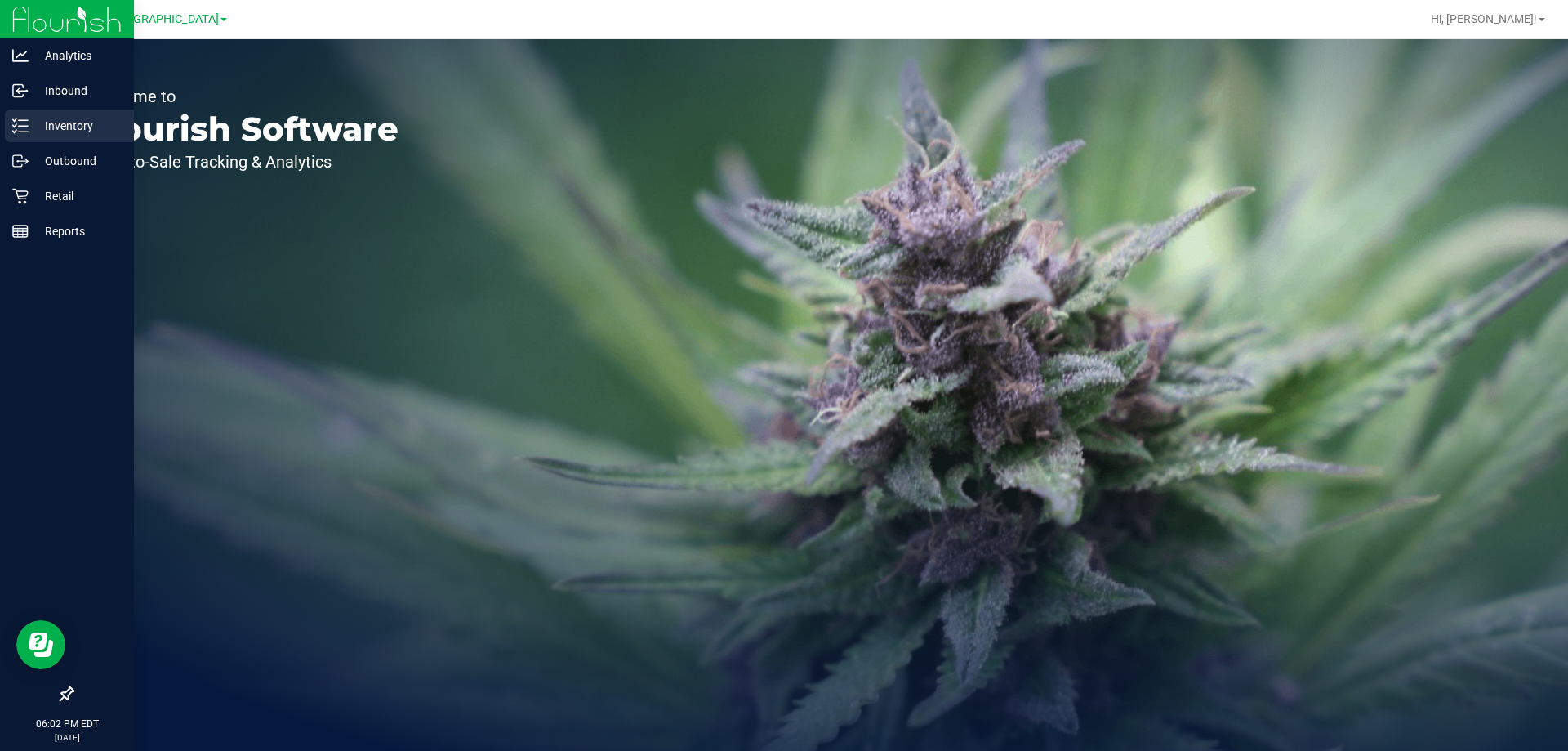
click at [76, 118] on p "Inventory" at bounding box center [77, 126] width 98 height 20
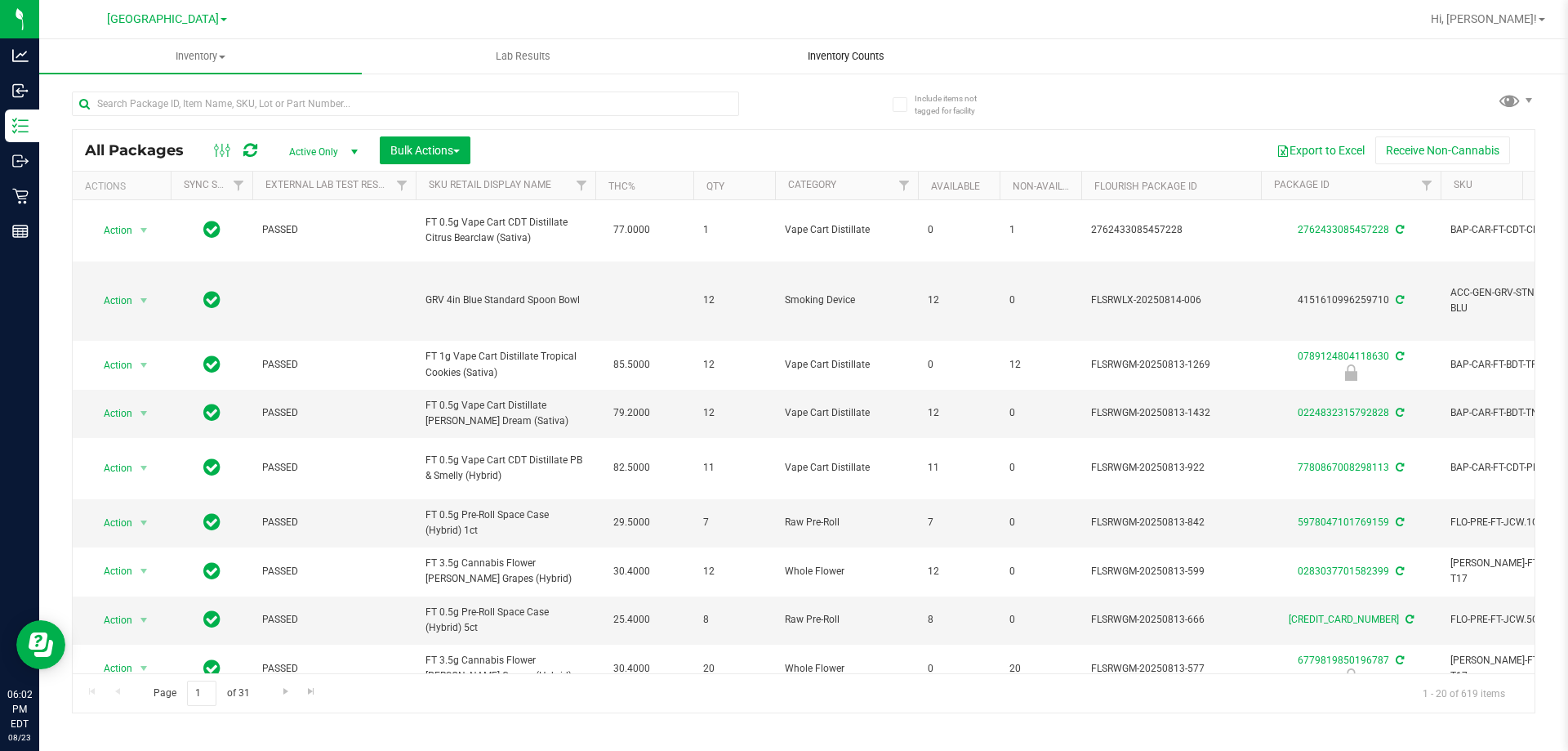
click at [865, 54] on span "Inventory Counts" at bounding box center [846, 57] width 121 height 15
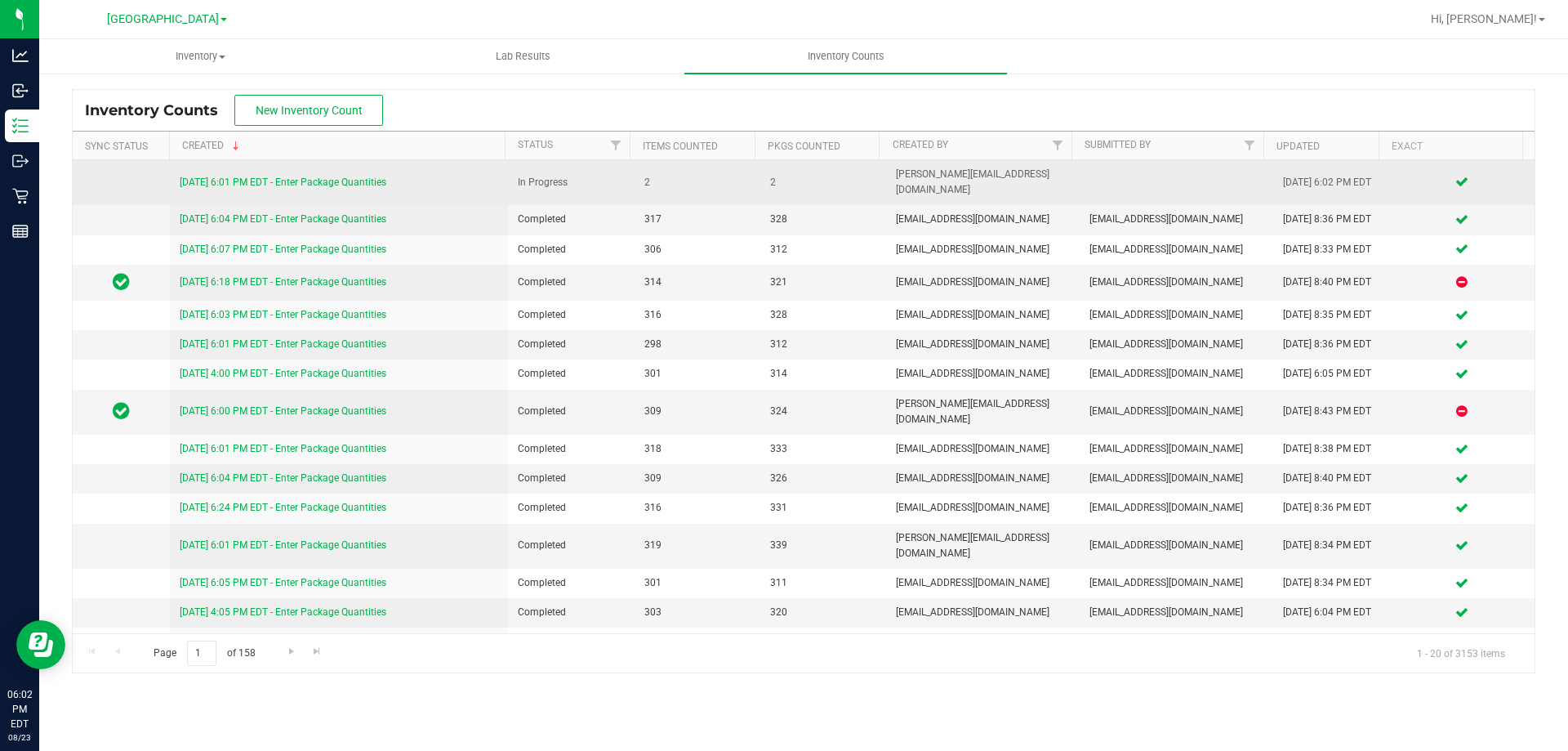
click at [336, 177] on link "8/23/25 6:01 PM EDT - Enter Package Quantities" at bounding box center [283, 183] width 206 height 12
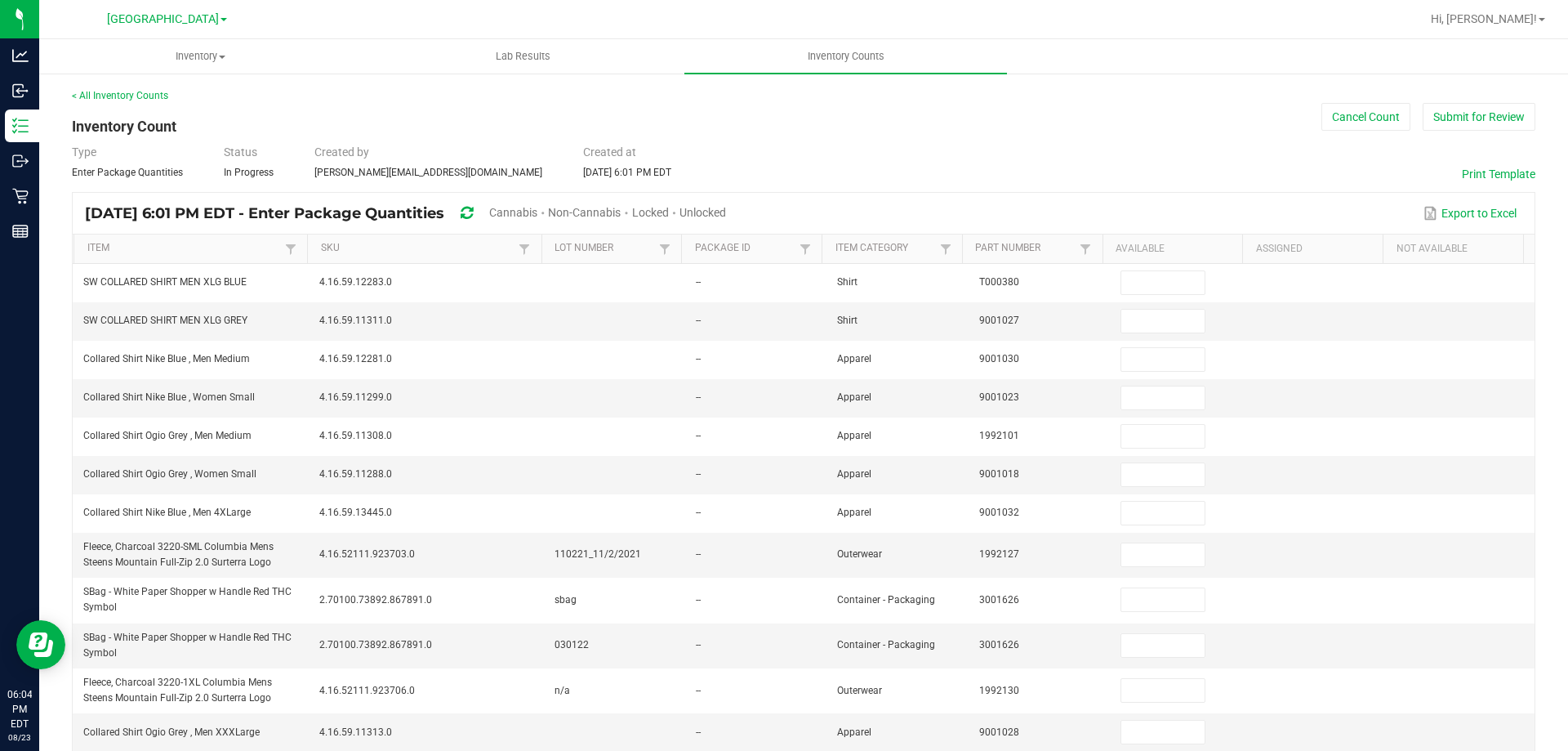
click at [726, 213] on span "Unlocked" at bounding box center [702, 212] width 47 height 13
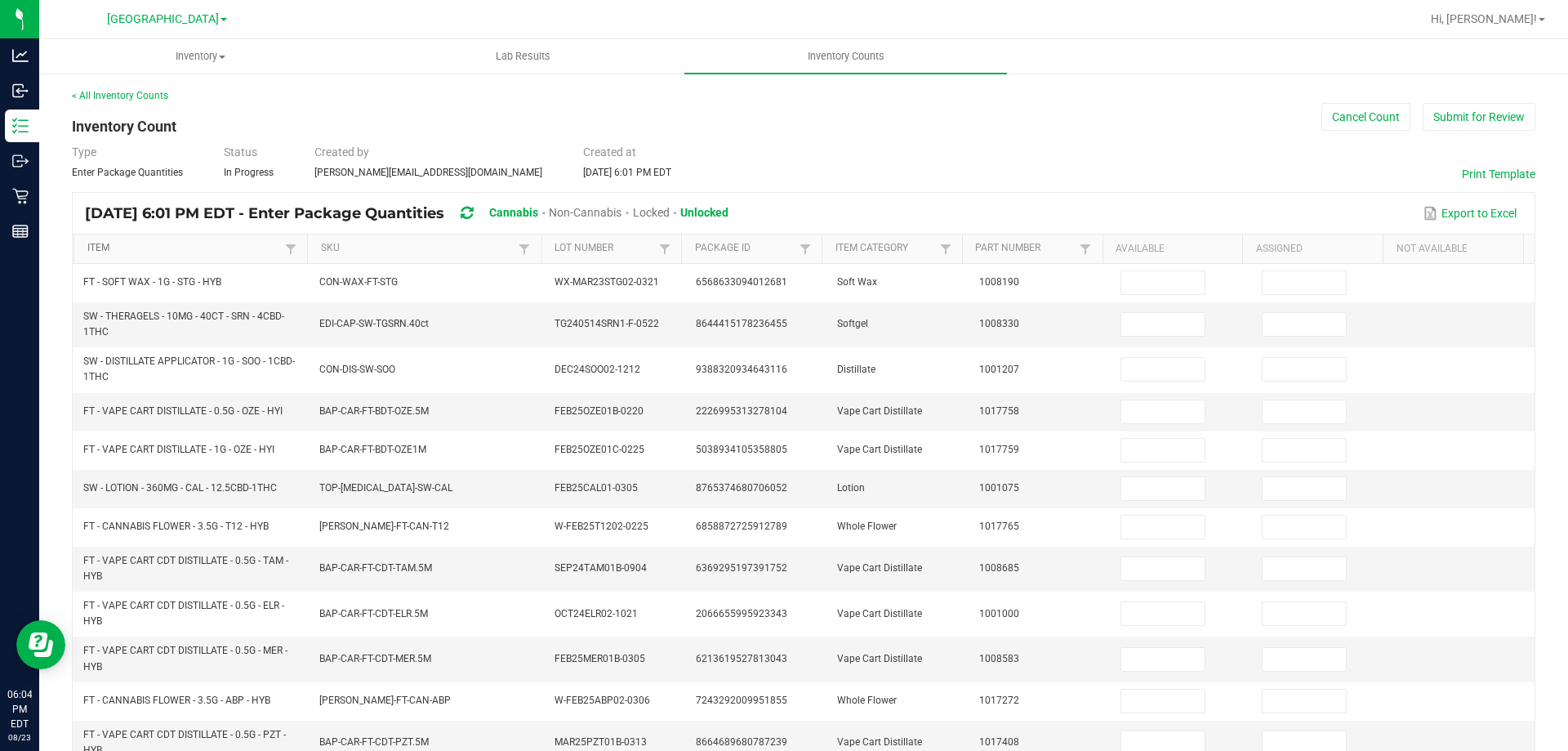
click at [239, 250] on link "Item" at bounding box center [184, 248] width 194 height 13
type input "17"
type input "14"
type input "20"
type input "19"
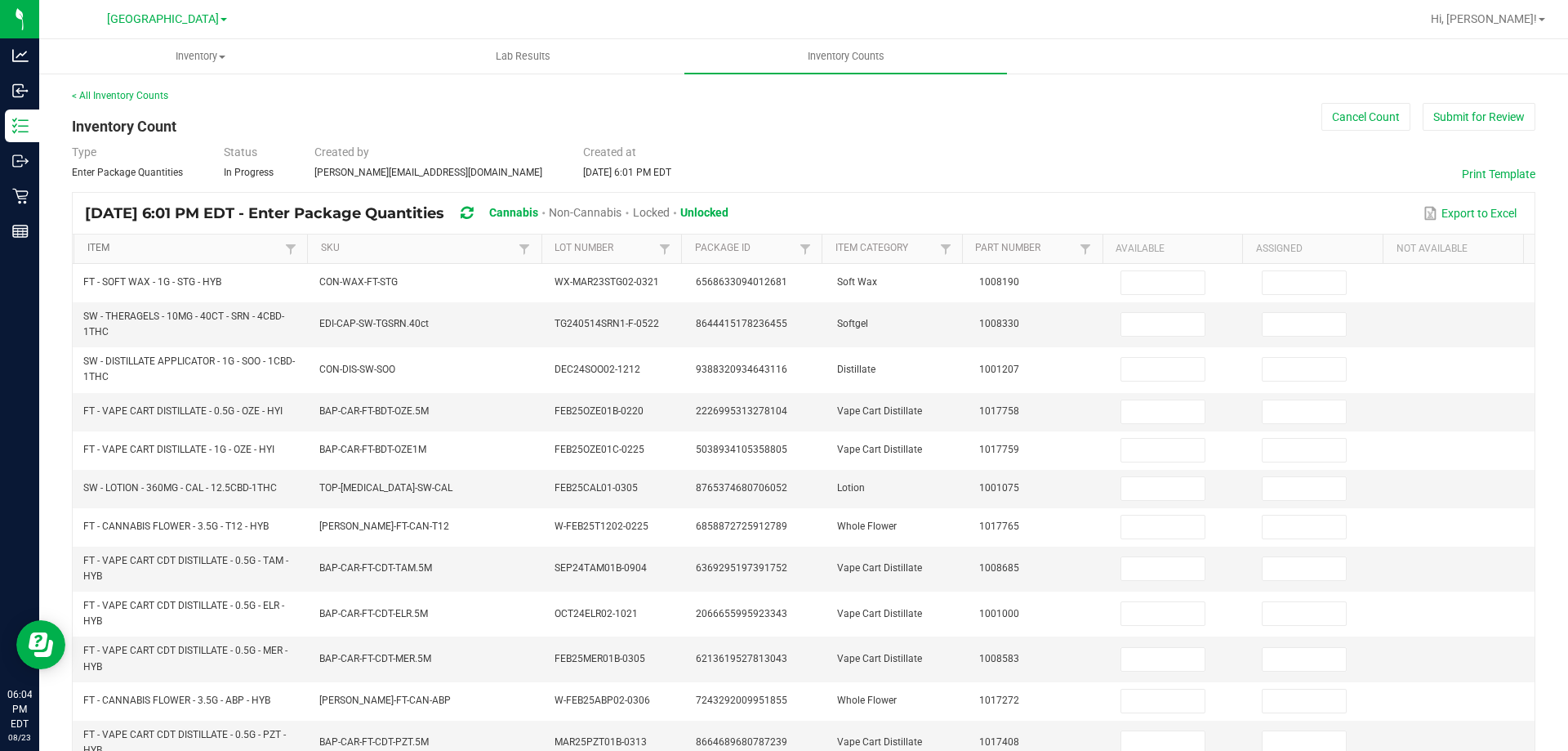
type input "1"
type input "11"
type input "8"
type input "0"
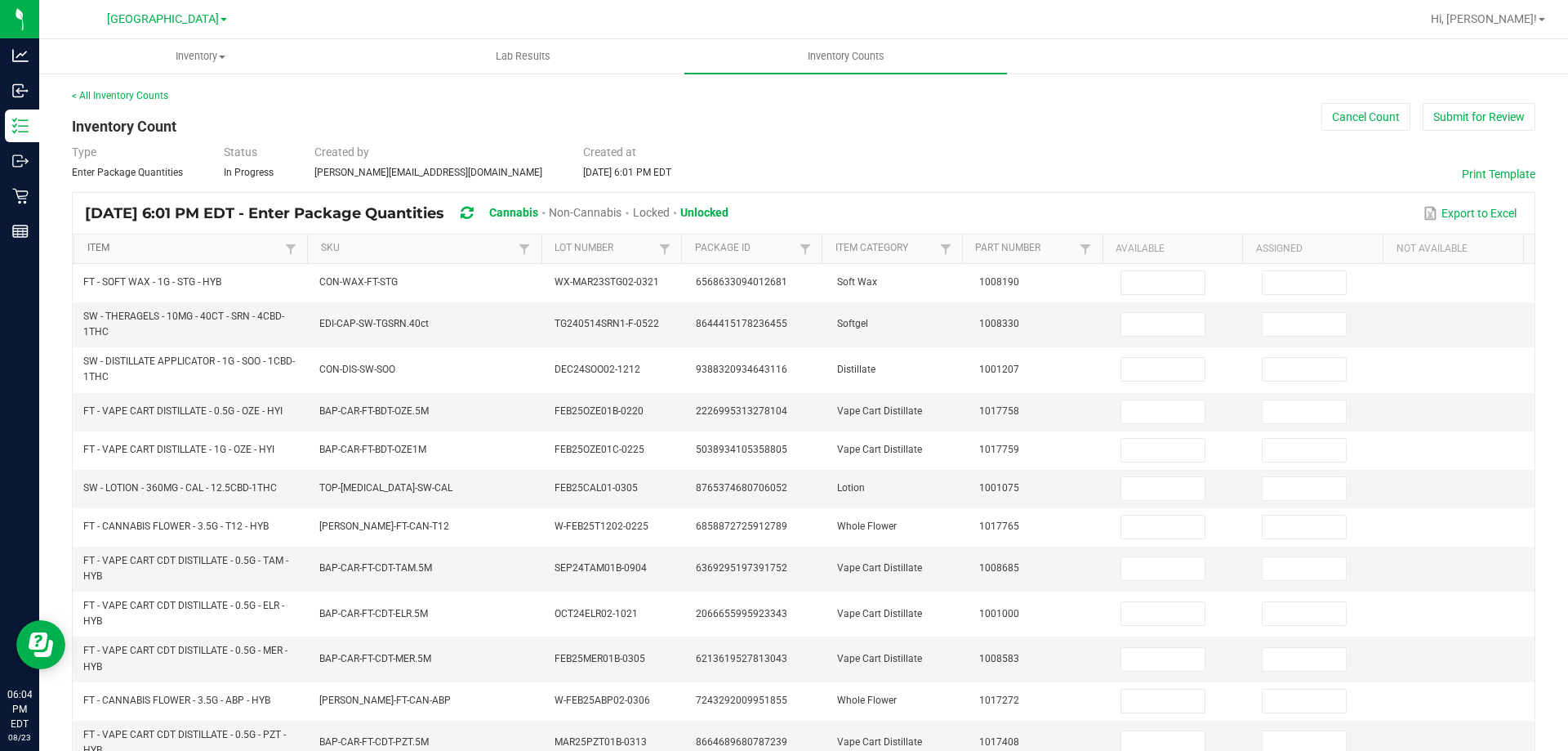
type input "0"
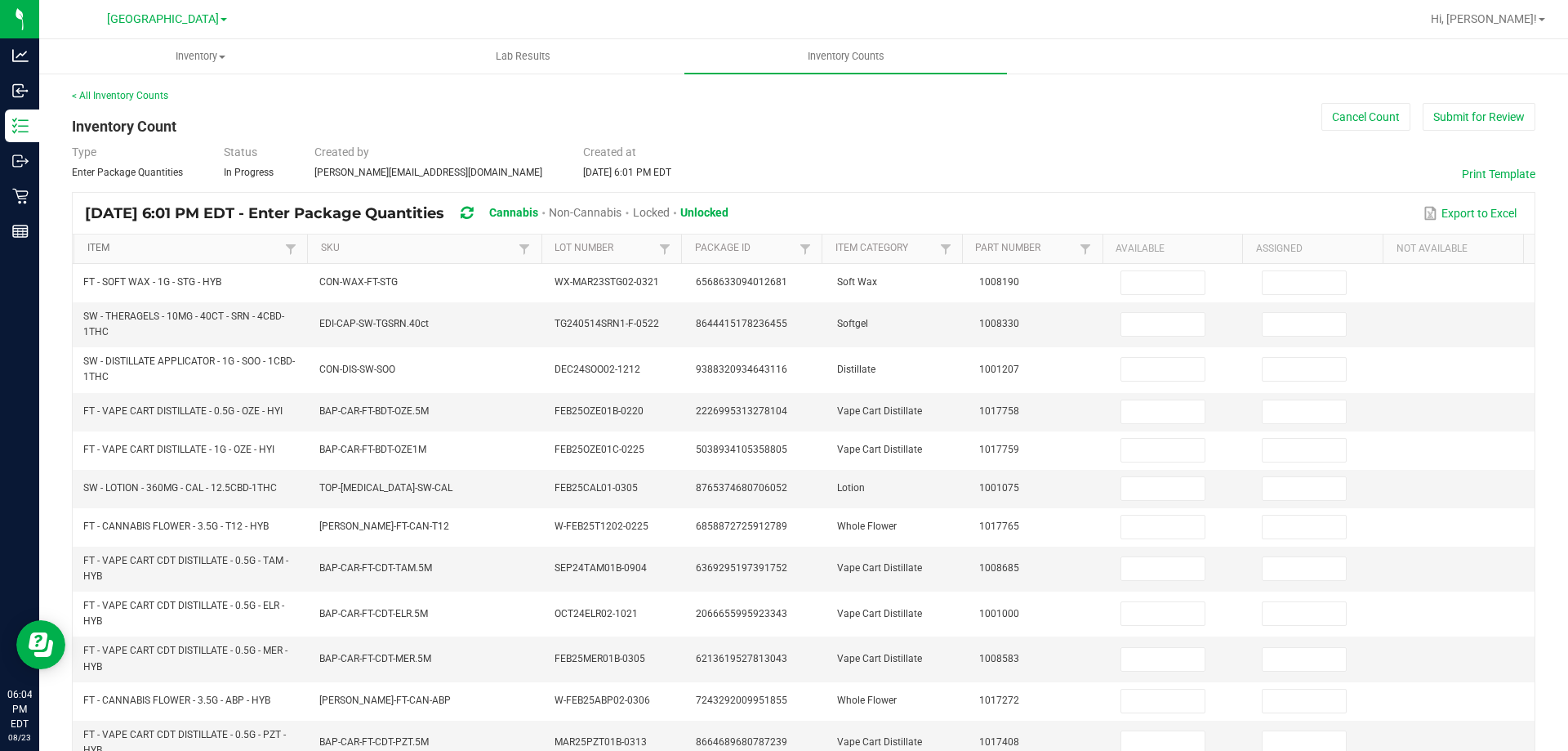
type input "0"
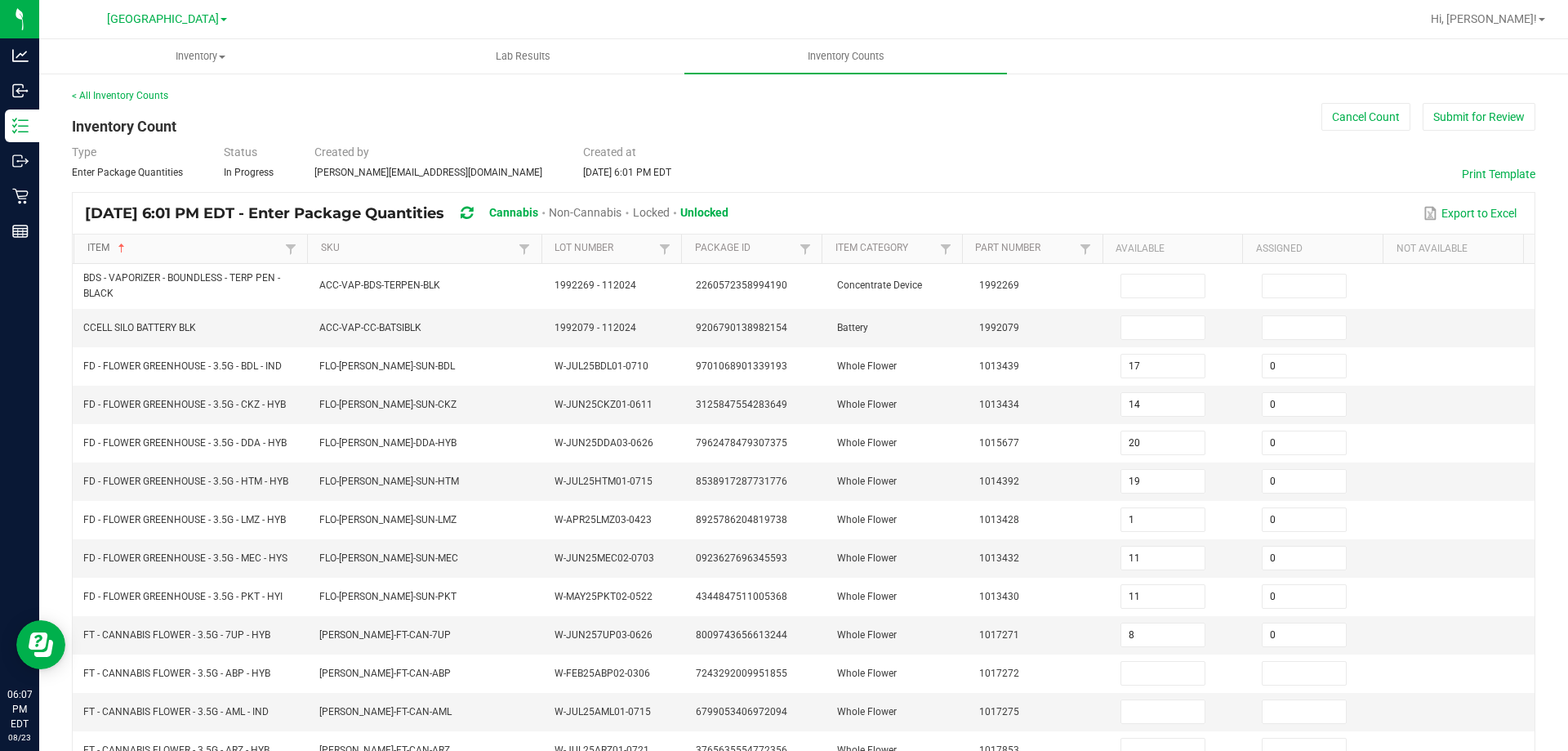
click at [249, 253] on link "Item" at bounding box center [184, 248] width 194 height 13
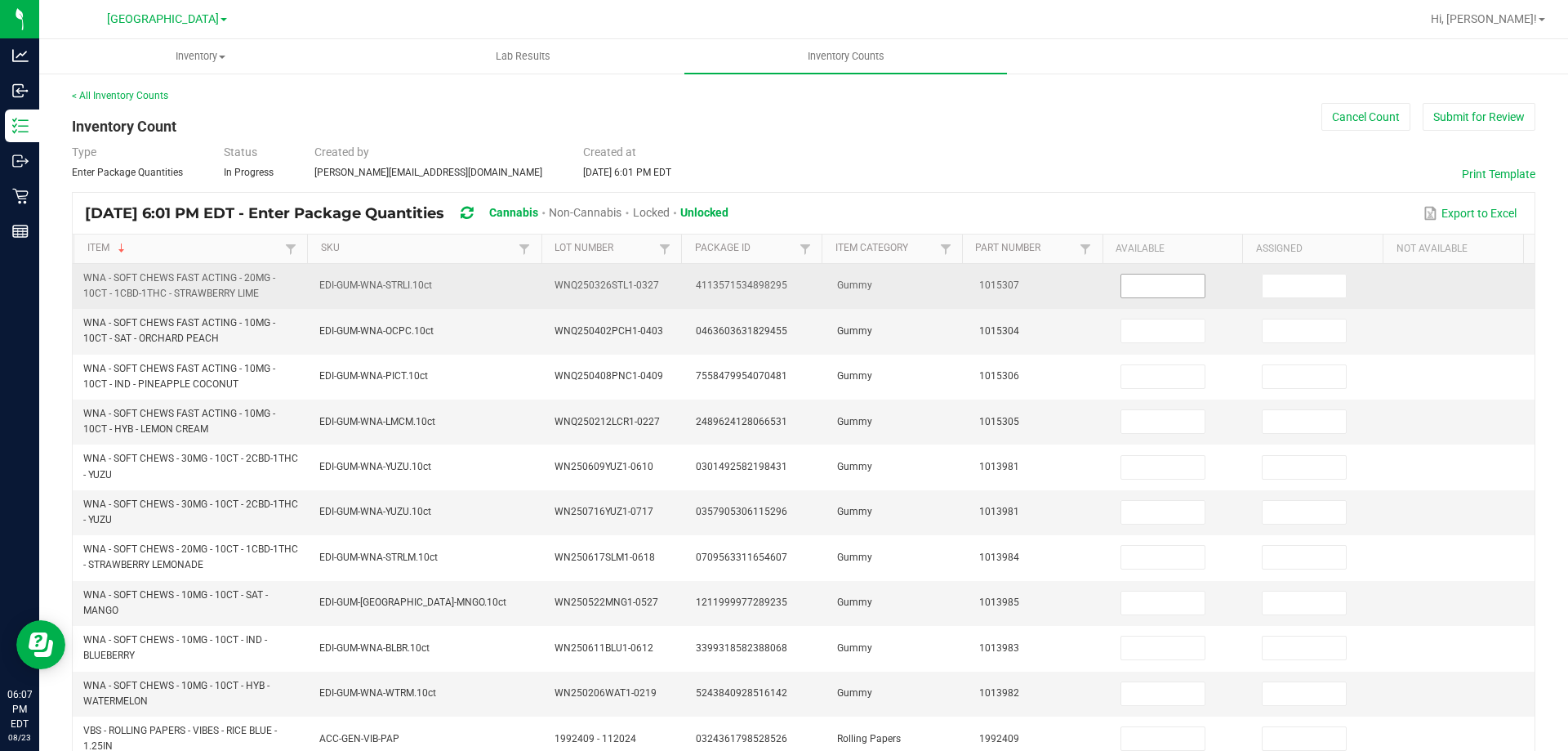
click at [1162, 292] on input at bounding box center [1163, 286] width 83 height 23
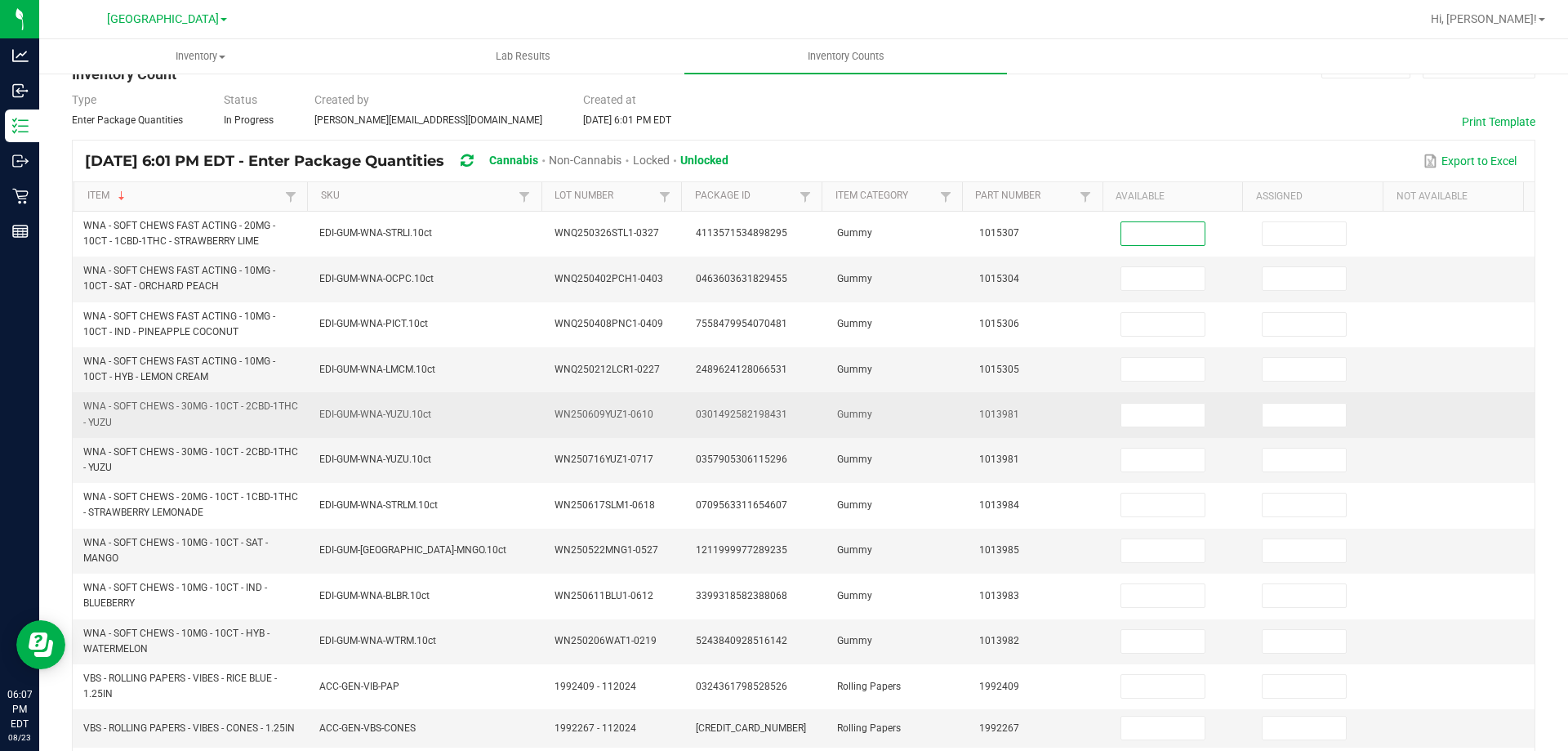
scroll to position [81, 0]
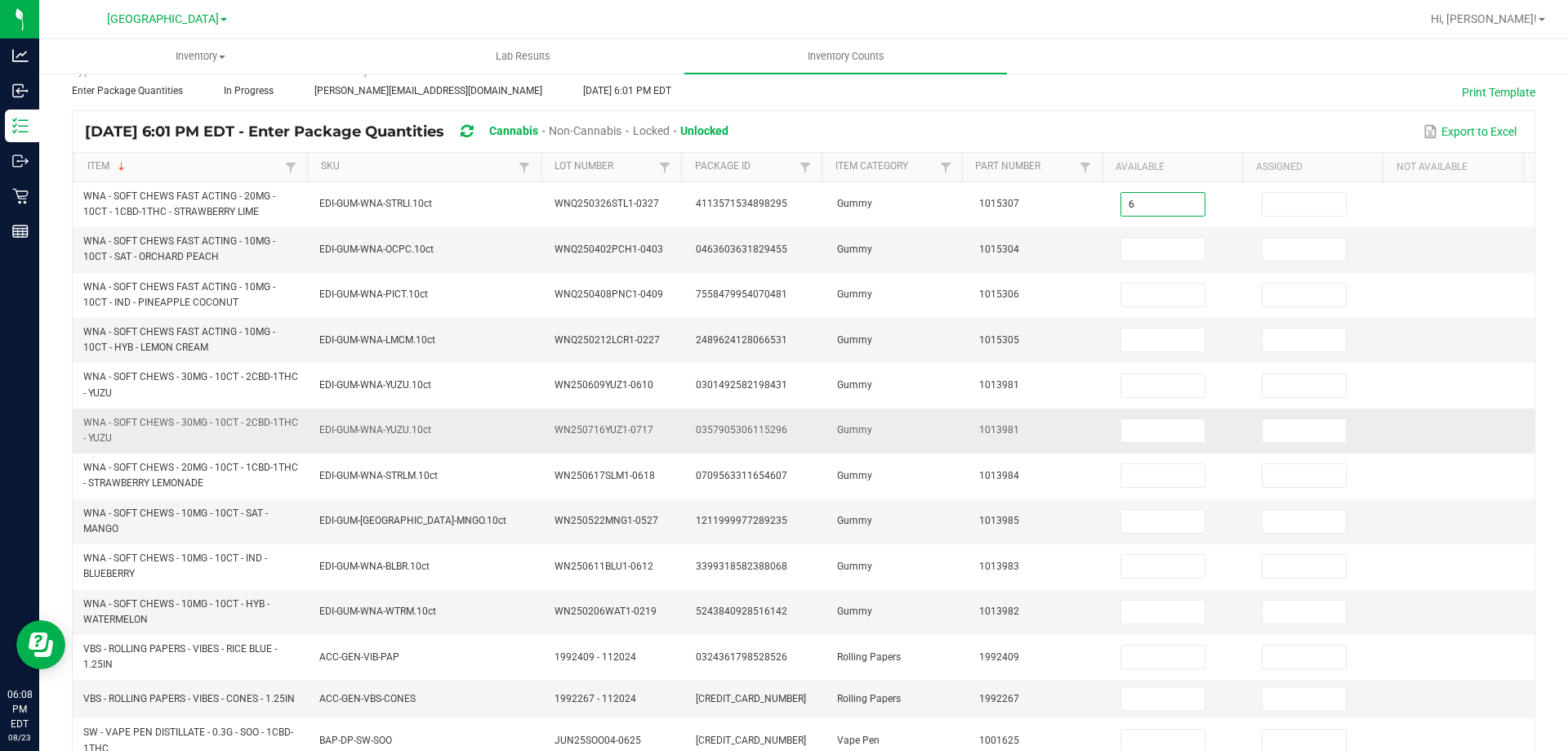
type input "6"
type input "0"
type input "3"
type input "0"
type input "9"
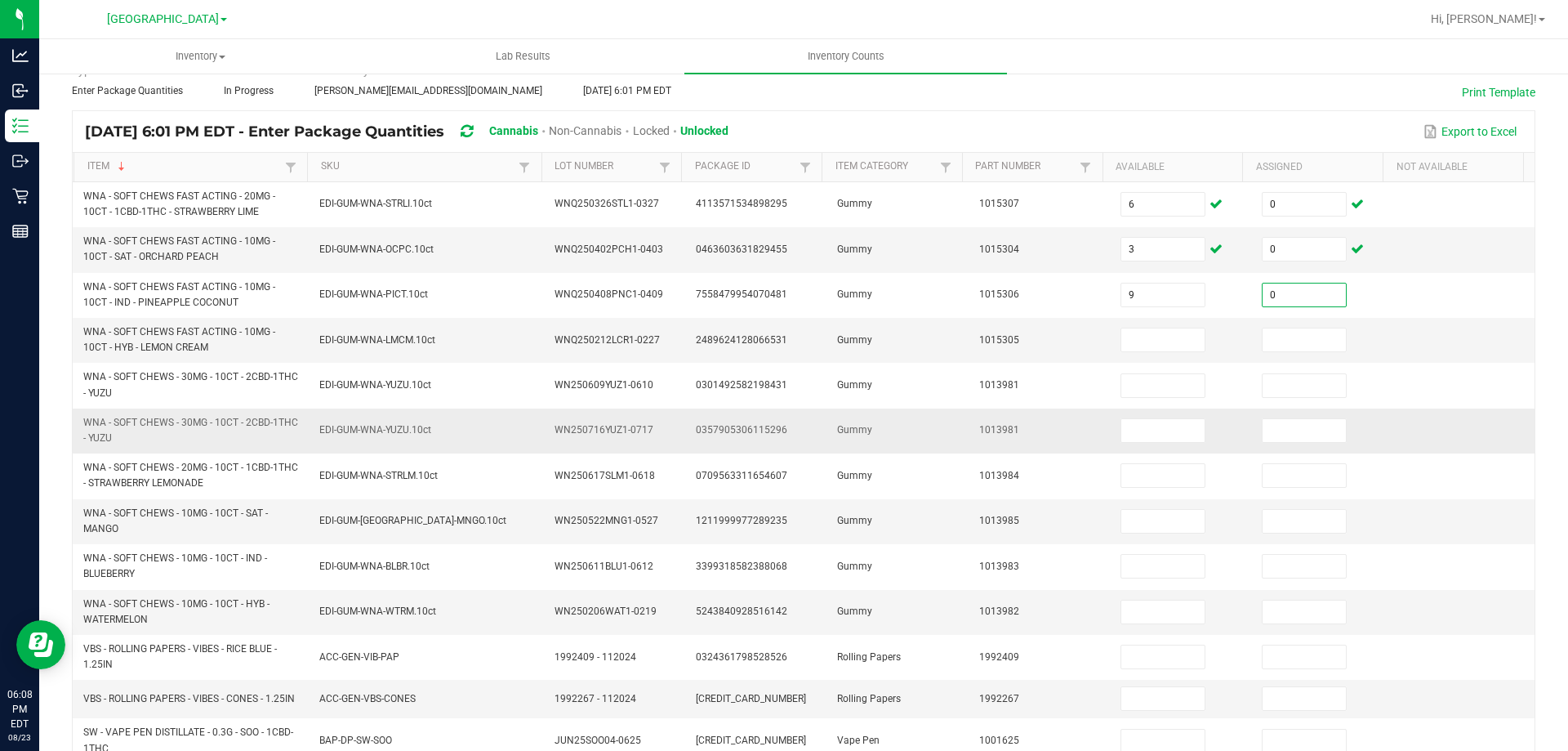
type input "0"
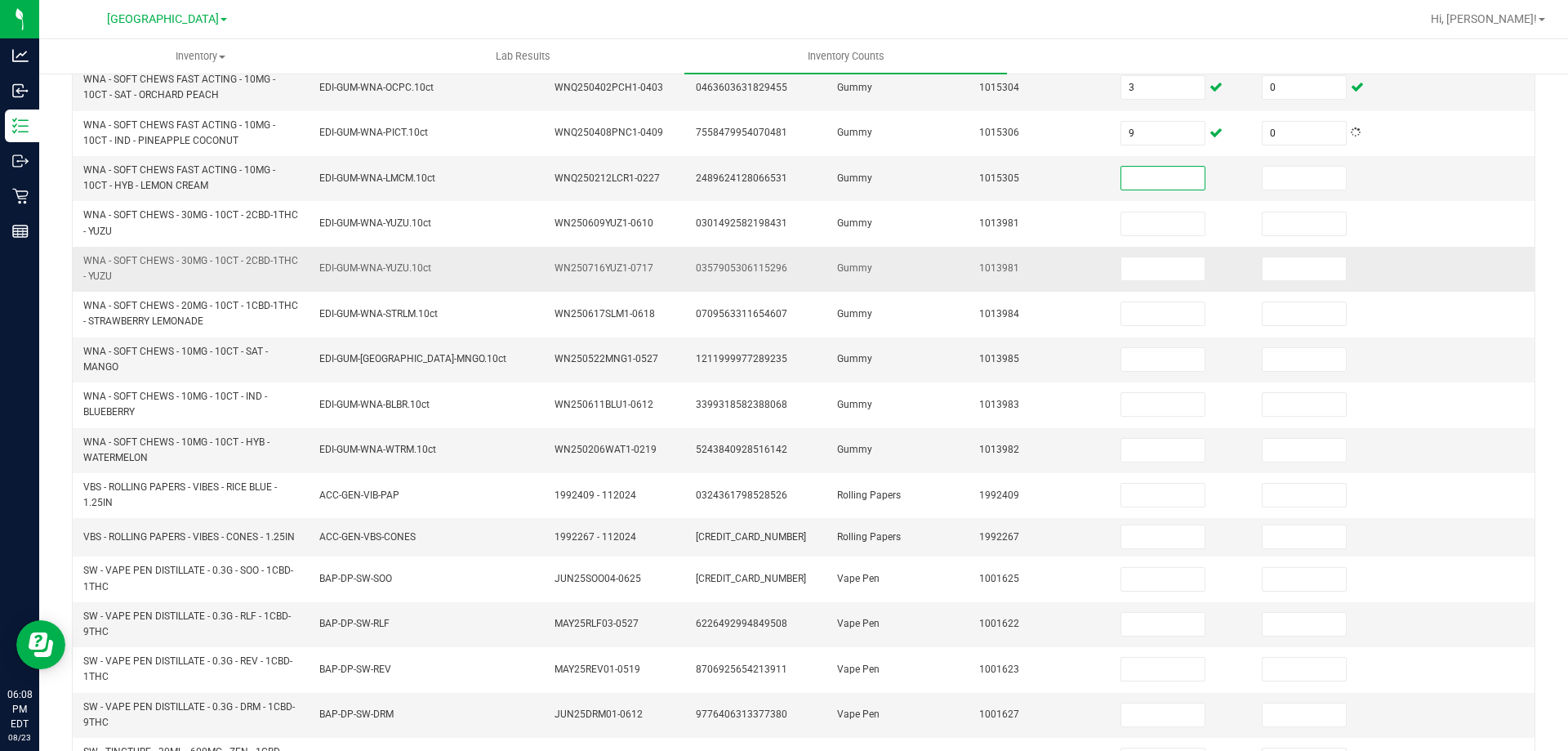
scroll to position [245, 0]
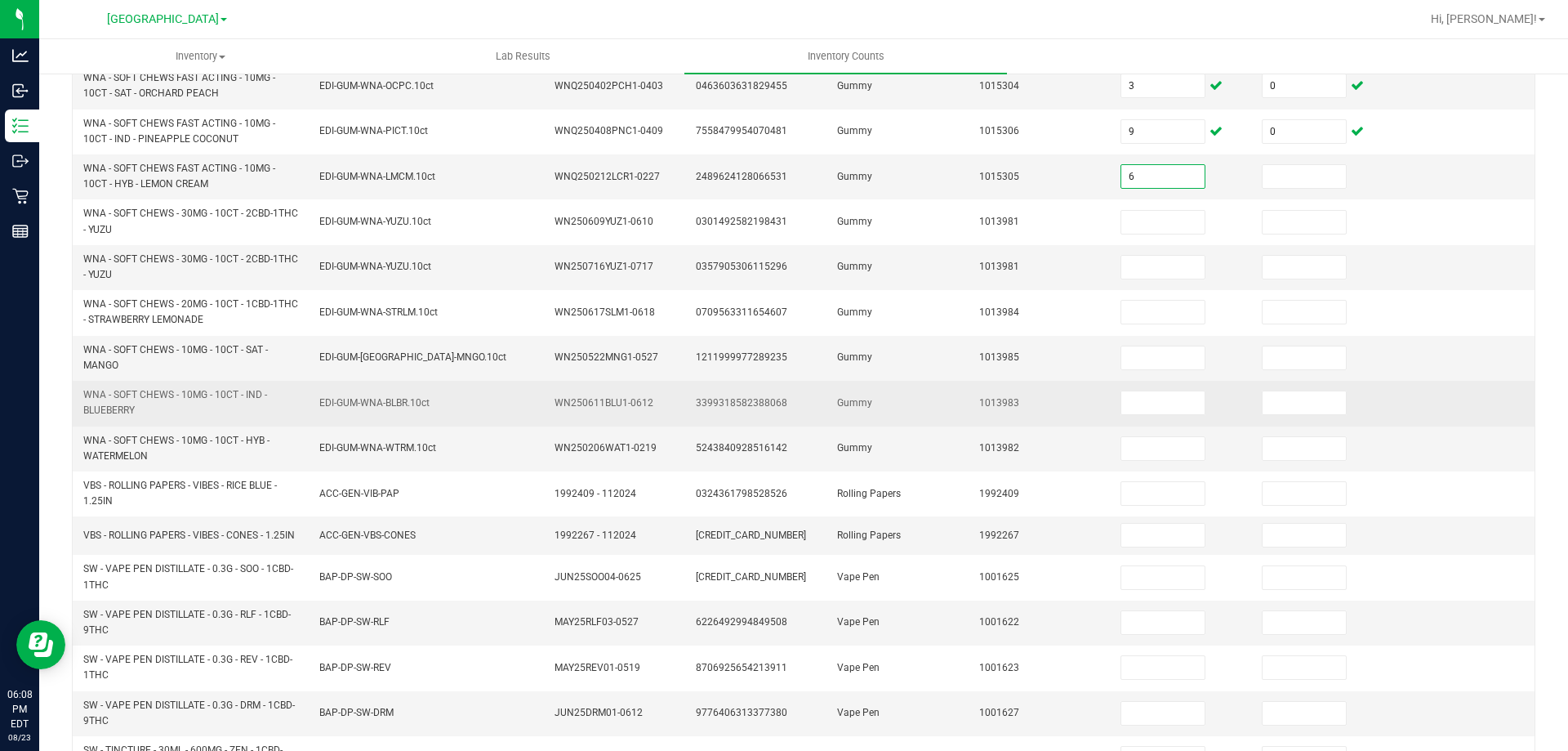
type input "6"
type input "0"
type input "8"
type input "0"
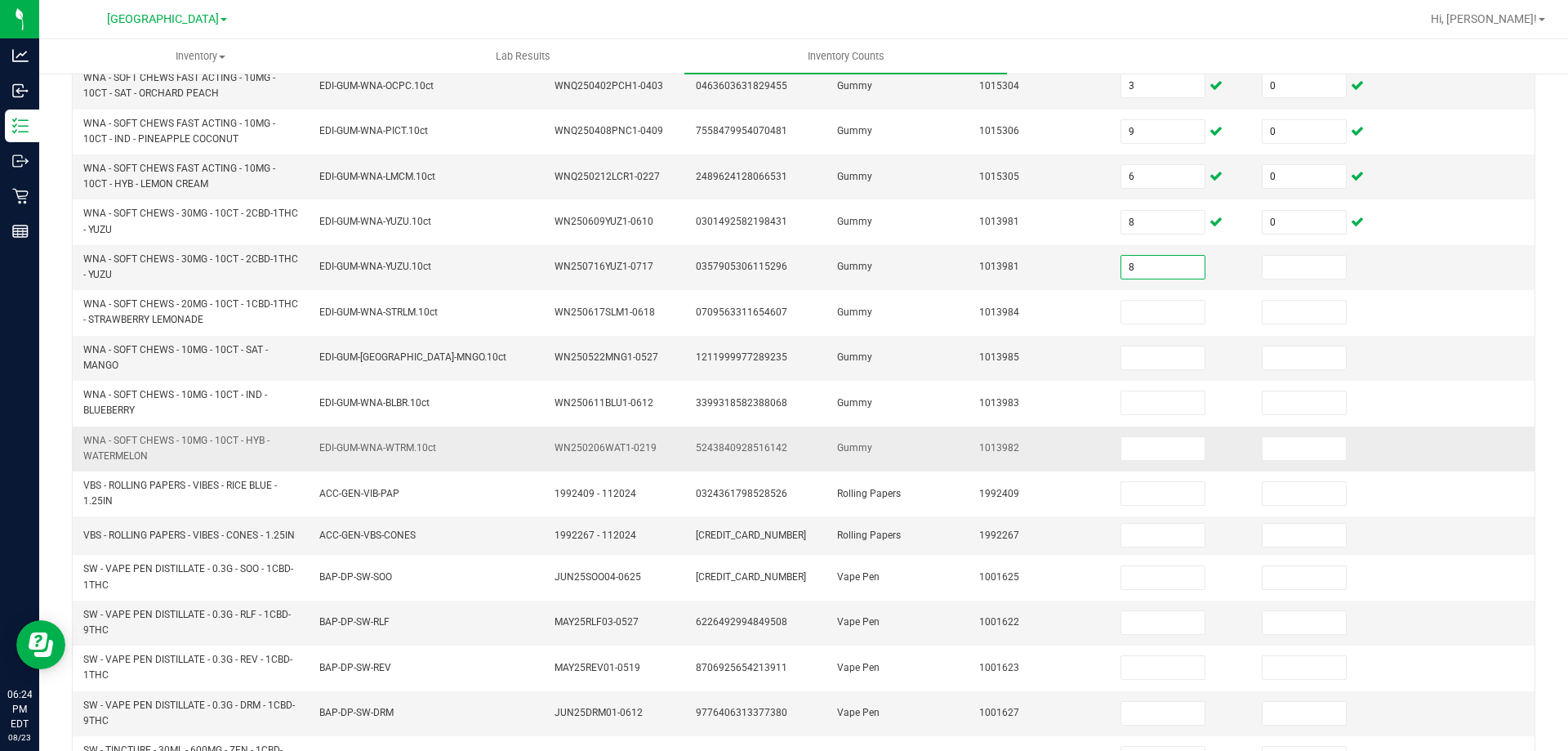
type input "8"
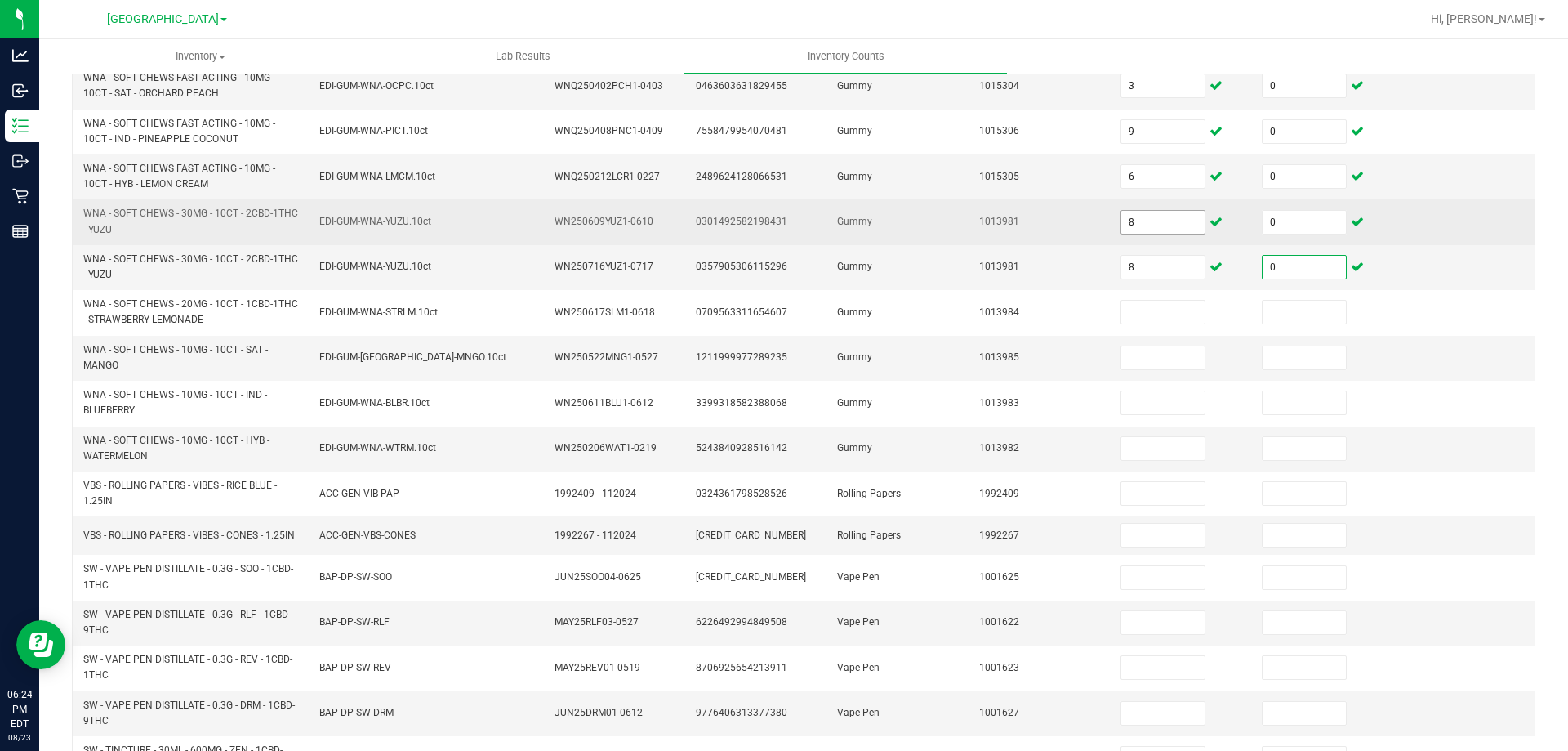
type input "0"
click at [1176, 229] on input "8" at bounding box center [1163, 222] width 83 height 23
type input "0"
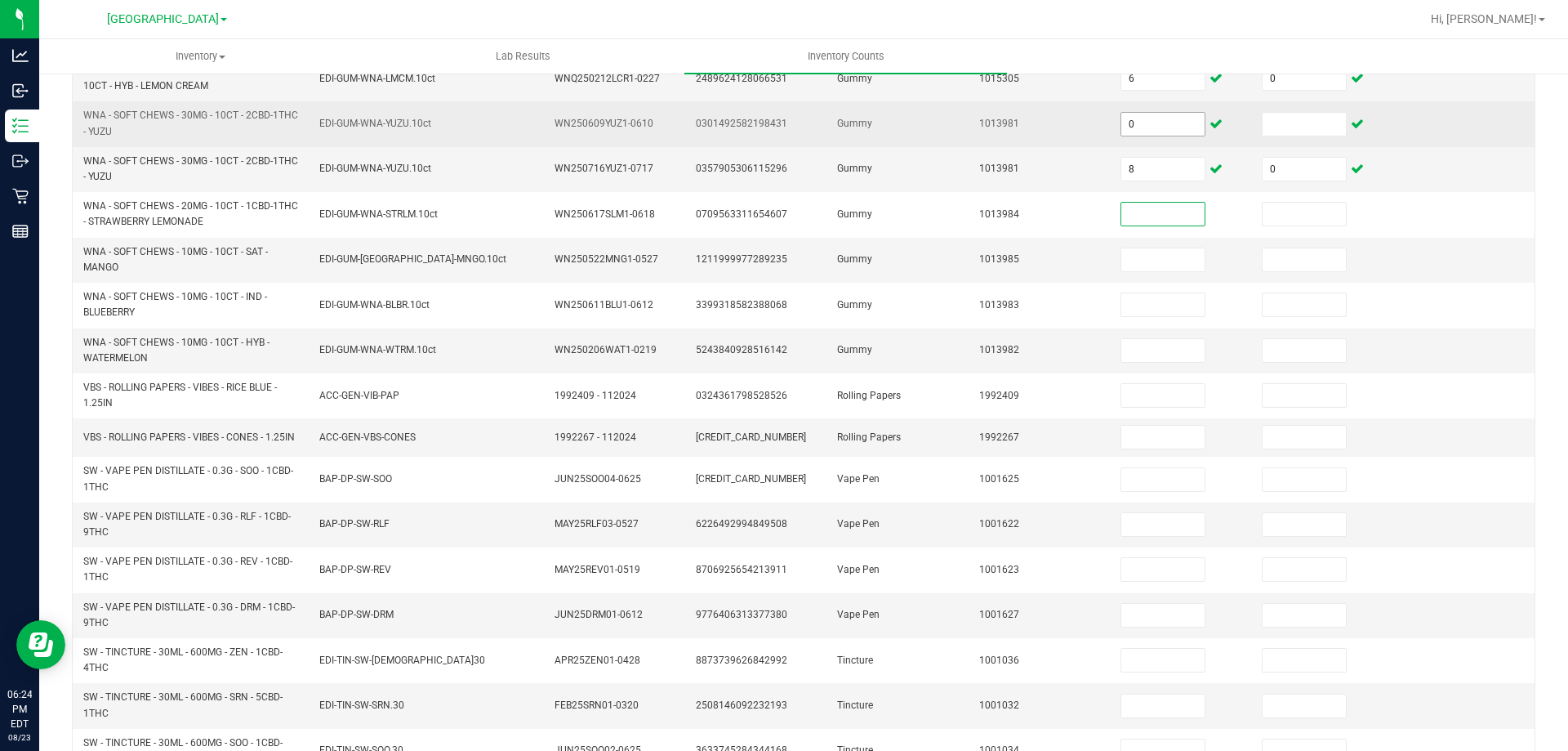
scroll to position [394, 0]
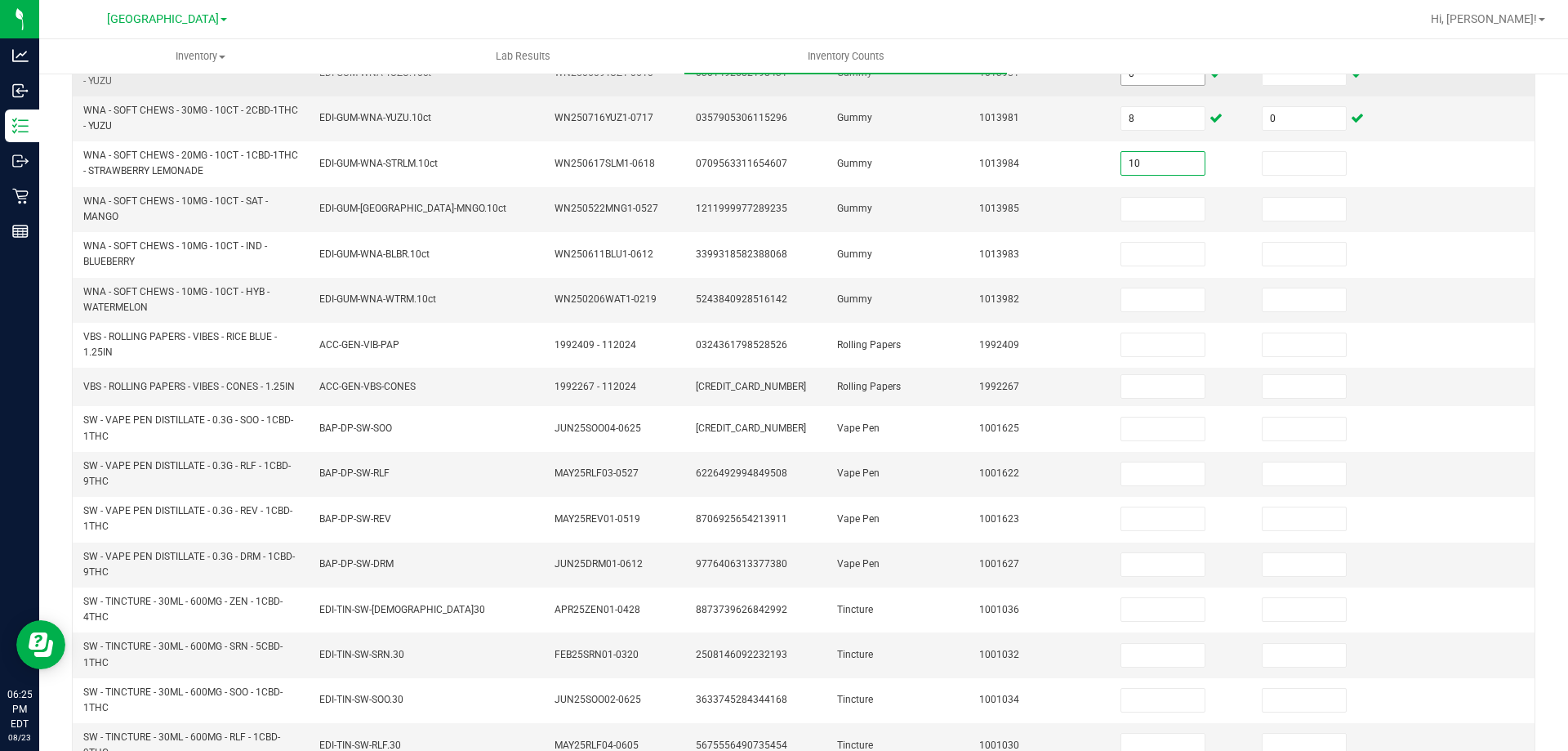
type input "10"
type input "0"
type input "3"
type input "0"
type input "4"
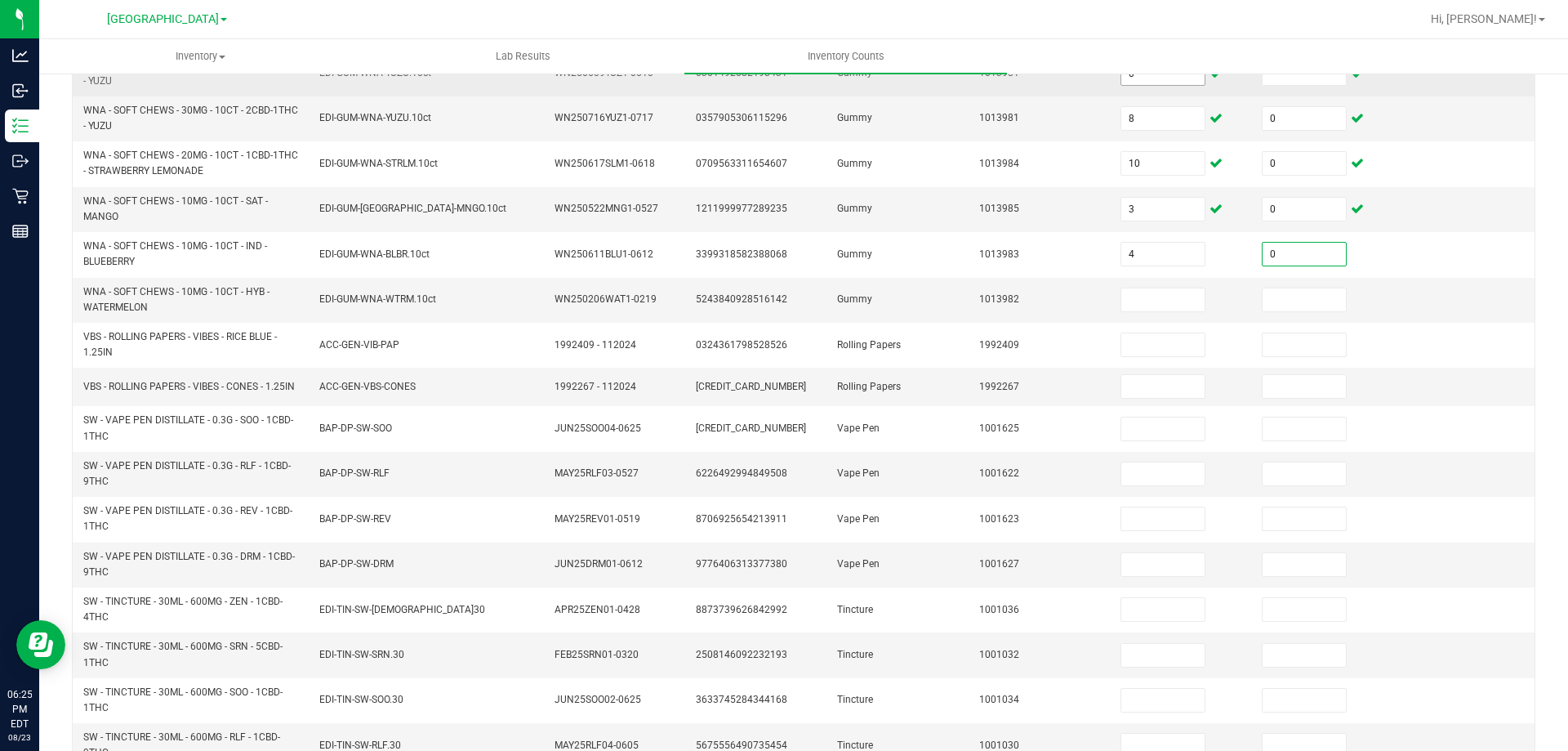
type input "0"
type input "1"
type input "0"
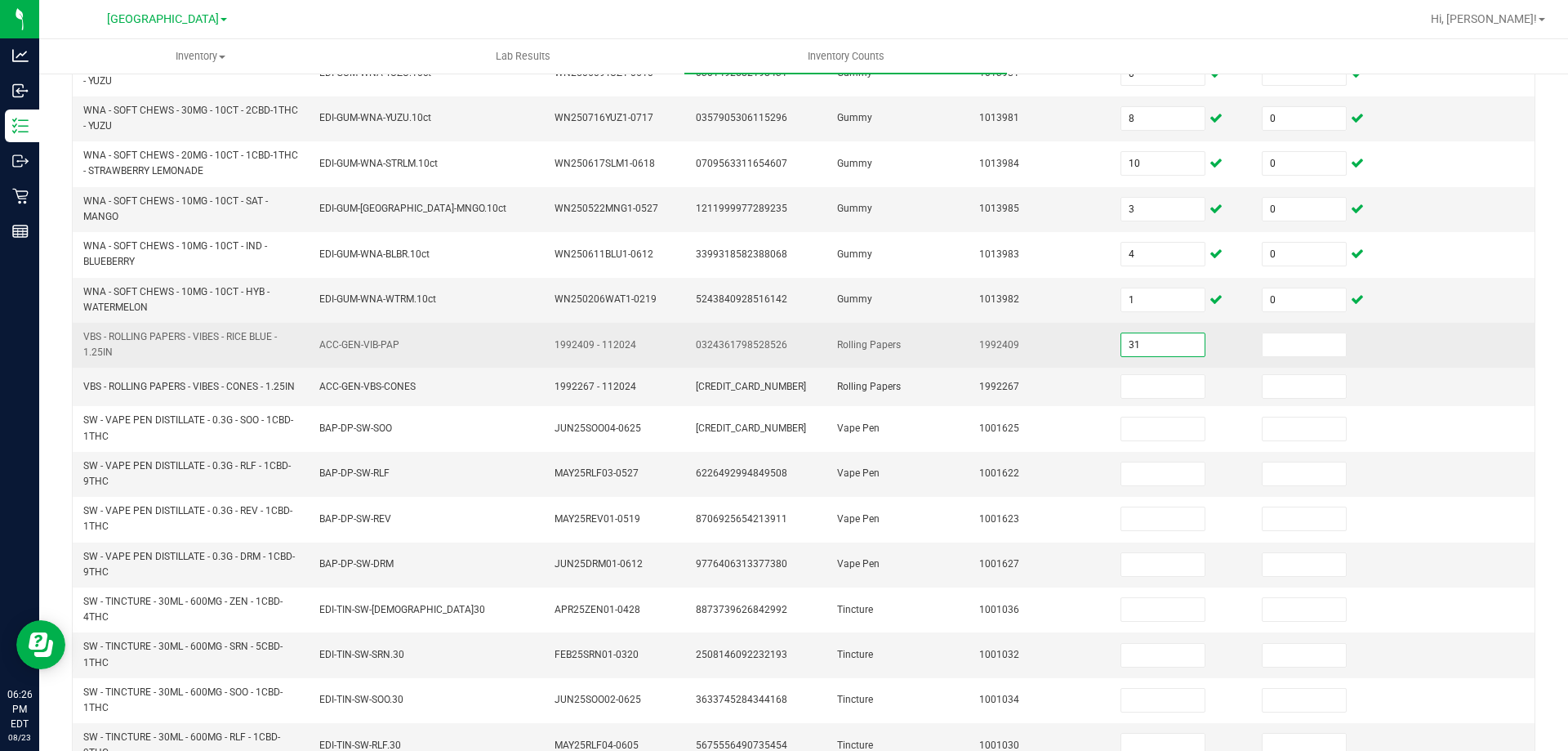
type input "31"
type input "0"
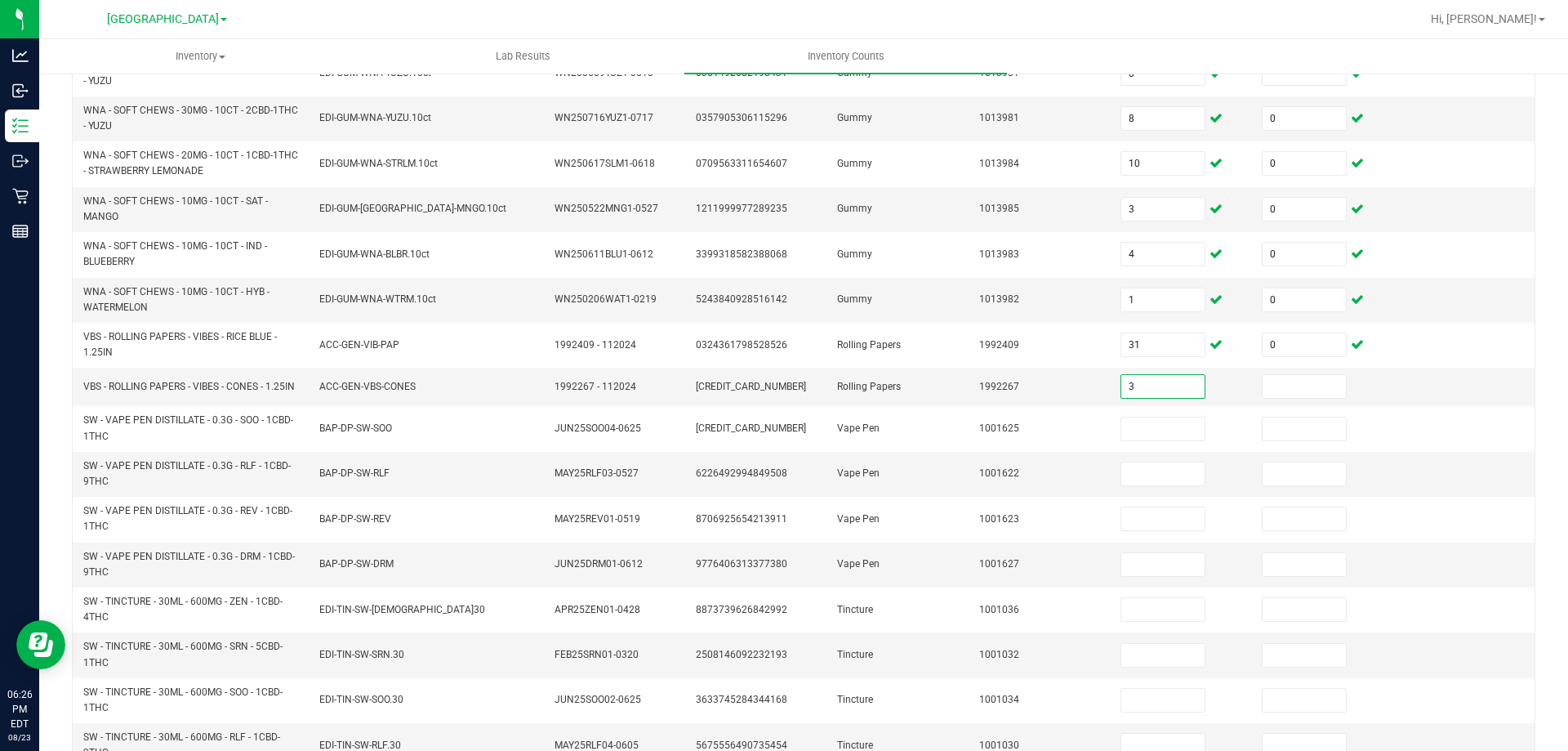
type input "3"
type input "0"
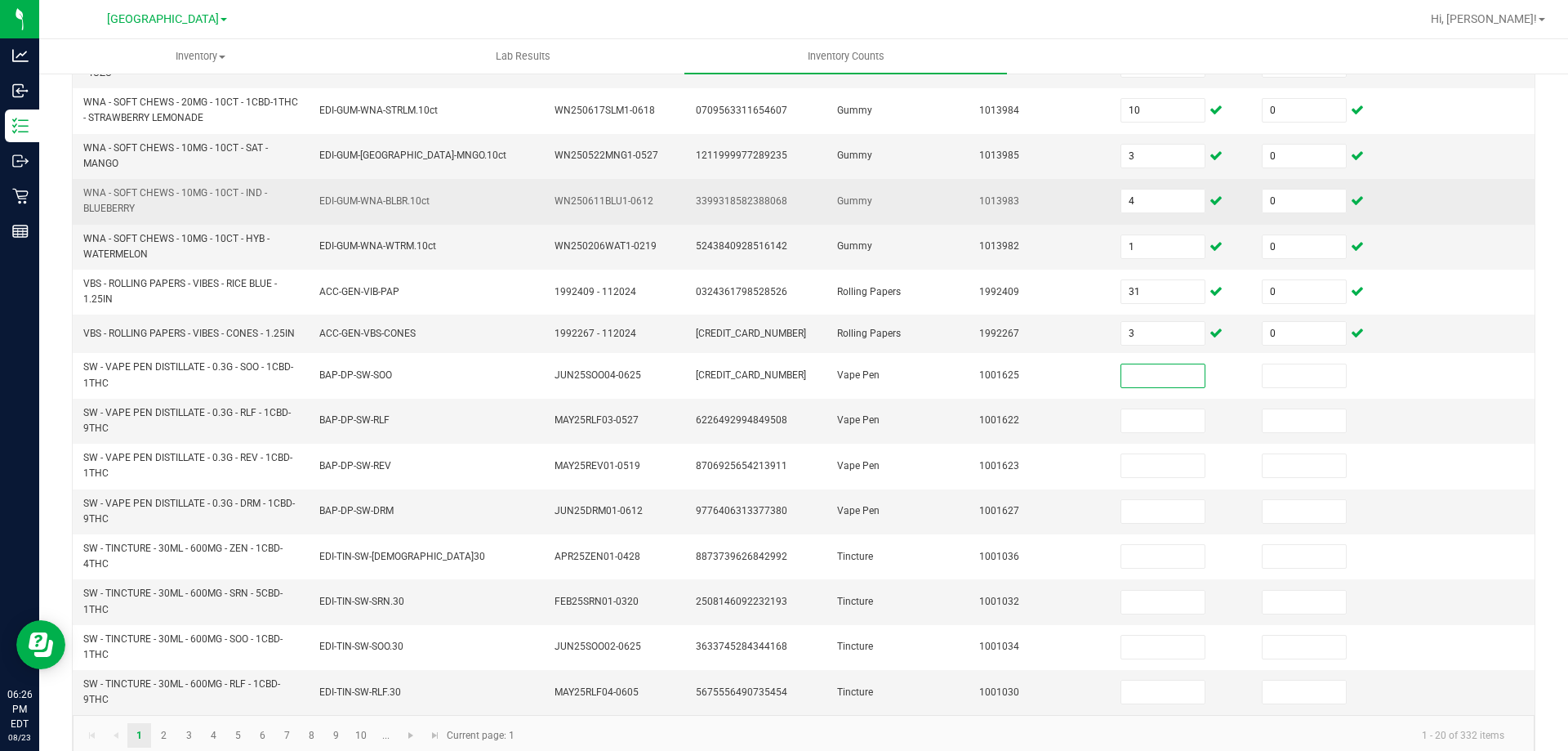
scroll to position [476, 0]
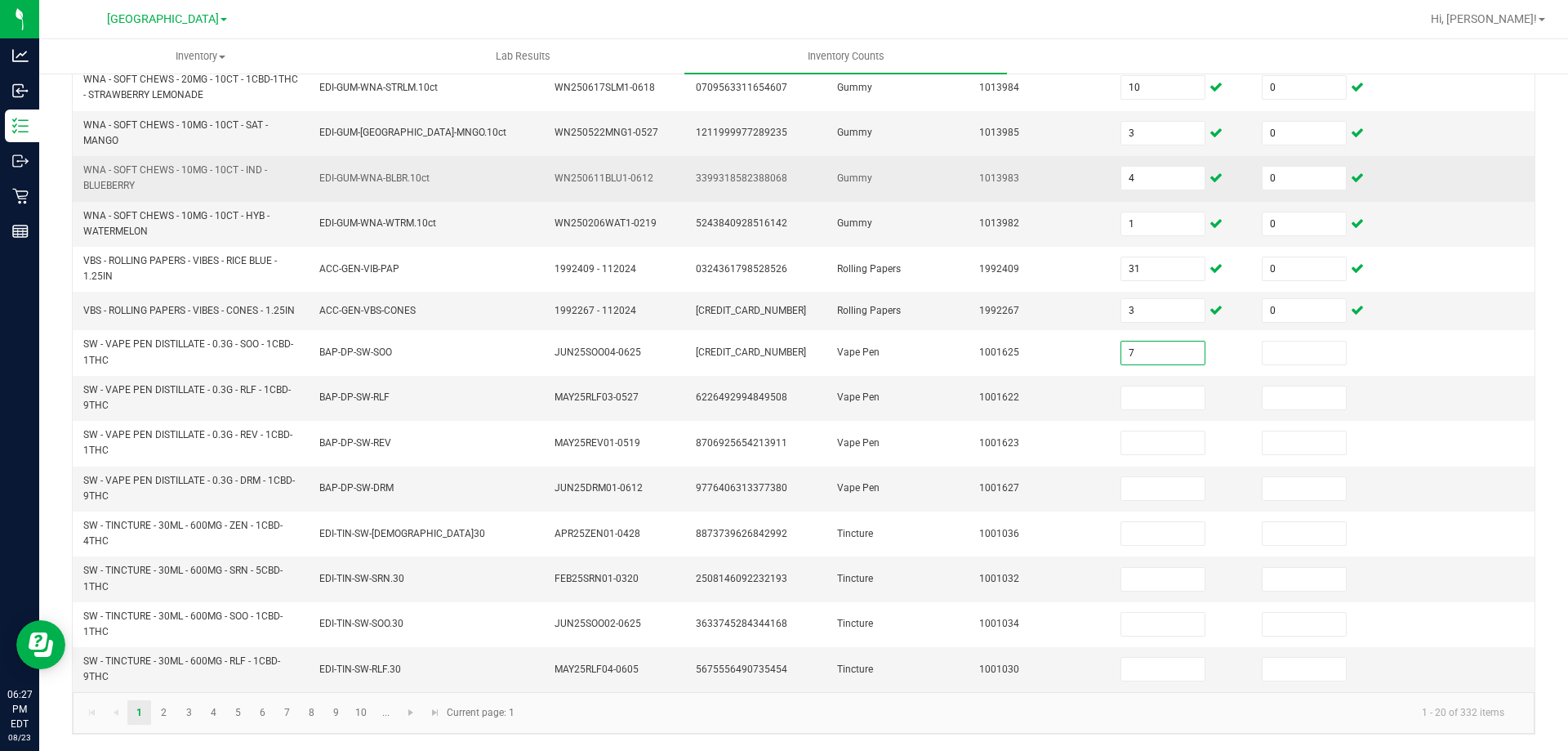
type input "7"
type input "0"
type input "6"
type input "0"
type input "14"
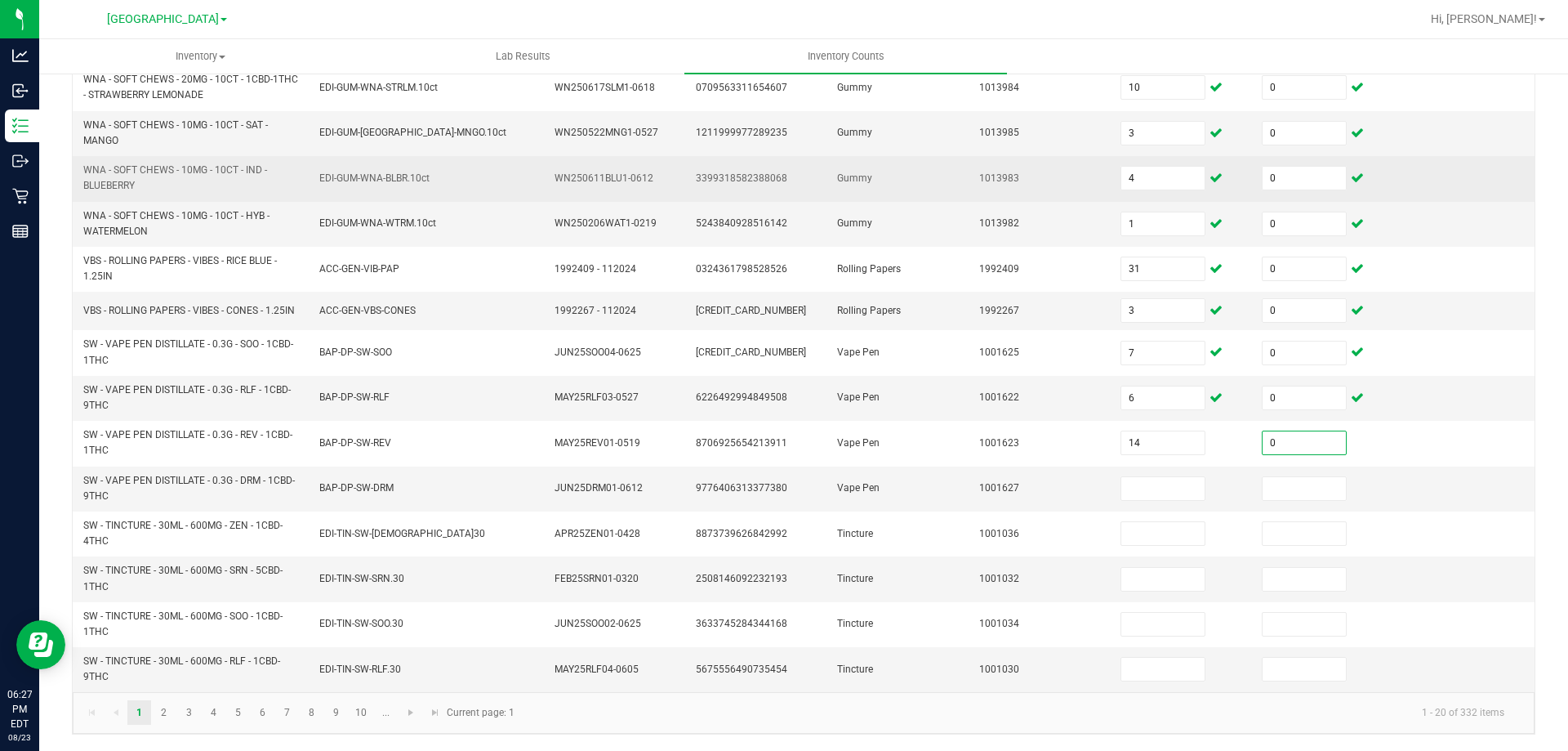
type input "0"
type input "9"
type input "0"
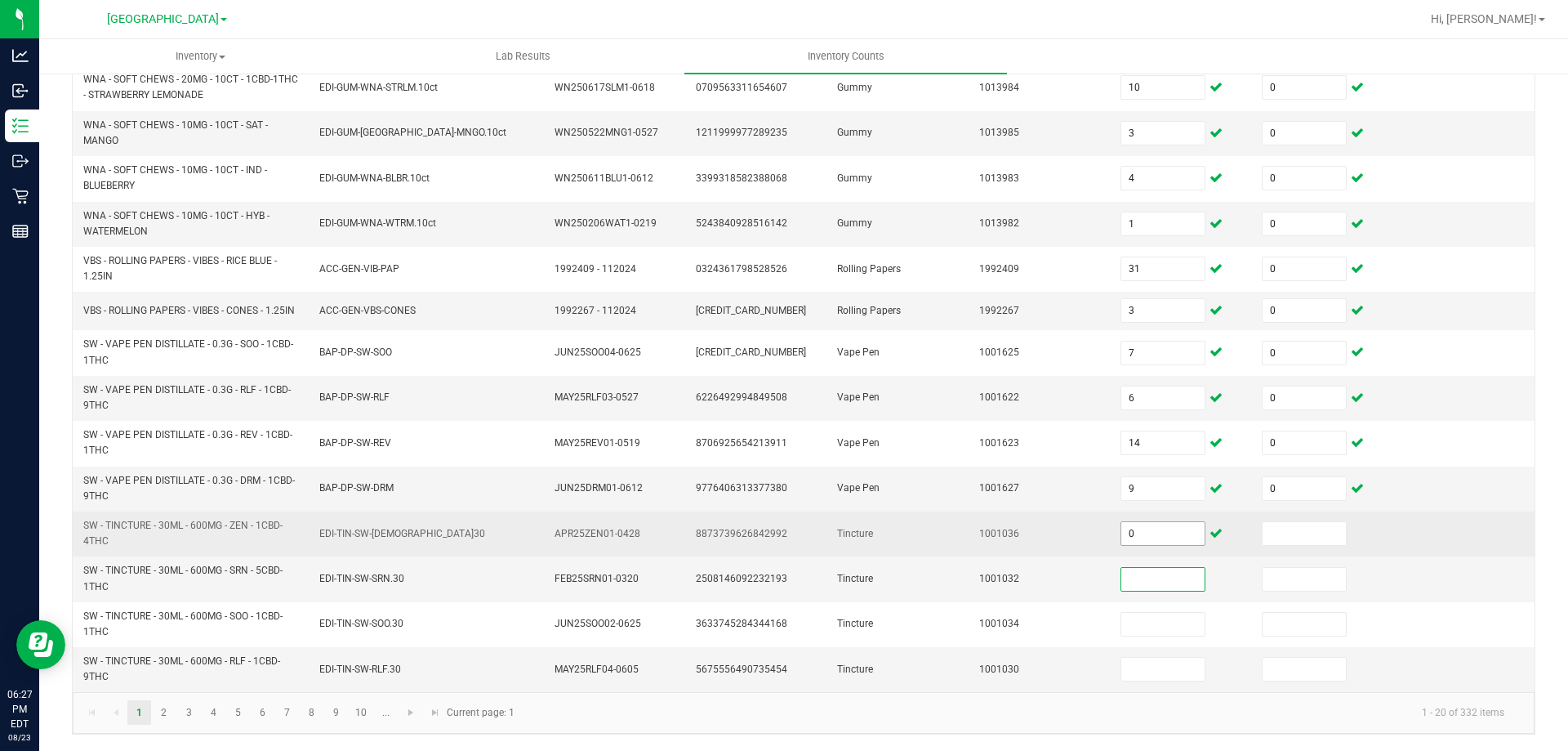
click at [1159, 535] on input "0" at bounding box center [1163, 534] width 83 height 23
type input "4"
type input "0"
type input "3"
type input "0"
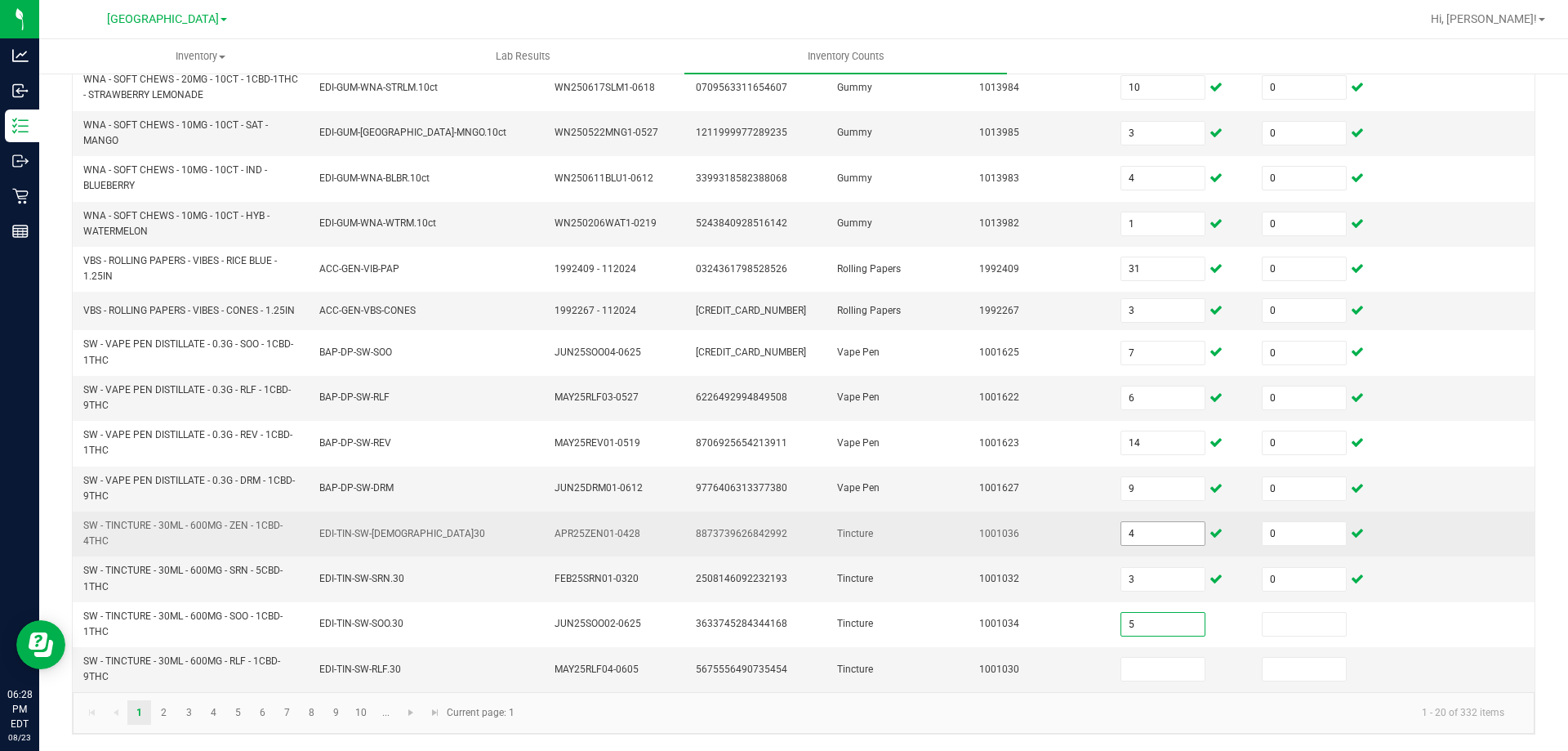
type input "5"
type input "0"
type input "9"
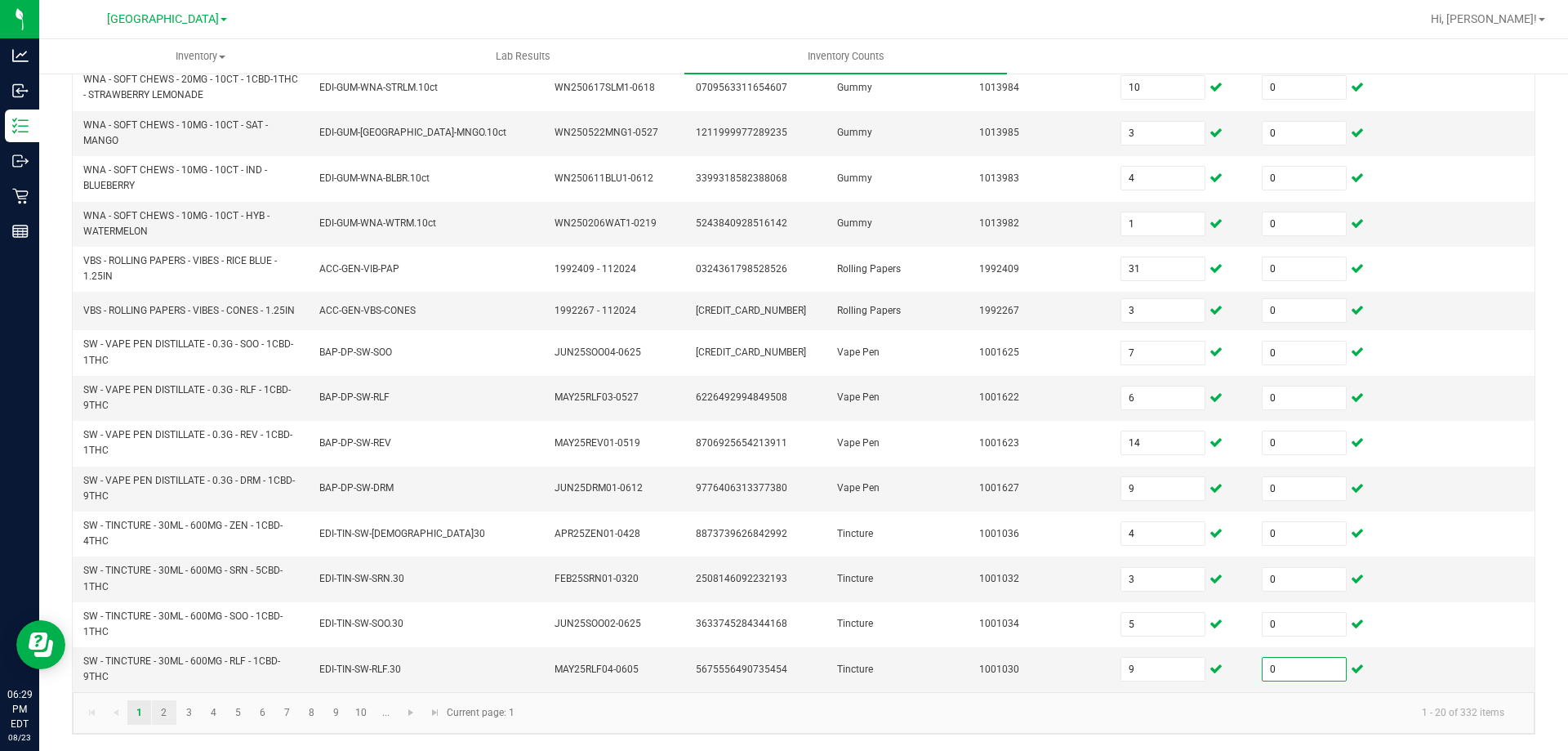
type input "0"
click at [170, 712] on link "2" at bounding box center [164, 712] width 24 height 25
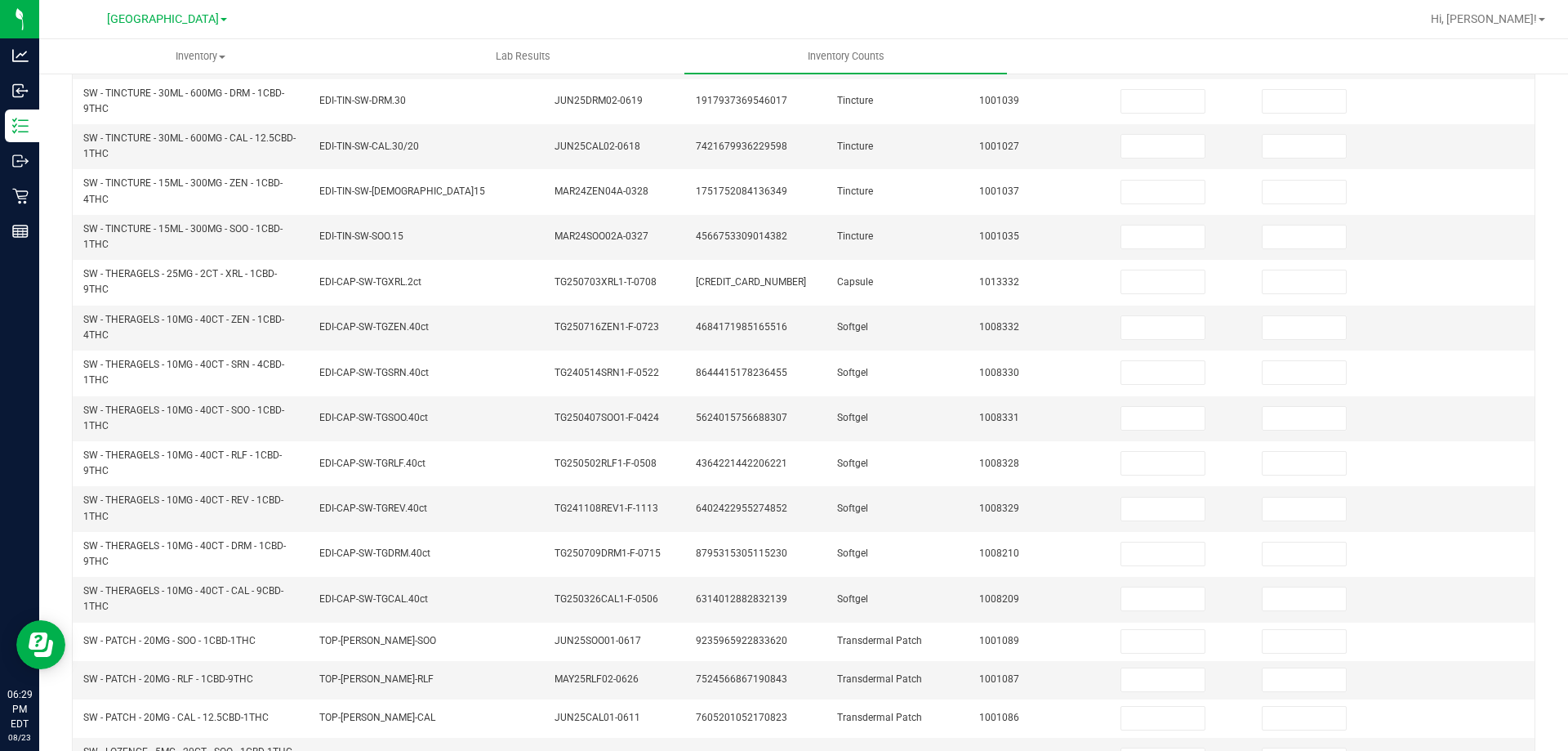
scroll to position [456, 0]
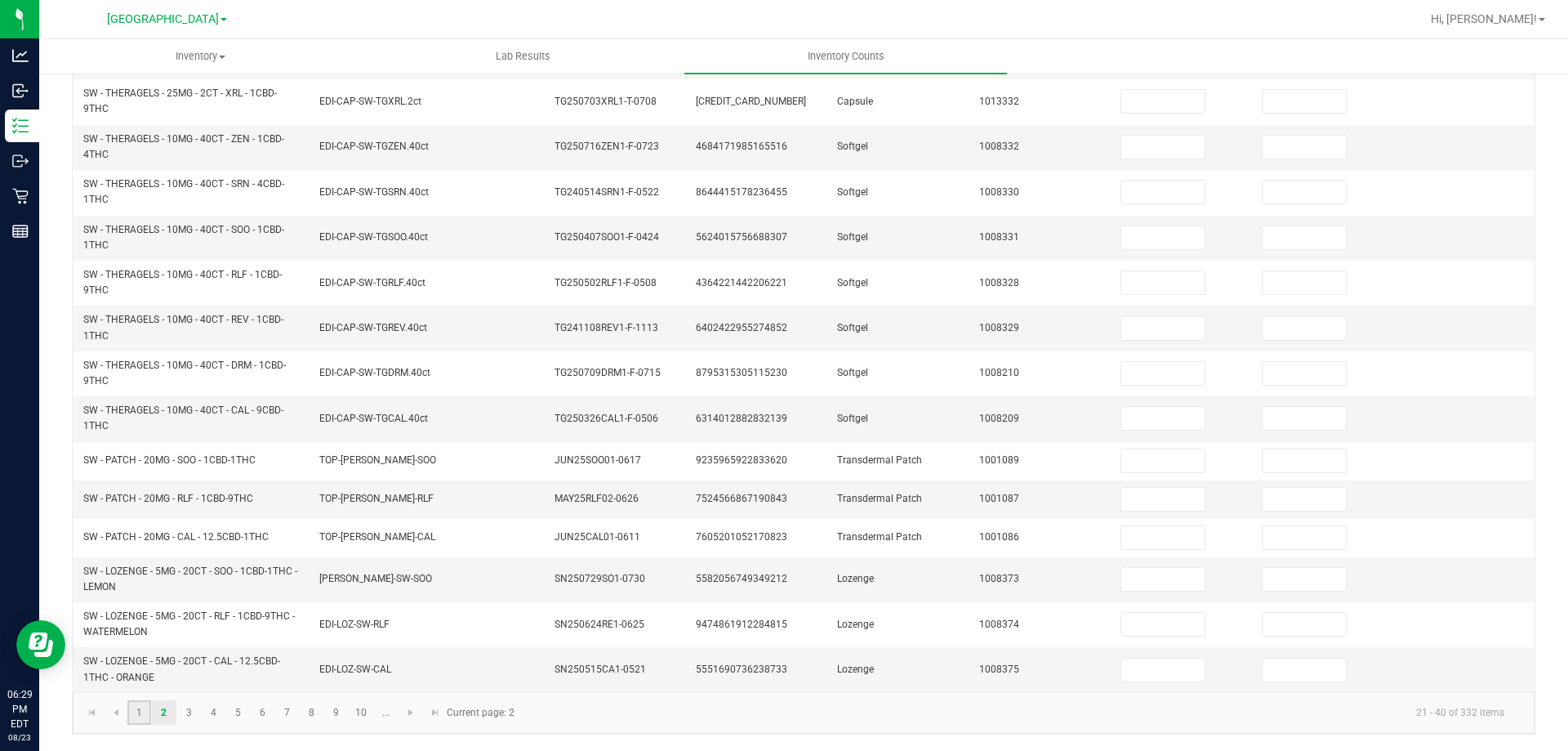
click at [147, 712] on link "1" at bounding box center [139, 712] width 24 height 25
type input "6"
type input "3"
type input "9"
type input "6"
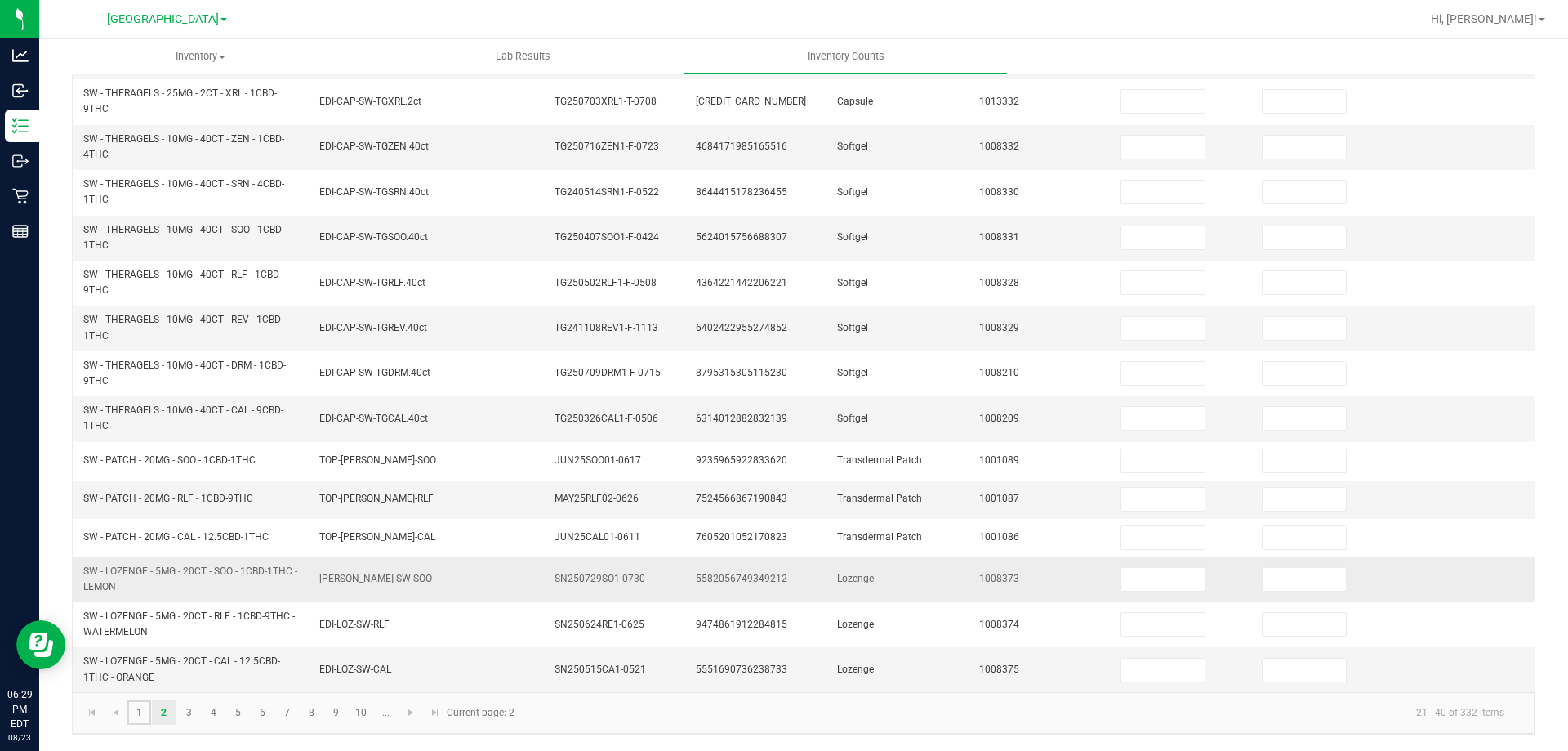
type input "0"
type input "8"
type input "10"
type input "3"
type input "4"
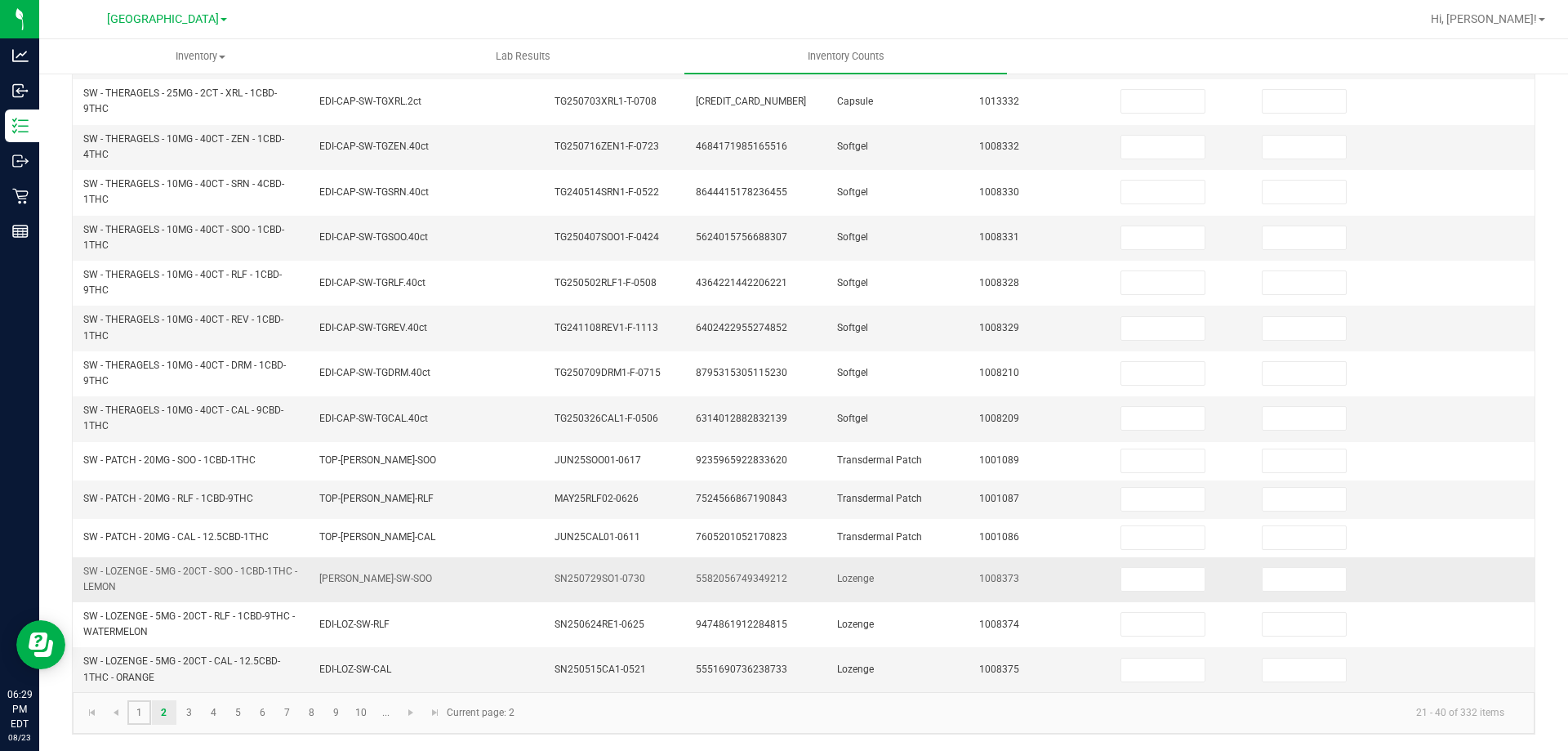
type input "1"
type input "31"
type input "3"
type input "7"
type input "6"
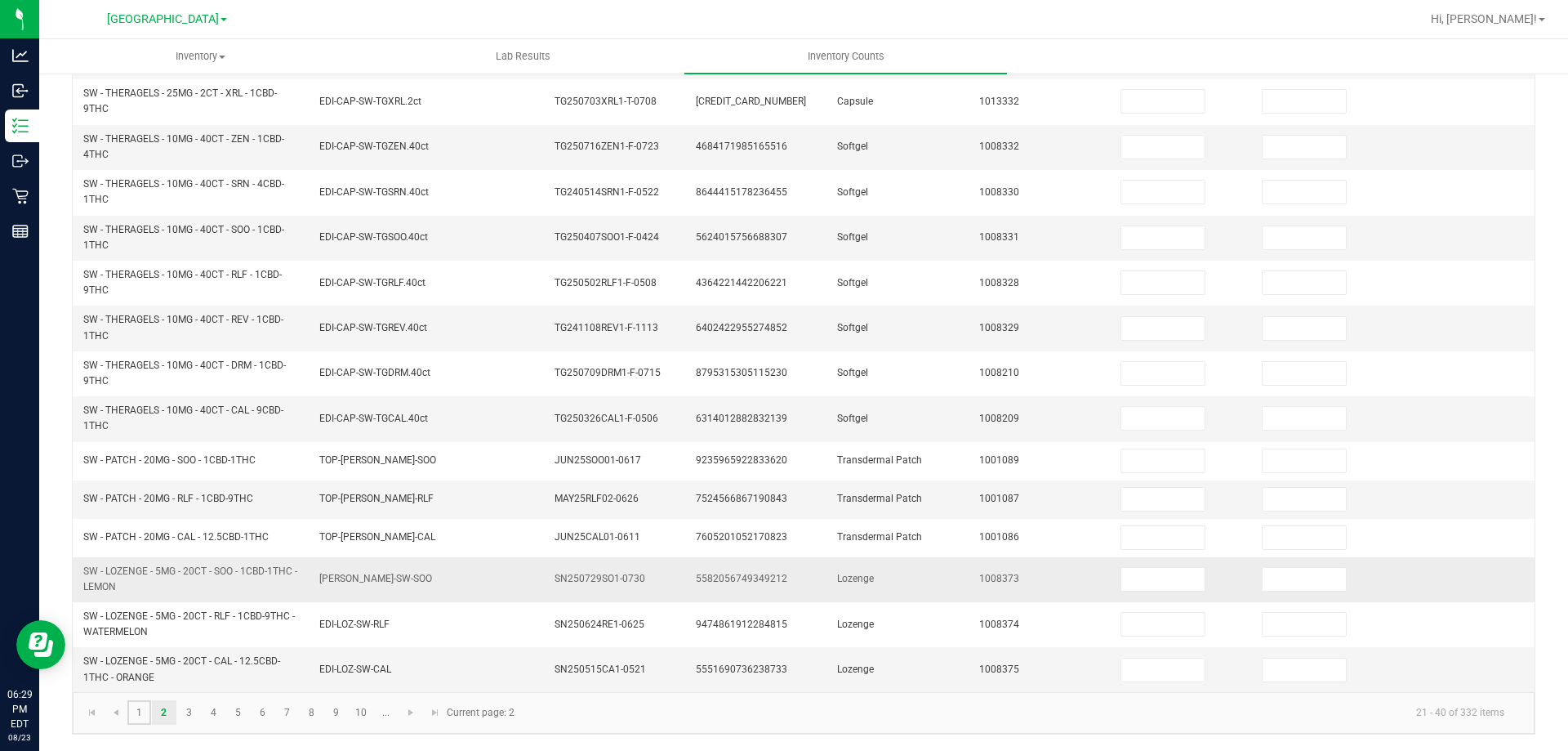
type input "14"
type input "9"
type input "4"
type input "3"
type input "5"
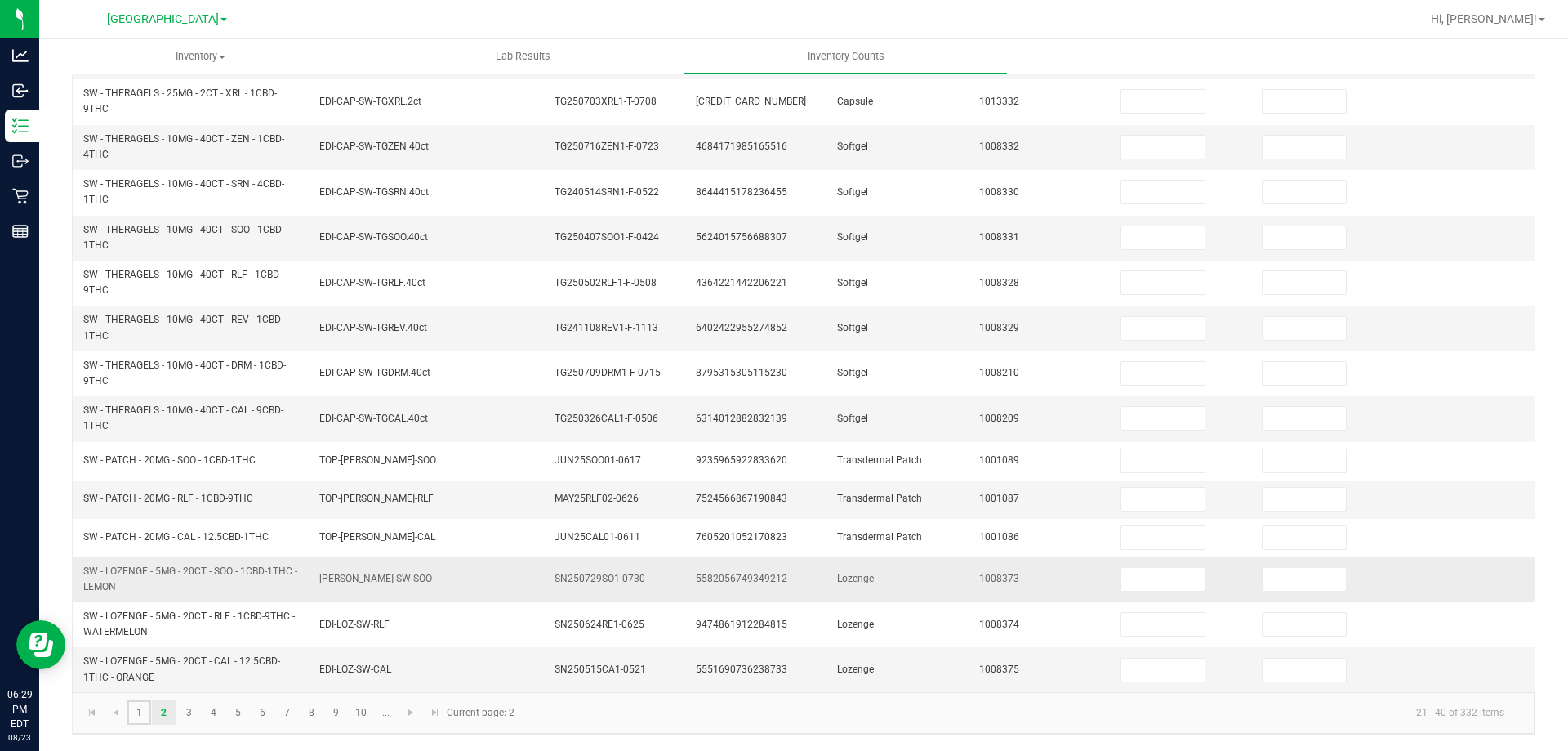
type input "9"
type input "0"
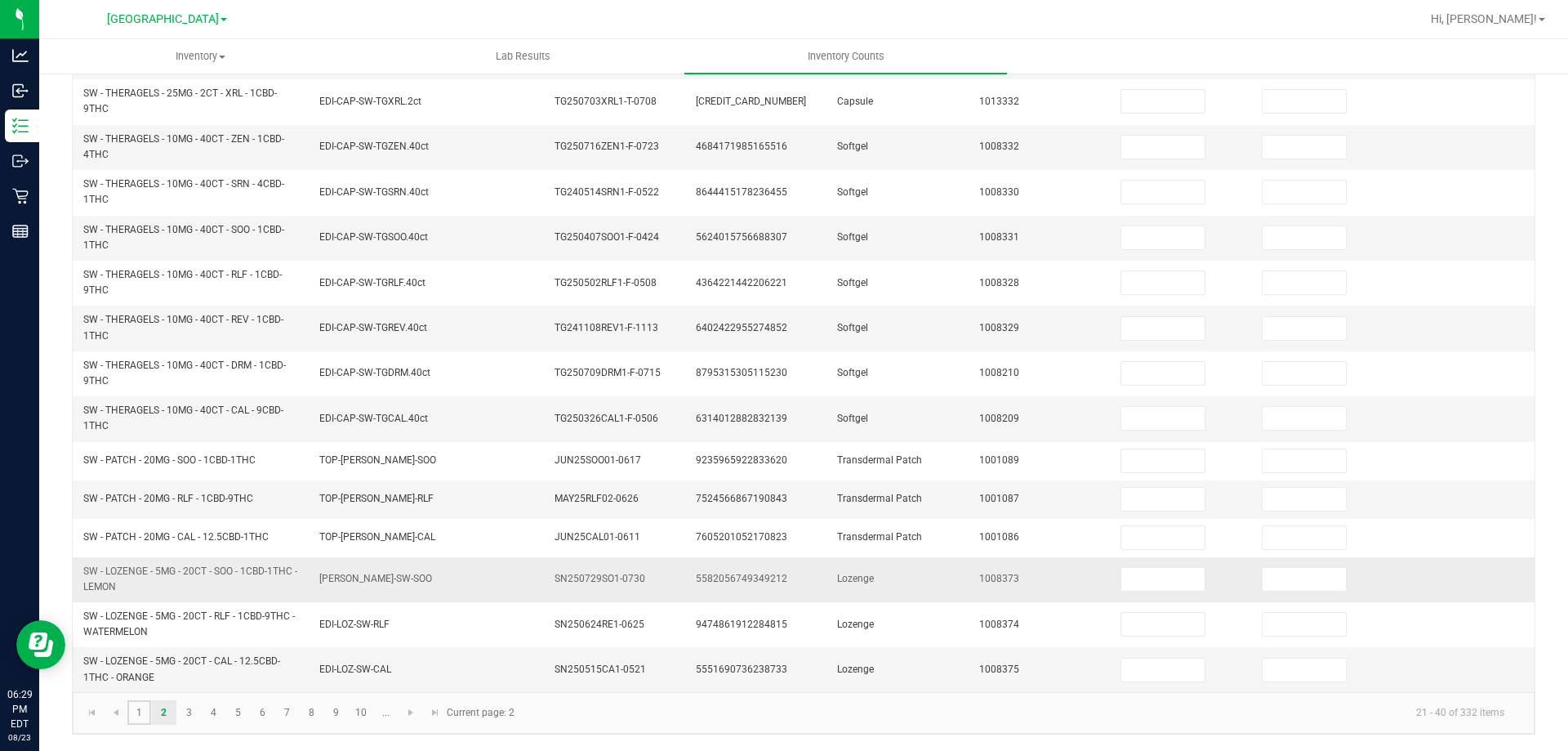
type input "0"
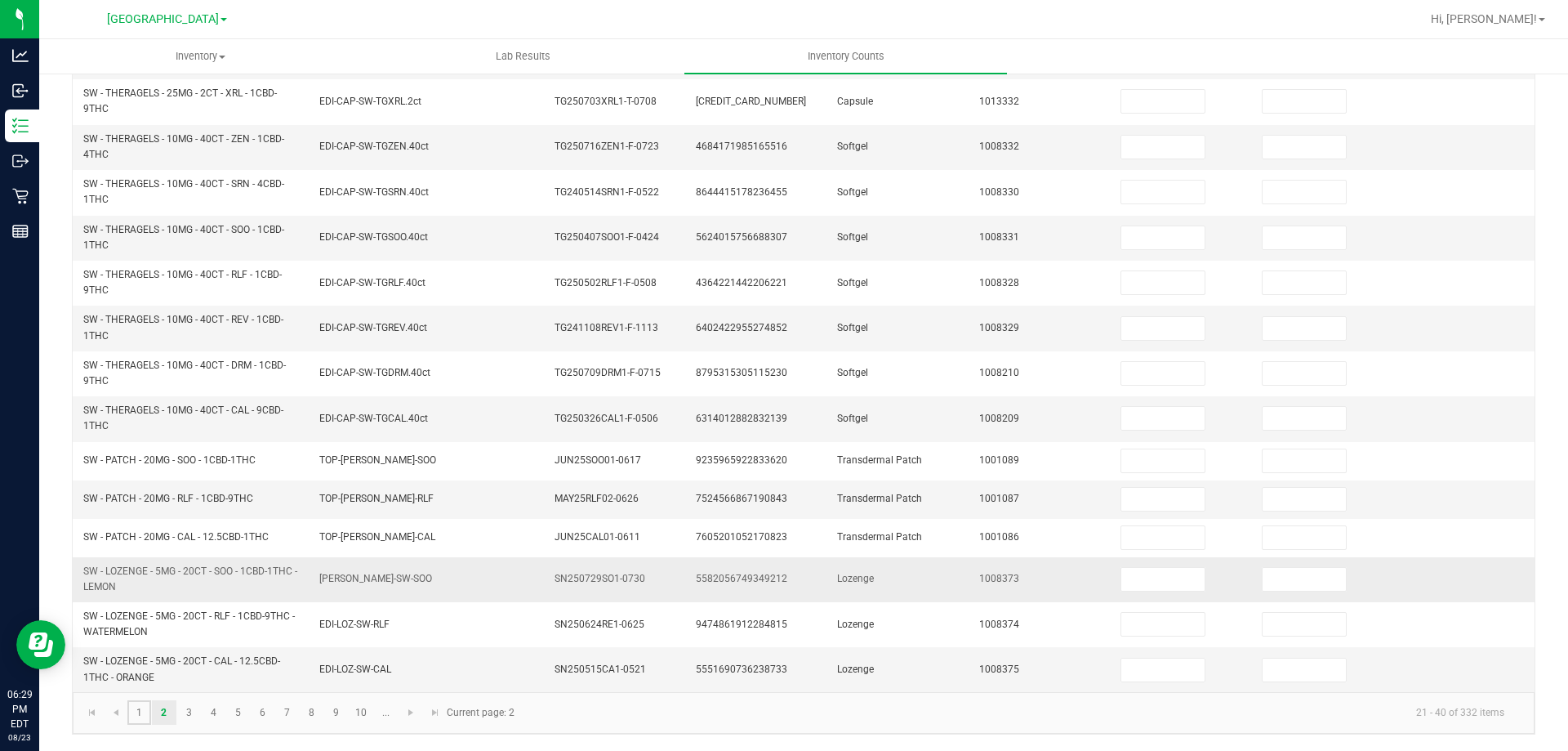
type input "0"
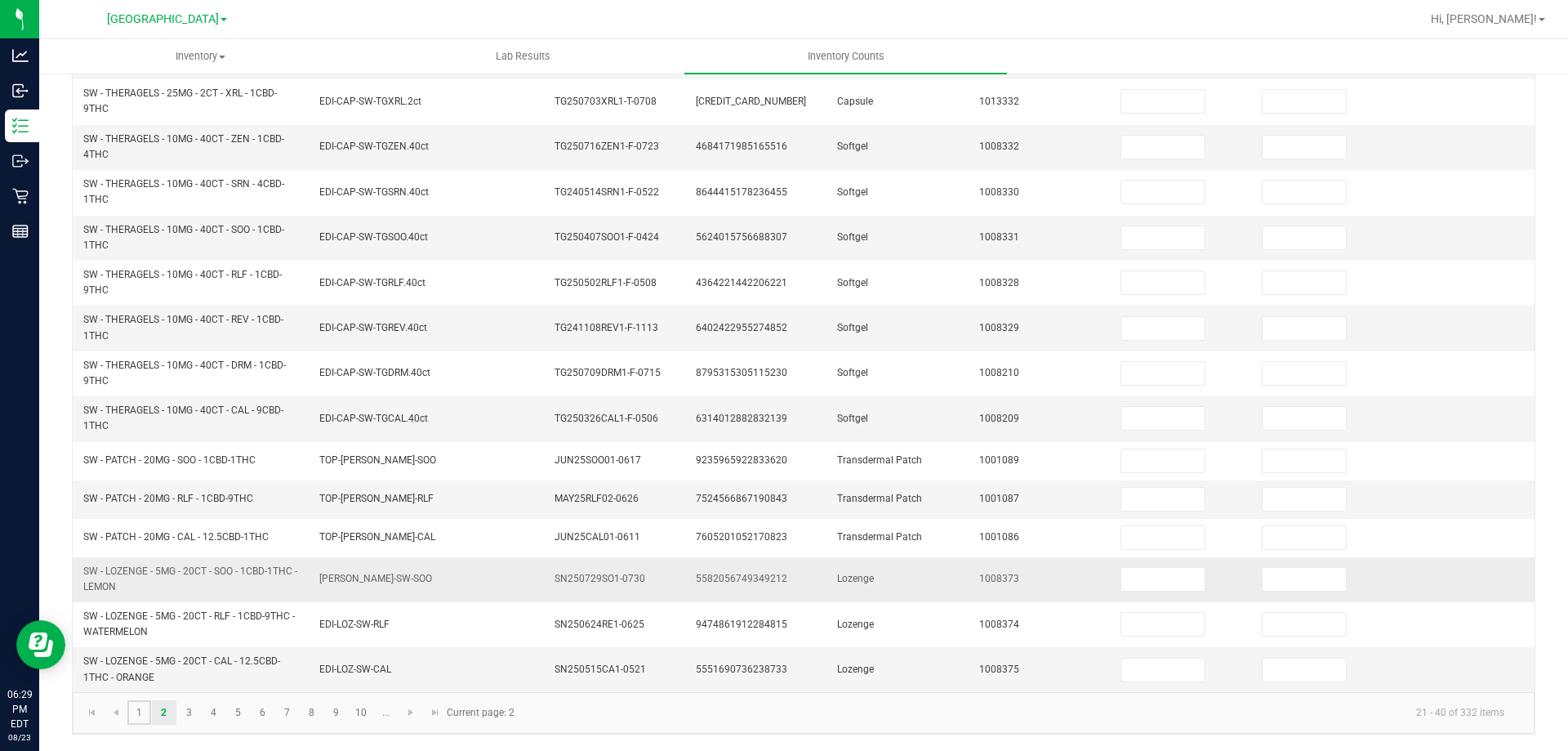
type input "0"
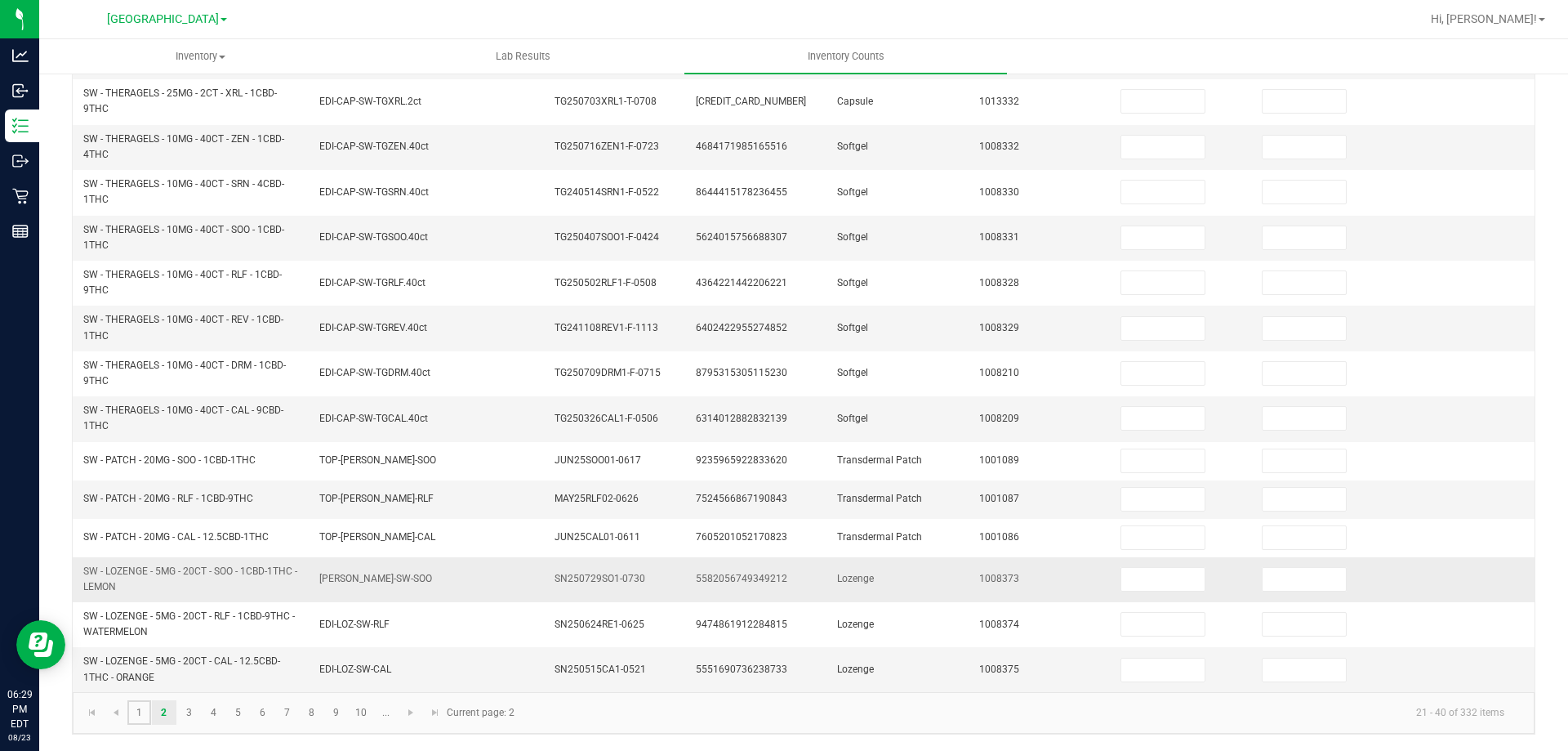
type input "0"
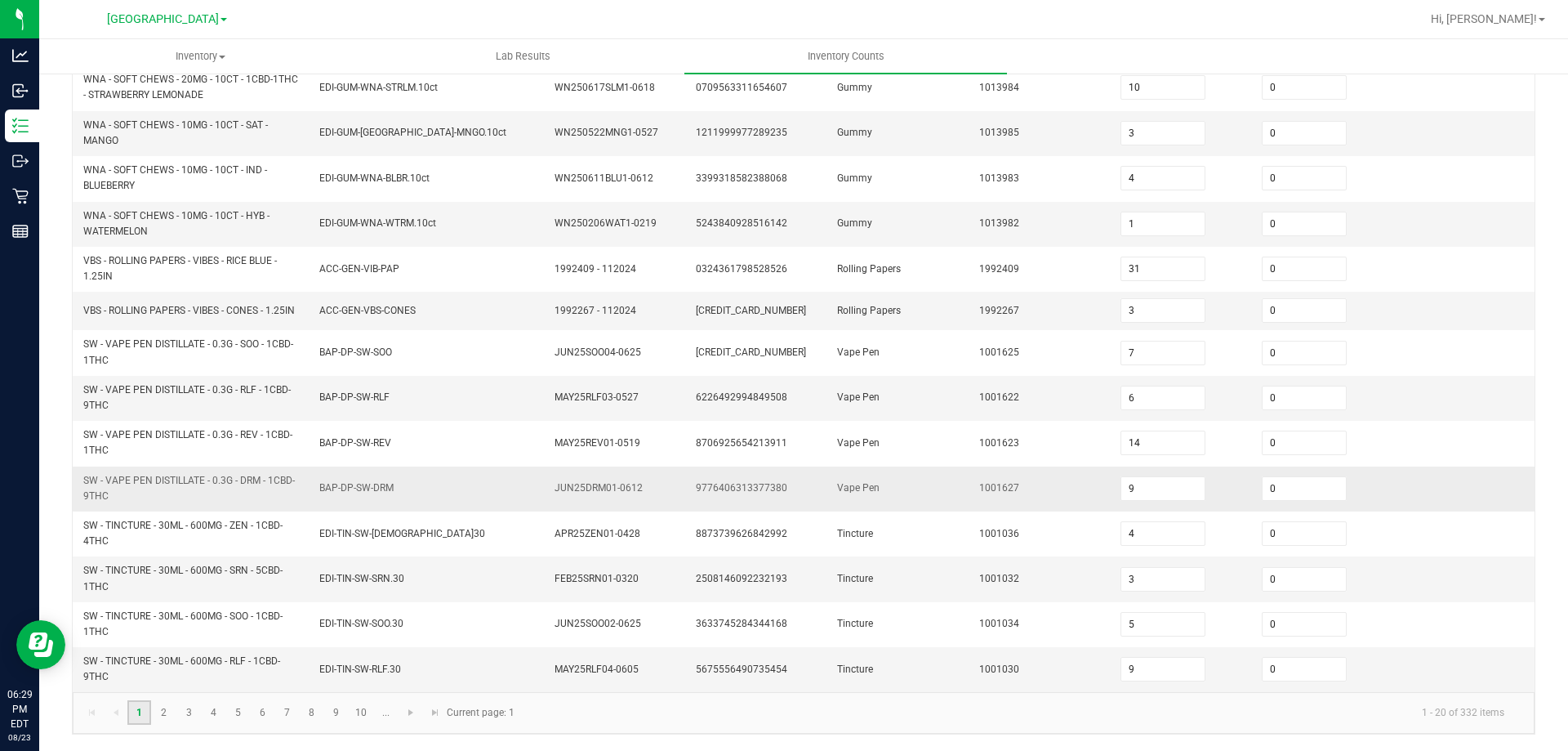
scroll to position [476, 0]
click at [1160, 665] on input "9" at bounding box center [1163, 670] width 83 height 23
type input "0"
click at [164, 712] on link "2" at bounding box center [164, 712] width 24 height 25
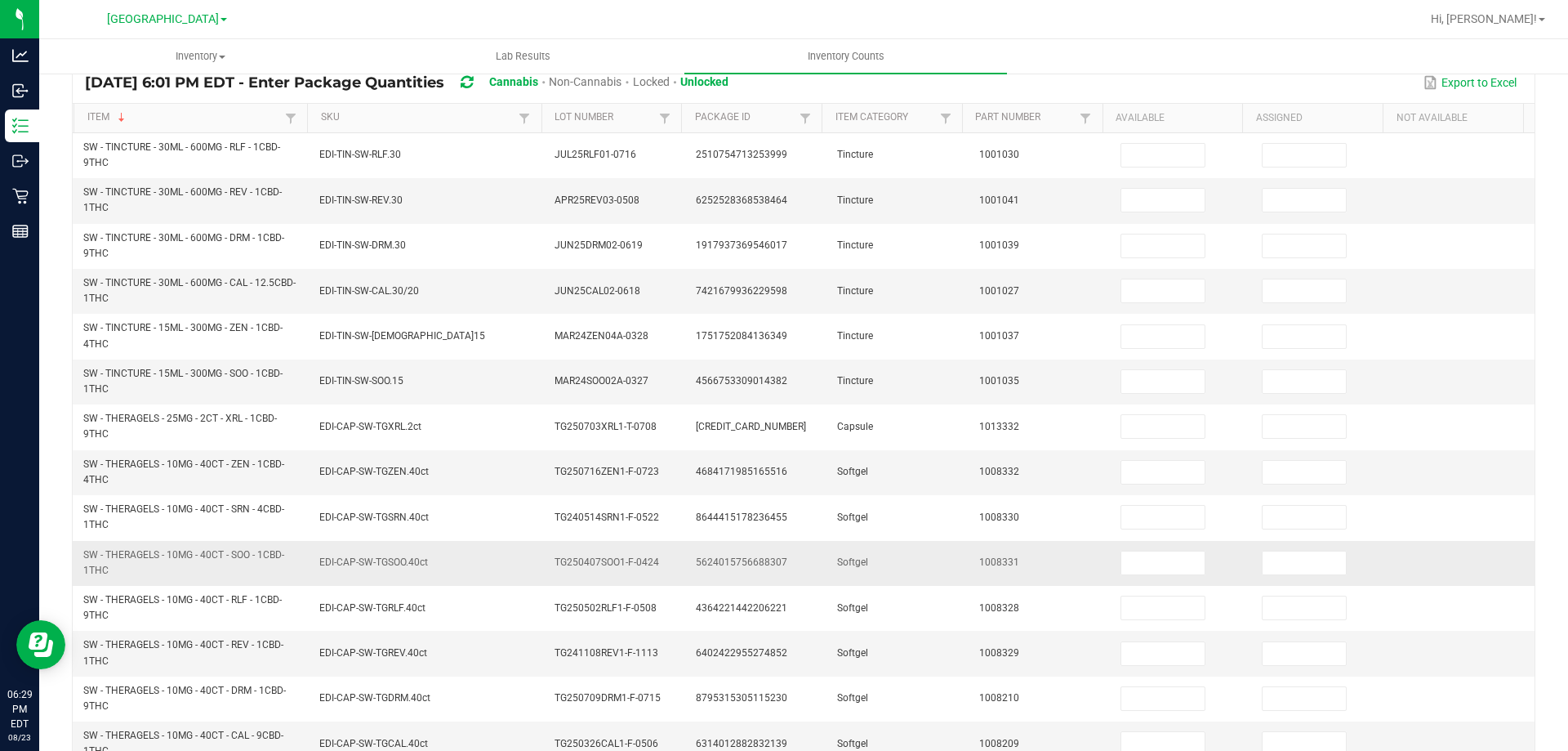
scroll to position [129, 0]
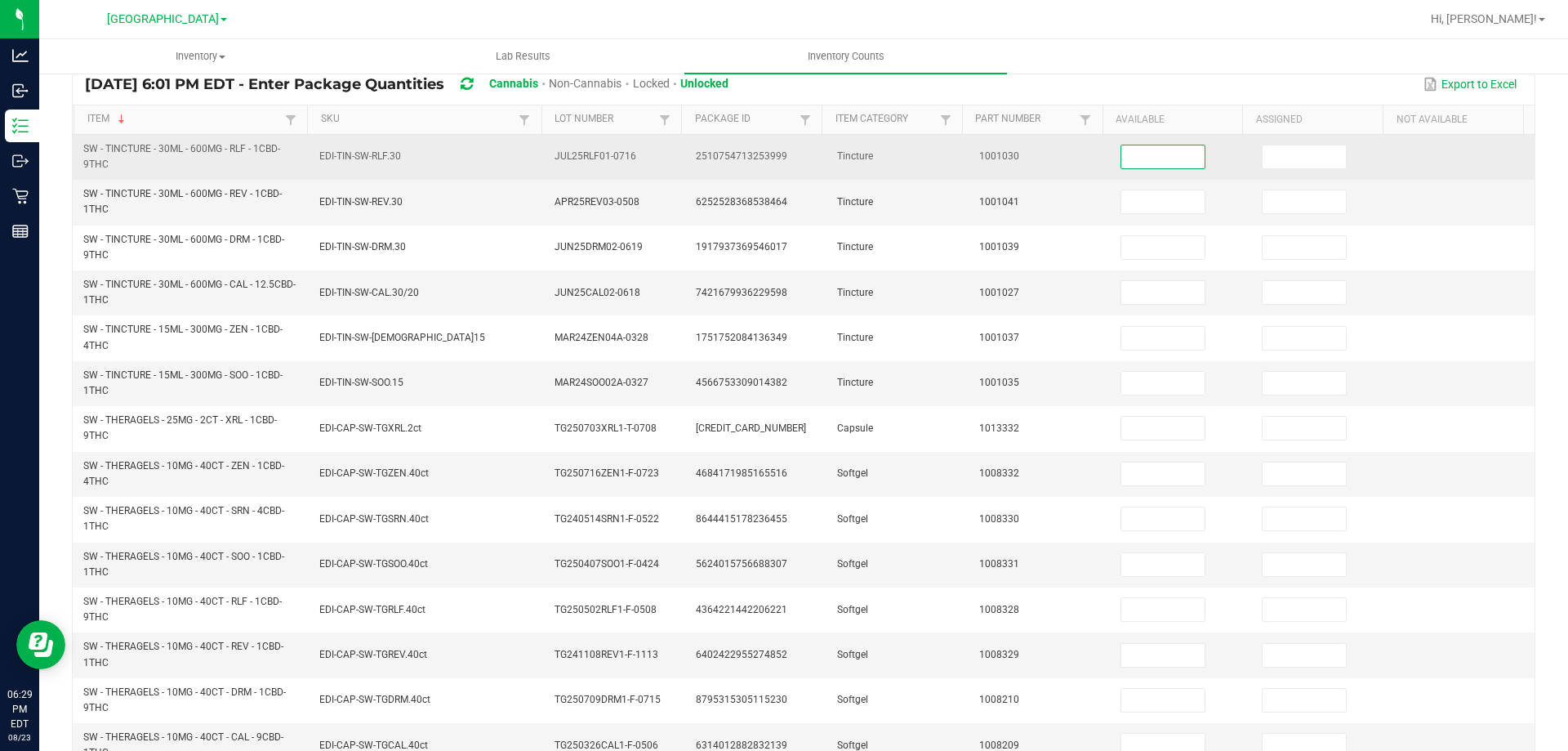
click at [1126, 151] on input at bounding box center [1163, 157] width 83 height 23
type input "9"
type input "0"
type input "7"
type input "0"
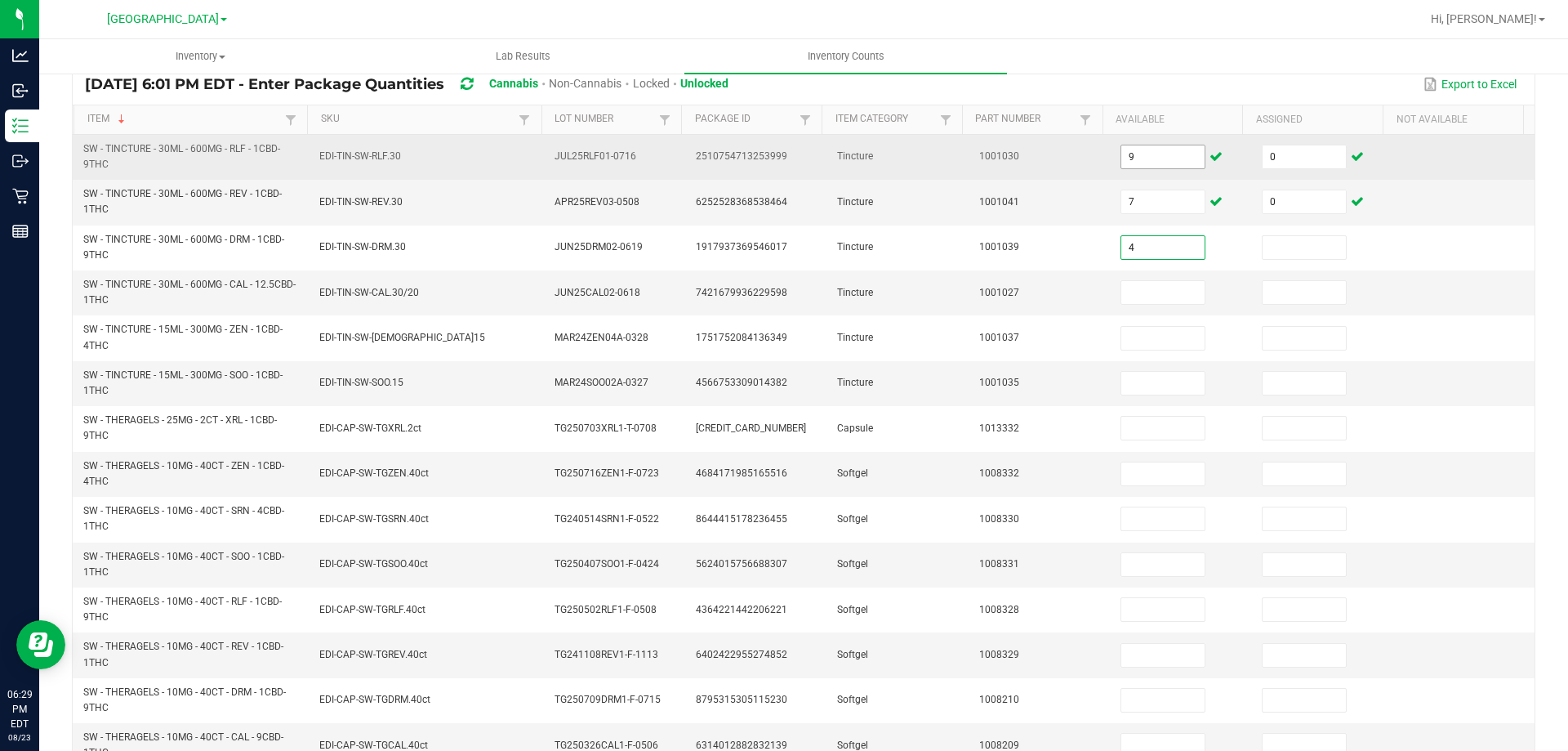
type input "4"
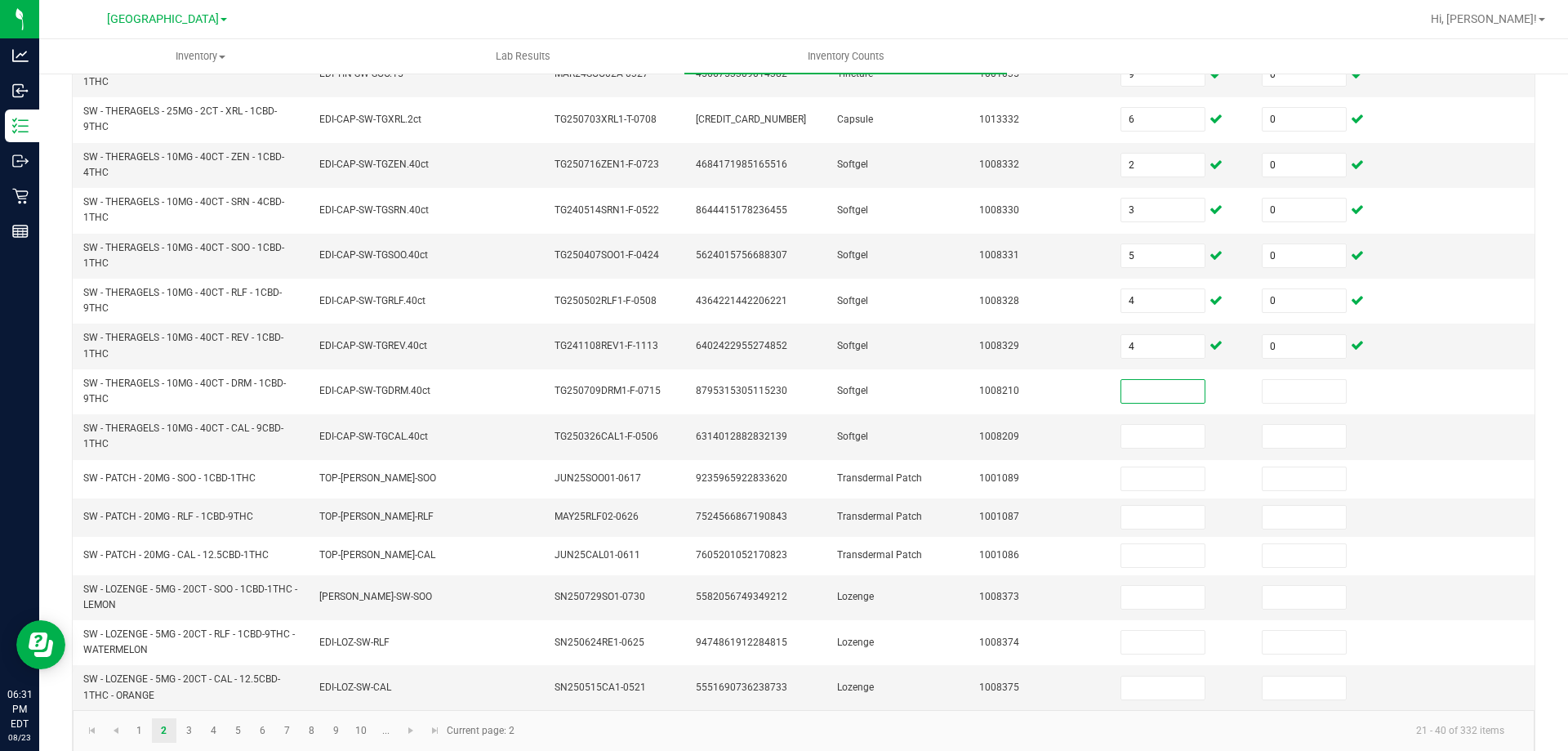
scroll to position [456, 0]
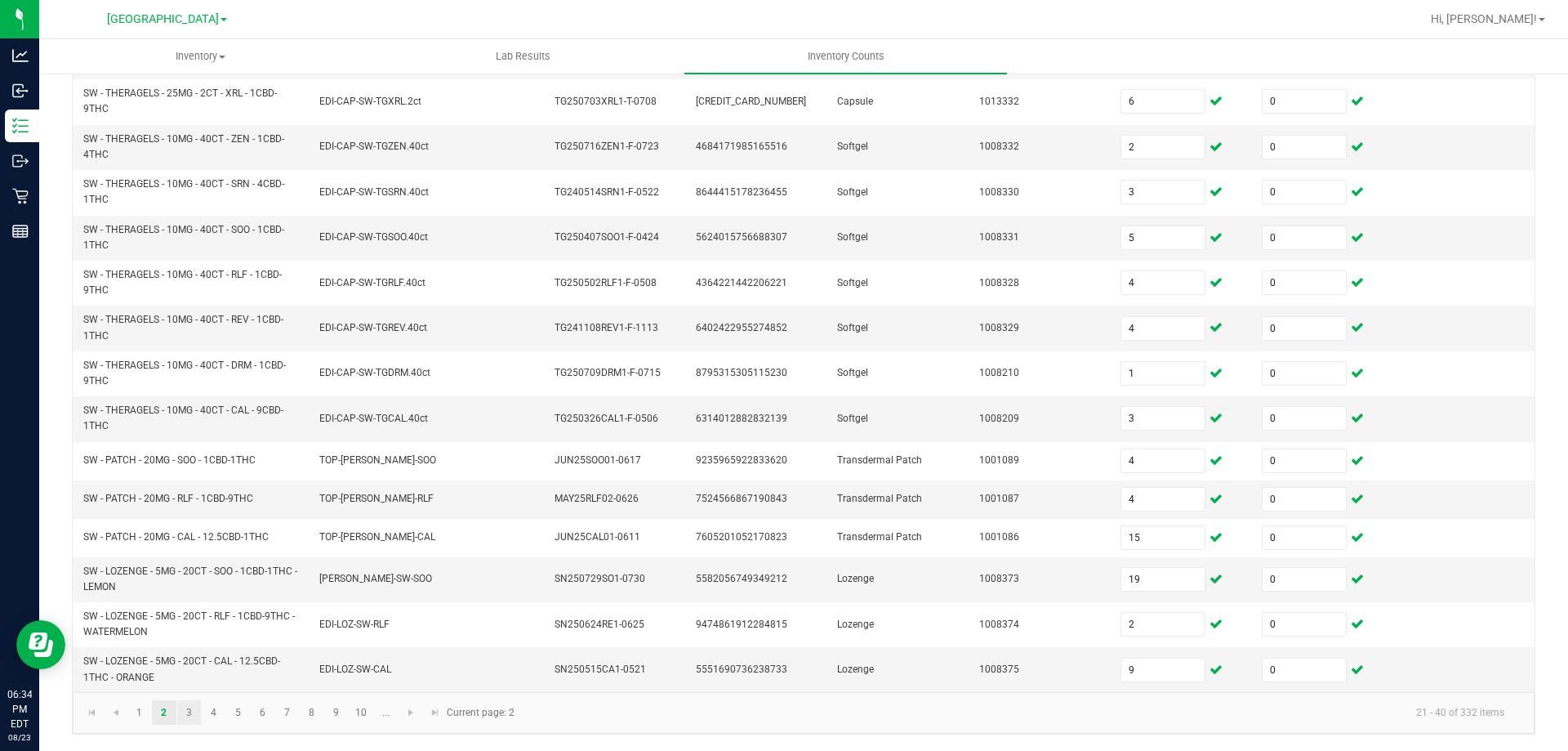
click at [186, 715] on link "3" at bounding box center [189, 712] width 24 height 25
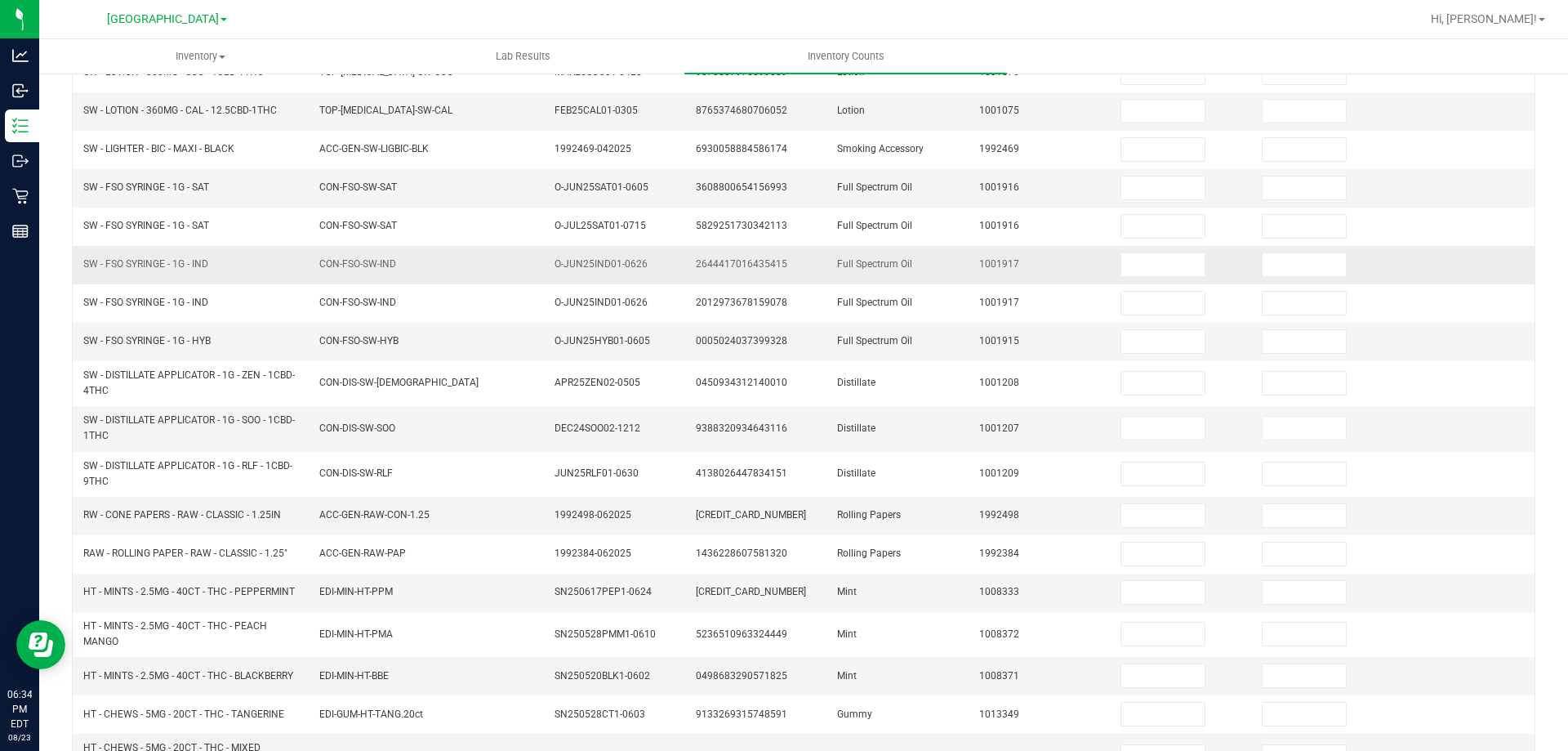
scroll to position [128, 0]
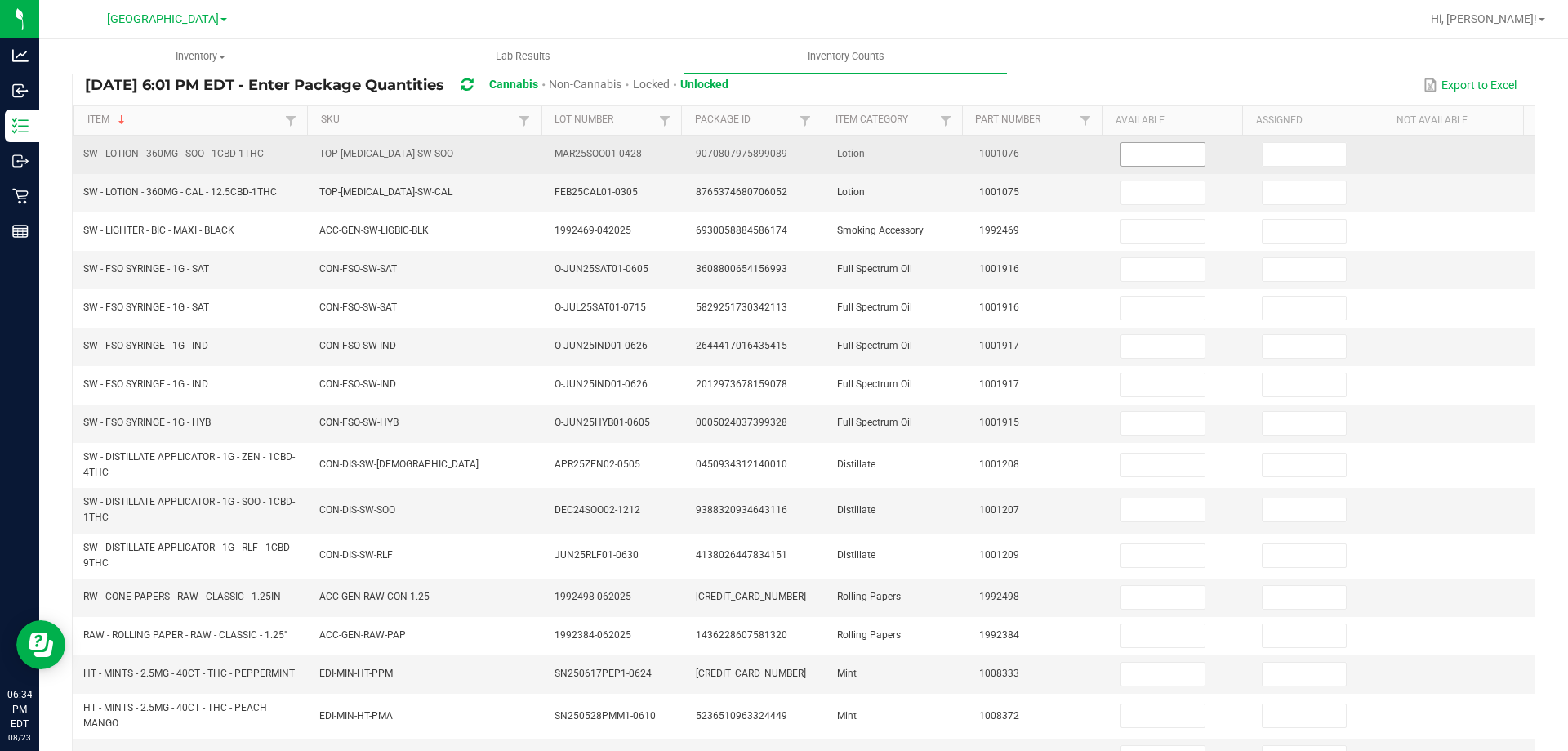
click at [1147, 155] on input at bounding box center [1163, 155] width 83 height 23
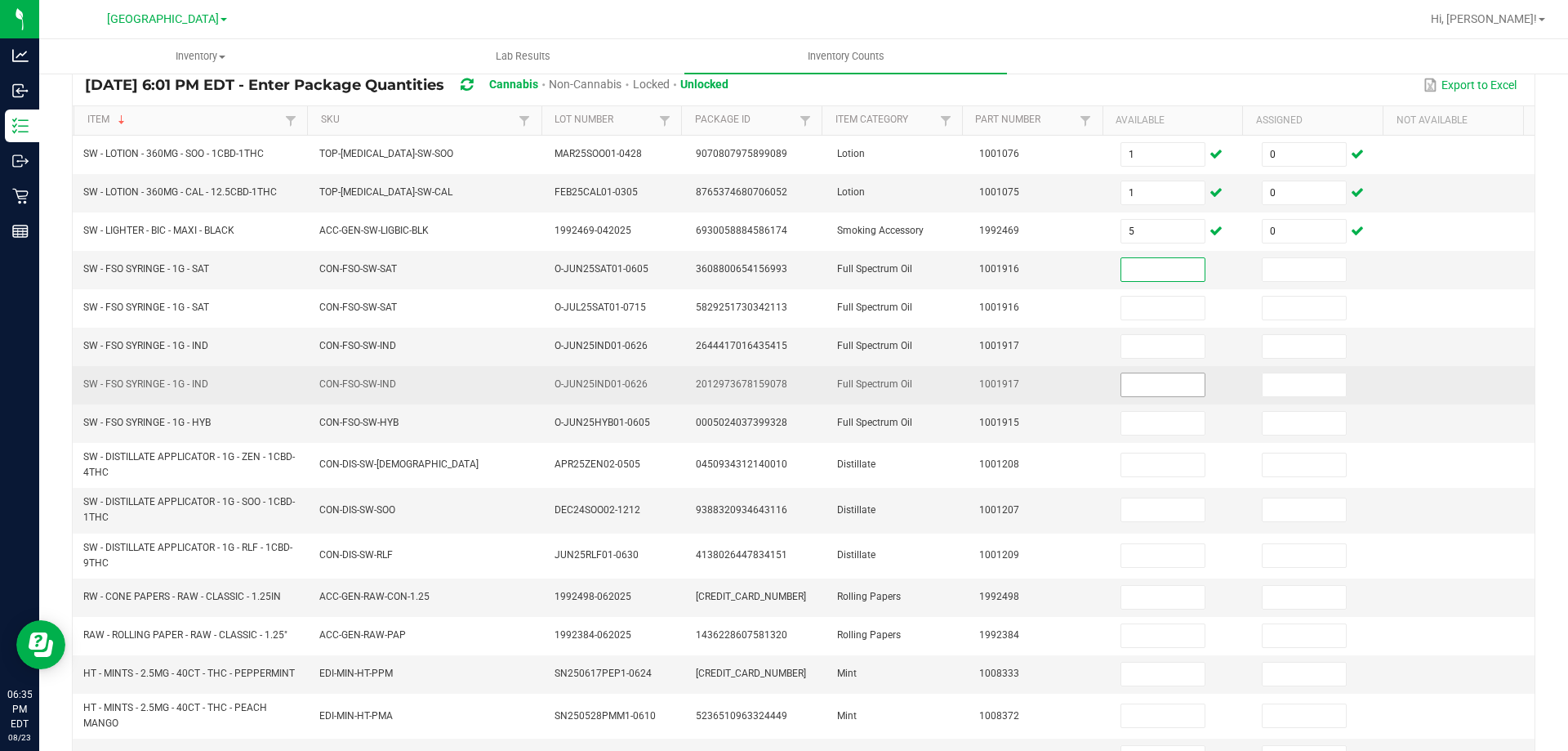
click at [1122, 384] on input at bounding box center [1163, 385] width 83 height 23
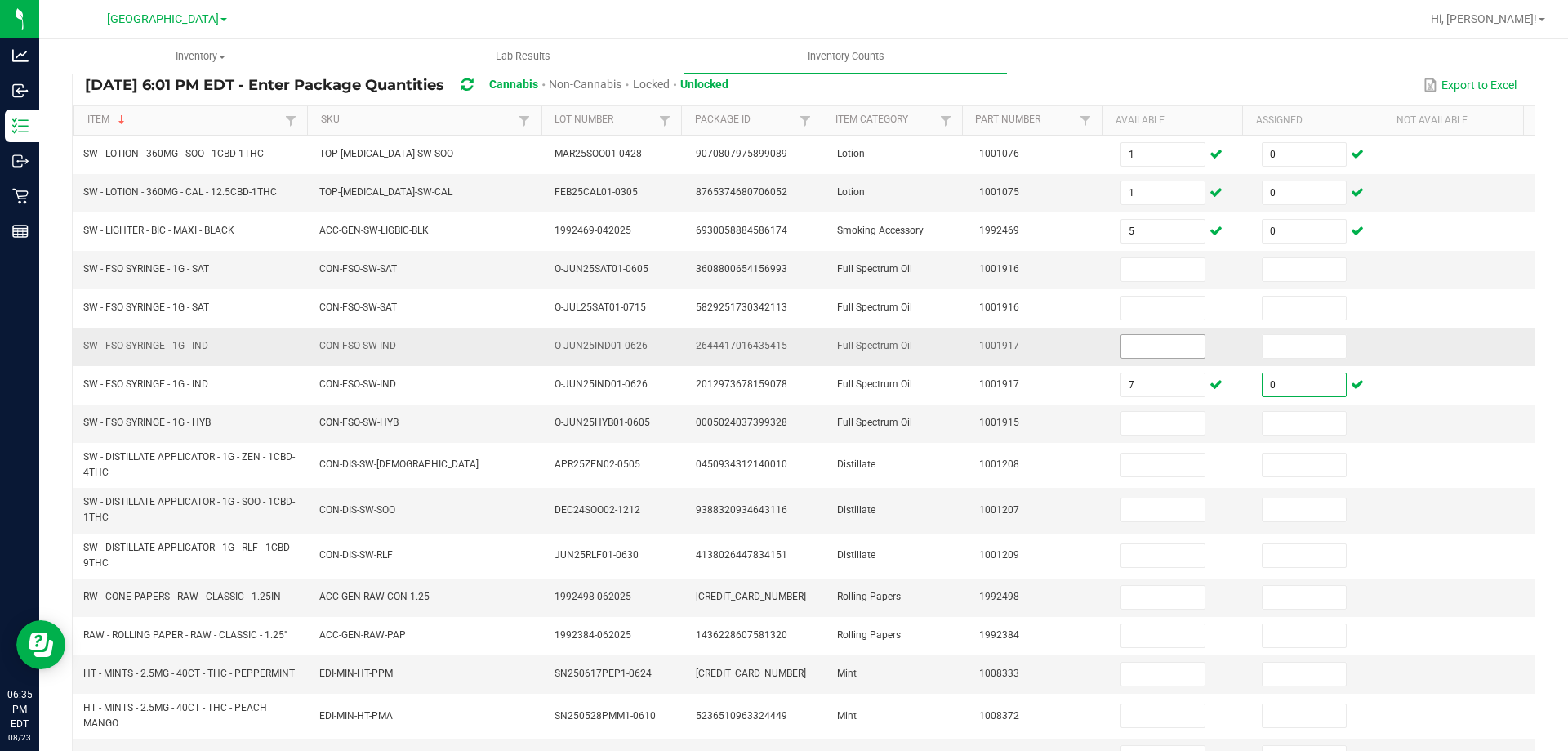
click at [1142, 336] on input at bounding box center [1163, 346] width 83 height 23
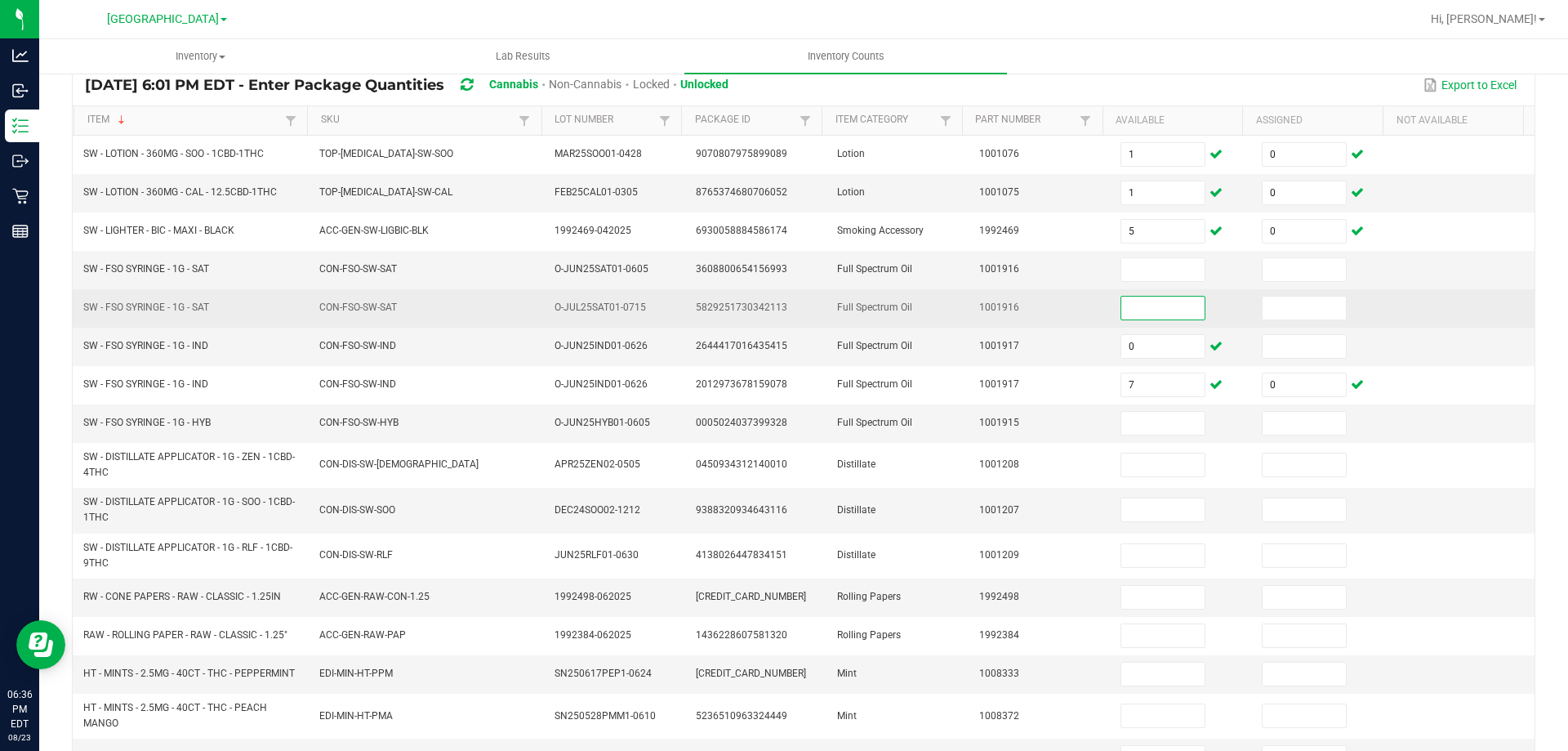
click at [1122, 315] on input at bounding box center [1163, 308] width 83 height 23
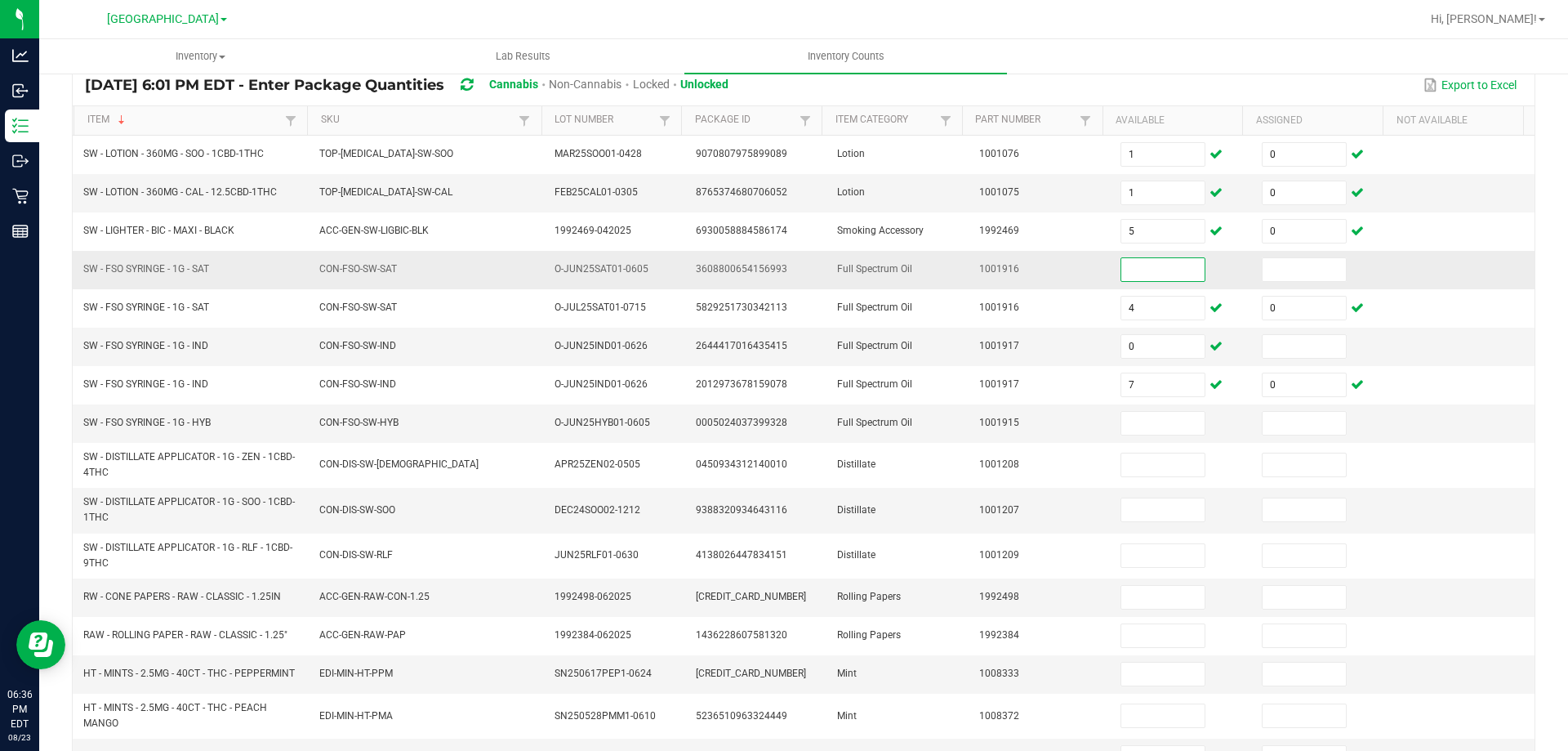
click at [1137, 269] on input at bounding box center [1163, 270] width 83 height 23
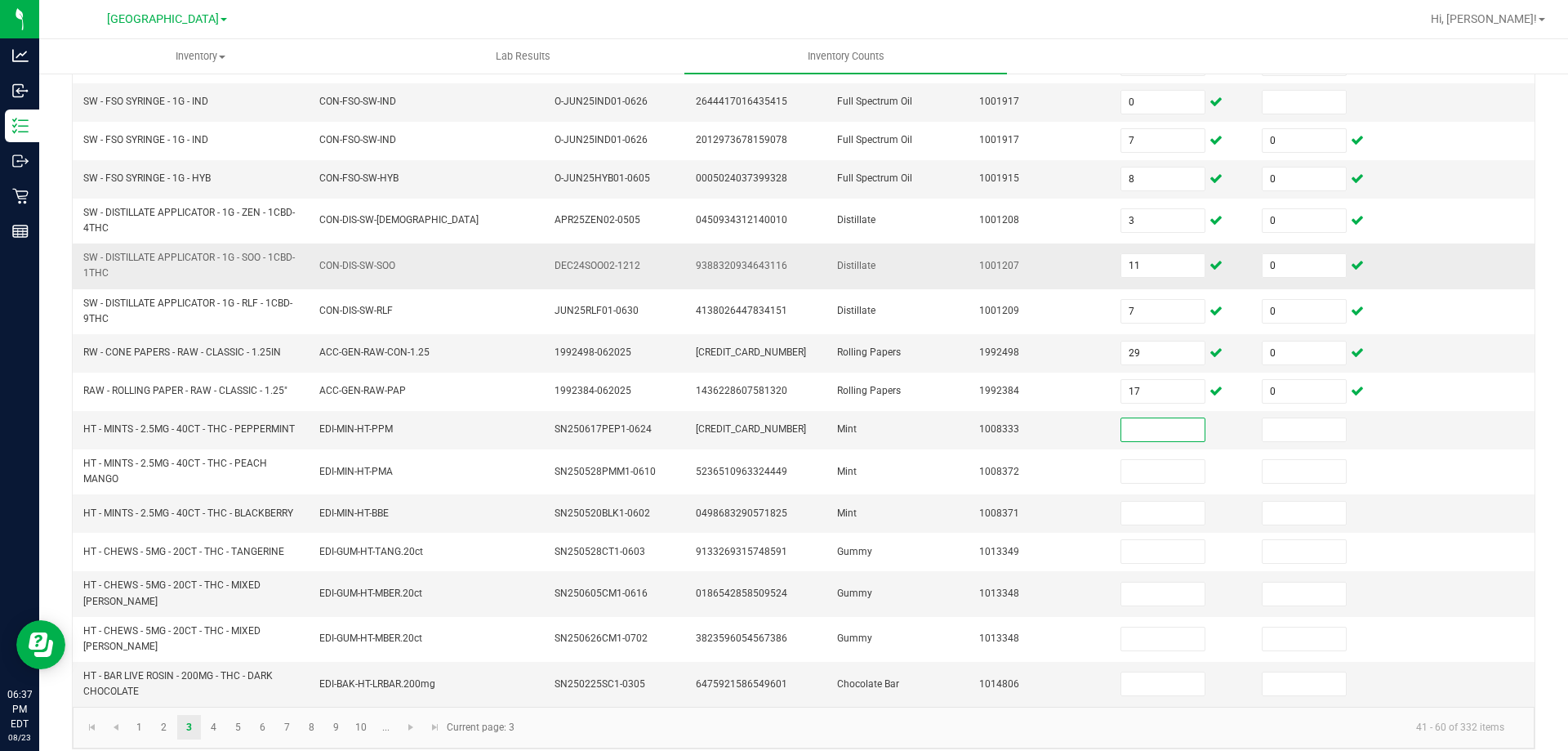
scroll to position [373, 0]
click at [1128, 671] on input "0" at bounding box center [1163, 683] width 83 height 23
click at [210, 719] on link "4" at bounding box center [213, 726] width 24 height 25
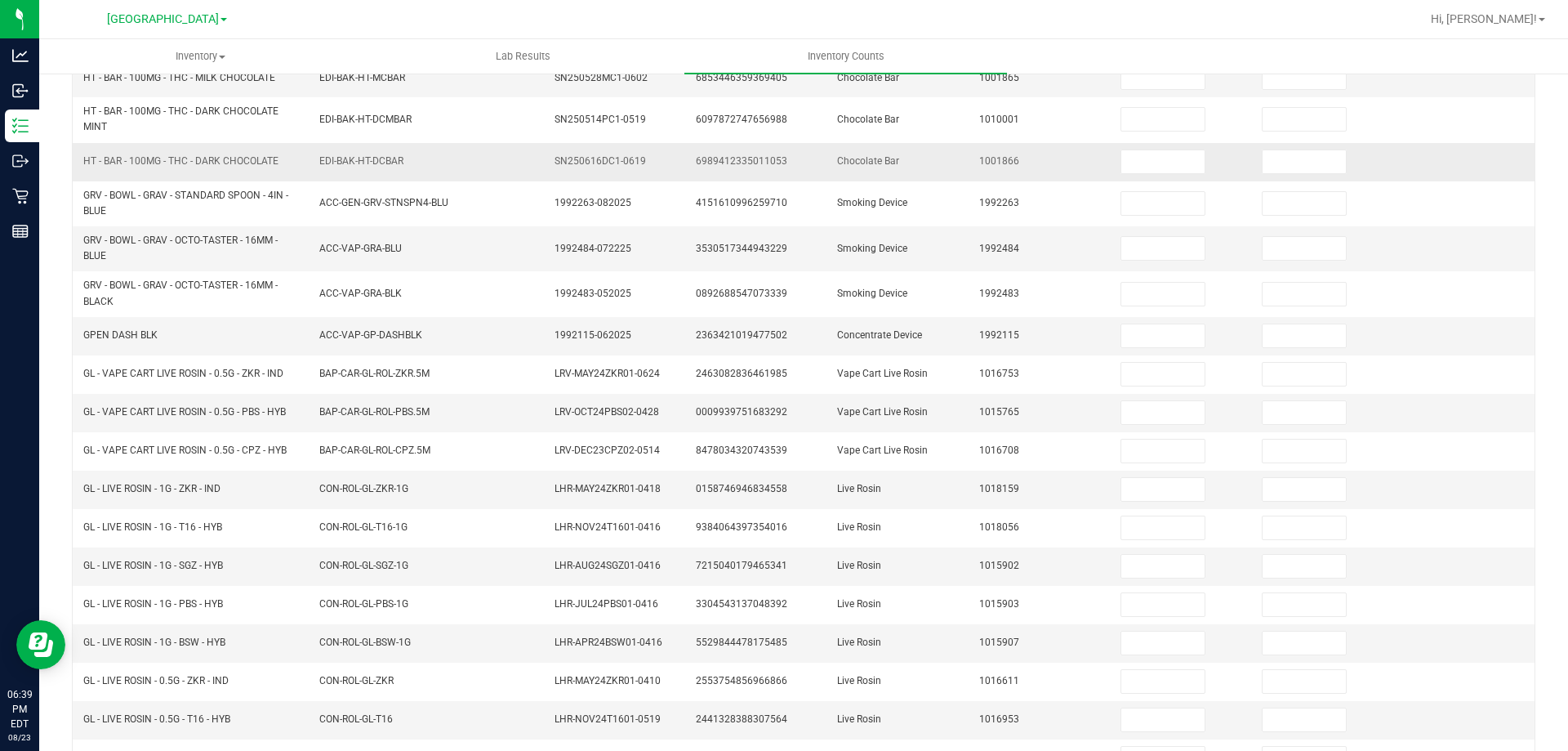
scroll to position [128, 0]
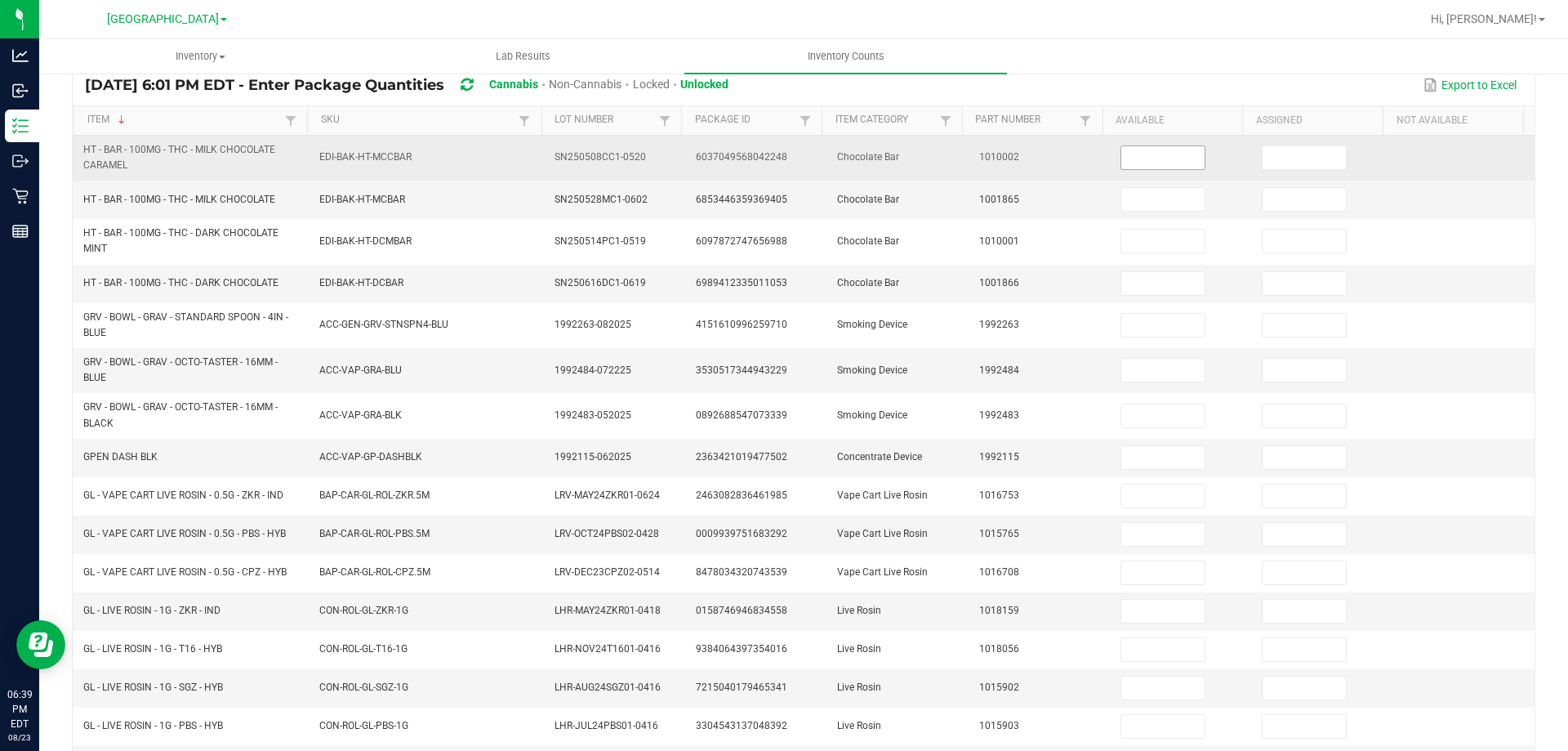
click at [1141, 154] on input at bounding box center [1163, 158] width 83 height 23
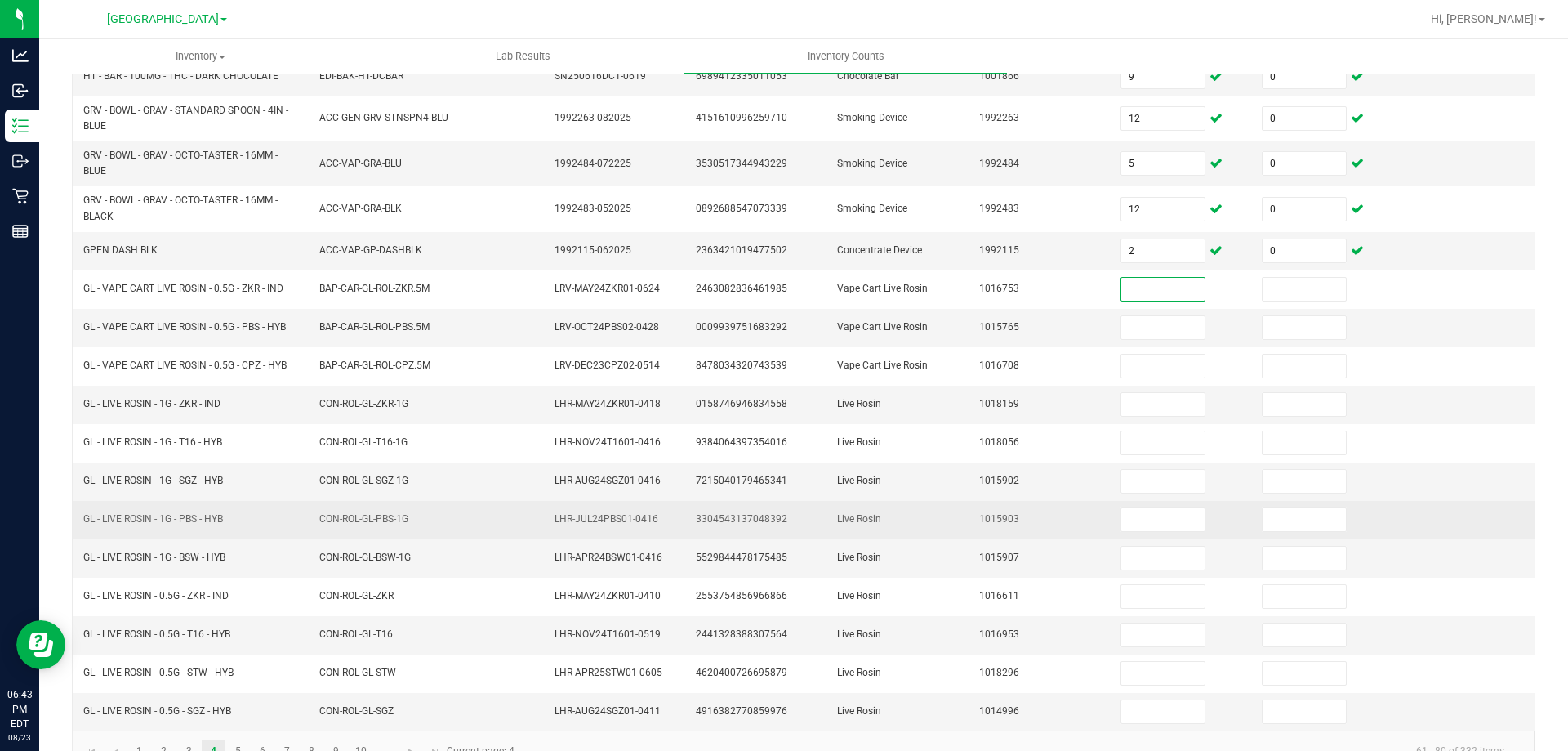
scroll to position [373, 0]
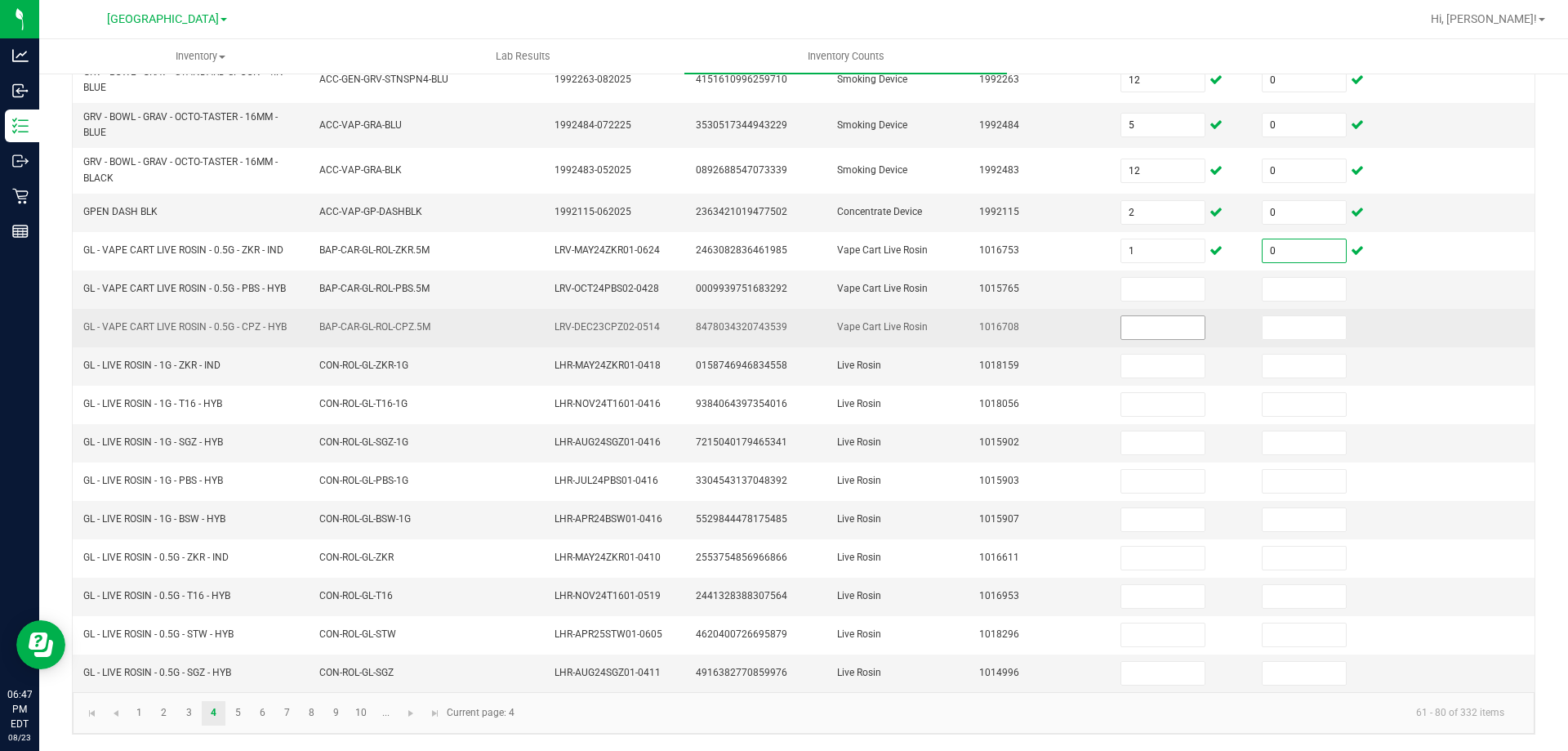
click at [1177, 322] on input at bounding box center [1163, 327] width 83 height 23
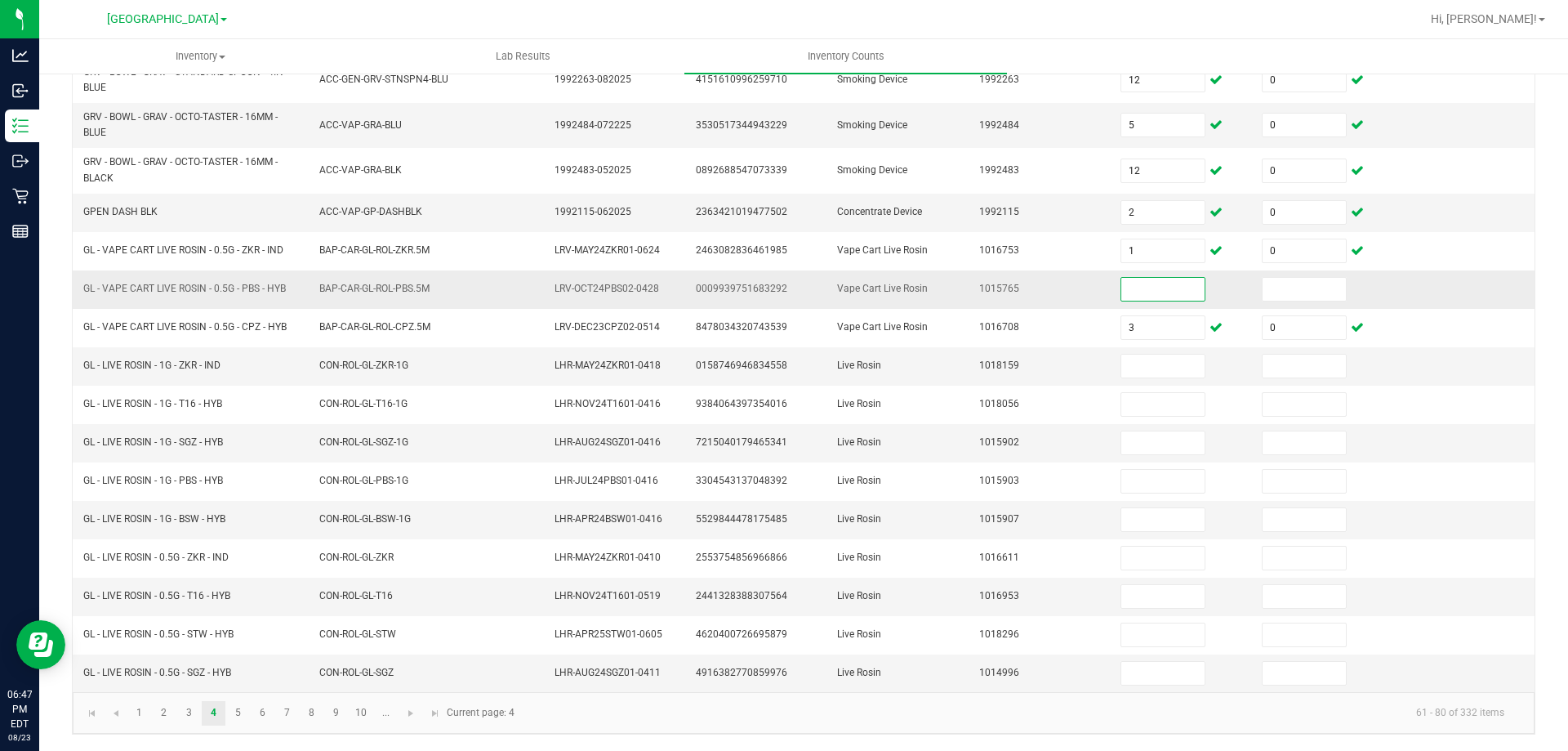
click at [1182, 294] on input at bounding box center [1163, 290] width 83 height 23
click at [237, 721] on link "5" at bounding box center [238, 713] width 24 height 25
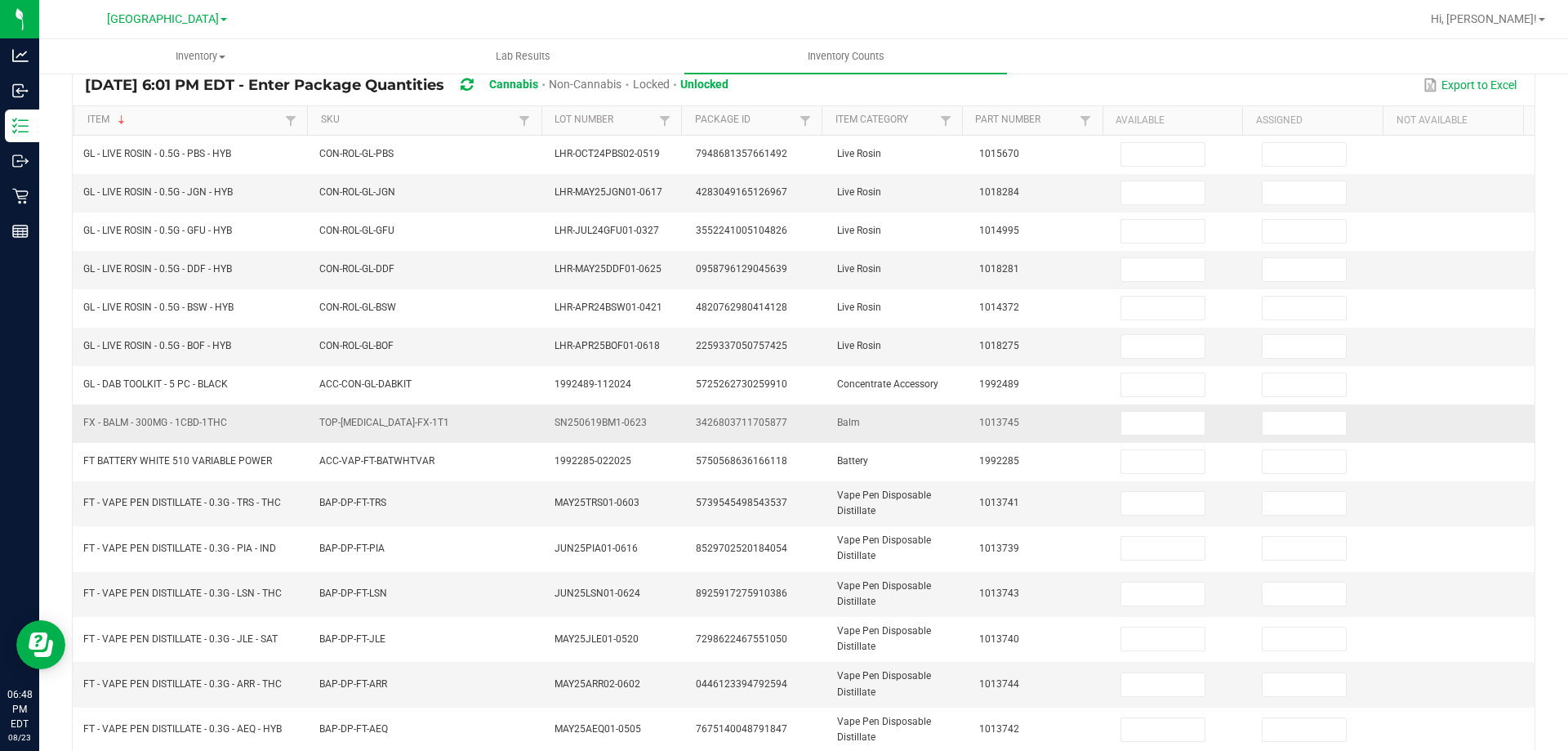
scroll to position [210, 0]
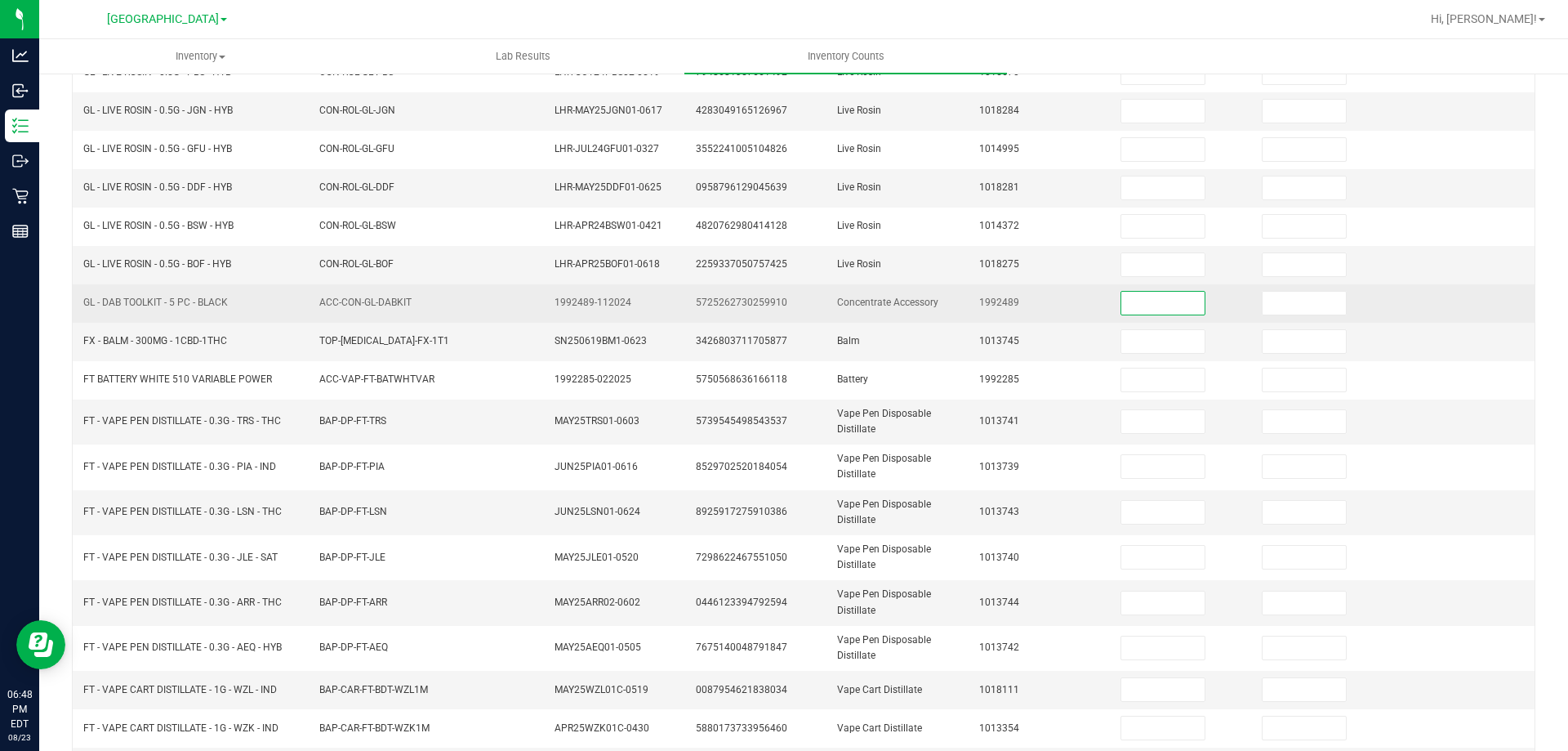
click at [1131, 296] on input at bounding box center [1163, 304] width 83 height 23
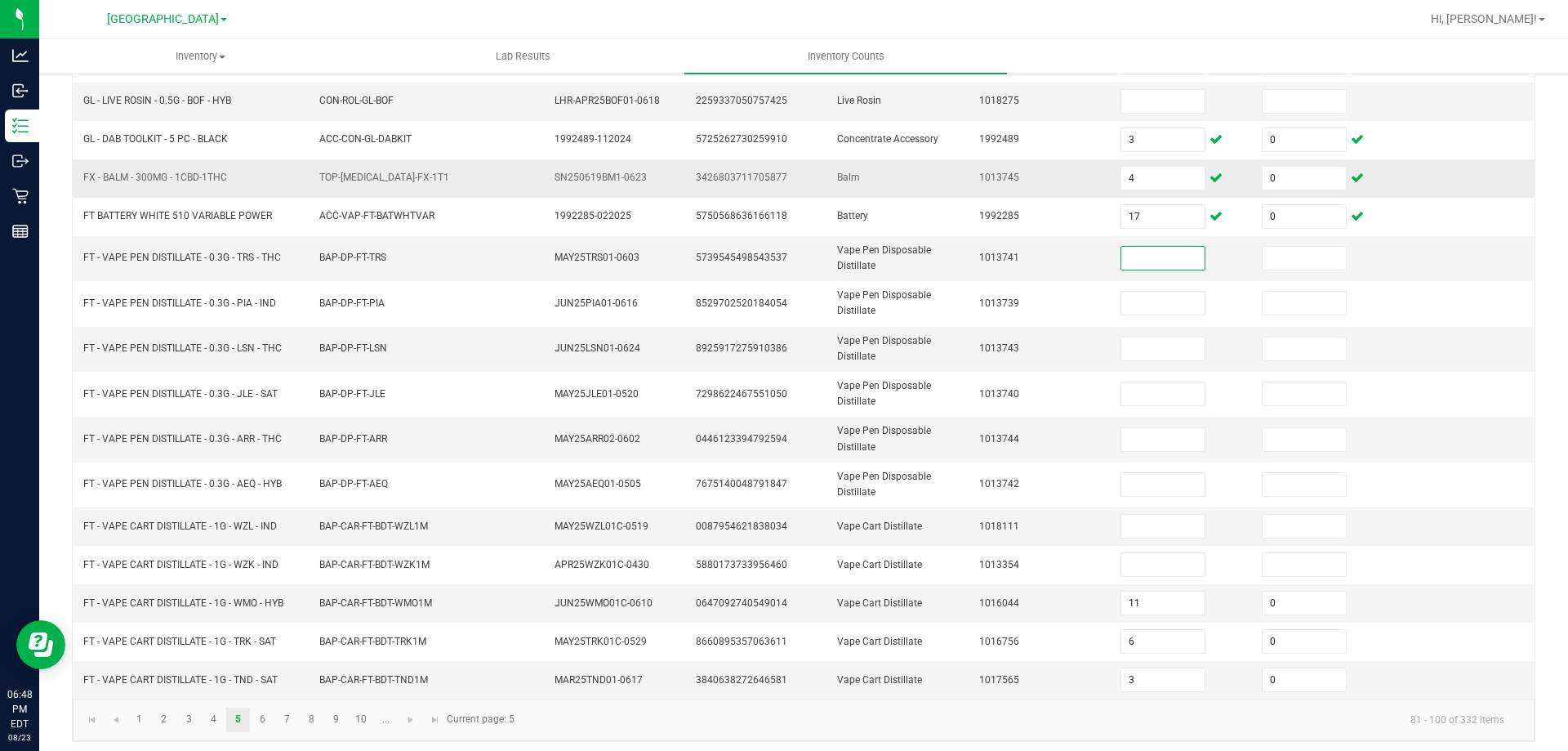
scroll to position [381, 0]
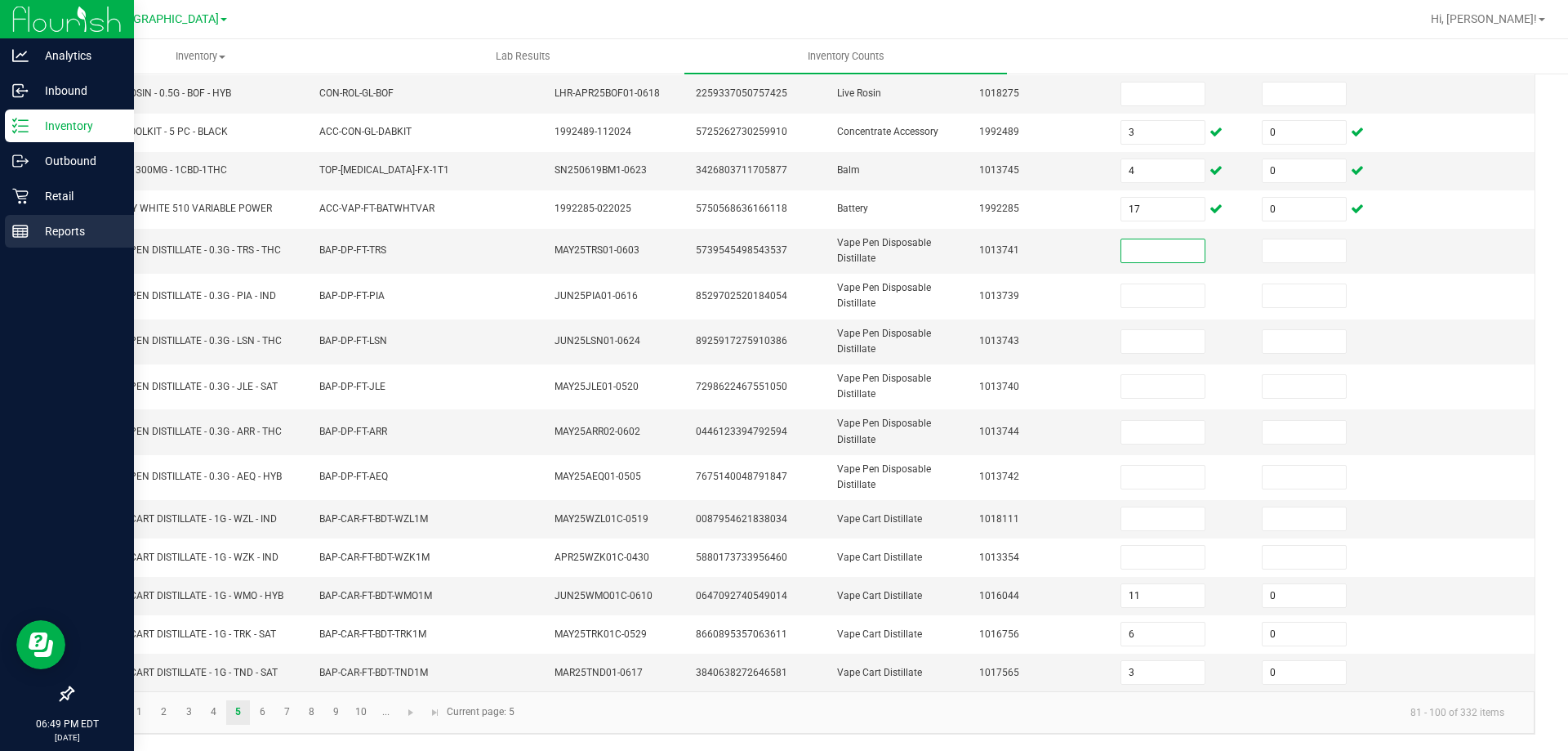
click at [43, 226] on p "Reports" at bounding box center [77, 231] width 98 height 20
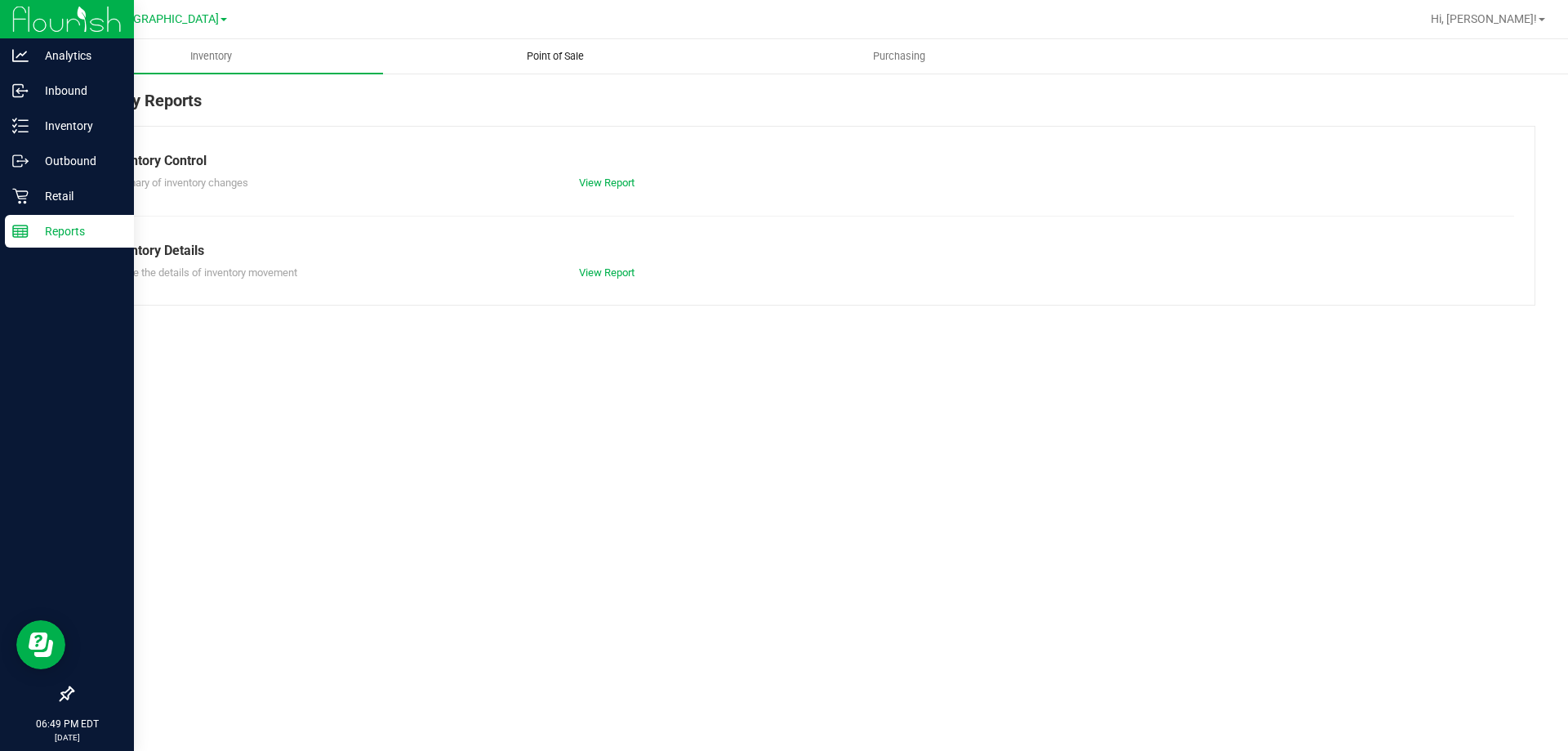
click at [571, 45] on uib-tab-heading "Point of Sale" at bounding box center [555, 57] width 342 height 33
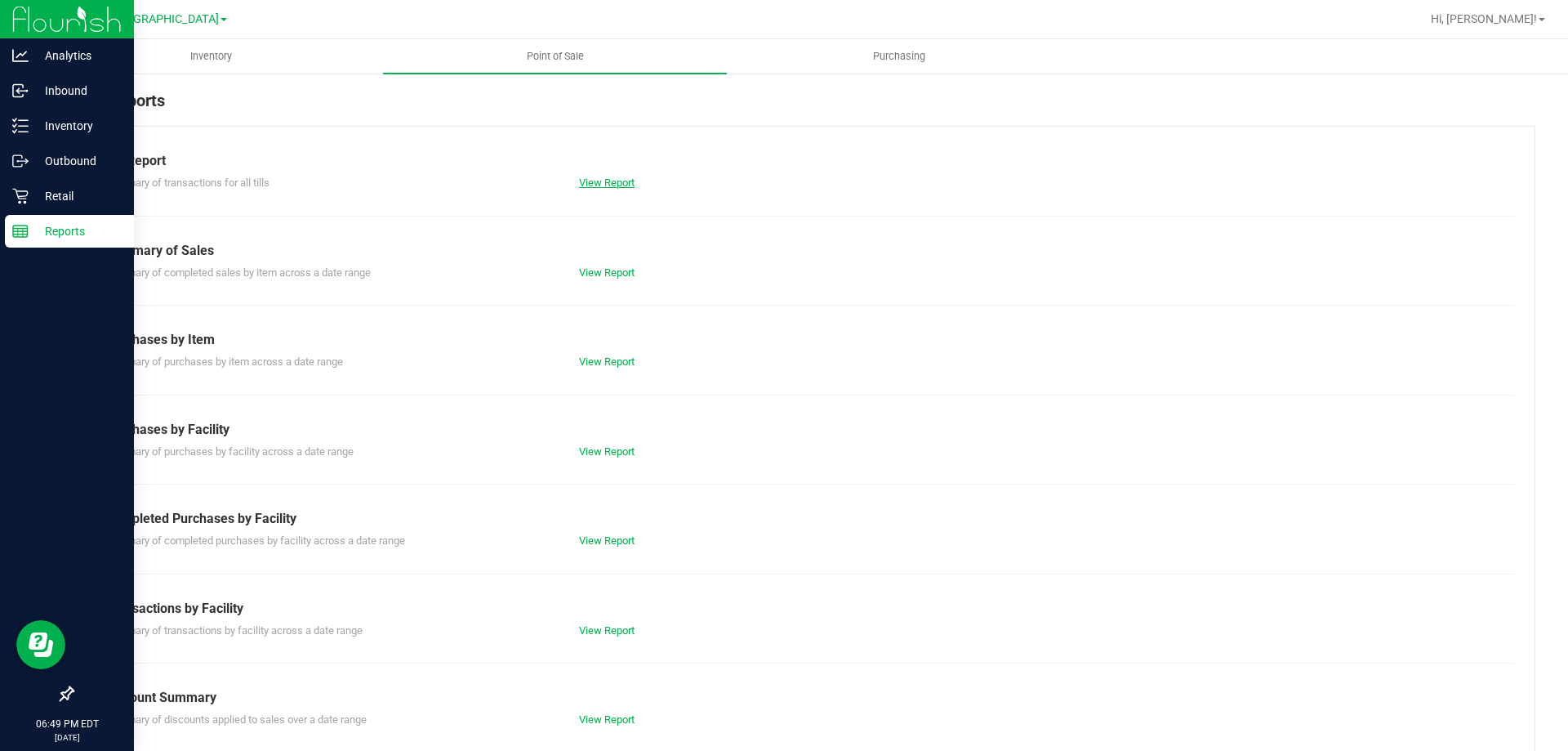
click at [618, 183] on link "View Report" at bounding box center [607, 183] width 56 height 12
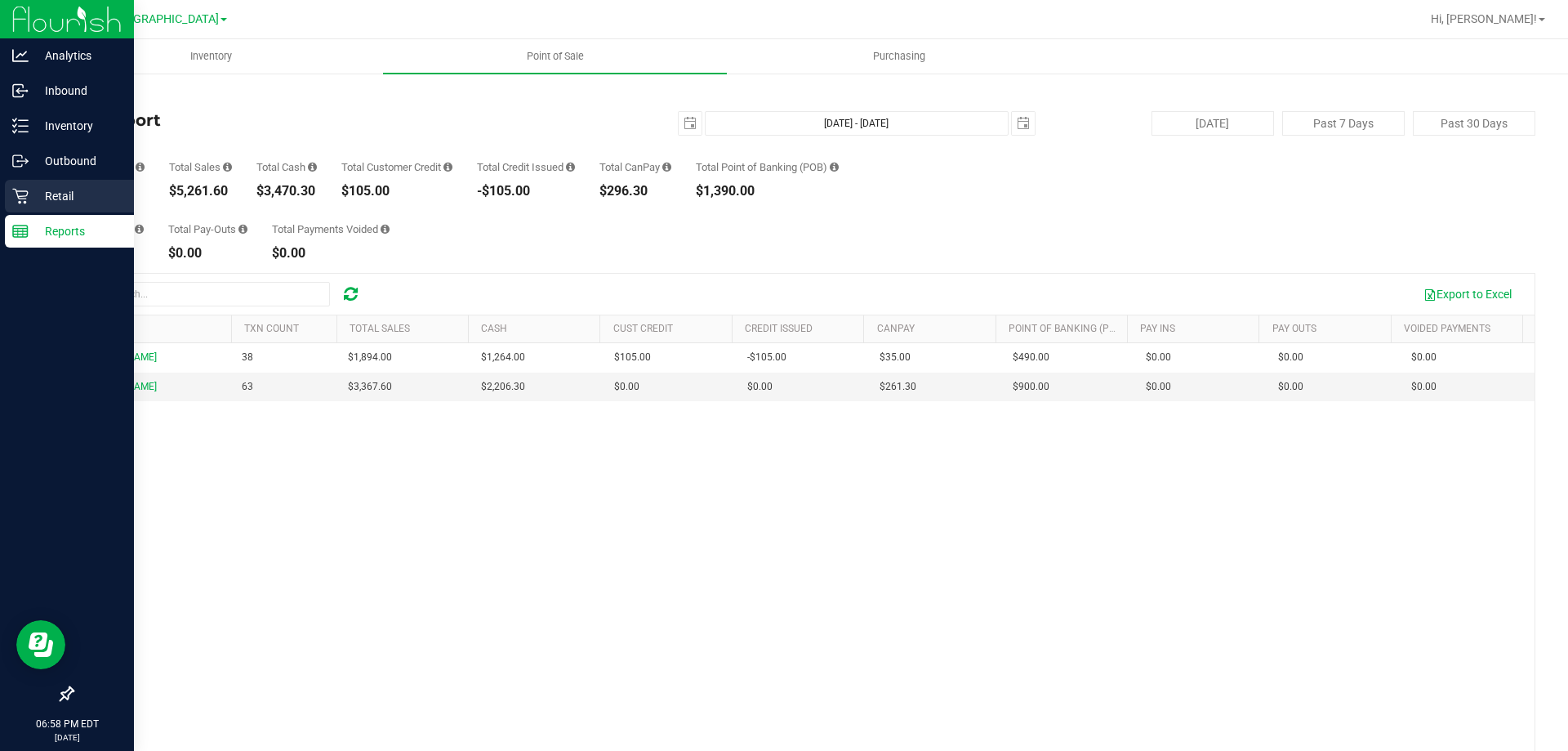
click at [42, 197] on p "Retail" at bounding box center [77, 196] width 98 height 20
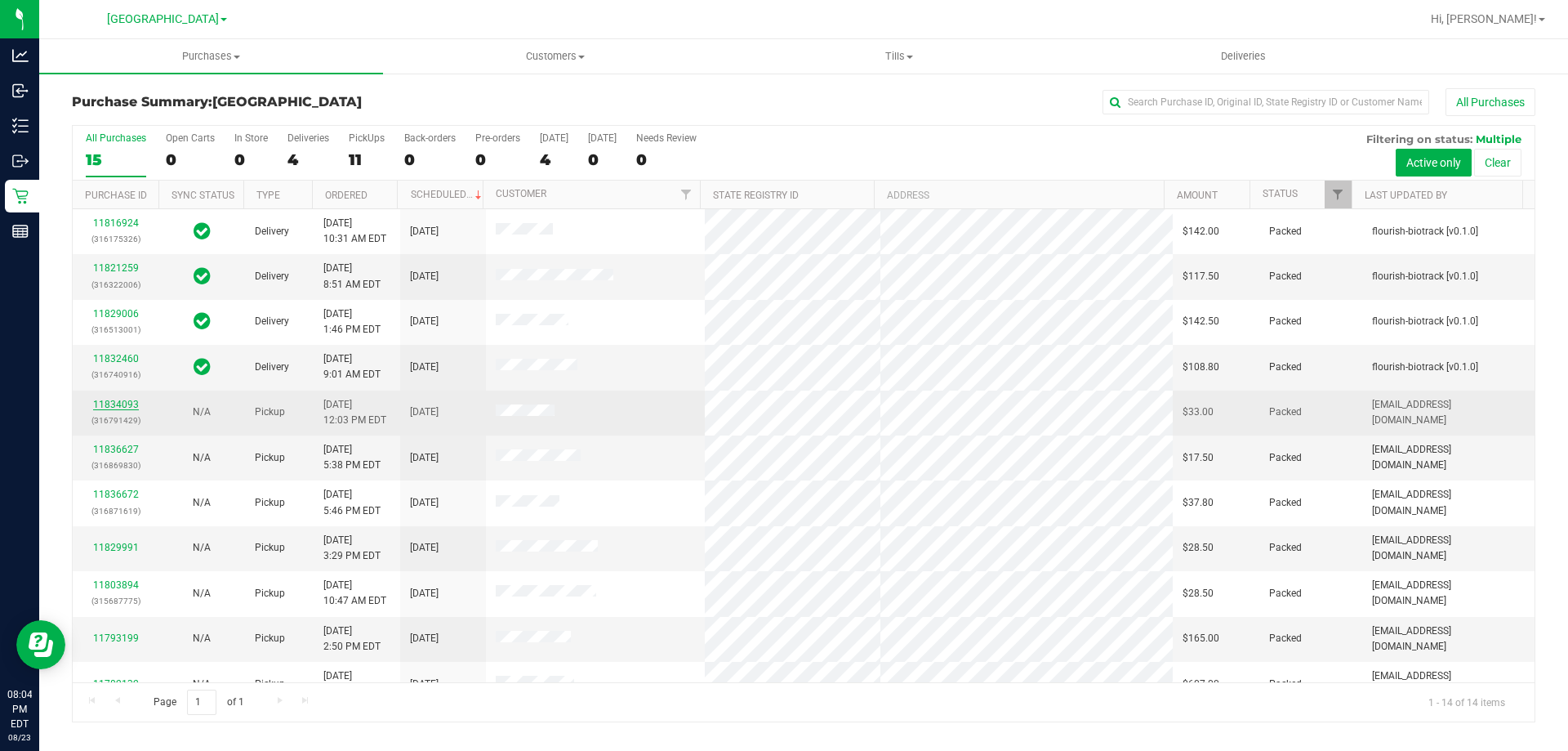
click at [122, 410] on link "11834093" at bounding box center [116, 405] width 46 height 12
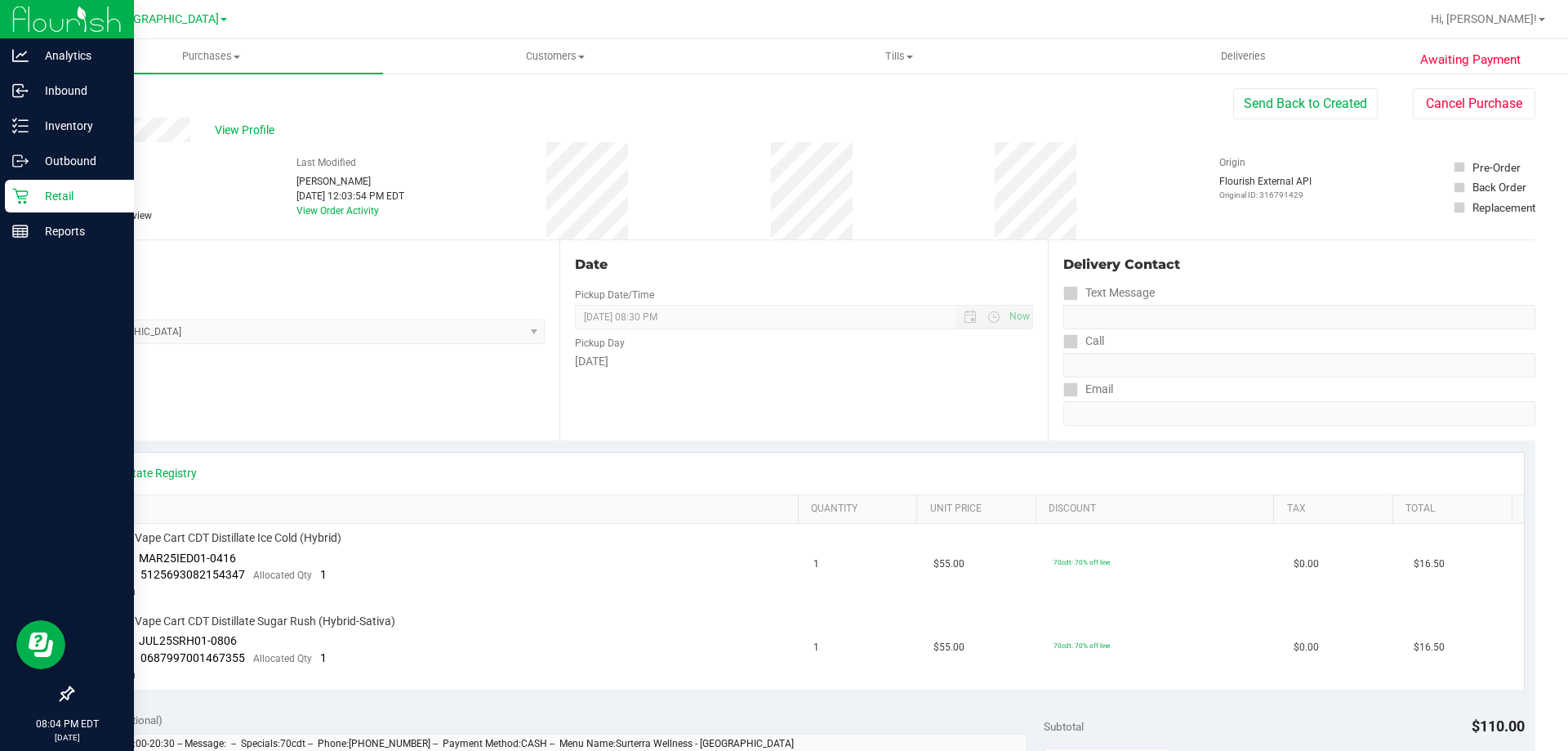
click at [35, 188] on p "Retail" at bounding box center [77, 196] width 98 height 20
